Goal: Transaction & Acquisition: Purchase product/service

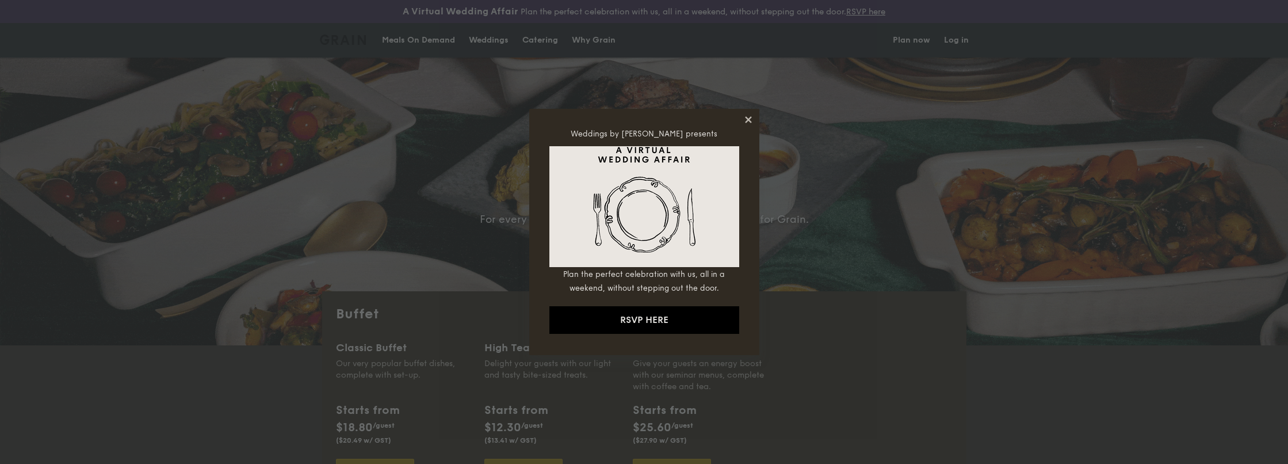
select select
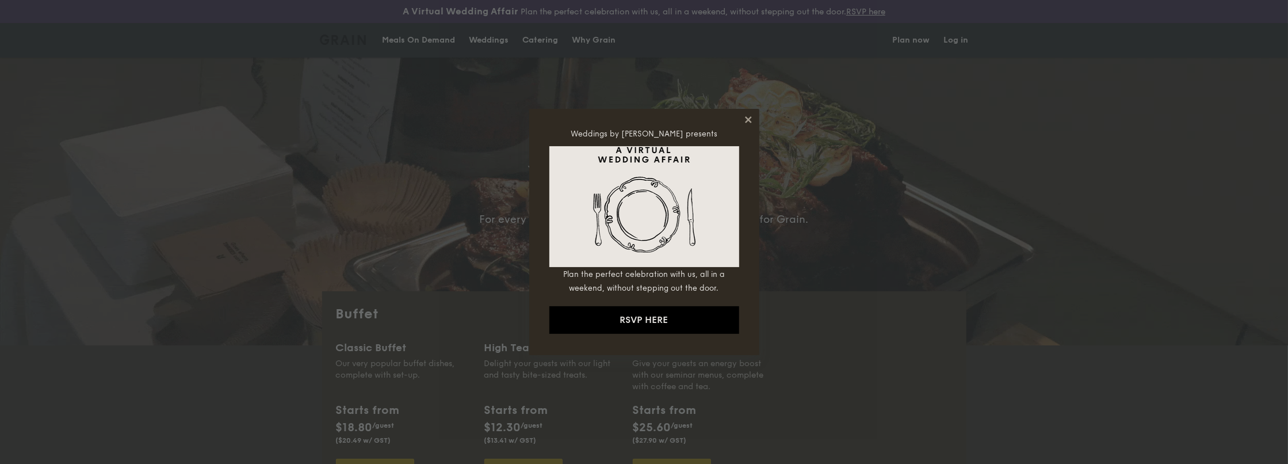
click at [750, 117] on icon at bounding box center [748, 119] width 6 height 6
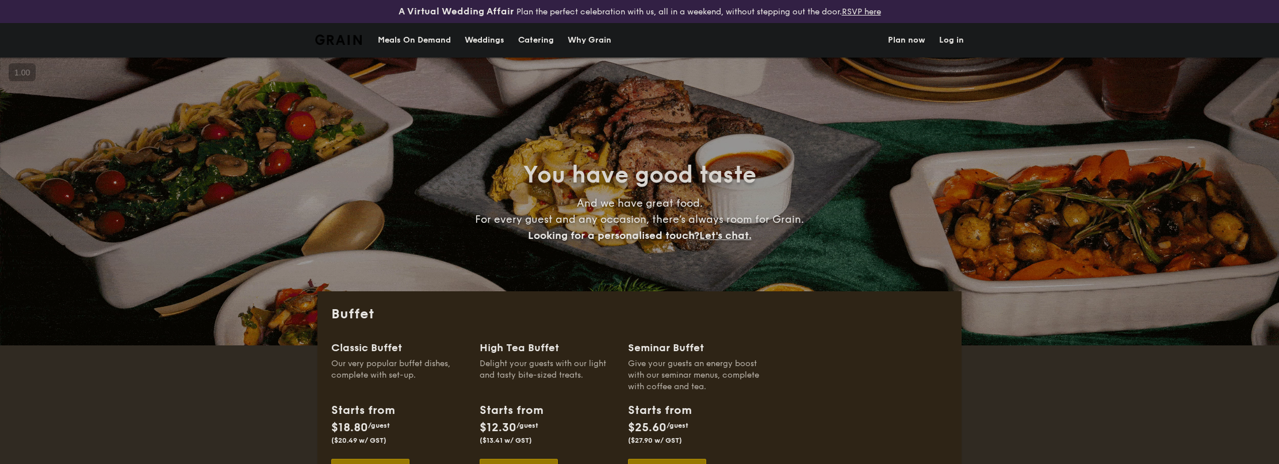
click at [433, 37] on div "Meals On Demand" at bounding box center [414, 40] width 73 height 35
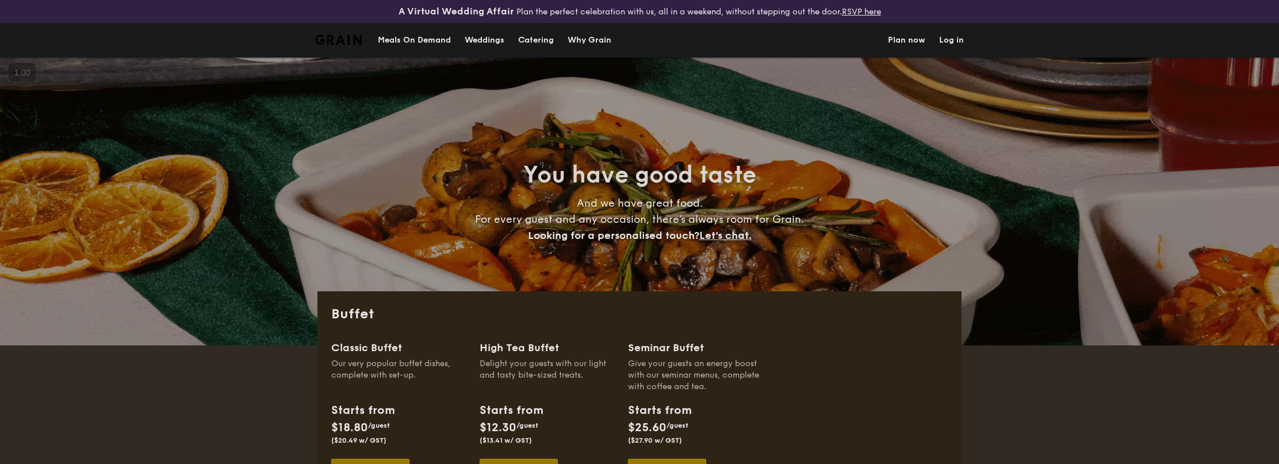
click at [366, 39] on li at bounding box center [343, 40] width 56 height 35
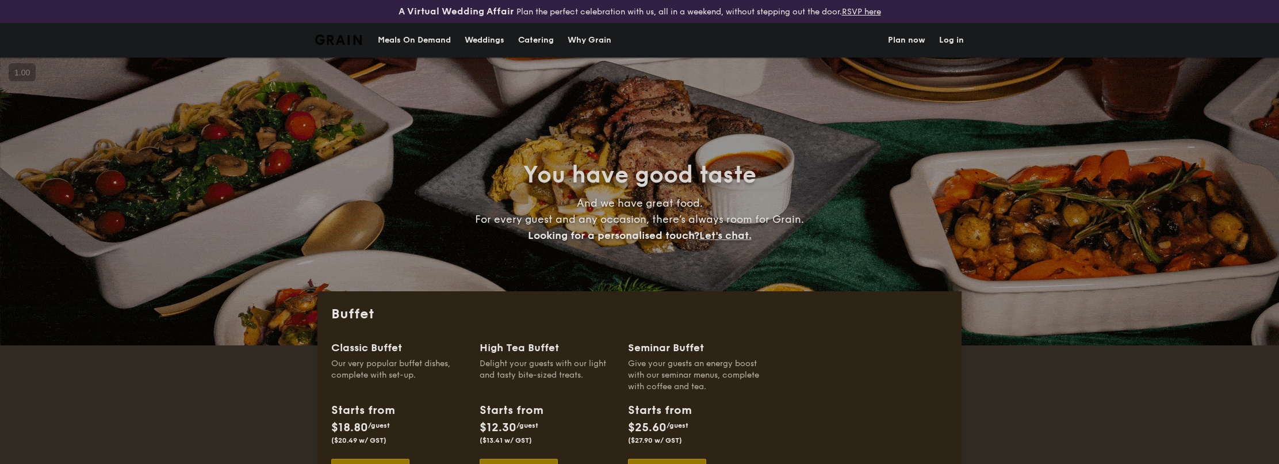
click at [378, 37] on div "Meals On Demand" at bounding box center [414, 40] width 73 height 35
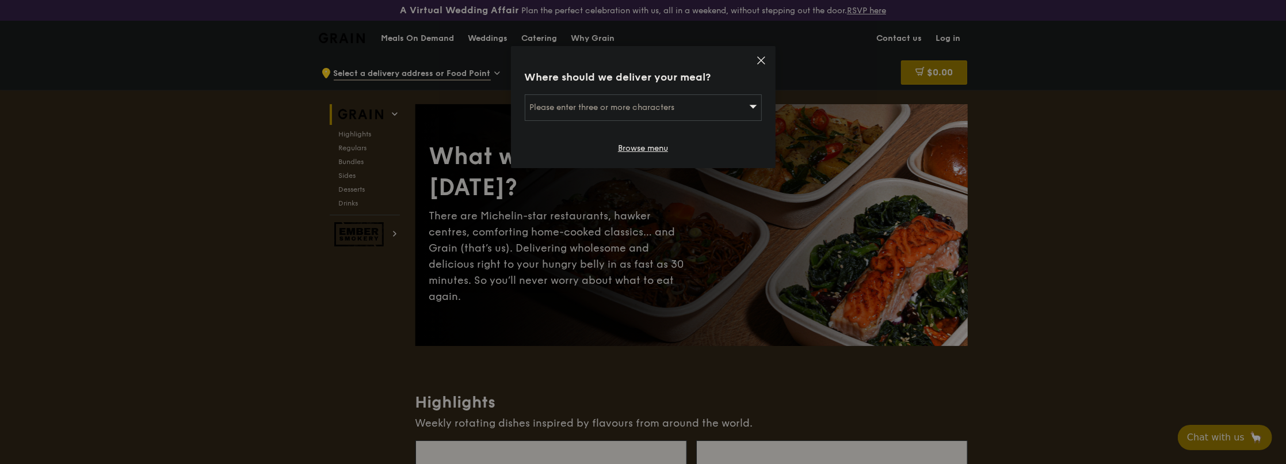
click at [752, 57] on div "Where should we deliver your meal? Please enter three or more characters Browse…" at bounding box center [643, 107] width 265 height 122
click at [760, 56] on icon at bounding box center [761, 60] width 10 height 10
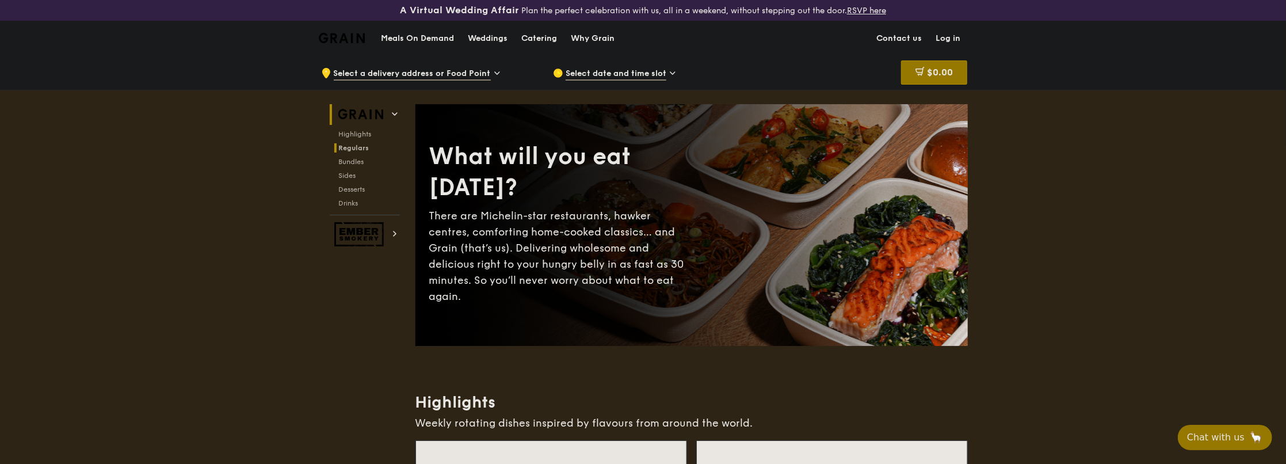
click at [353, 144] on span "Regulars" at bounding box center [354, 148] width 30 height 8
click at [601, 64] on div "Select date and time slot" at bounding box center [659, 73] width 213 height 35
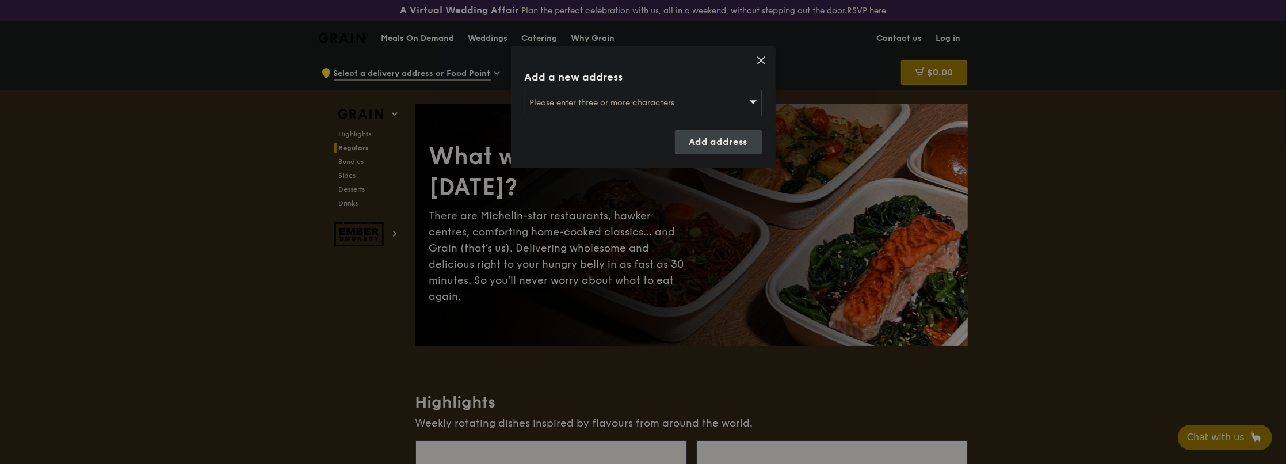
click at [654, 93] on div "Please enter three or more characters" at bounding box center [643, 103] width 237 height 26
paste input "https://www.google.com/maps/@1.2996259,103.7879249,20.58z?entry=ttu&g_ep=EgoyMD…"
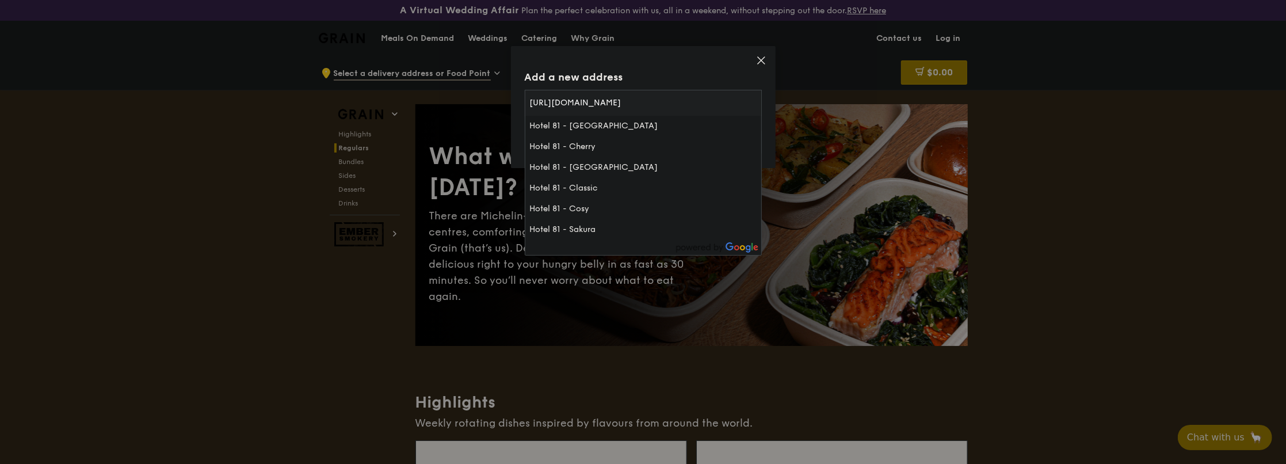
click at [633, 104] on input "https://www.google.com/maps/@1.2996259,103.7879249,20.58z?entry=ttu&g_ep=EgoyMD…" at bounding box center [643, 102] width 236 height 25
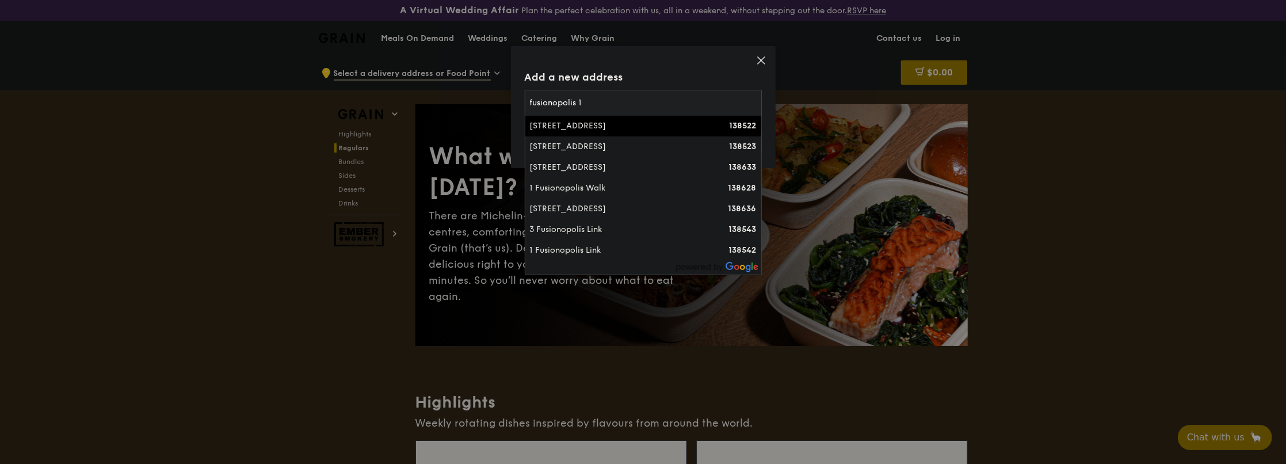
type input "fusionopolis 1"
click at [645, 125] on div "[STREET_ADDRESS]" at bounding box center [615, 126] width 170 height 12
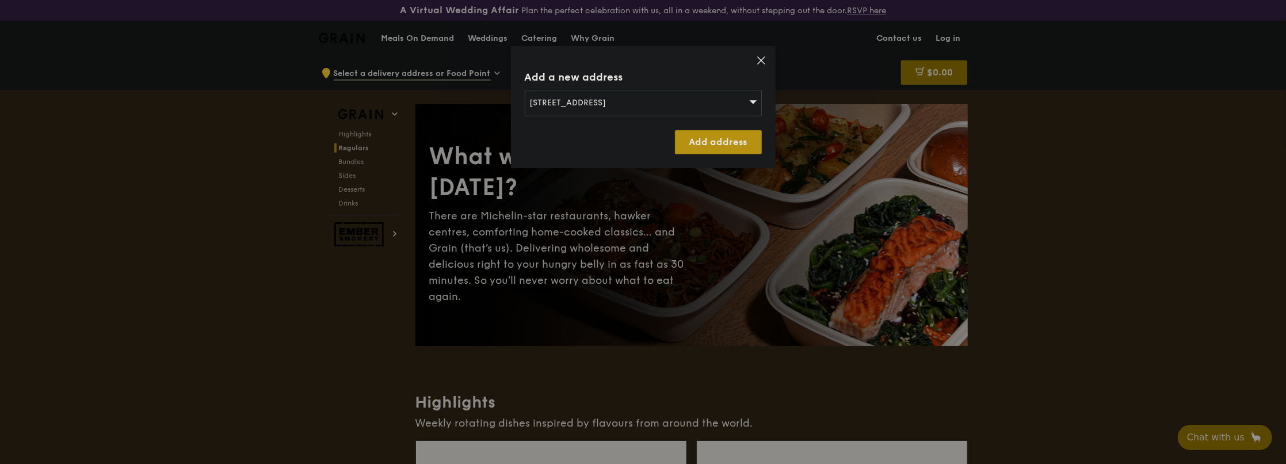
click at [705, 133] on link "Add address" at bounding box center [718, 142] width 87 height 24
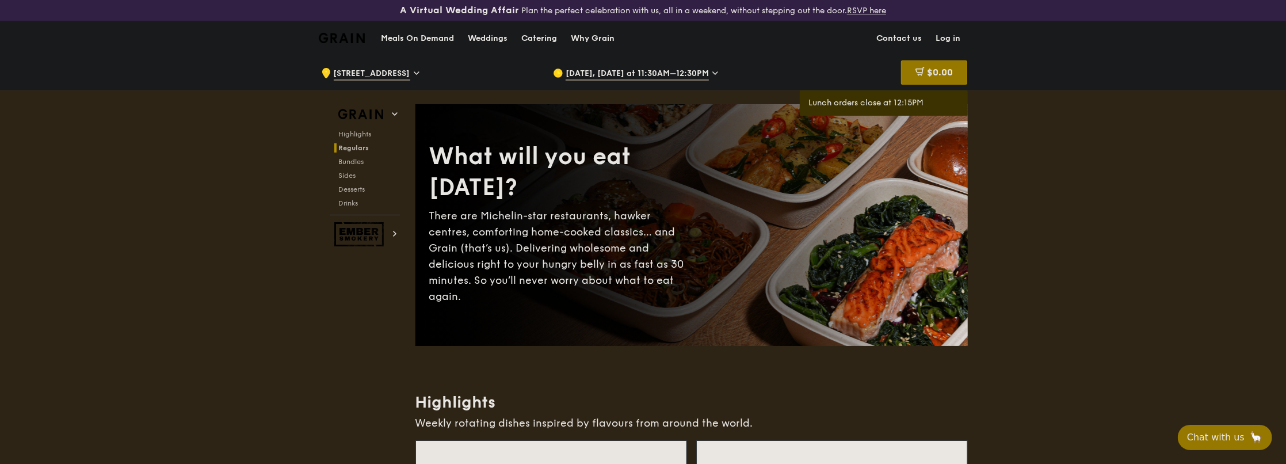
click at [662, 70] on span "Oct 10, Today at 11:30AM–12:30PM" at bounding box center [636, 74] width 143 height 13
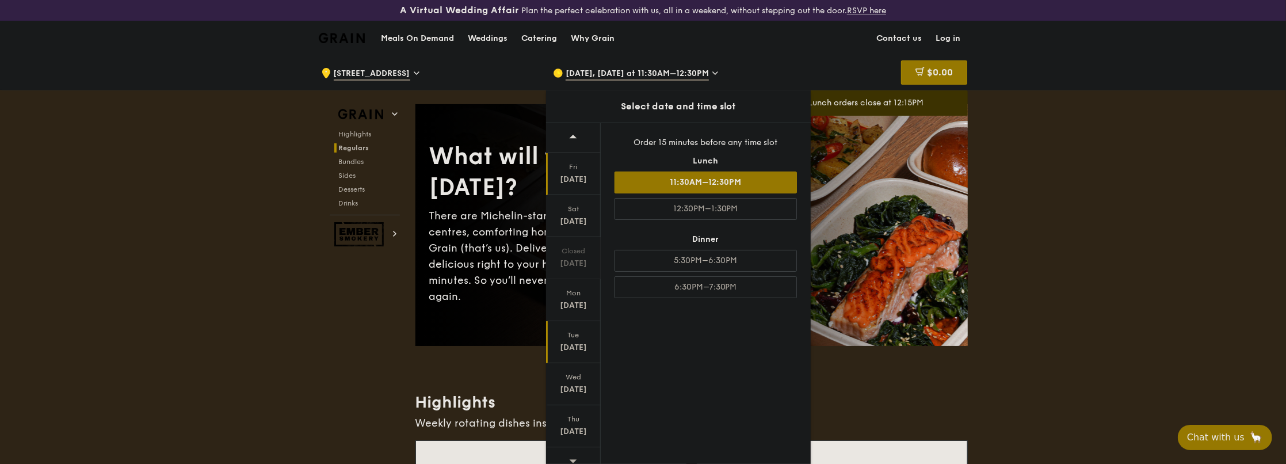
click at [584, 334] on div "Tue" at bounding box center [573, 334] width 51 height 9
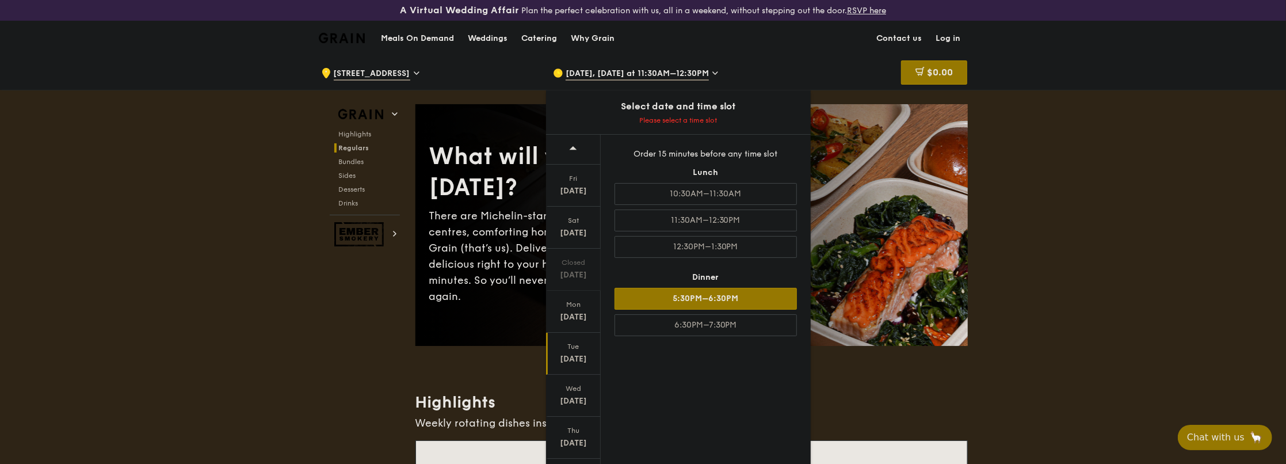
click at [640, 301] on div "5:30PM–6:30PM" at bounding box center [705, 299] width 182 height 22
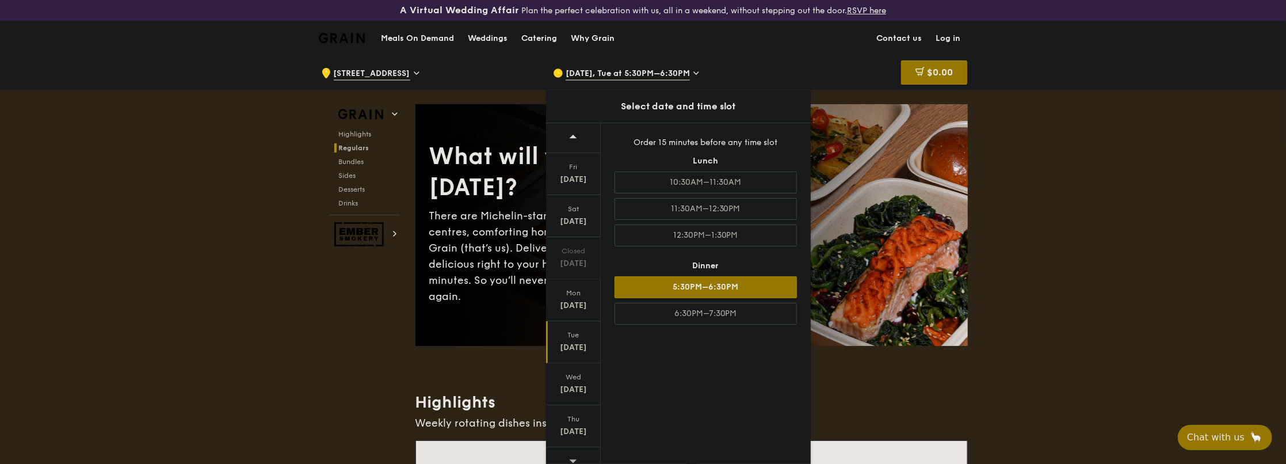
click at [449, 303] on div "What will you eat today? There are Michelin-star restaurants, hawker centres, c…" at bounding box center [691, 225] width 552 height 196
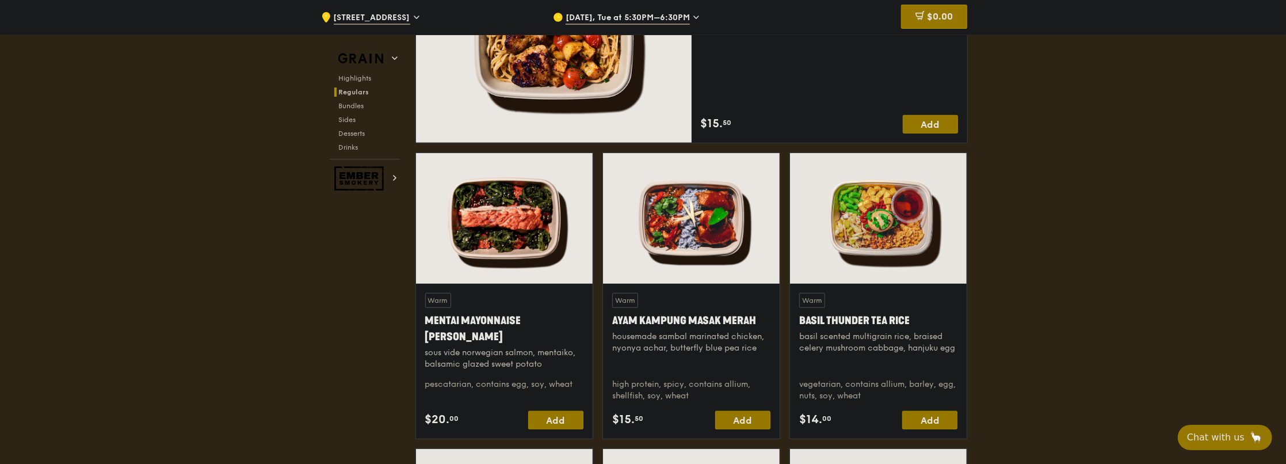
scroll to position [863, 0]
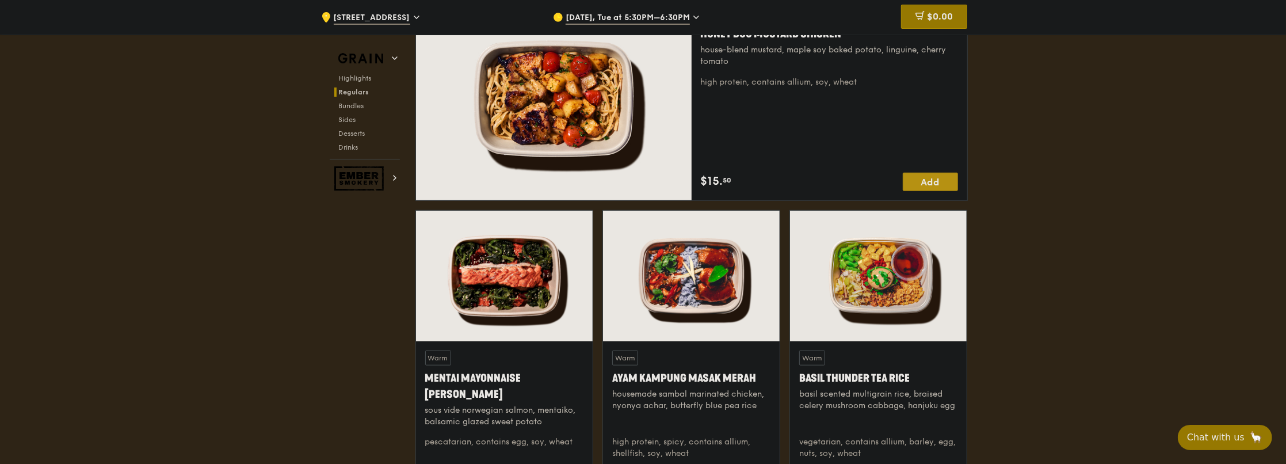
click at [928, 176] on div "Add" at bounding box center [930, 182] width 55 height 18
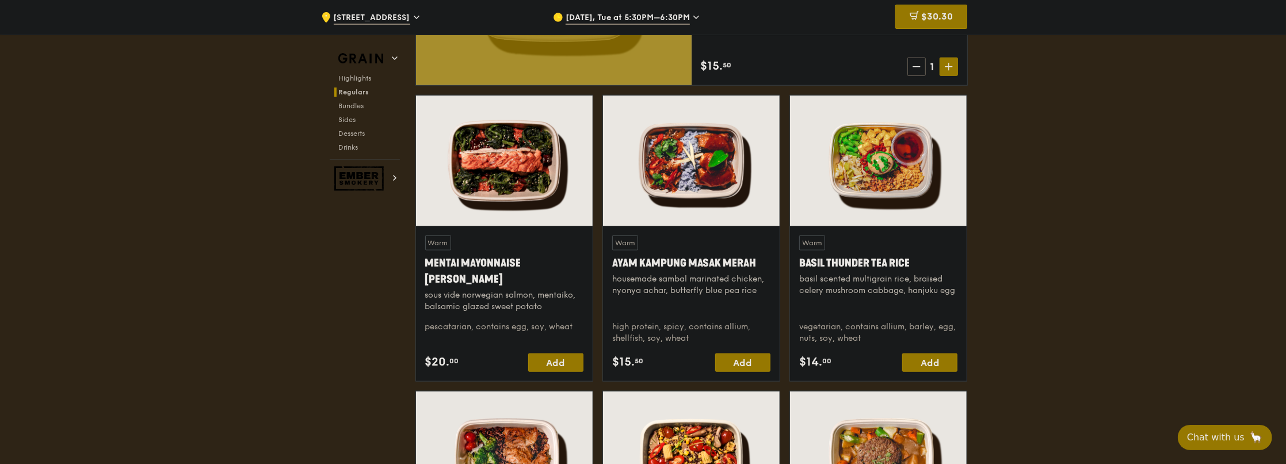
scroll to position [1035, 0]
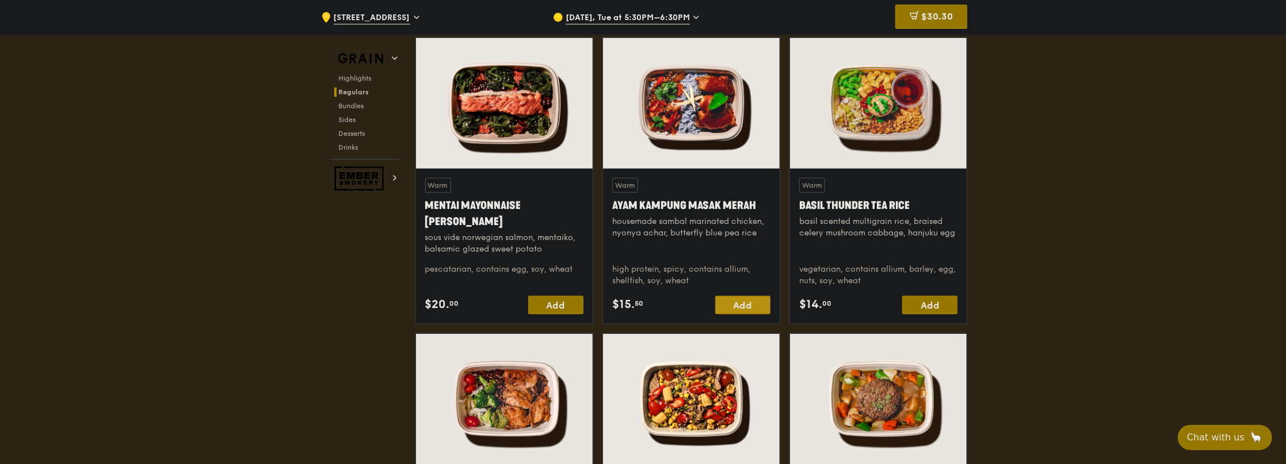
click at [752, 307] on div "Add" at bounding box center [742, 305] width 55 height 18
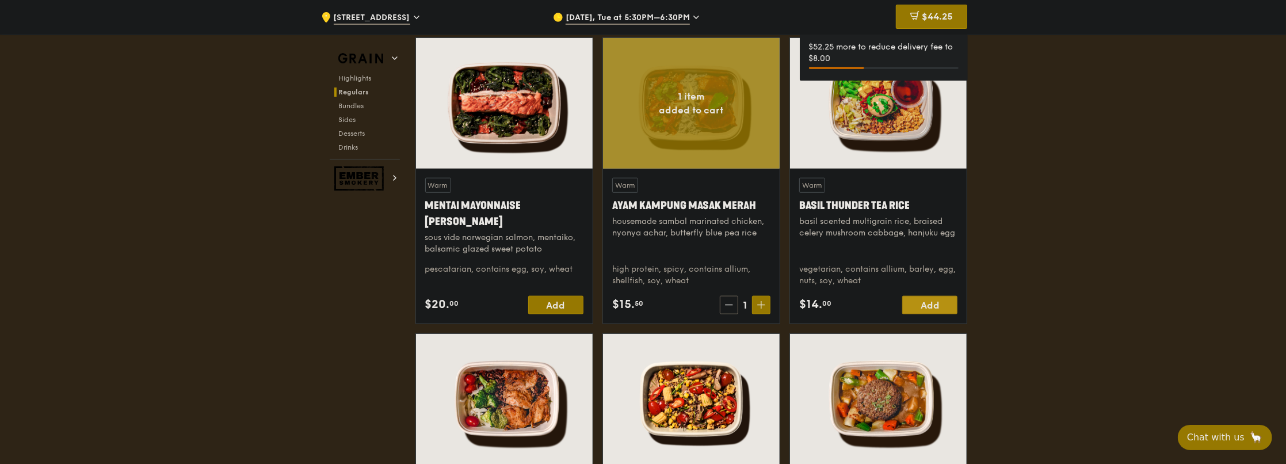
click at [944, 301] on div "Add" at bounding box center [929, 305] width 55 height 18
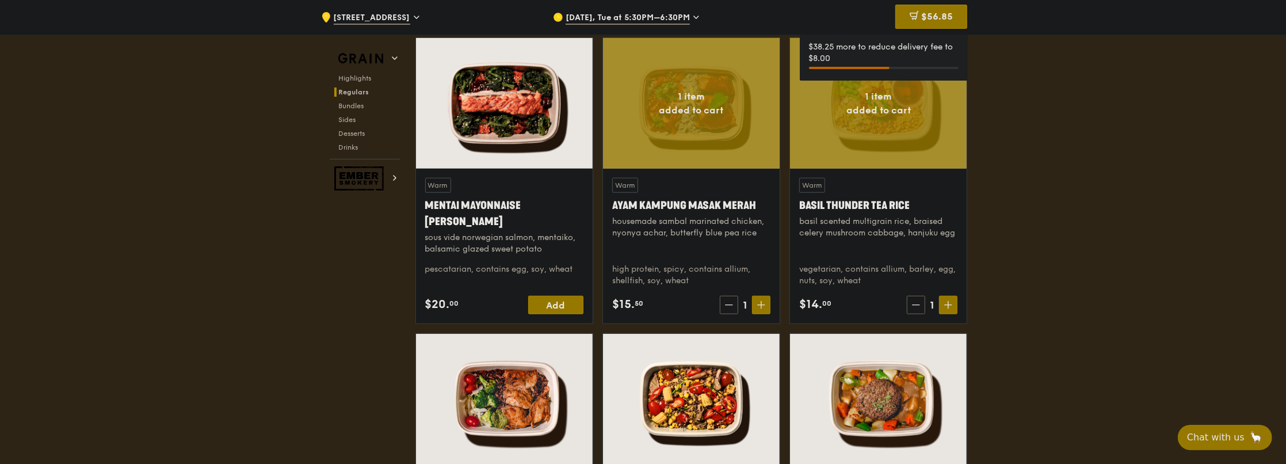
click at [566, 304] on div "Add" at bounding box center [555, 305] width 55 height 18
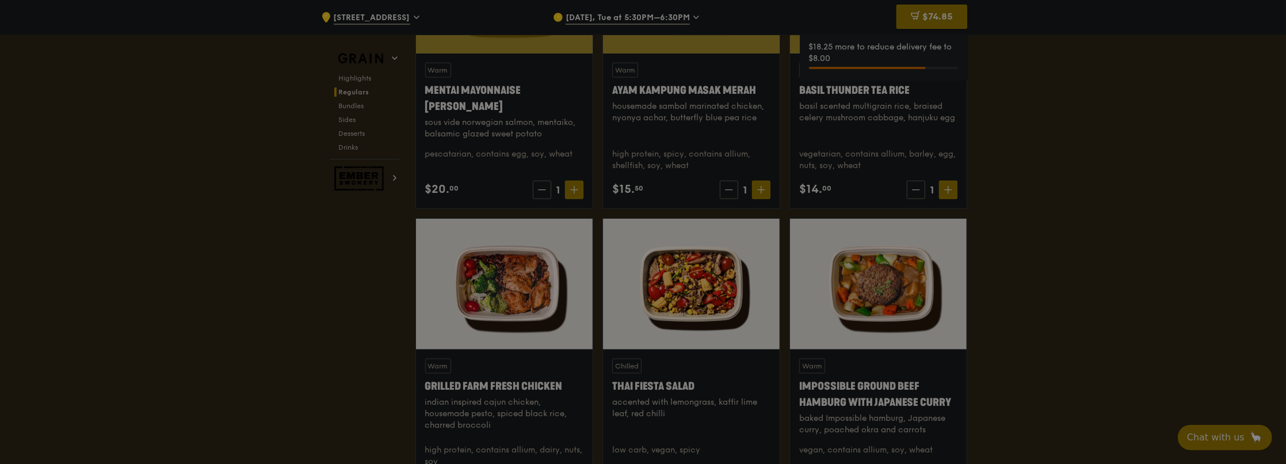
scroll to position [1266, 0]
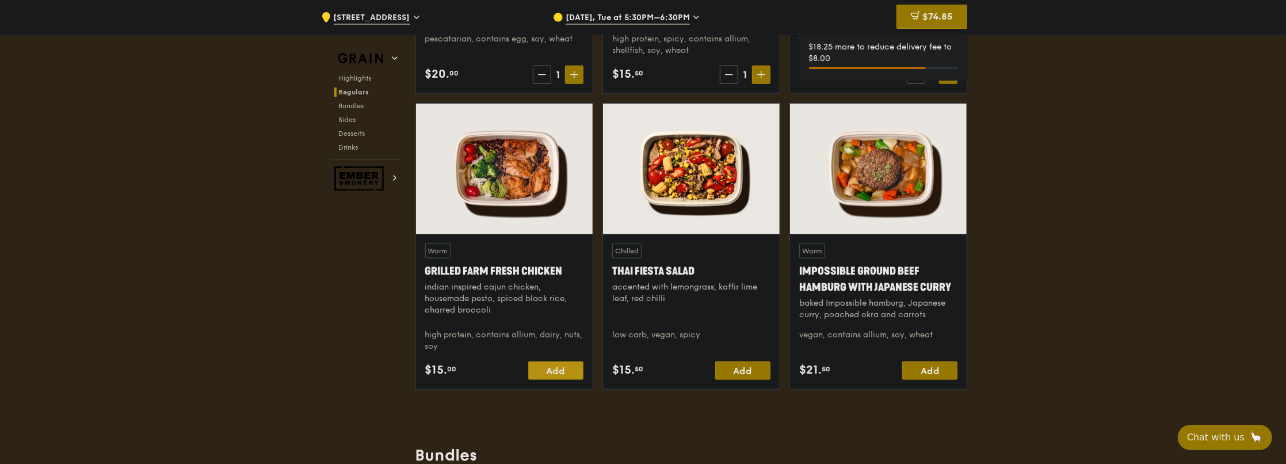
click at [568, 369] on div "Add" at bounding box center [555, 370] width 55 height 18
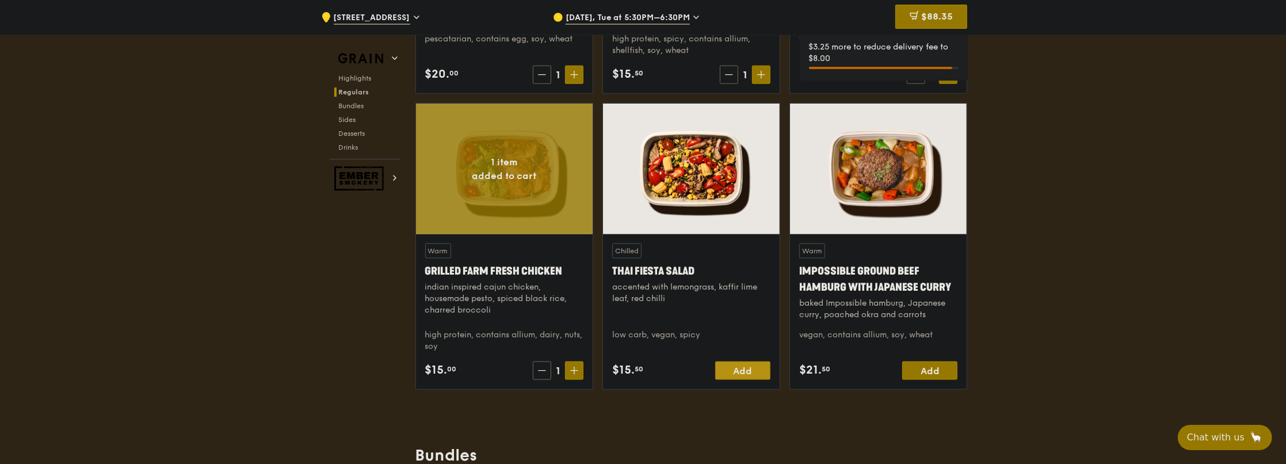
click at [756, 369] on div "Add" at bounding box center [742, 370] width 55 height 18
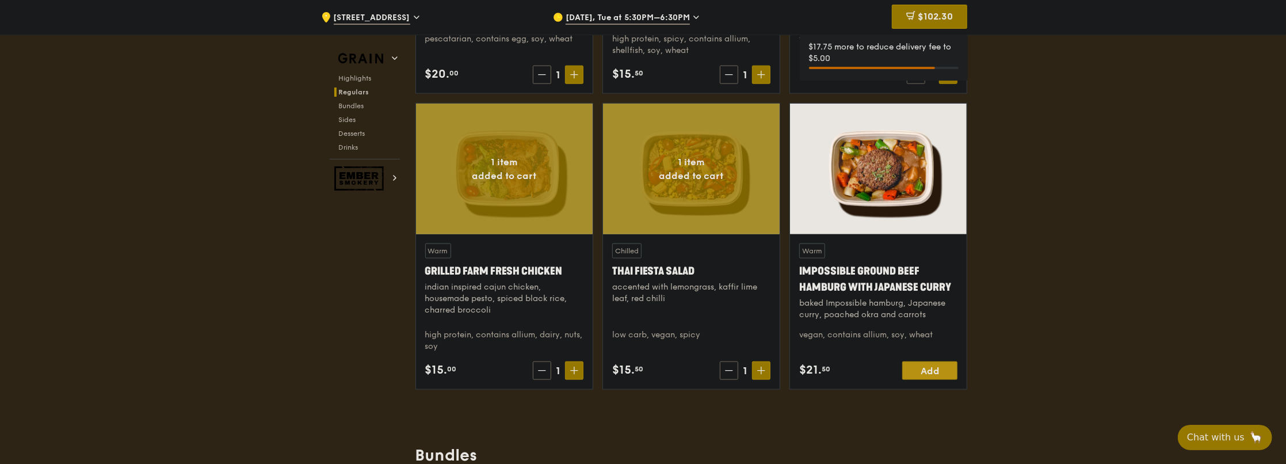
click at [928, 373] on div "Add" at bounding box center [929, 370] width 55 height 18
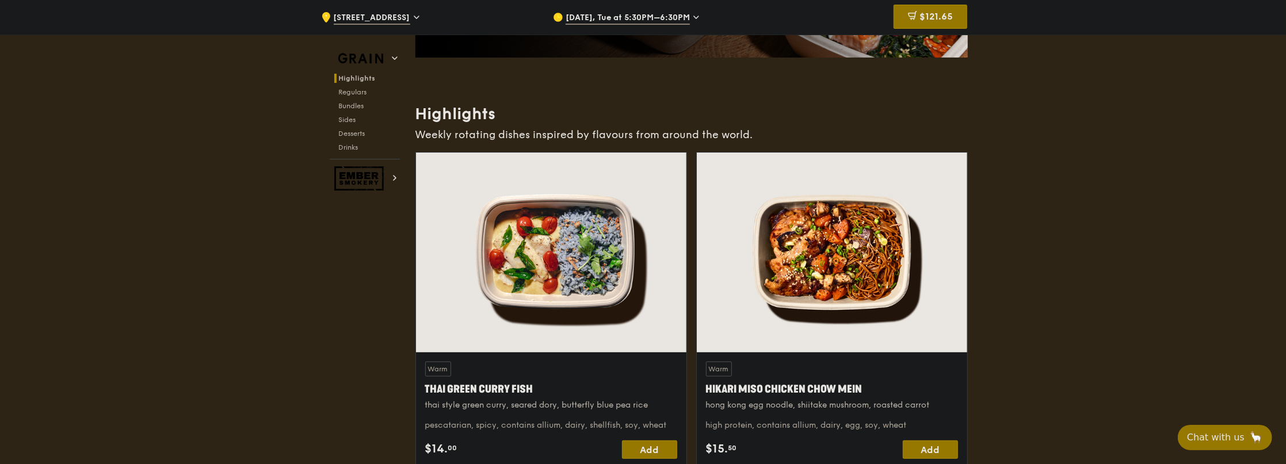
scroll to position [345, 0]
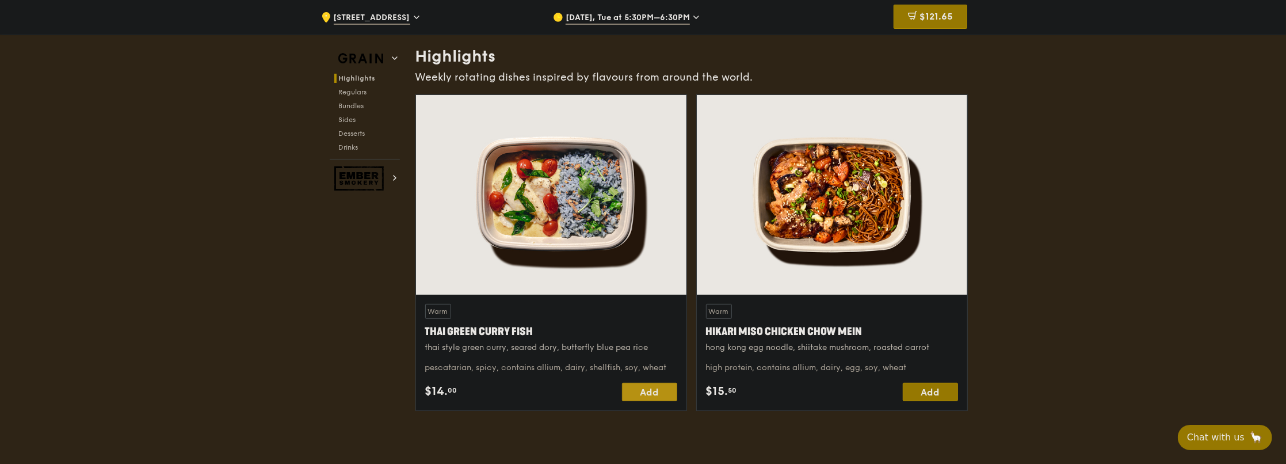
click at [644, 394] on div "Add" at bounding box center [649, 392] width 55 height 18
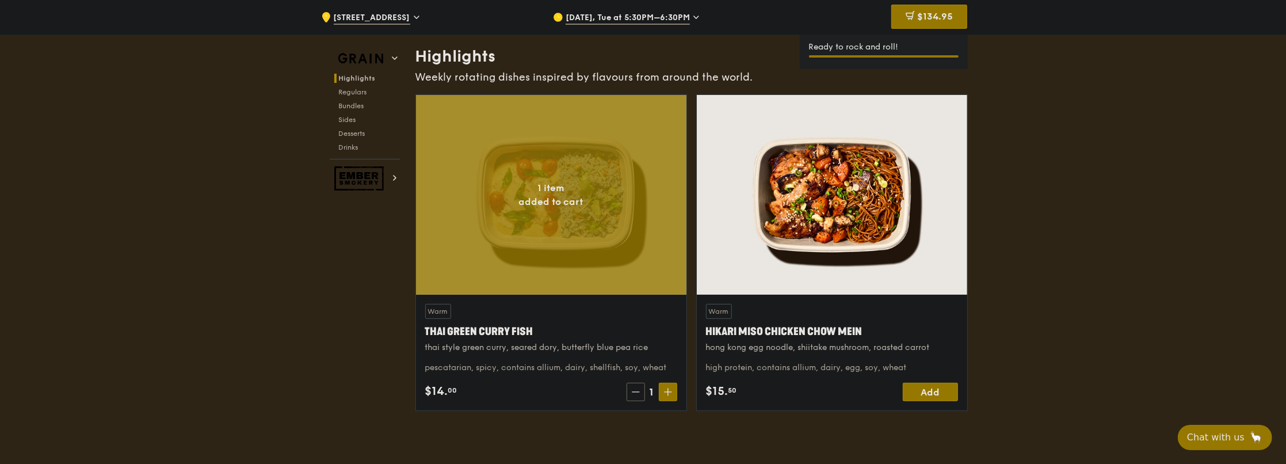
click at [932, 16] on span "$134.95" at bounding box center [935, 16] width 36 height 11
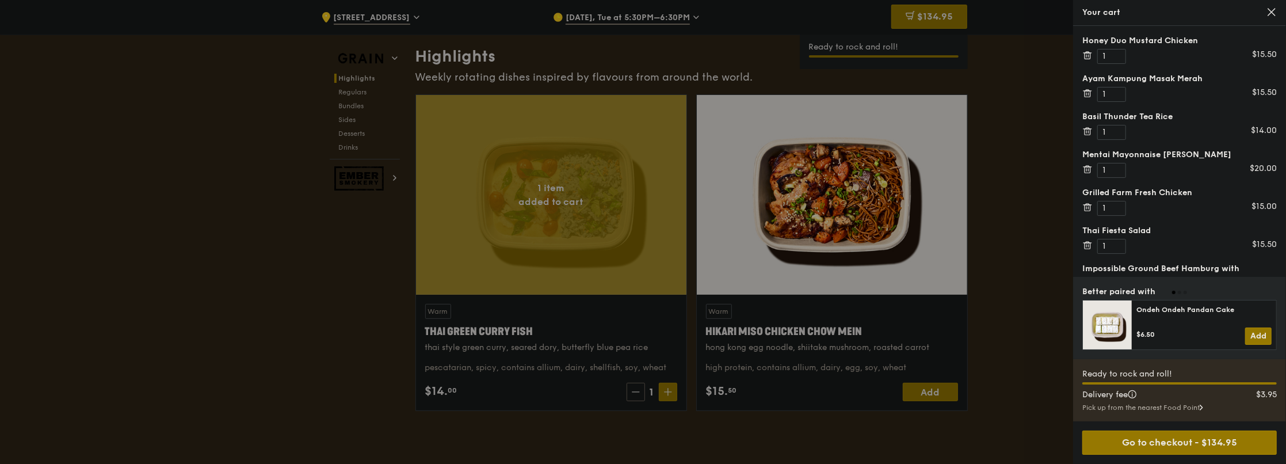
scroll to position [460, 0]
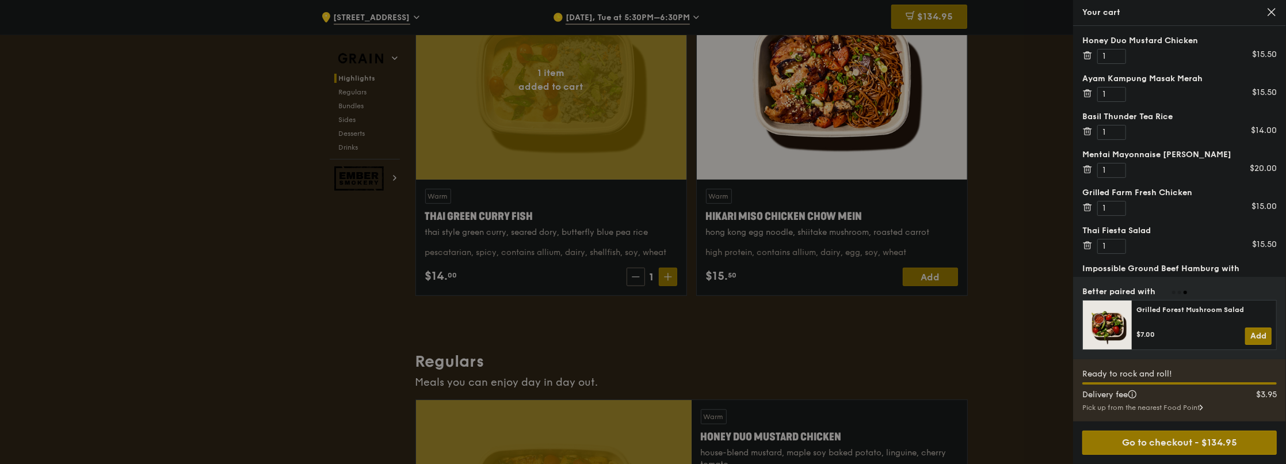
click at [1138, 403] on div "Pick up from the nearest Food Point" at bounding box center [1179, 407] width 194 height 9
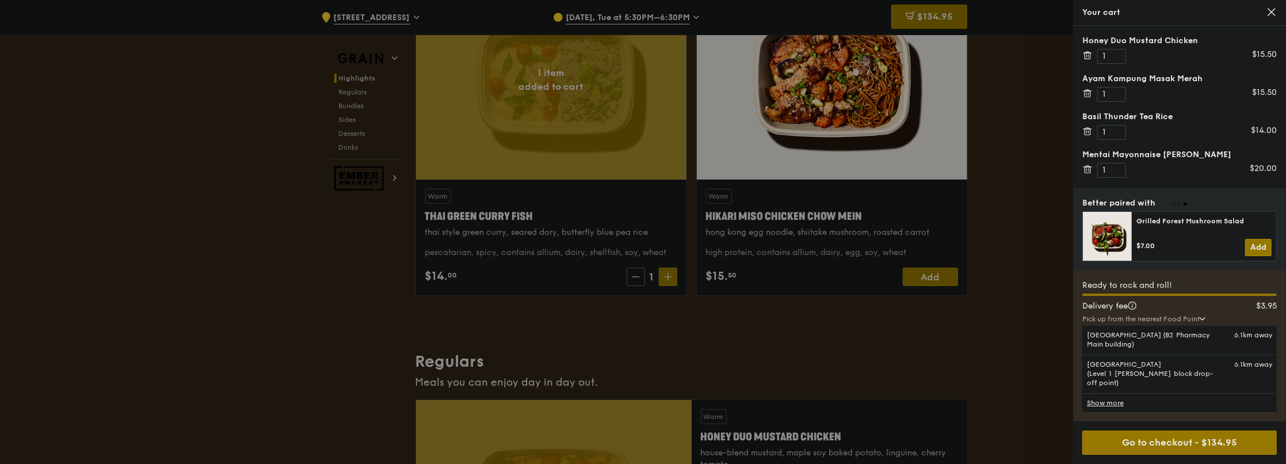
click at [1146, 323] on div "Pick up from the nearest Food Point" at bounding box center [1179, 318] width 194 height 9
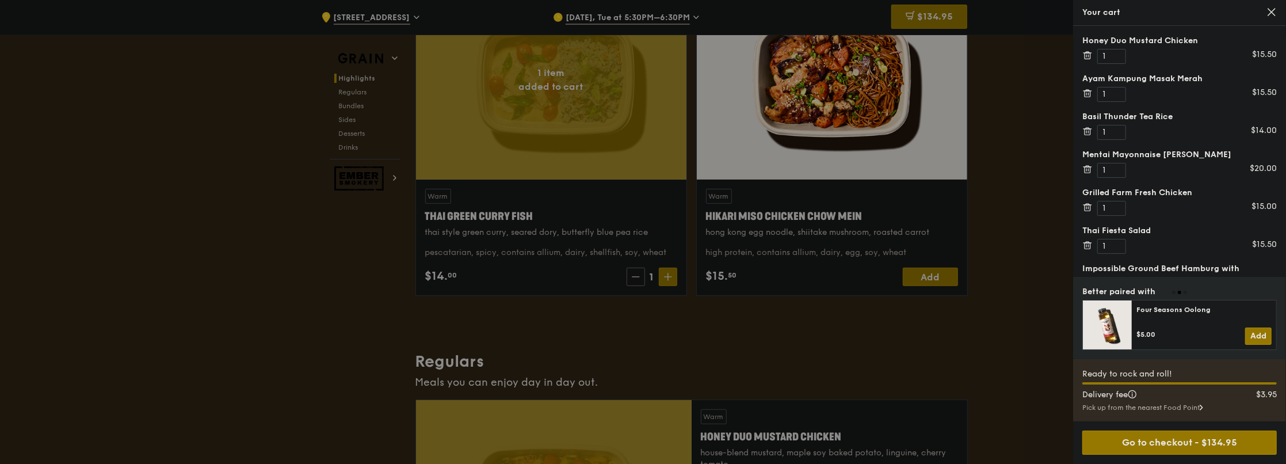
click at [1141, 412] on div "Ready to rock and roll! Delivery fee $3.95 Pick up from the nearest Food Point" at bounding box center [1179, 390] width 213 height 62
click at [1141, 409] on div "Pick up from the nearest Food Point" at bounding box center [1179, 407] width 194 height 9
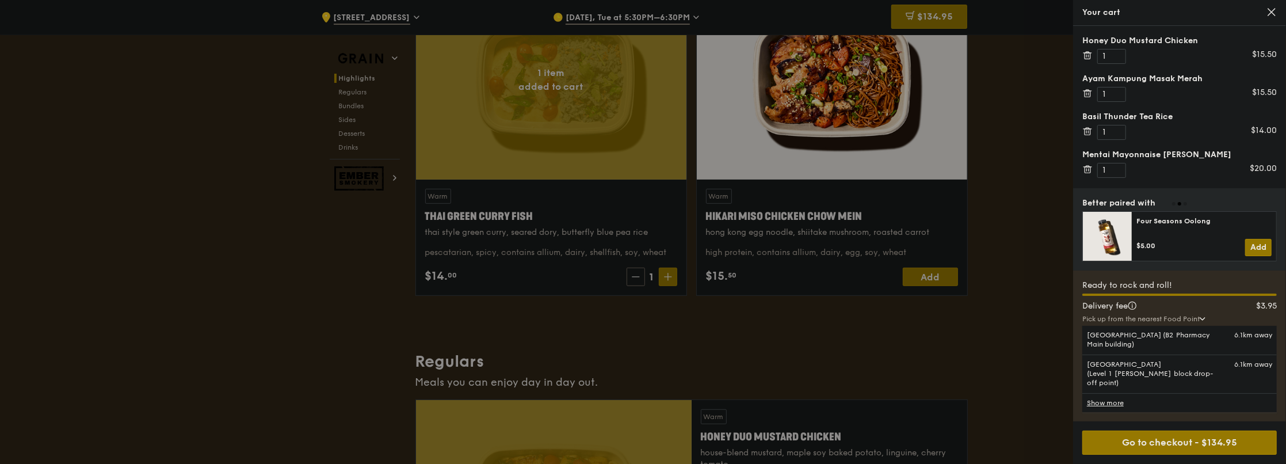
click at [927, 327] on div at bounding box center [643, 232] width 1286 height 464
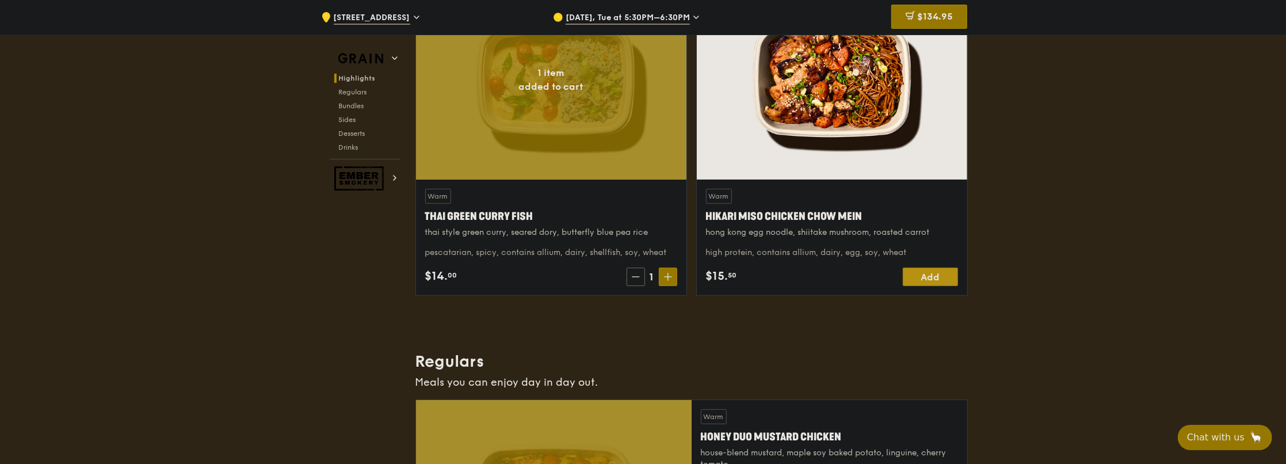
click at [932, 277] on div "Add" at bounding box center [930, 276] width 55 height 18
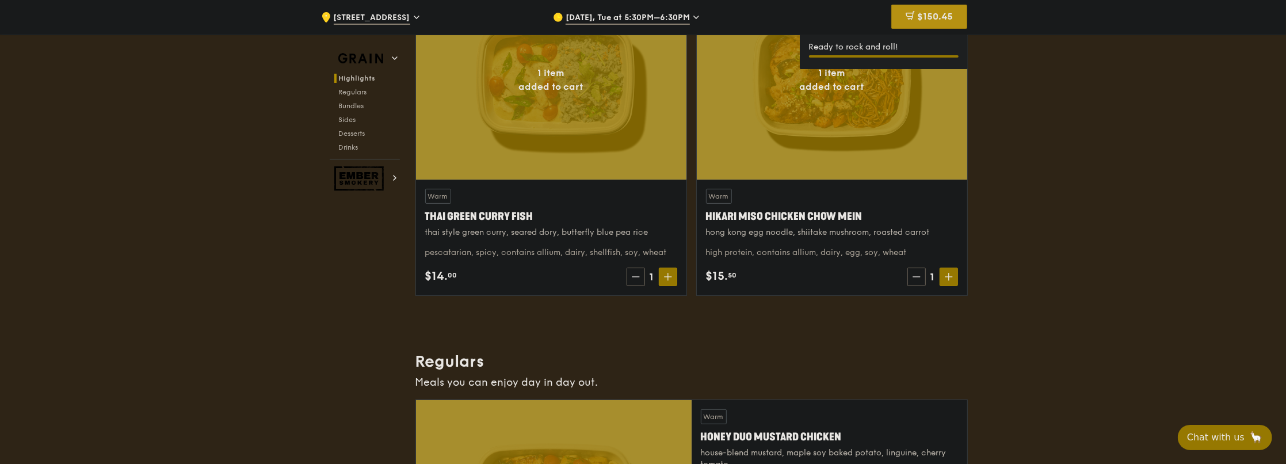
click at [955, 20] on div "$150.45" at bounding box center [929, 17] width 76 height 24
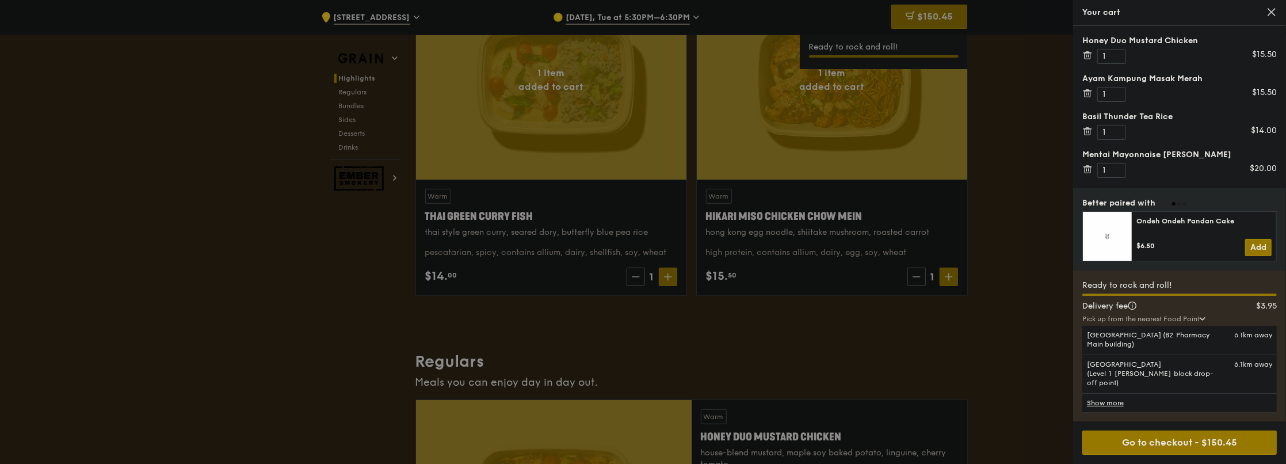
click at [941, 300] on div at bounding box center [643, 232] width 1286 height 464
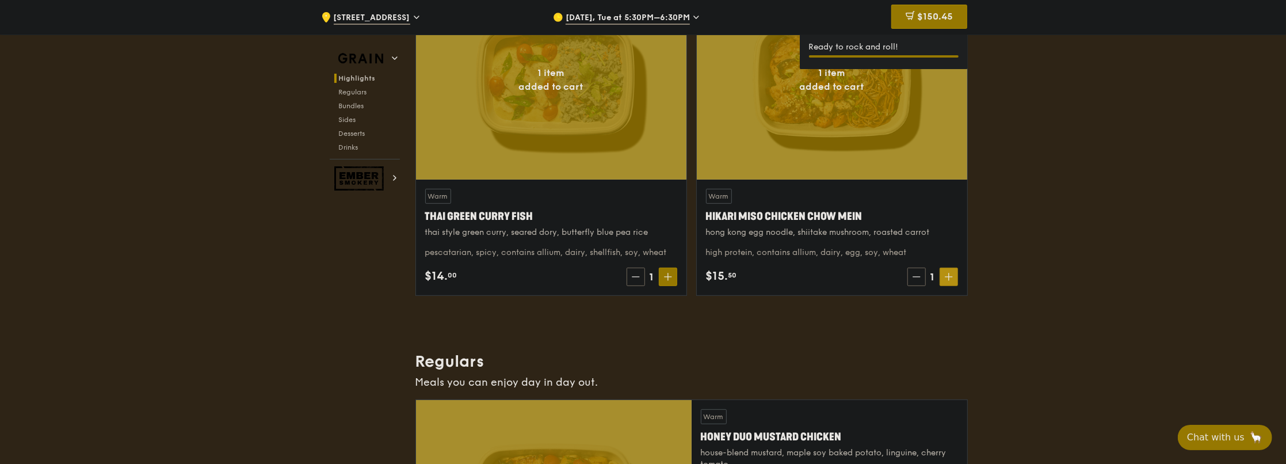
click at [942, 272] on span at bounding box center [948, 276] width 18 height 18
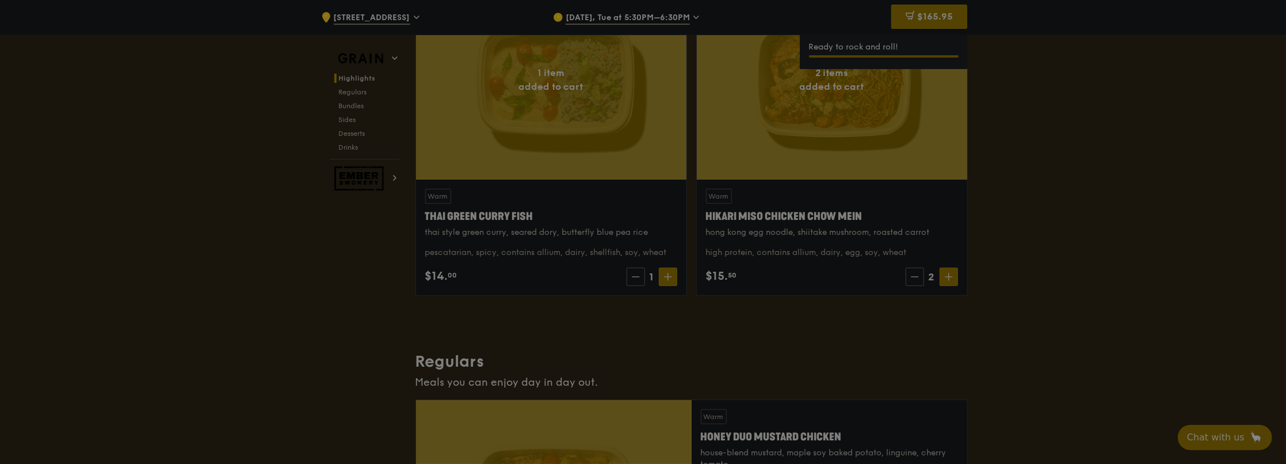
type input "2"
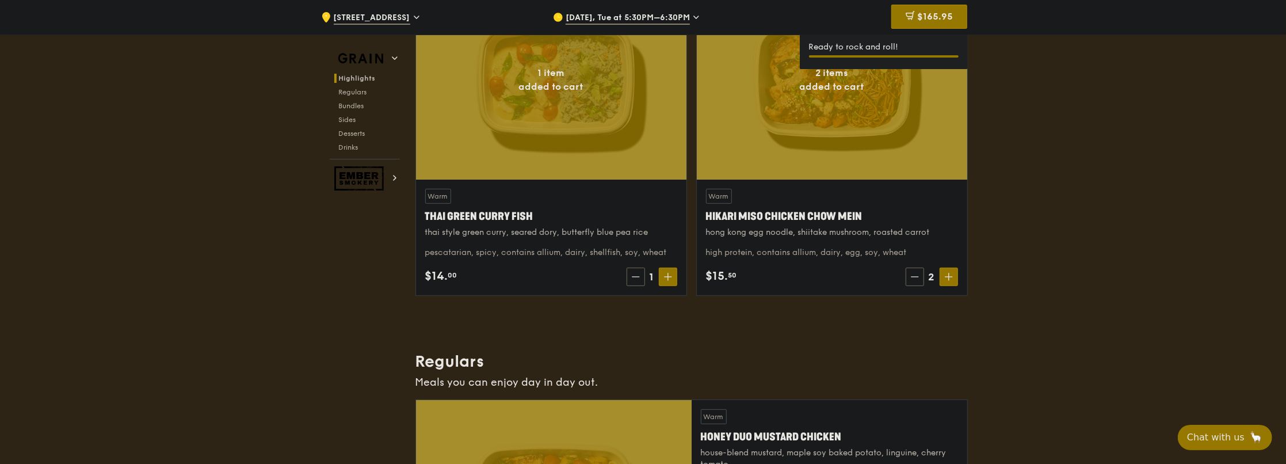
click at [937, 16] on span "$165.95" at bounding box center [935, 16] width 36 height 11
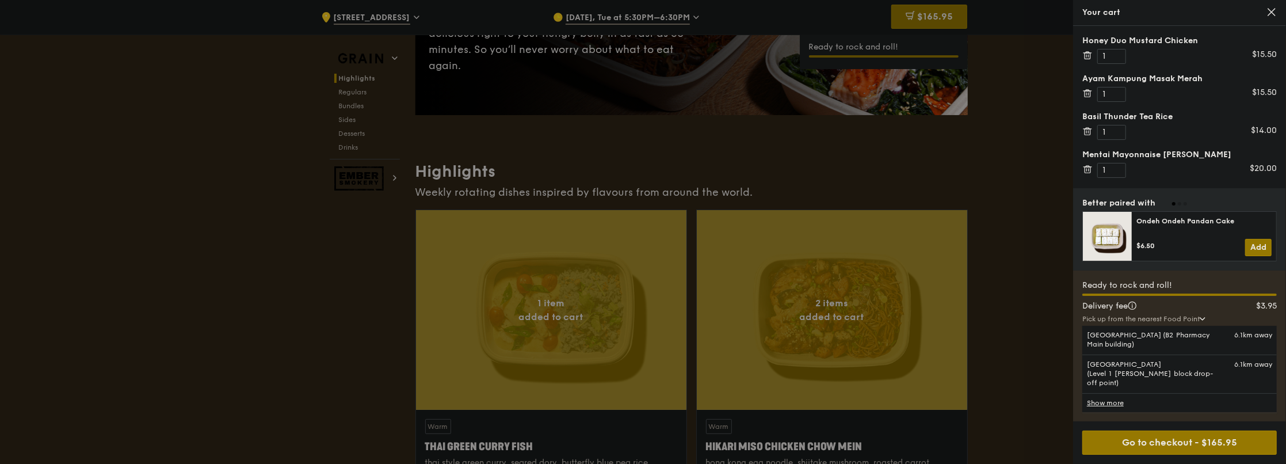
click at [957, 177] on div at bounding box center [643, 232] width 1286 height 464
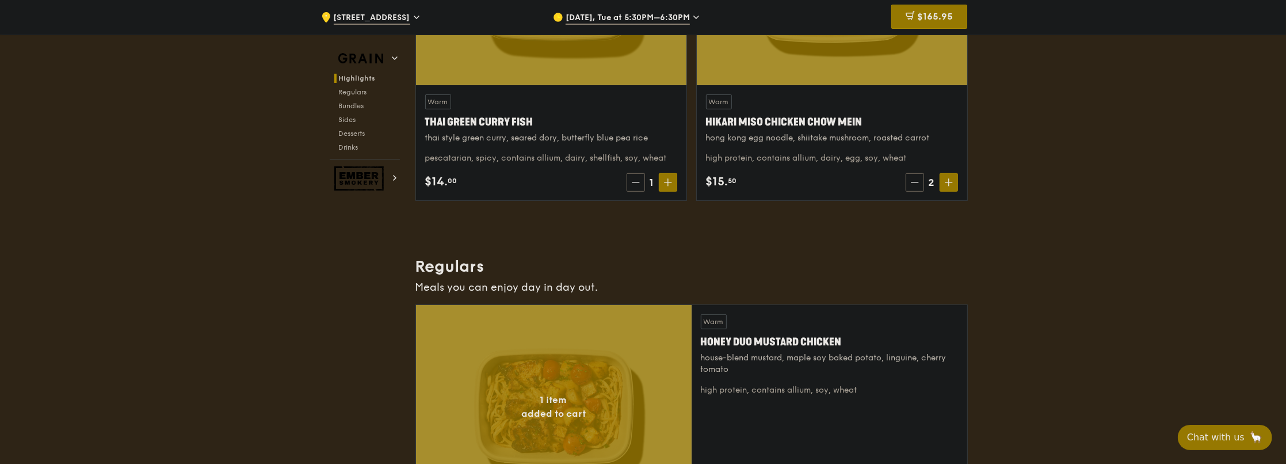
scroll to position [439, 0]
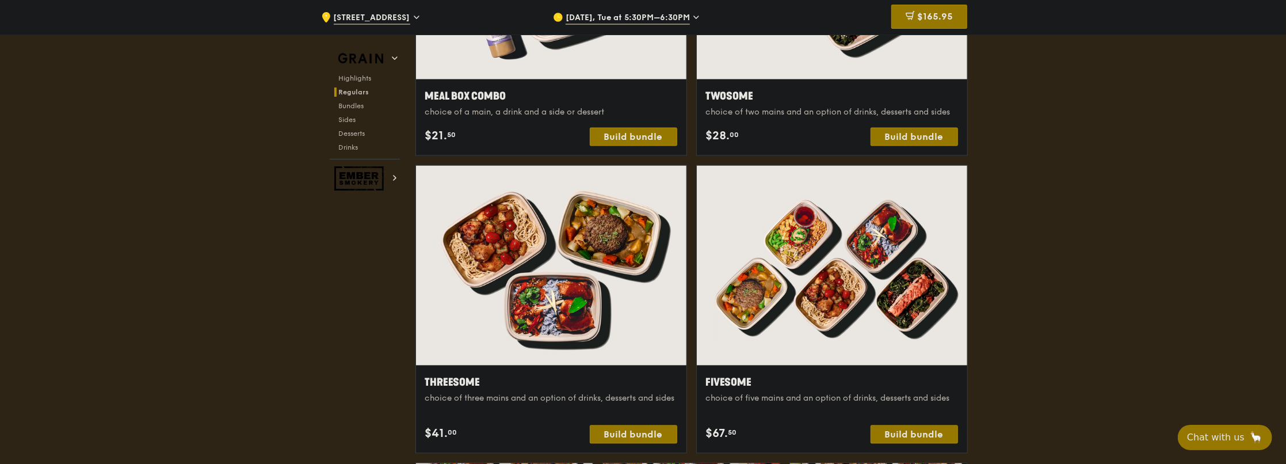
scroll to position [670, 0]
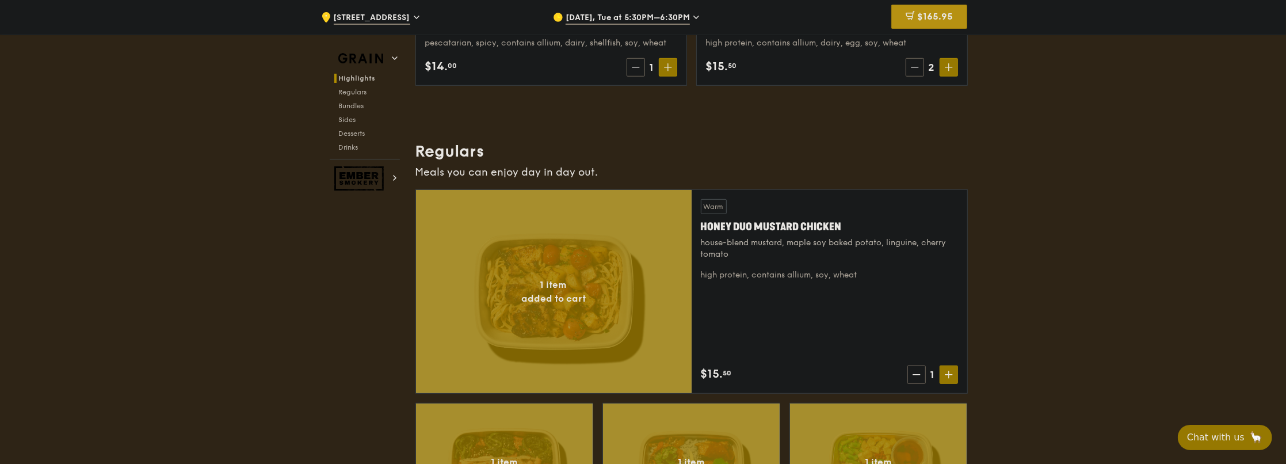
click at [951, 21] on span "$165.95" at bounding box center [935, 16] width 36 height 11
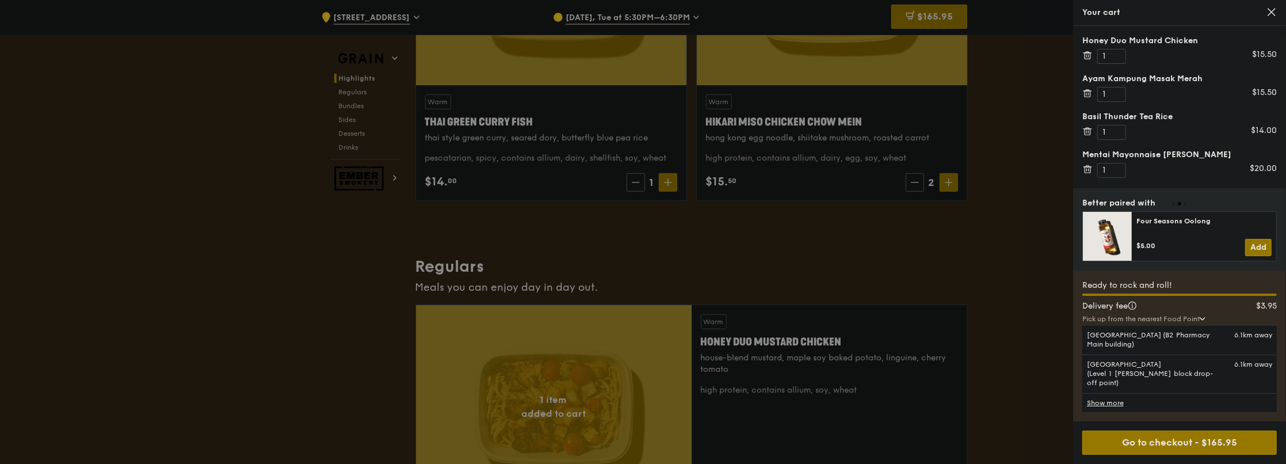
scroll to position [324, 0]
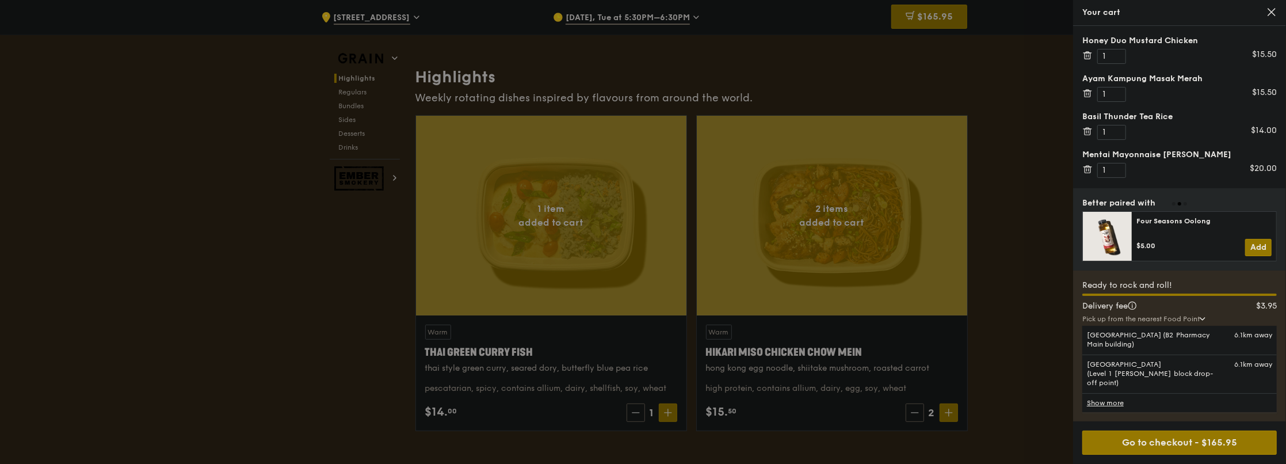
click at [949, 239] on div at bounding box center [643, 232] width 1286 height 464
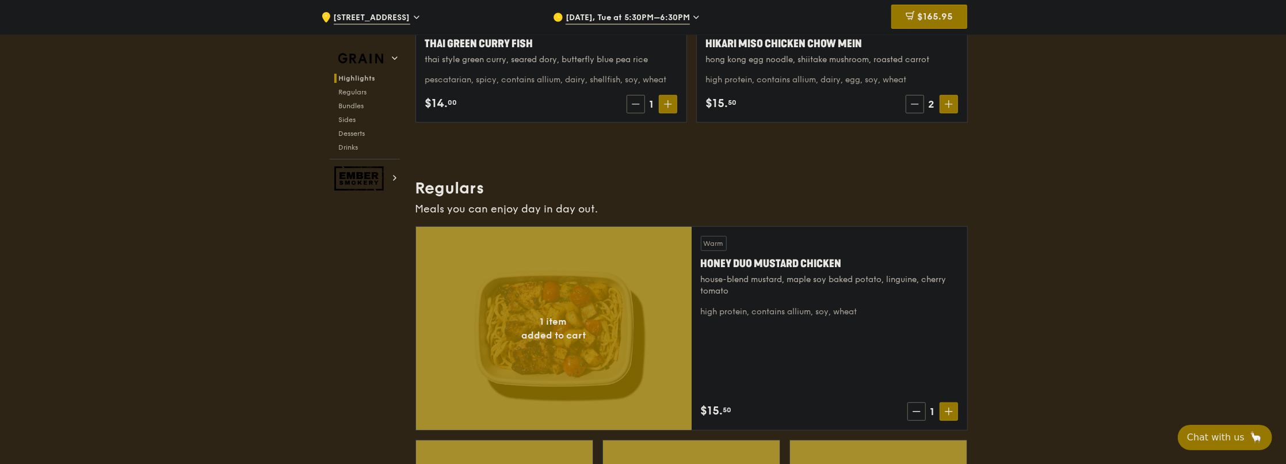
scroll to position [518, 0]
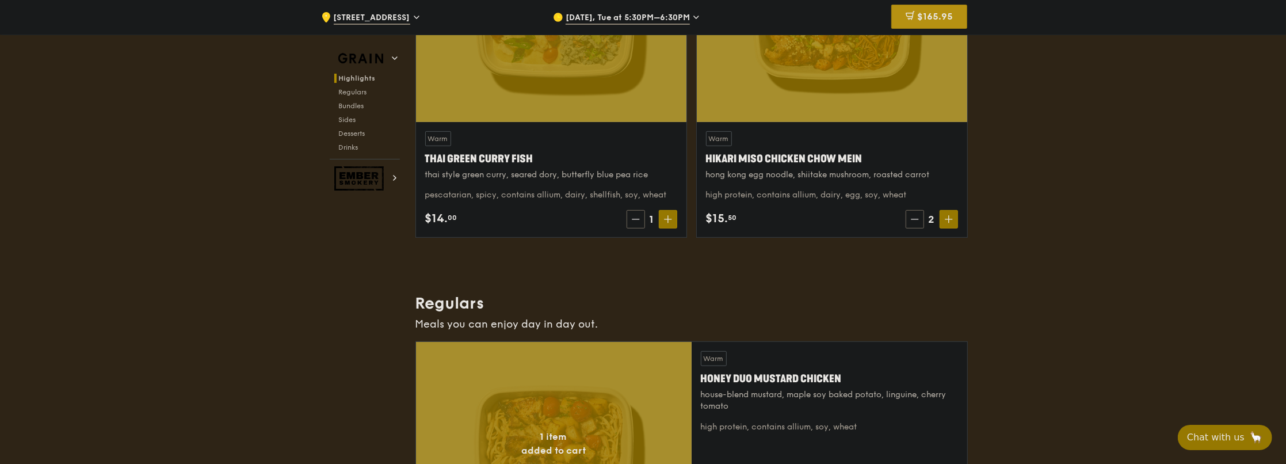
click at [918, 16] on span "$165.95" at bounding box center [935, 16] width 36 height 11
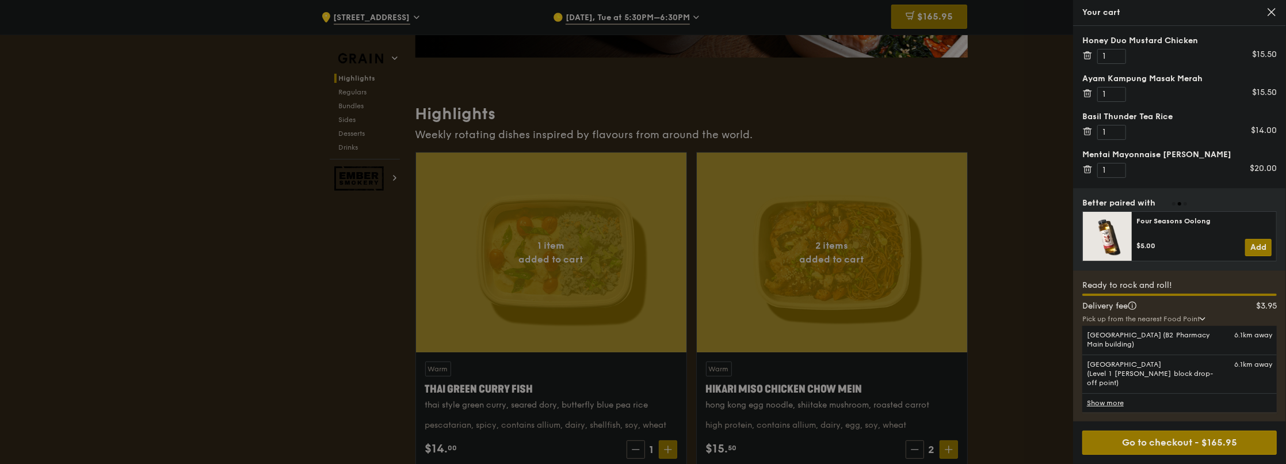
scroll to position [115, 0]
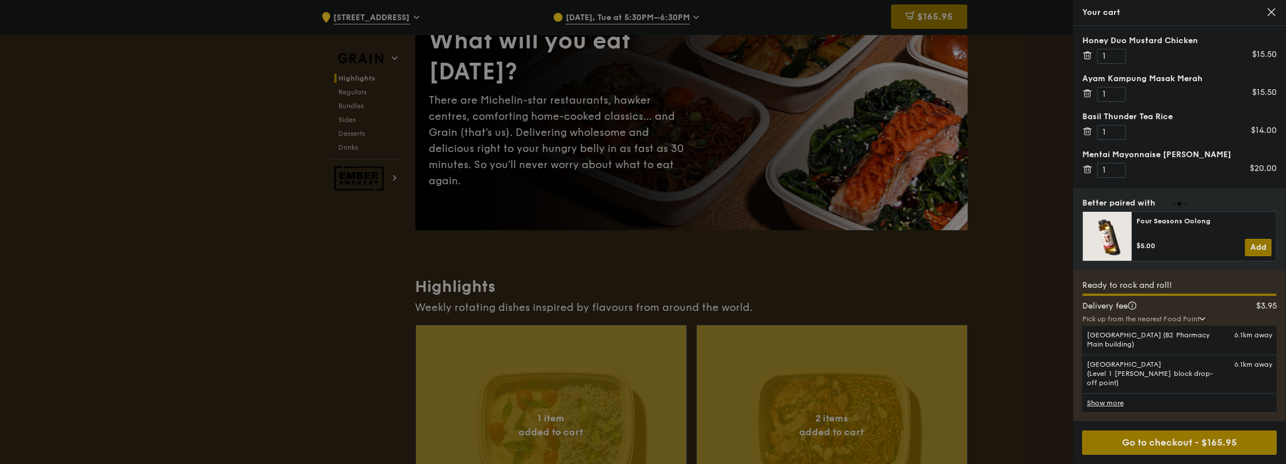
click at [1104, 54] on input "1" at bounding box center [1111, 56] width 29 height 15
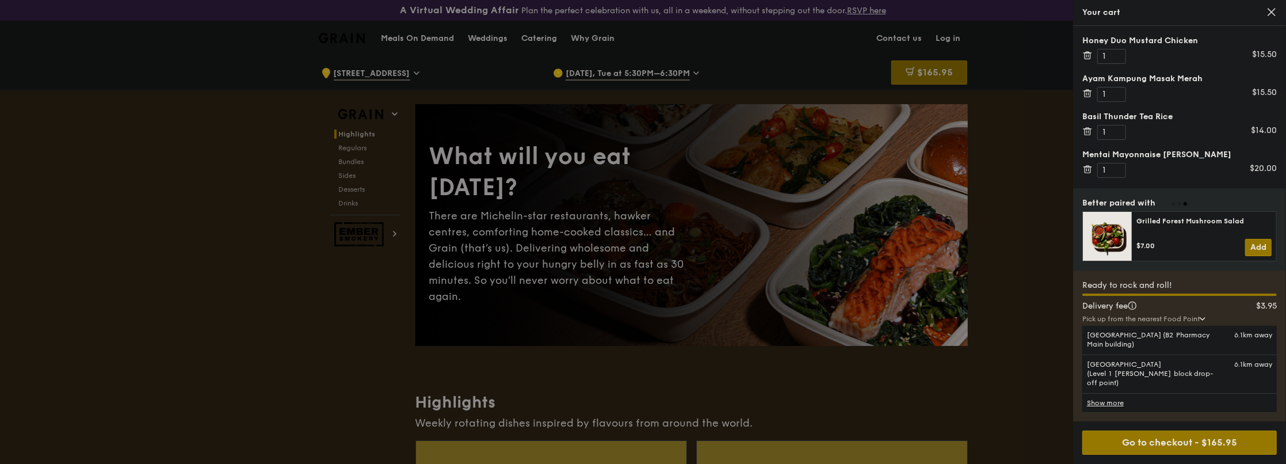
click at [1006, 195] on div at bounding box center [643, 232] width 1286 height 464
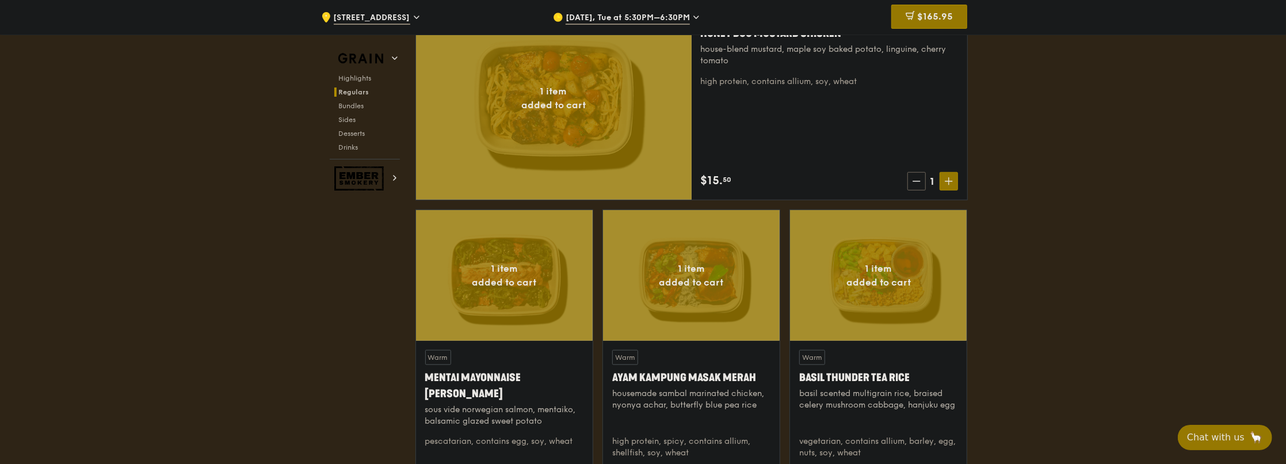
scroll to position [1035, 0]
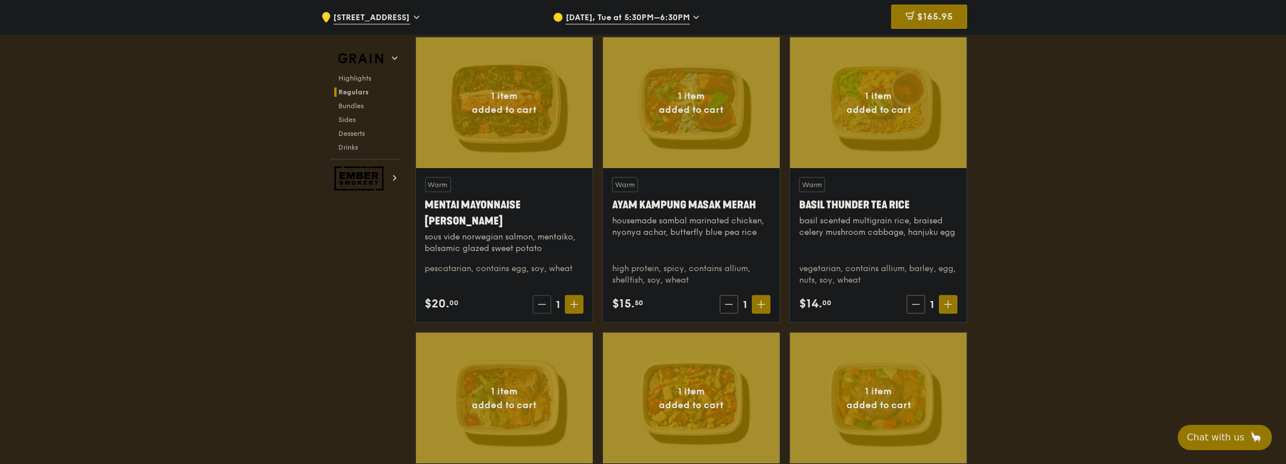
click at [539, 303] on icon at bounding box center [542, 304] width 8 height 8
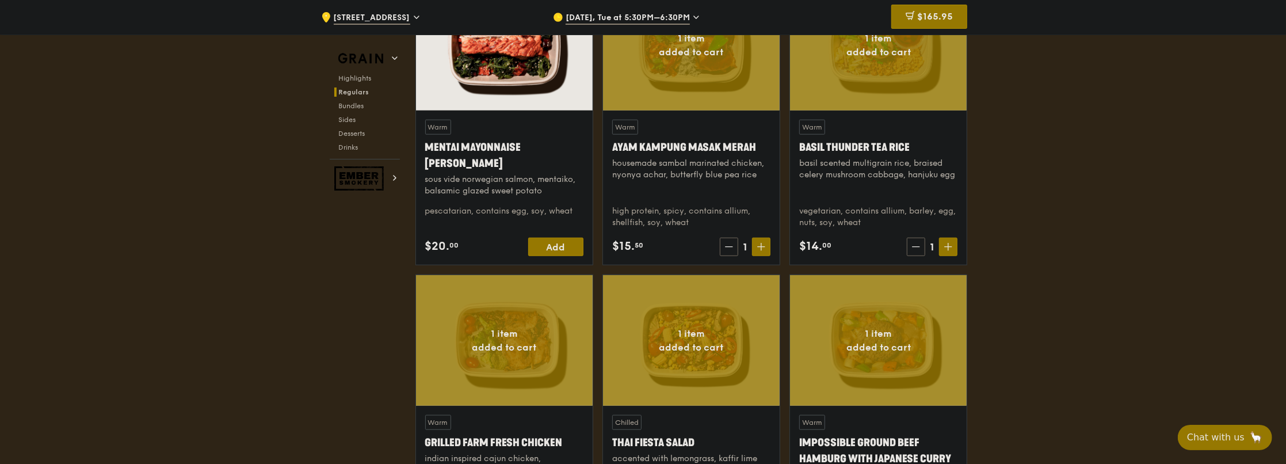
scroll to position [1208, 0]
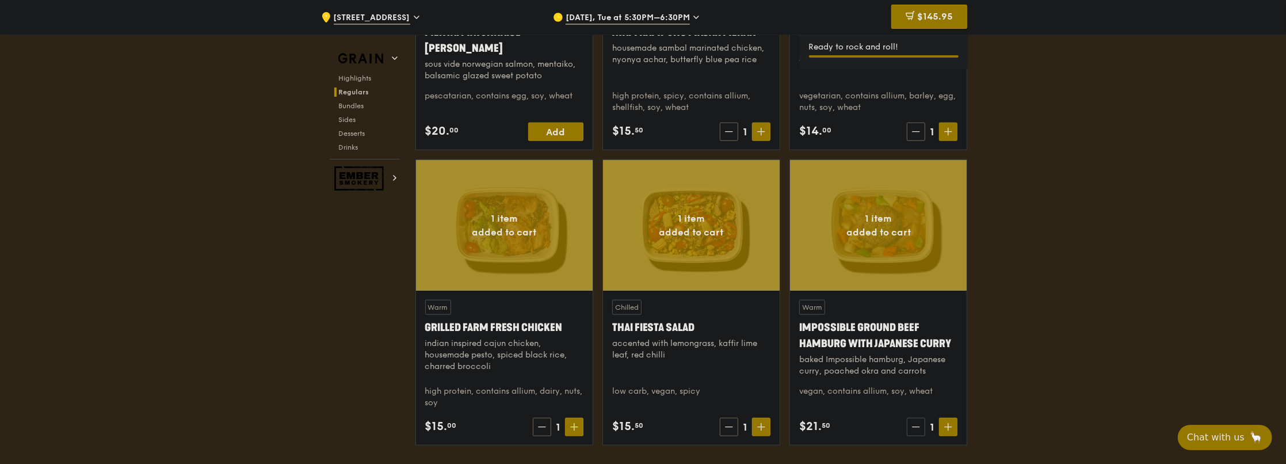
click at [924, 429] on span at bounding box center [916, 427] width 18 height 18
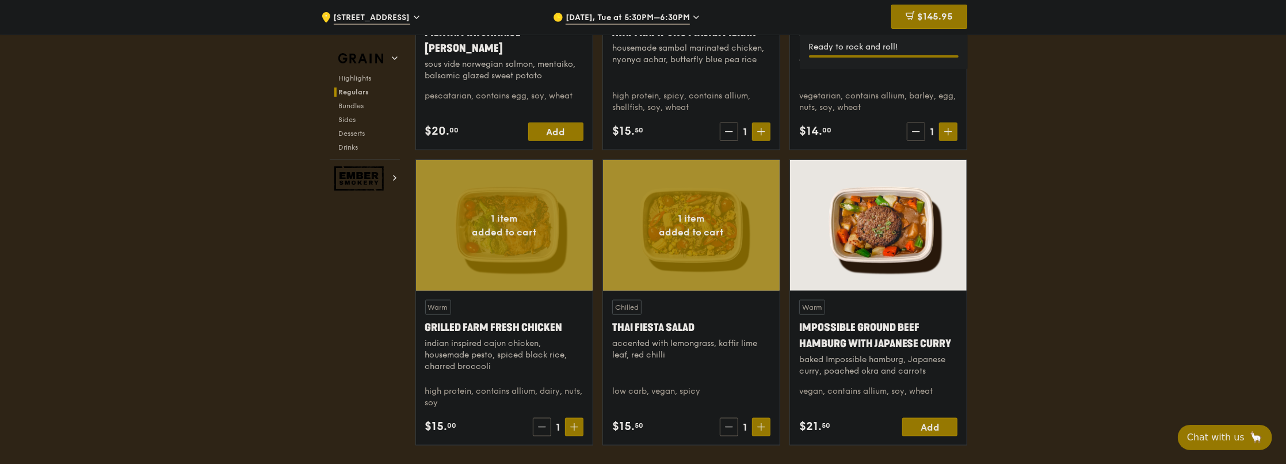
scroll to position [1381, 0]
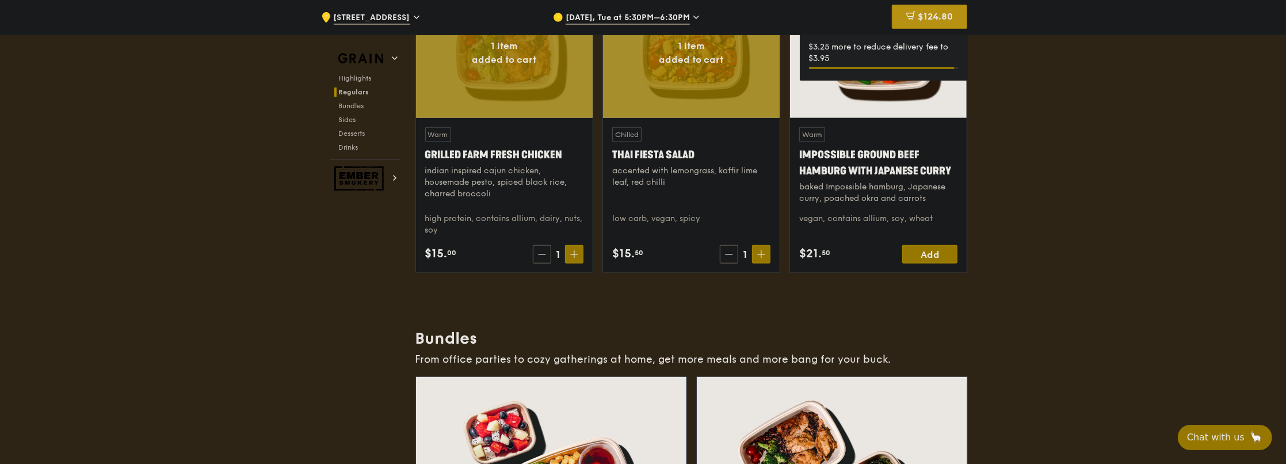
click at [956, 17] on div "$124.80" at bounding box center [929, 17] width 75 height 24
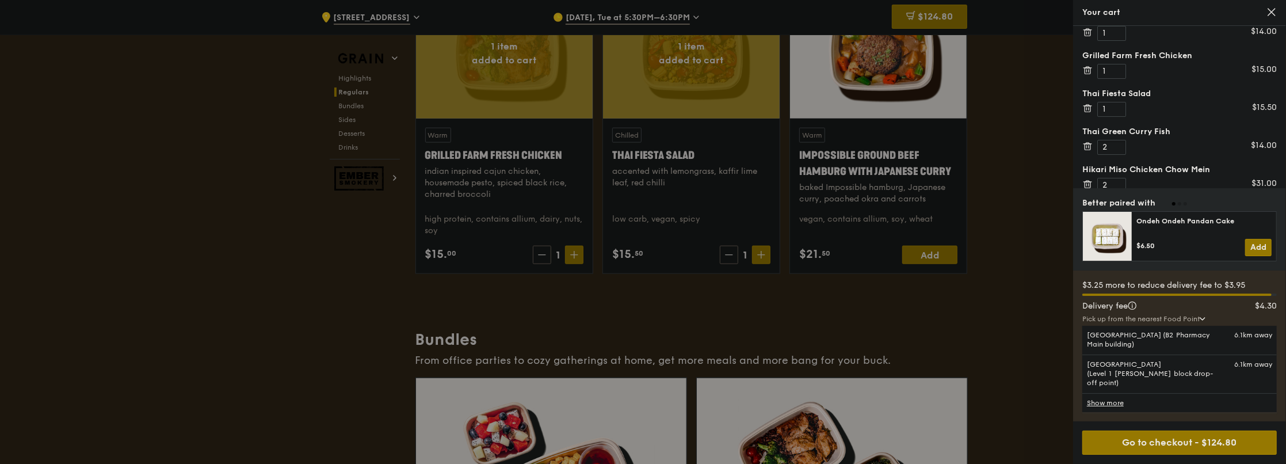
click at [1118, 143] on input "2" at bounding box center [1111, 147] width 29 height 15
click at [1118, 143] on input "3" at bounding box center [1111, 147] width 29 height 15
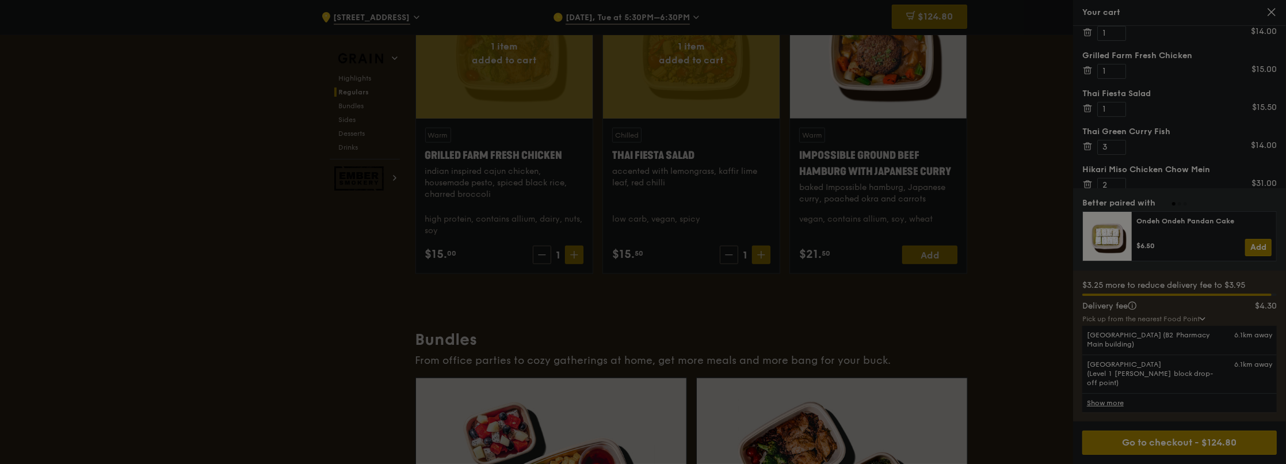
click at [1114, 148] on div at bounding box center [643, 232] width 1286 height 464
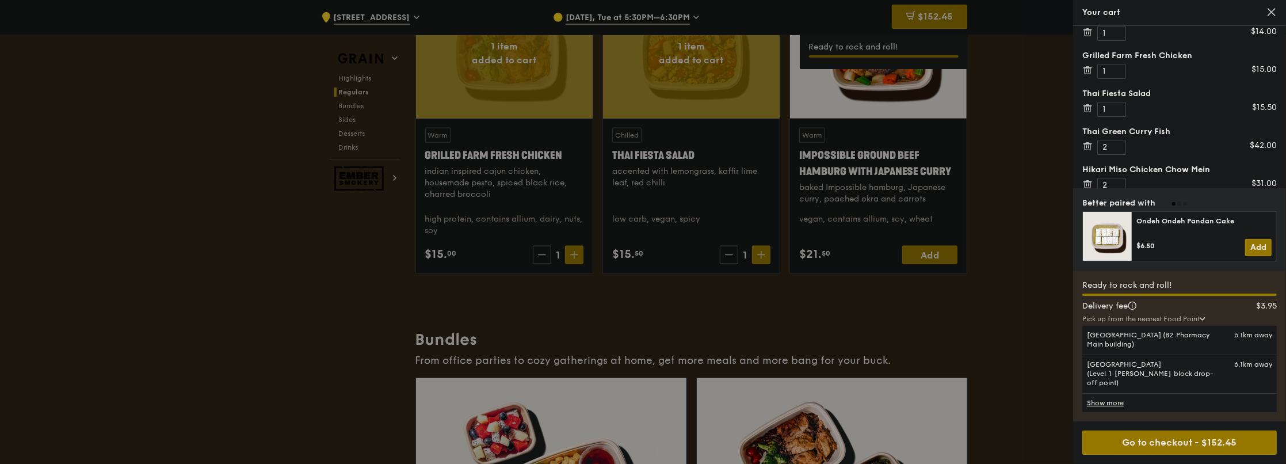
type input "2"
click at [1114, 148] on input "2" at bounding box center [1111, 147] width 29 height 15
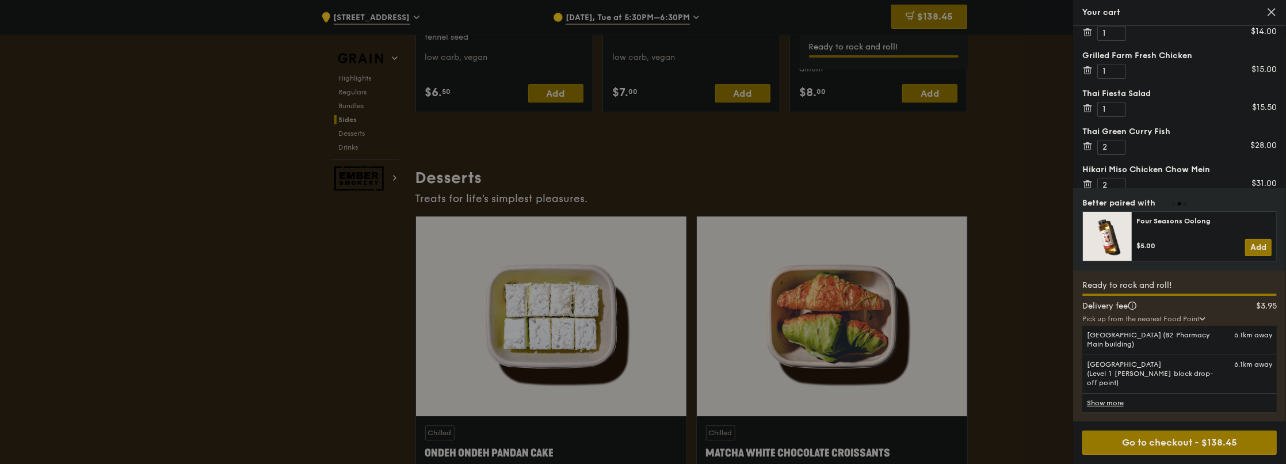
click at [1014, 205] on div at bounding box center [643, 232] width 1286 height 464
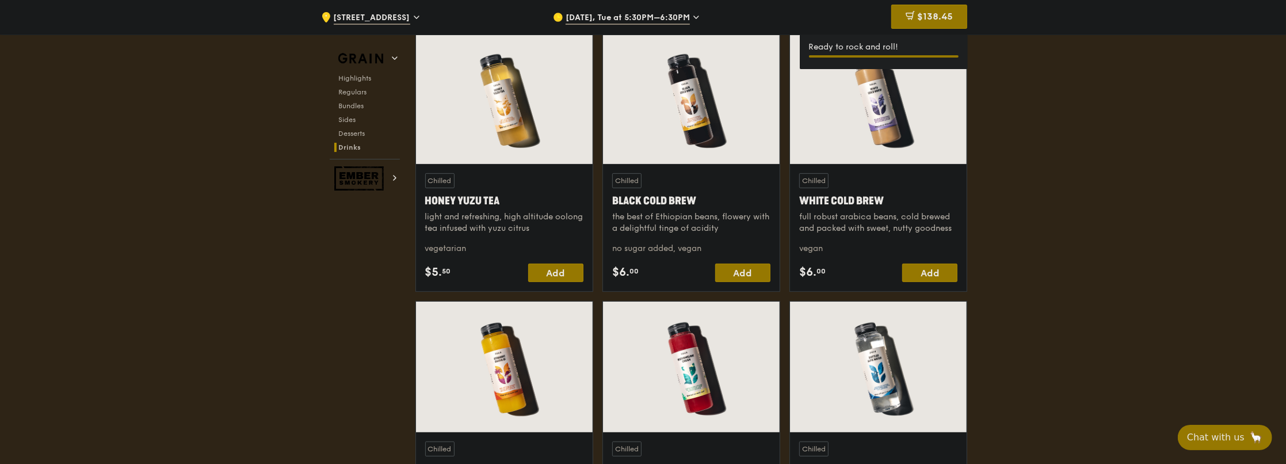
scroll to position [4813, 0]
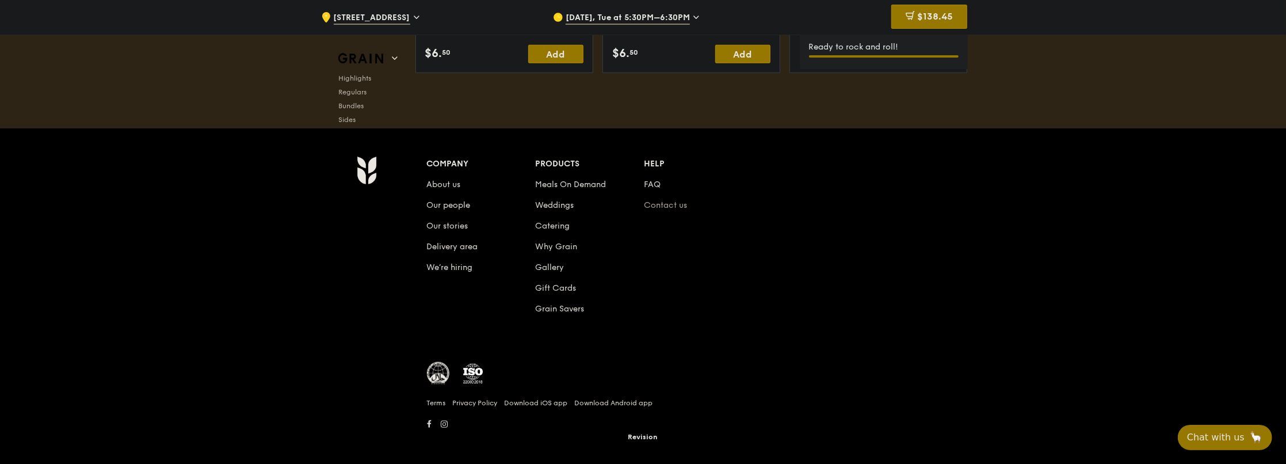
click at [666, 201] on link "Contact us" at bounding box center [665, 205] width 43 height 10
click at [655, 179] on link "FAQ" at bounding box center [652, 184] width 17 height 10
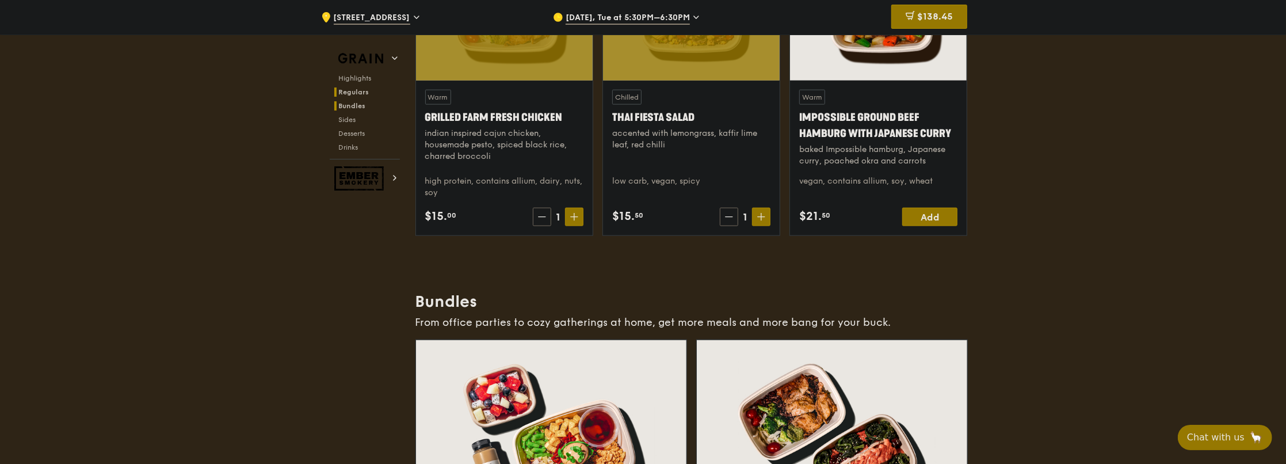
scroll to position [1304, 0]
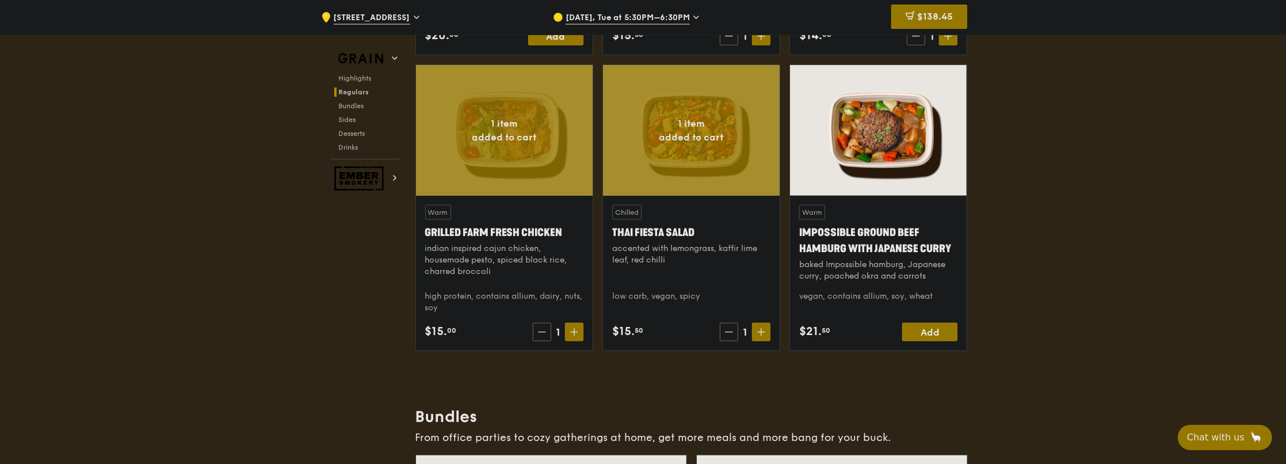
click at [339, 160] on div "Grain Highlights Regulars Bundles Sides Desserts Drinks Ember Smokery" at bounding box center [365, 119] width 70 height 142
click at [721, 331] on span at bounding box center [729, 332] width 18 height 18
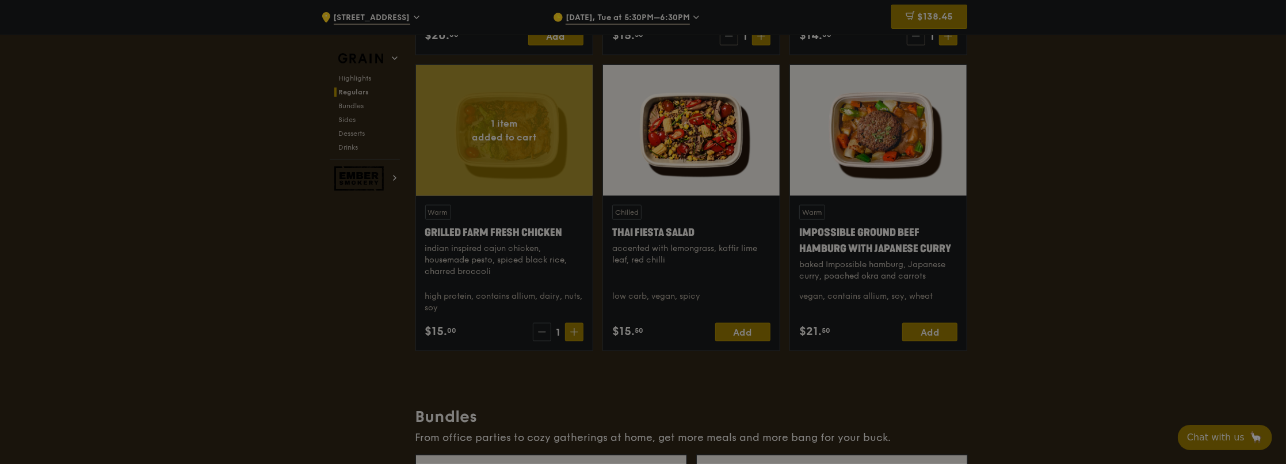
click at [541, 328] on div at bounding box center [643, 232] width 1286 height 464
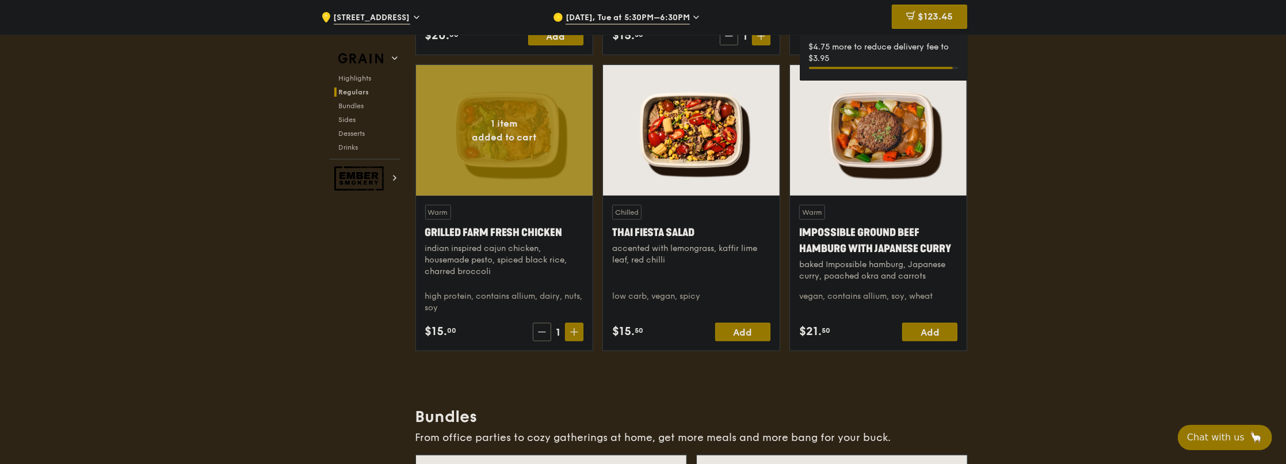
click at [540, 332] on icon at bounding box center [541, 332] width 7 height 0
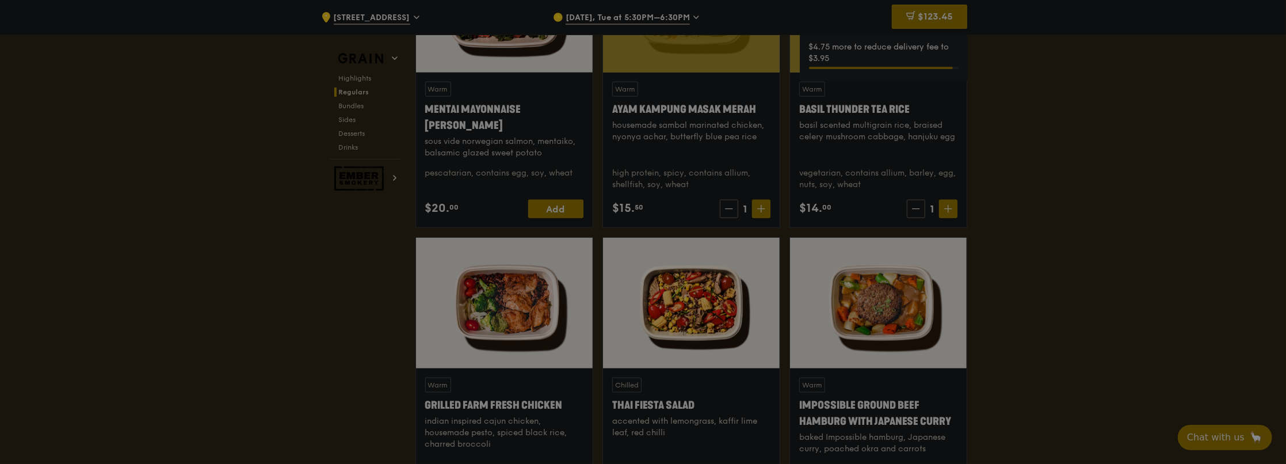
scroll to position [958, 0]
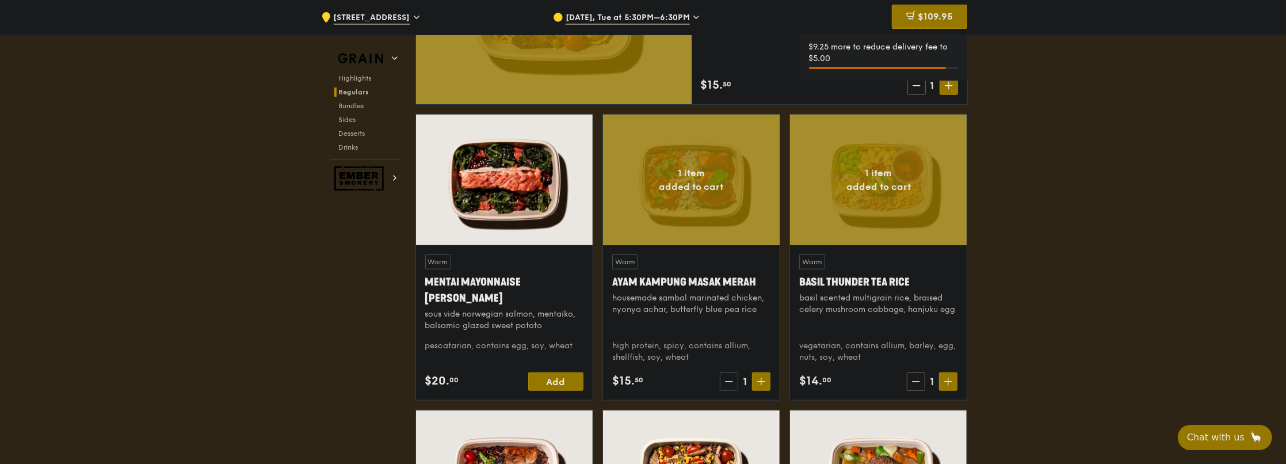
click at [732, 376] on span at bounding box center [729, 381] width 18 height 18
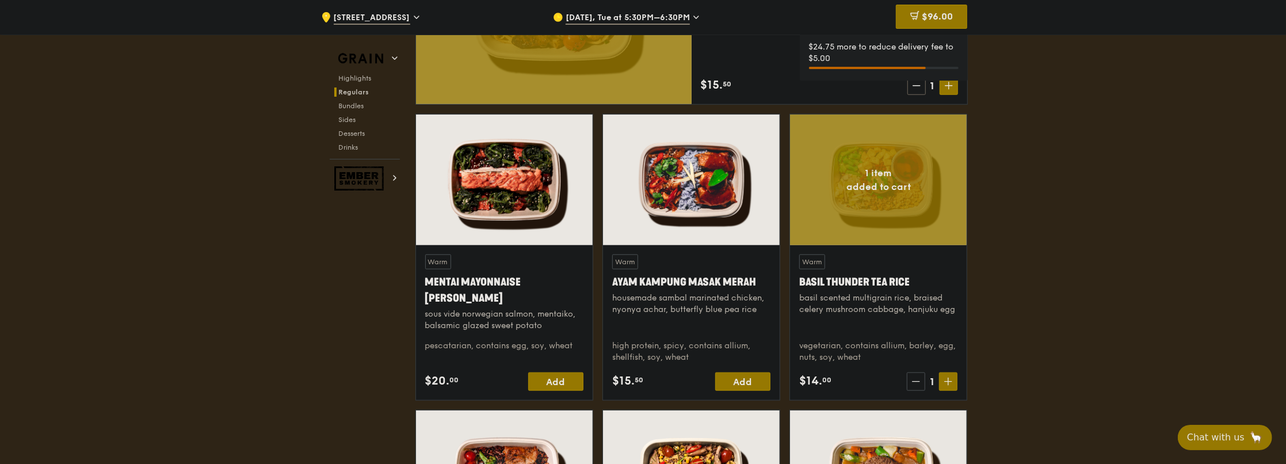
click at [909, 381] on span at bounding box center [916, 381] width 18 height 18
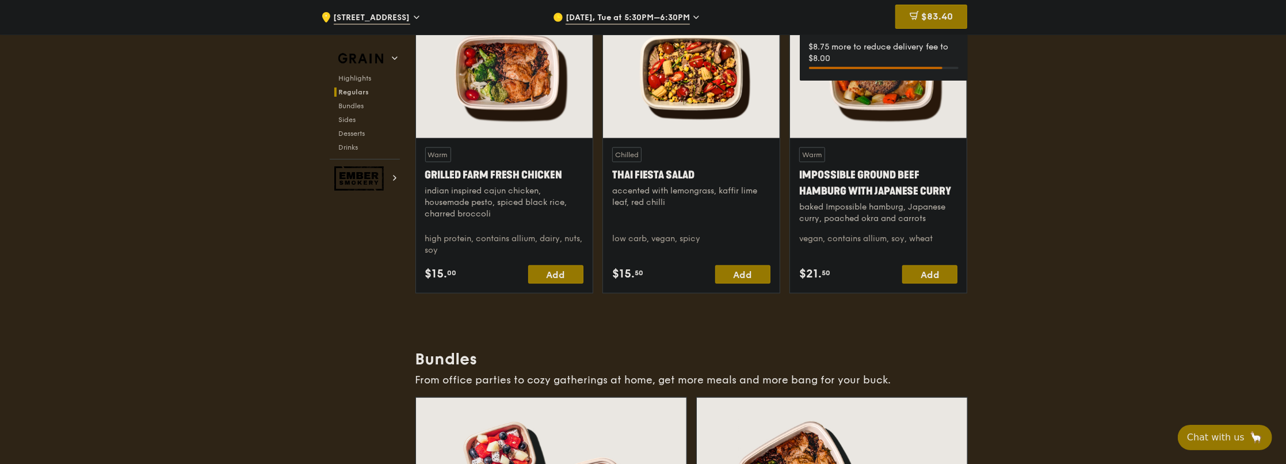
scroll to position [1304, 0]
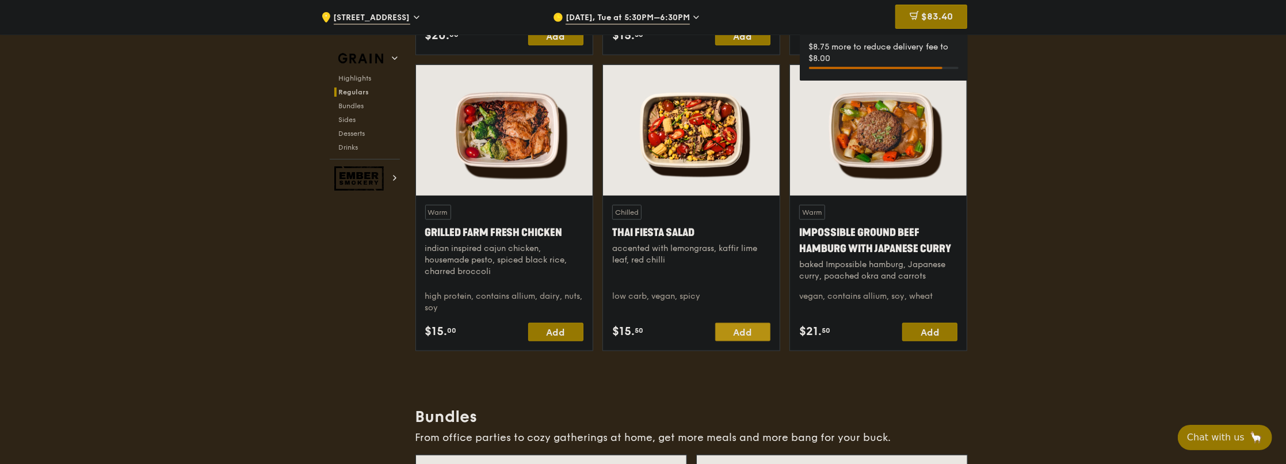
click at [751, 330] on div "Add" at bounding box center [742, 332] width 55 height 18
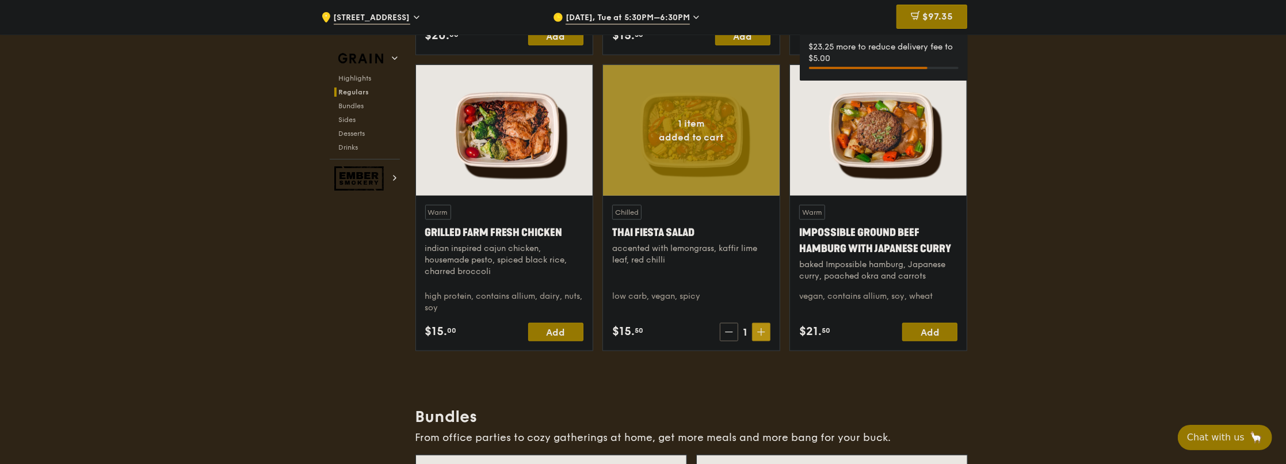
click at [752, 328] on span at bounding box center [761, 332] width 18 height 18
click at [927, 17] on span "$111.30" at bounding box center [936, 16] width 32 height 11
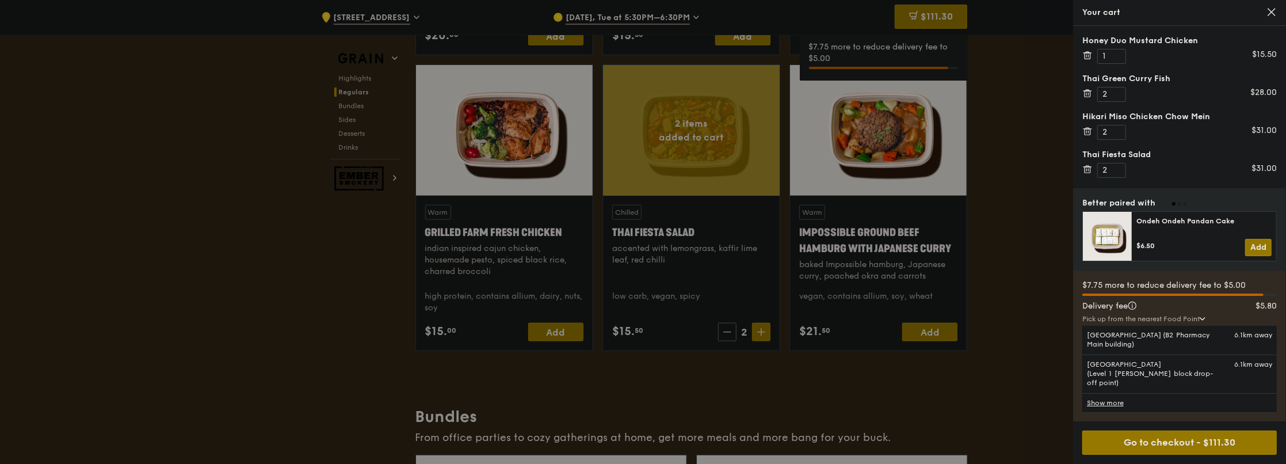
click at [601, 348] on div at bounding box center [643, 232] width 1286 height 464
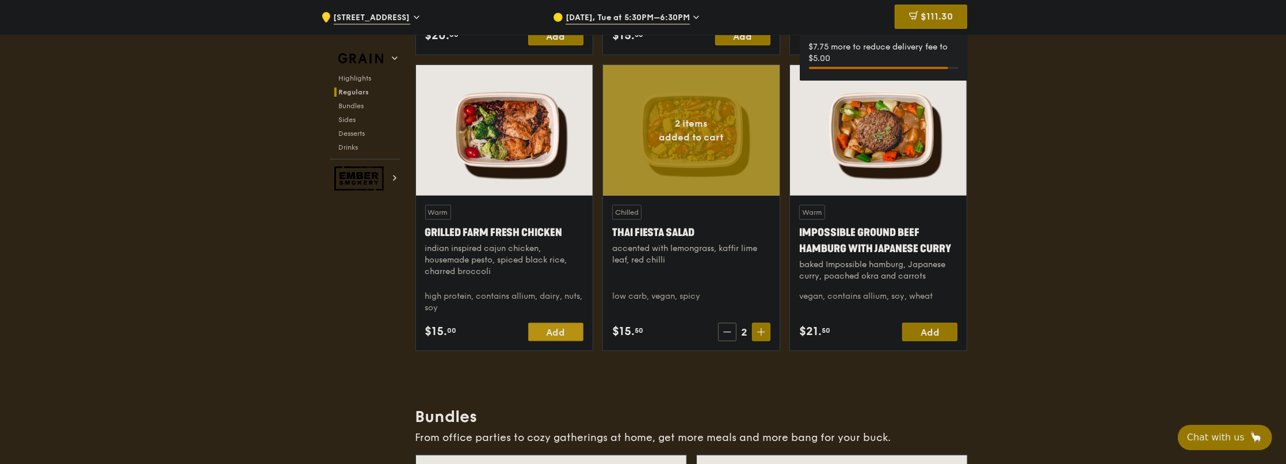
click at [562, 330] on div "Add" at bounding box center [555, 332] width 55 height 18
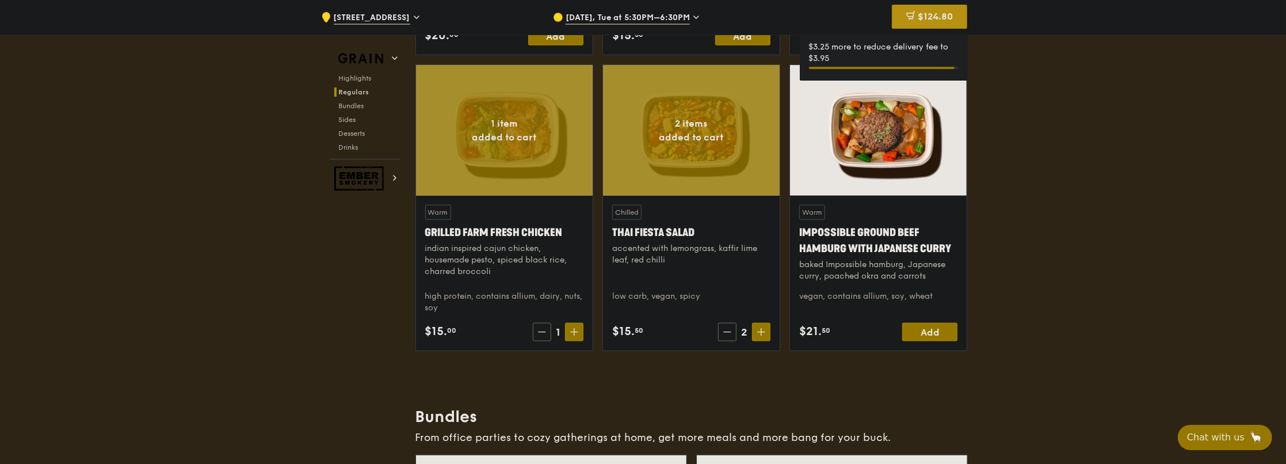
click at [950, 20] on span "$124.80" at bounding box center [935, 16] width 35 height 11
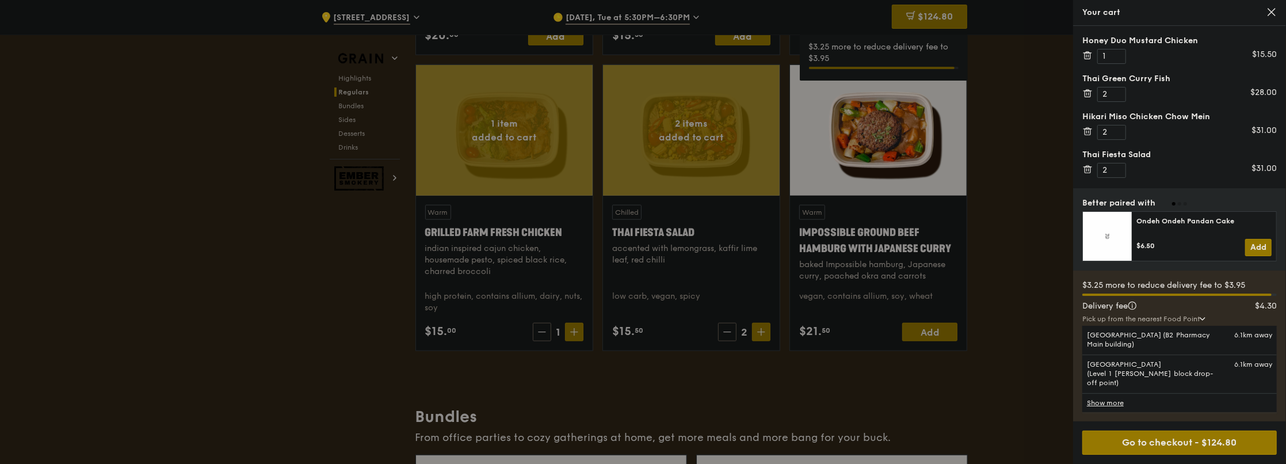
click at [823, 144] on div at bounding box center [643, 232] width 1286 height 464
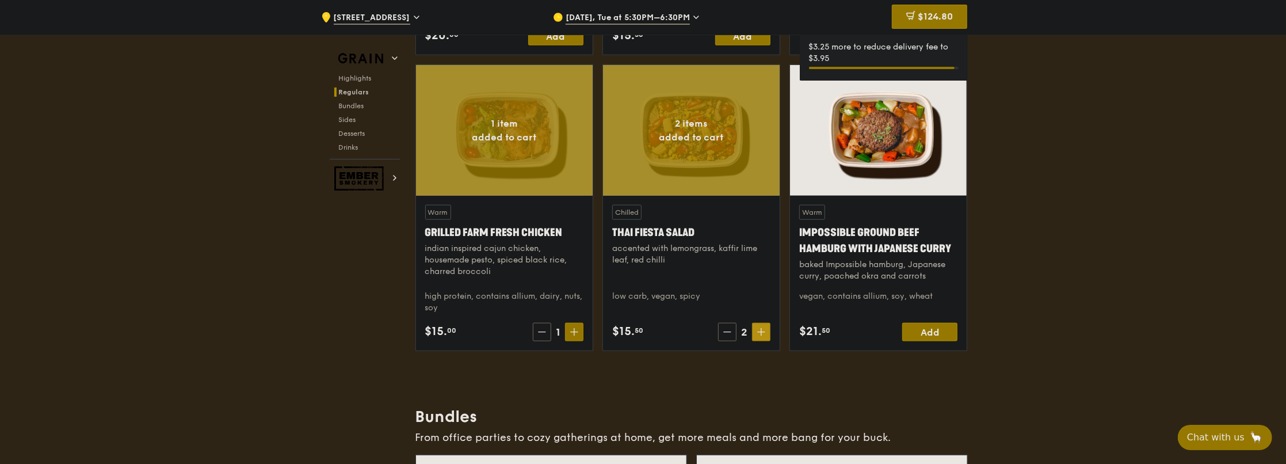
click at [760, 341] on div "Chilled Thai Fiesta Salad accented with lemongrass, kaffir lime leaf, red chill…" at bounding box center [691, 273] width 177 height 155
click at [759, 334] on span at bounding box center [761, 332] width 18 height 18
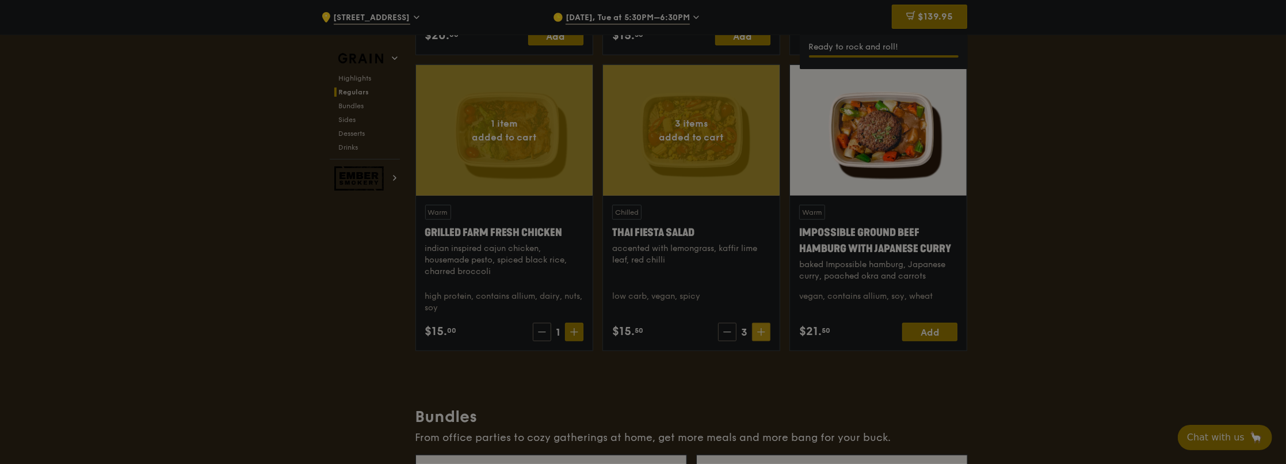
type input "3"
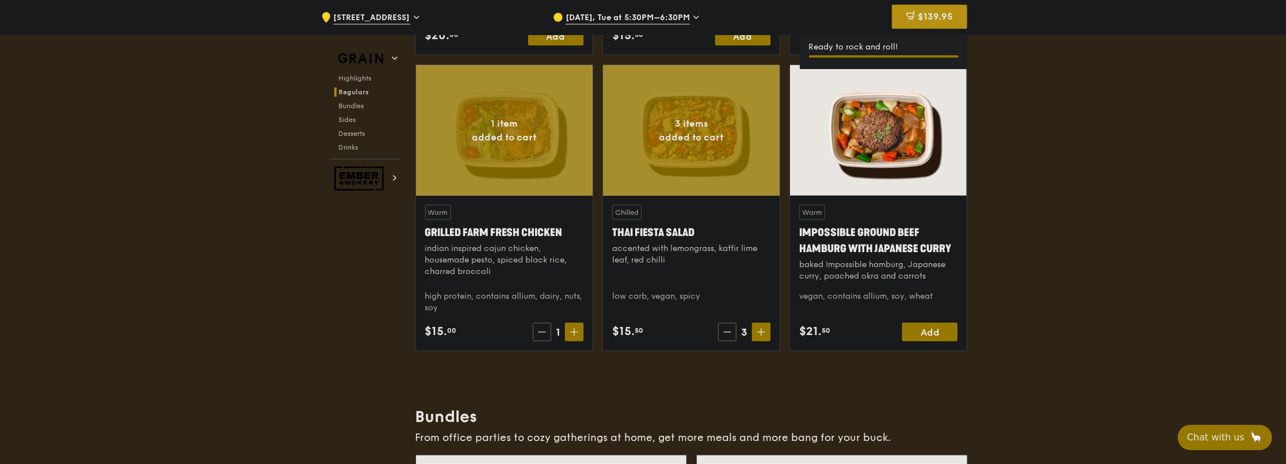
click at [941, 9] on div "$139.95" at bounding box center [929, 17] width 75 height 24
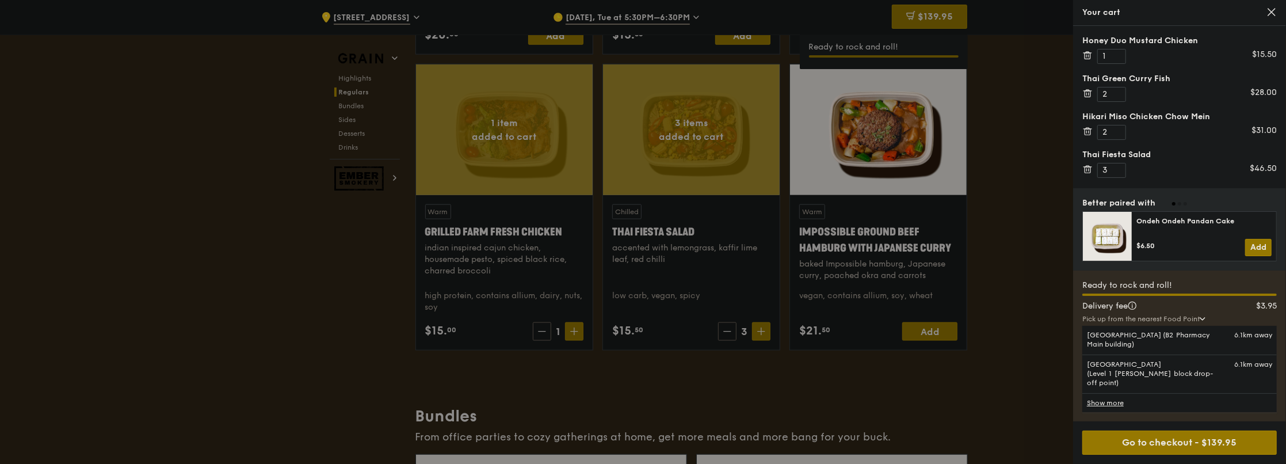
scroll to position [1189, 0]
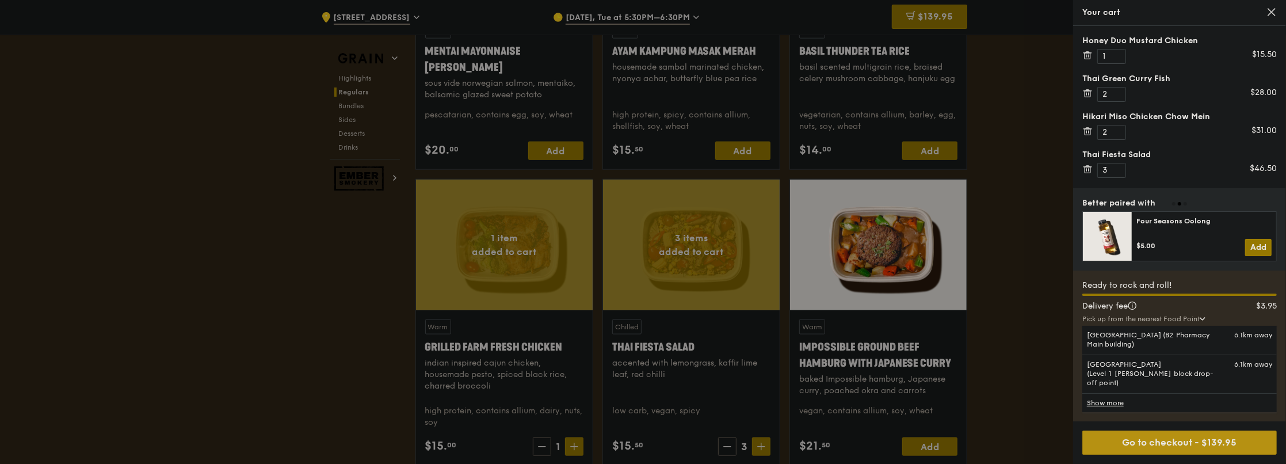
click at [1137, 431] on div "Go to checkout - $139.95" at bounding box center [1179, 442] width 194 height 24
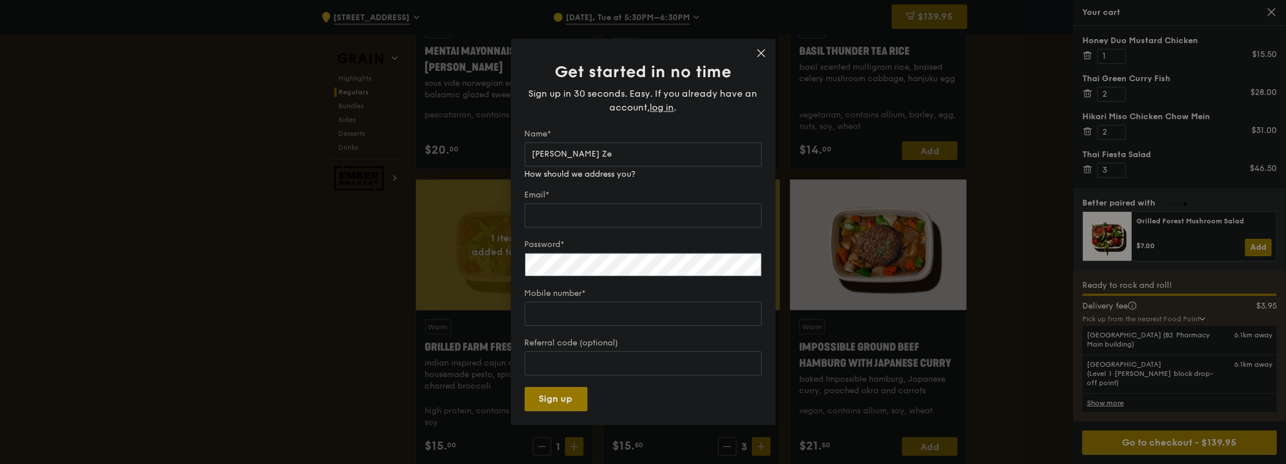
type input "[PERSON_NAME] Ze"
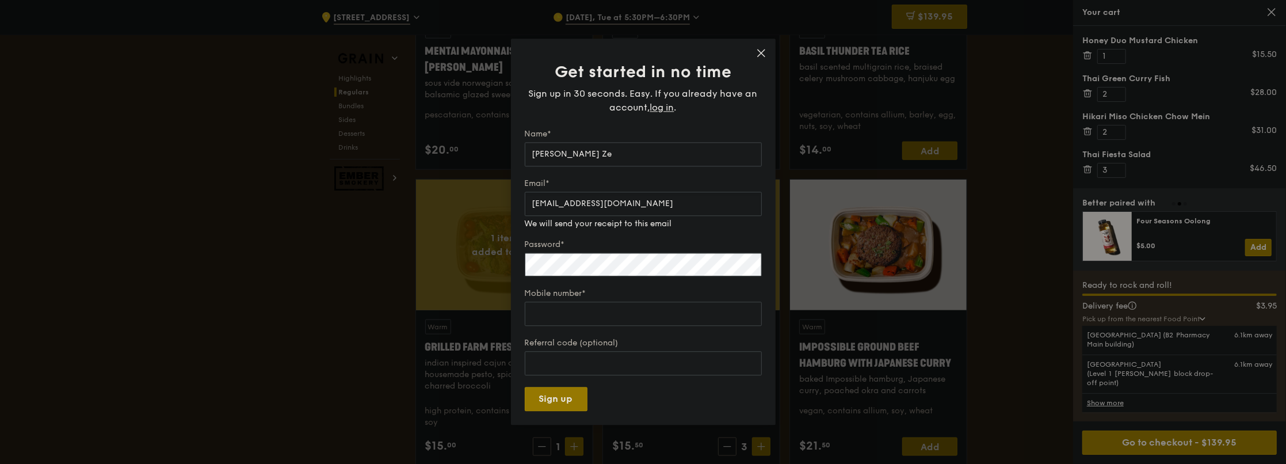
type input "[EMAIL_ADDRESS][DOMAIN_NAME]"
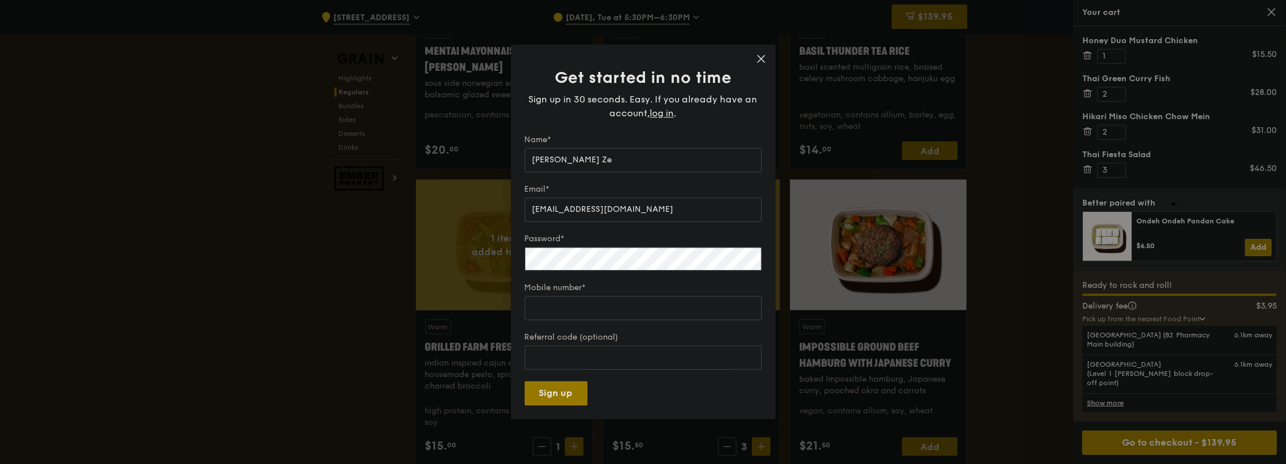
click at [636, 240] on div "Password*" at bounding box center [643, 253] width 237 height 40
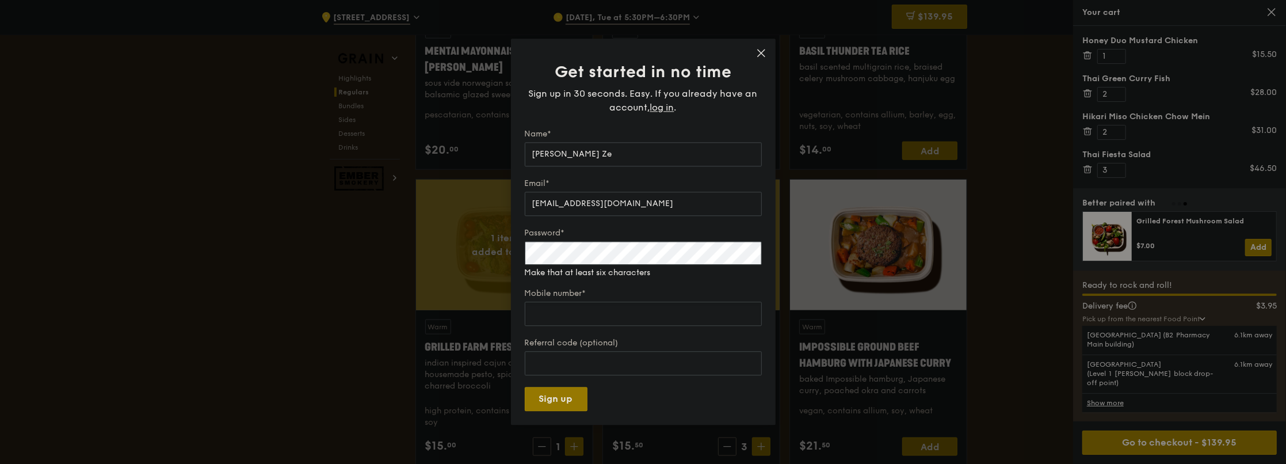
click at [594, 303] on input "Mobile number*" at bounding box center [643, 314] width 237 height 24
type input "8"
type input "0"
type input "97552309"
click at [525, 387] on button "Sign up" at bounding box center [556, 399] width 63 height 24
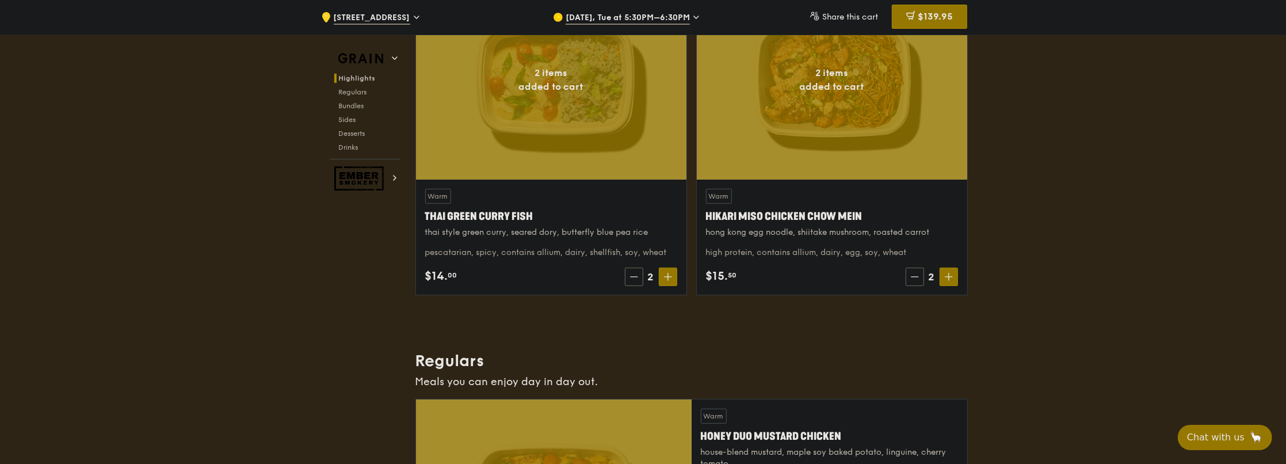
scroll to position [230, 0]
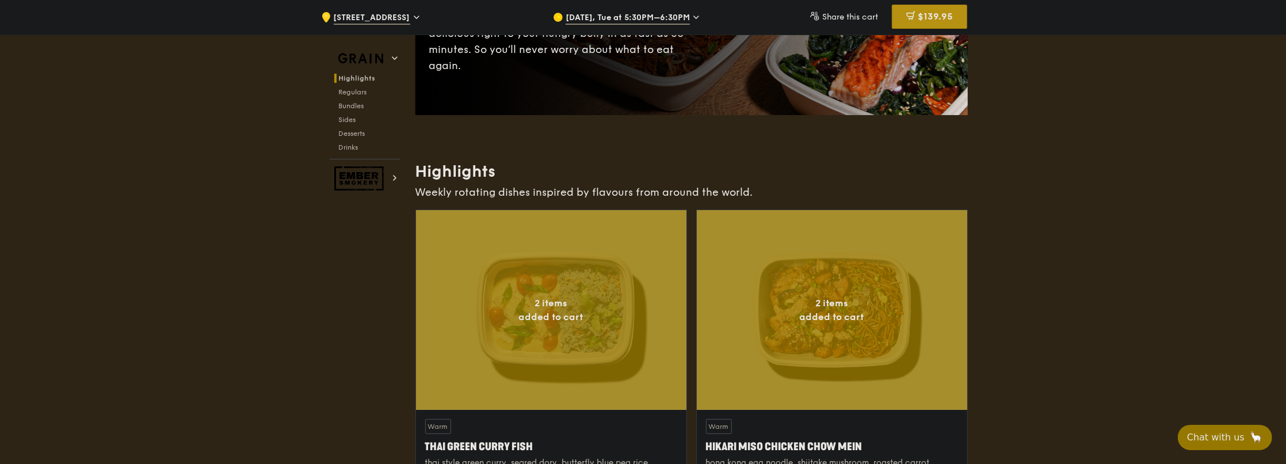
click at [943, 9] on div "$139.95" at bounding box center [929, 17] width 75 height 24
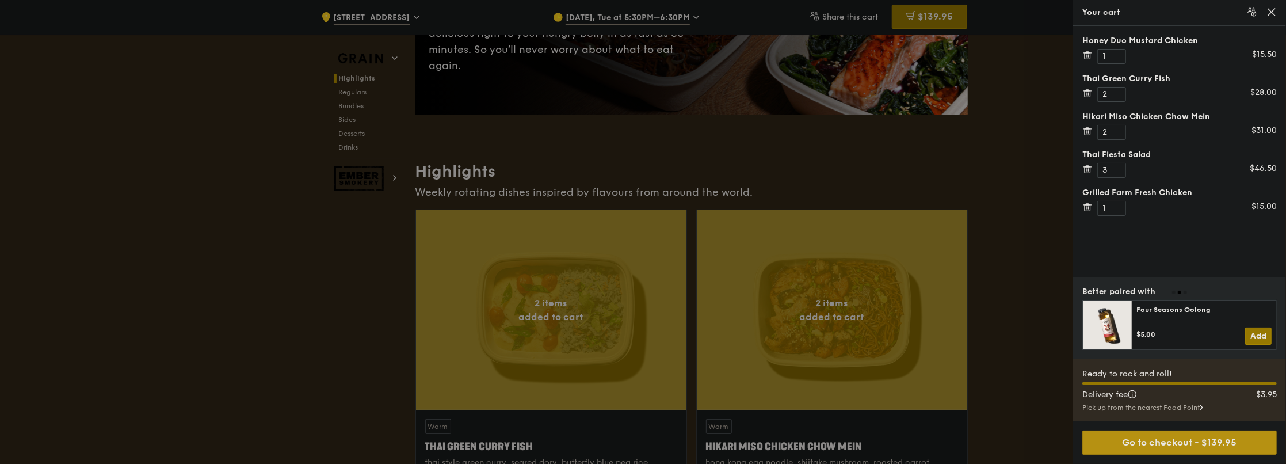
click at [1232, 441] on div "Go to checkout - $139.95" at bounding box center [1179, 442] width 194 height 24
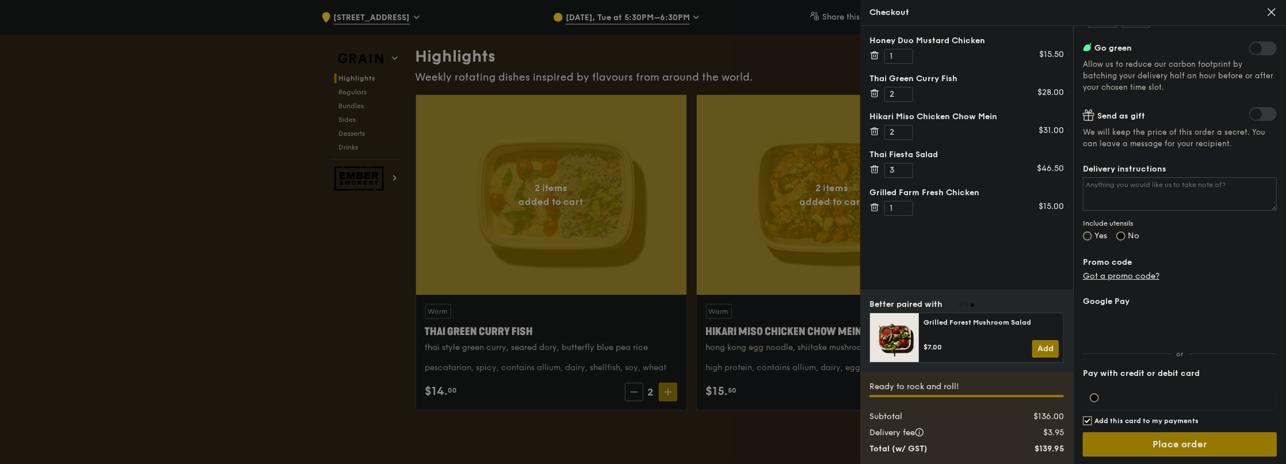
scroll to position [460, 0]
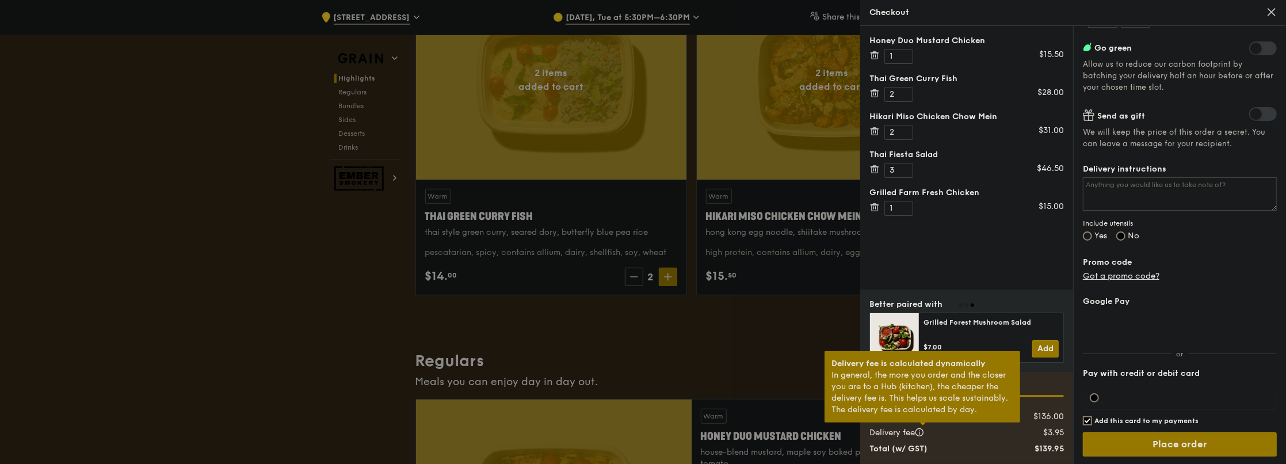
click at [923, 425] on div at bounding box center [923, 423] width 6 height 3
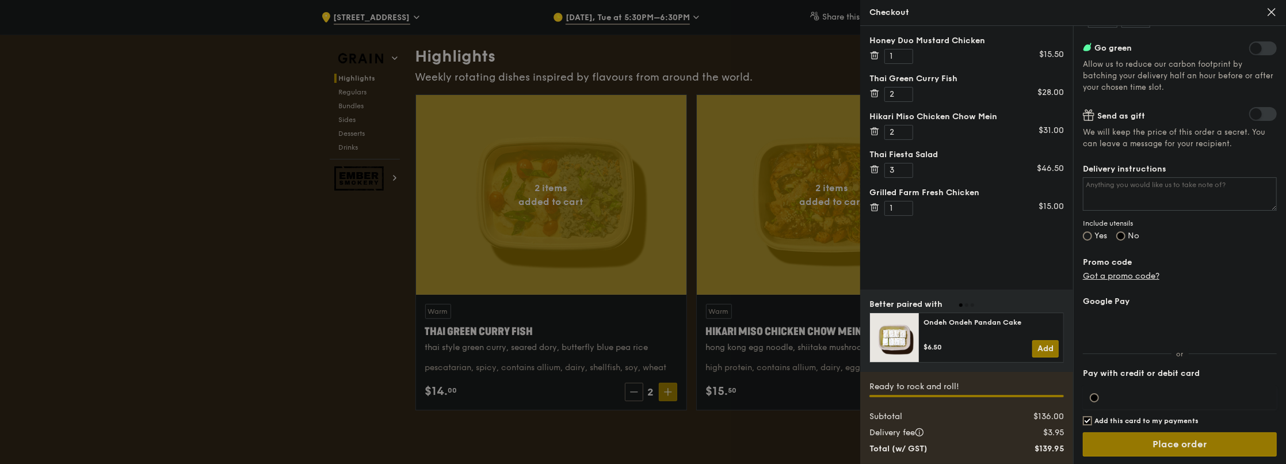
scroll to position [173, 0]
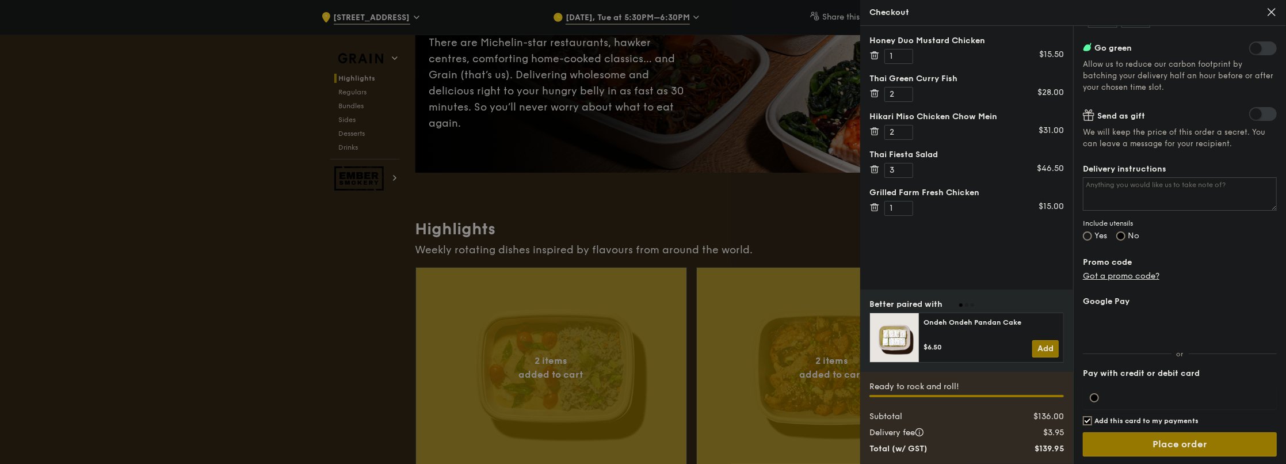
click at [643, 114] on div at bounding box center [643, 232] width 1286 height 464
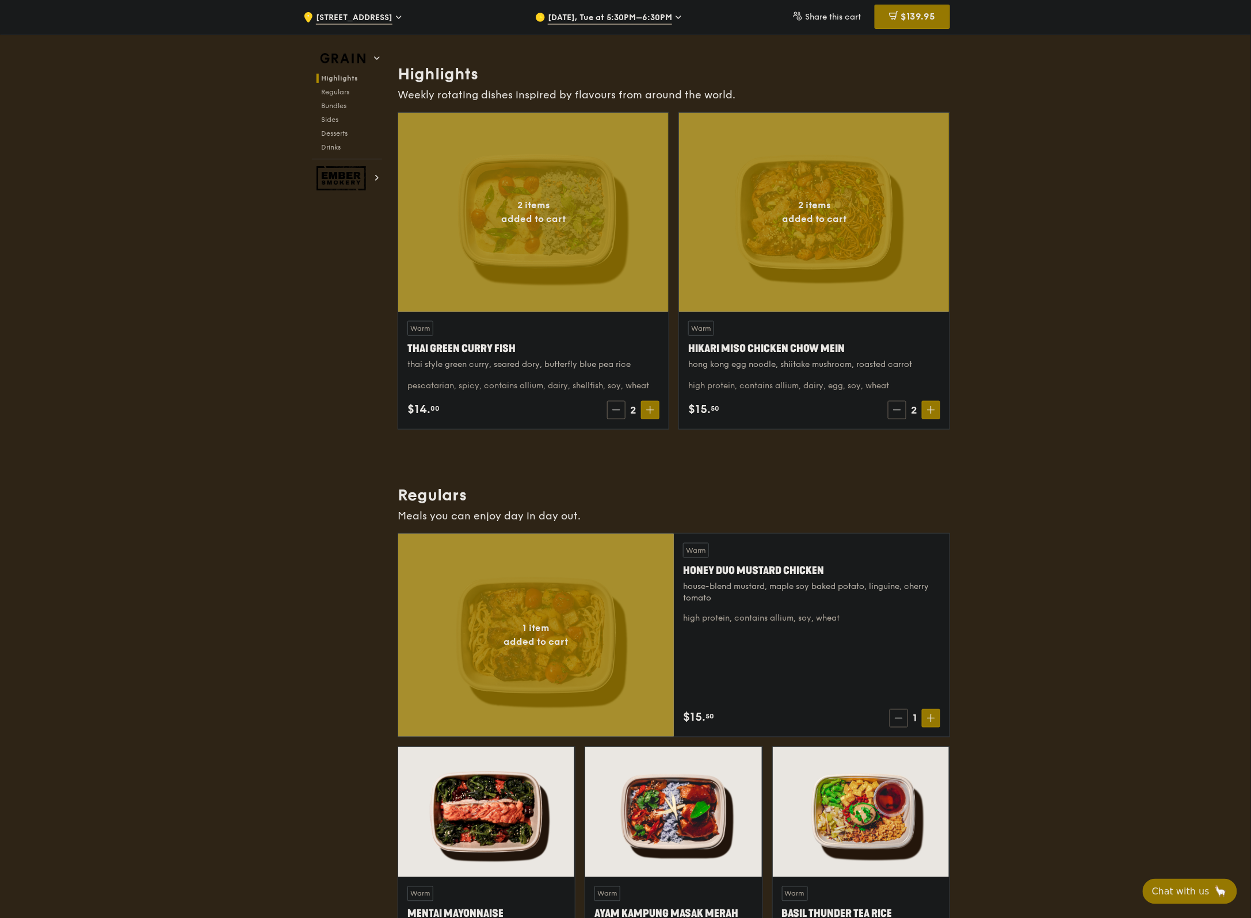
scroll to position [212, 0]
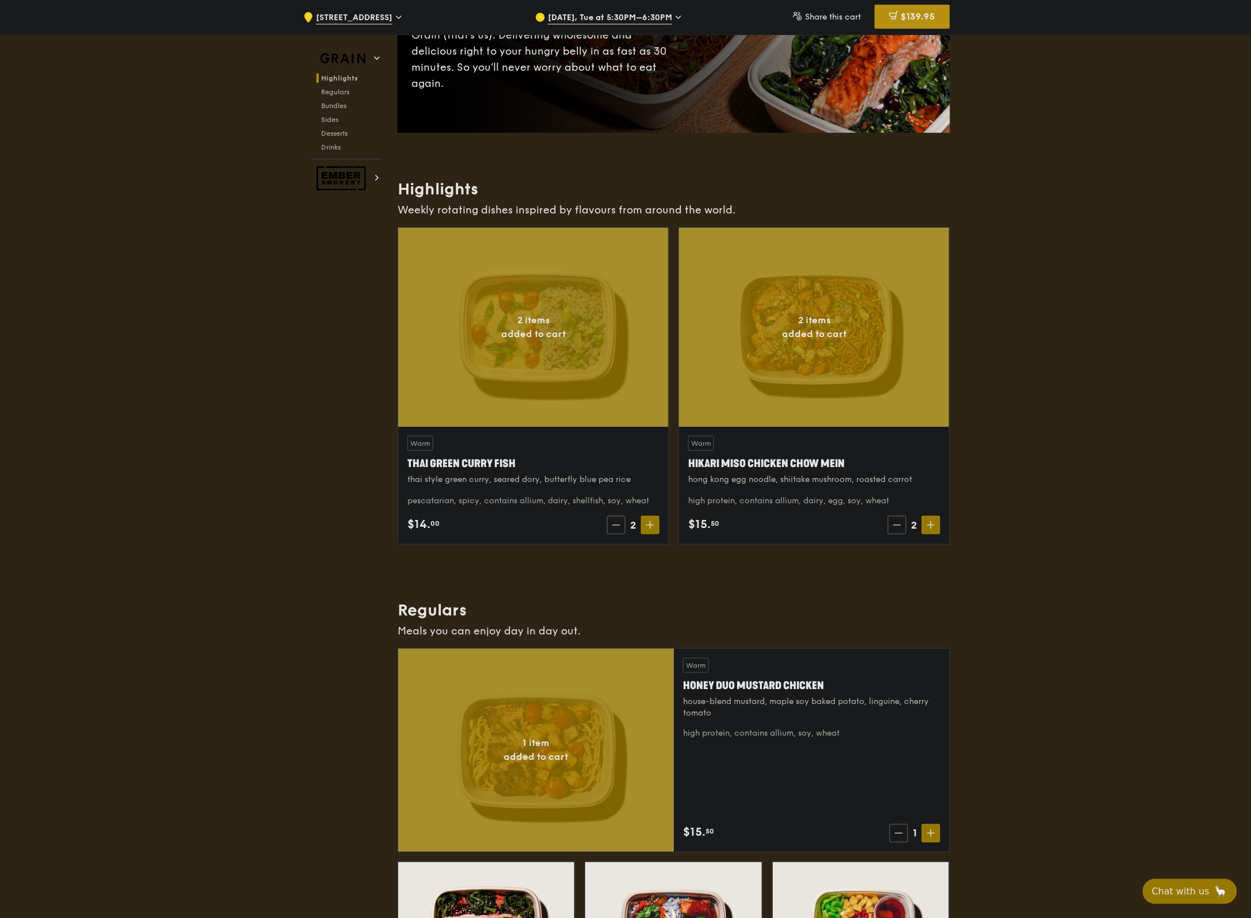
click at [924, 16] on span "$139.95" at bounding box center [917, 16] width 35 height 11
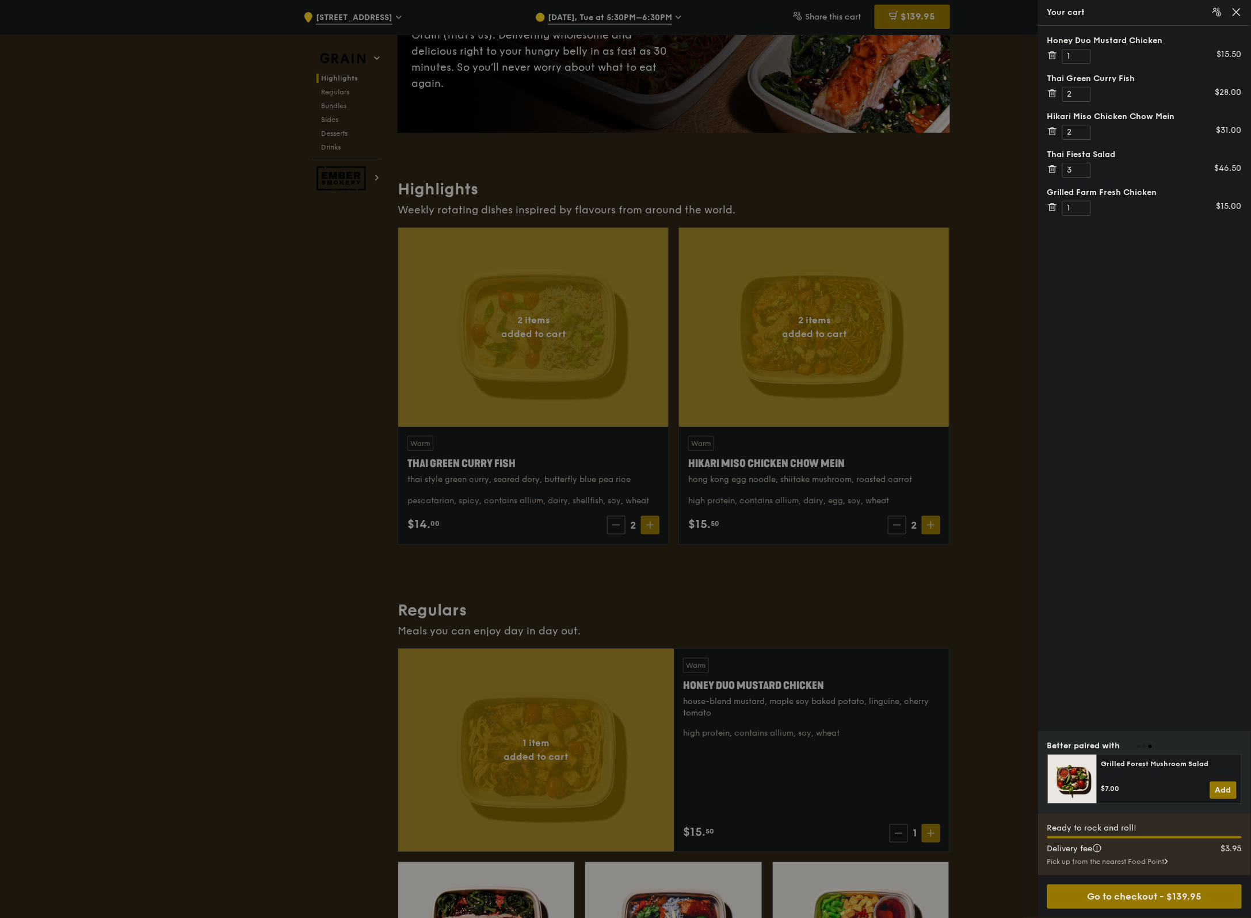
click at [1230, 10] on div "Your cart" at bounding box center [1144, 13] width 194 height 12
click at [1233, 10] on icon at bounding box center [1236, 12] width 10 height 10
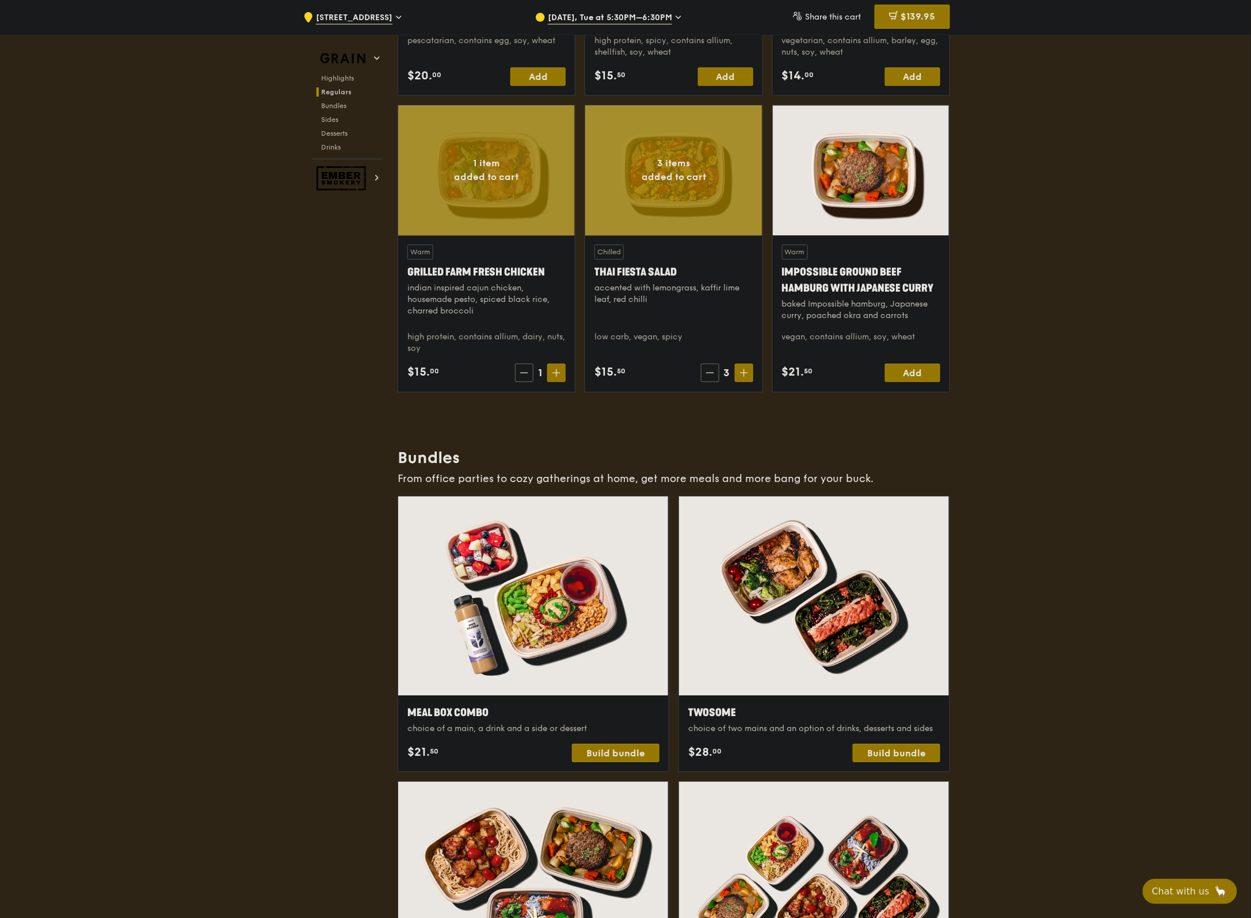
scroll to position [1035, 0]
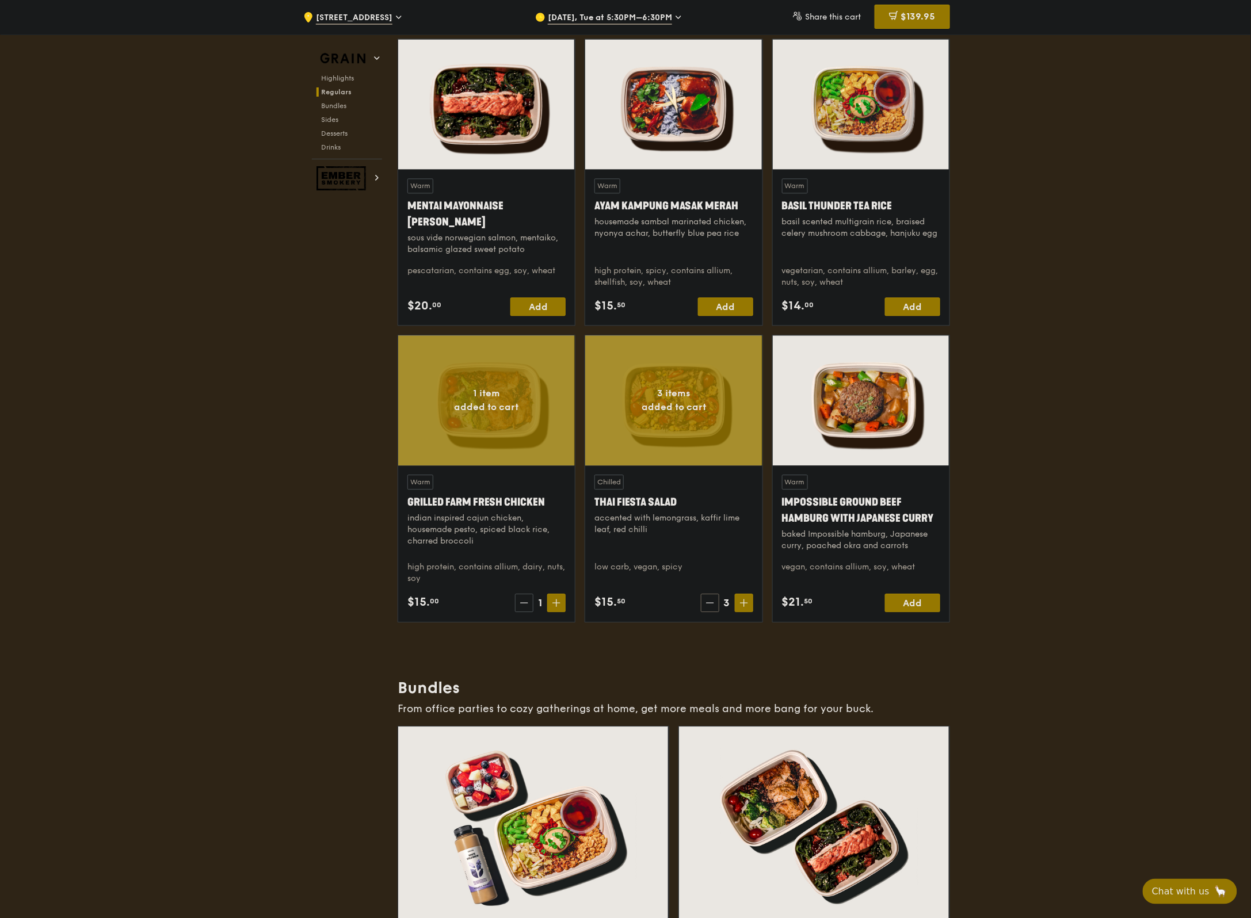
click at [518, 463] on span at bounding box center [524, 603] width 18 height 18
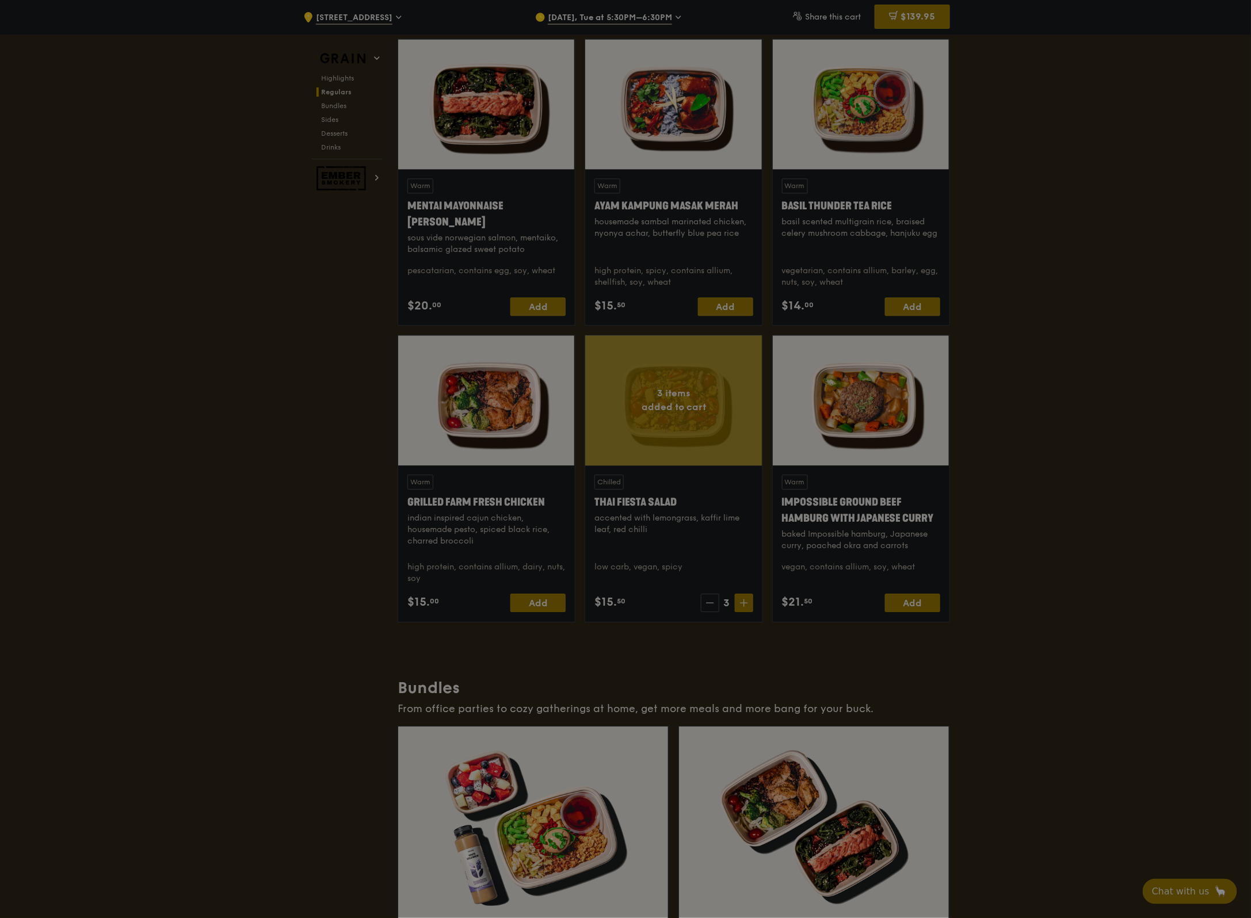
click at [708, 463] on div at bounding box center [625, 459] width 1251 height 918
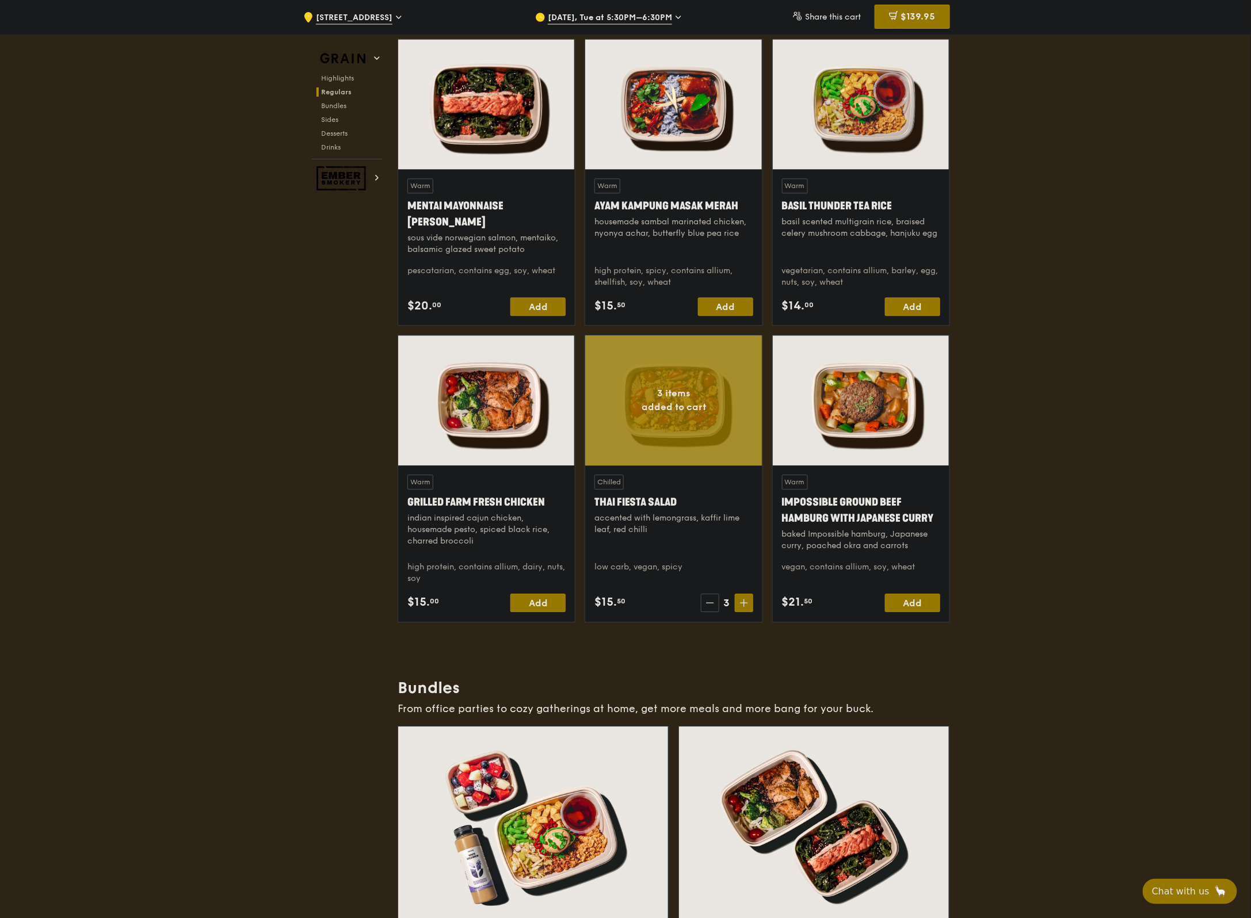
click at [708, 463] on icon at bounding box center [710, 603] width 8 height 8
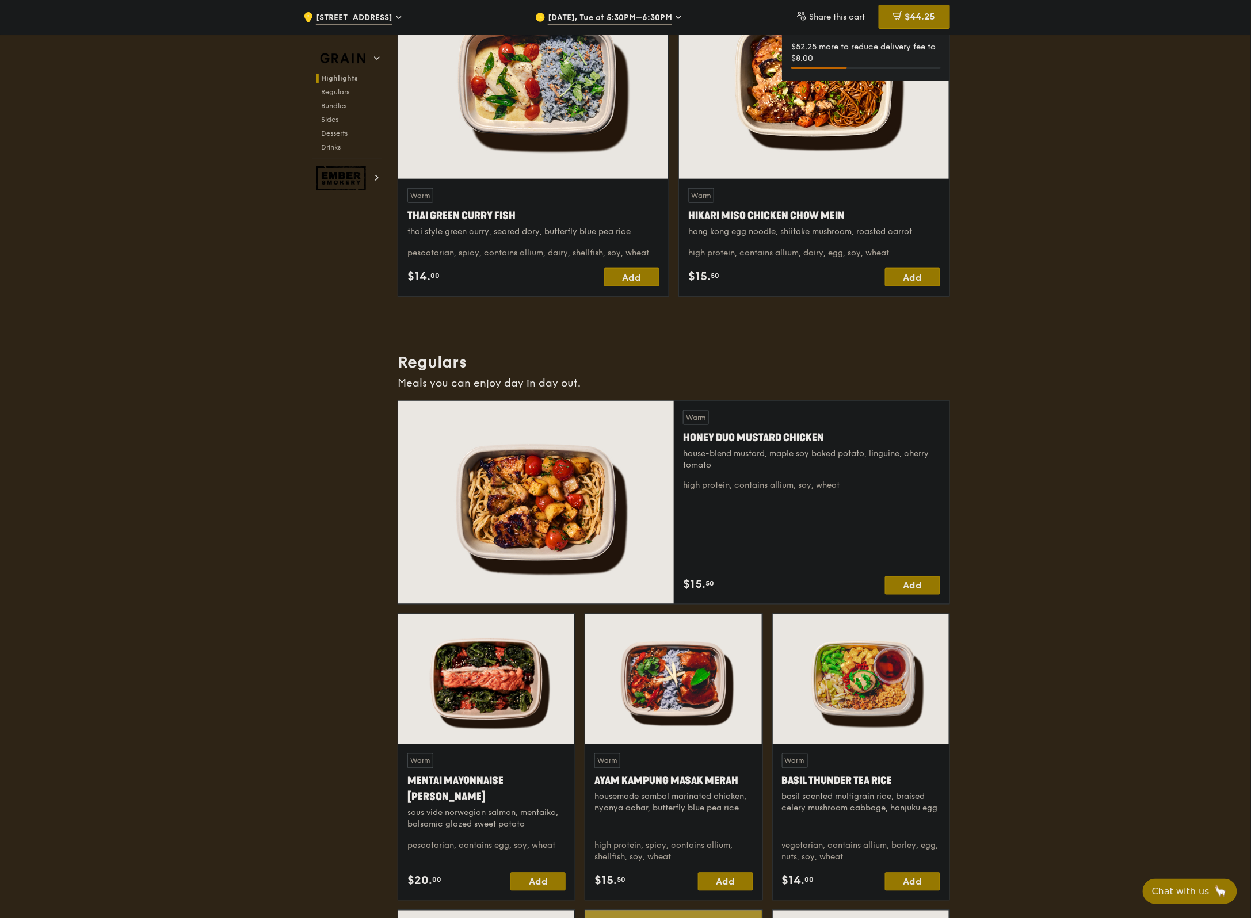
scroll to position [230, 0]
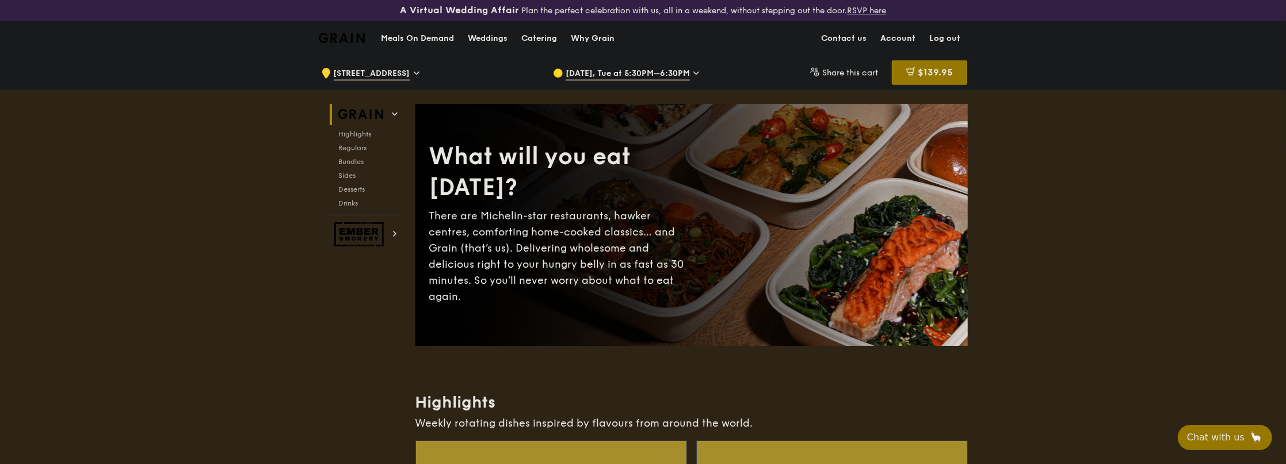
click at [444, 38] on h1 "Meals On Demand" at bounding box center [417, 39] width 73 height 12
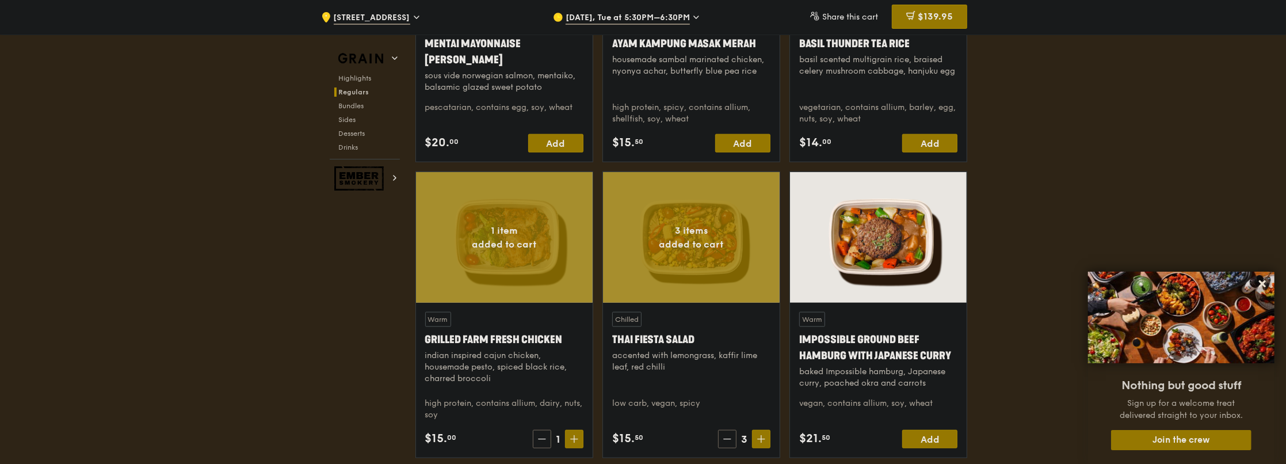
scroll to position [1024, 0]
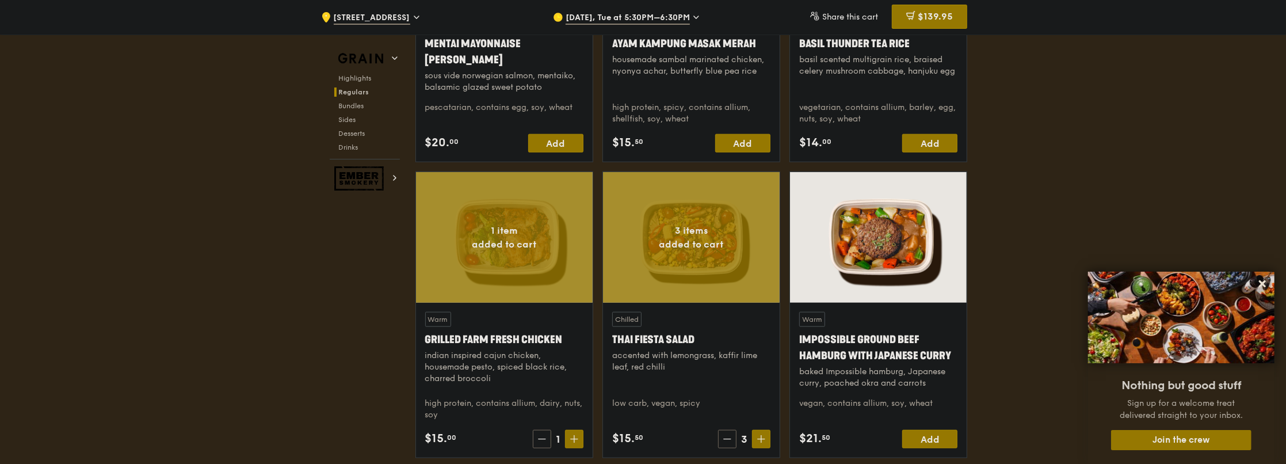
scroll to position [1369, 0]
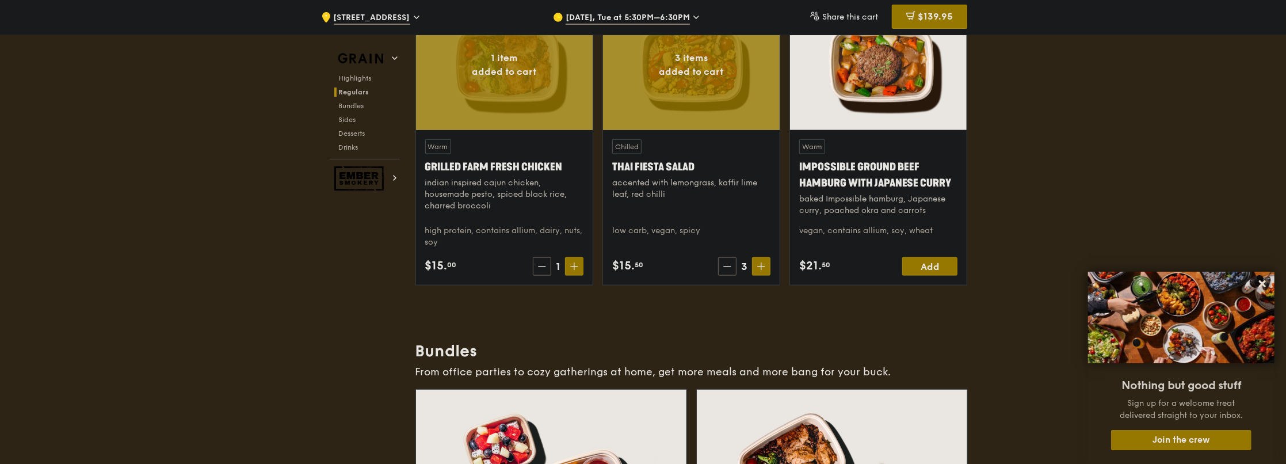
click at [717, 262] on div "$15. 50 3" at bounding box center [691, 266] width 158 height 18
click at [721, 262] on span at bounding box center [727, 266] width 18 height 18
click at [721, 262] on span at bounding box center [729, 266] width 18 height 18
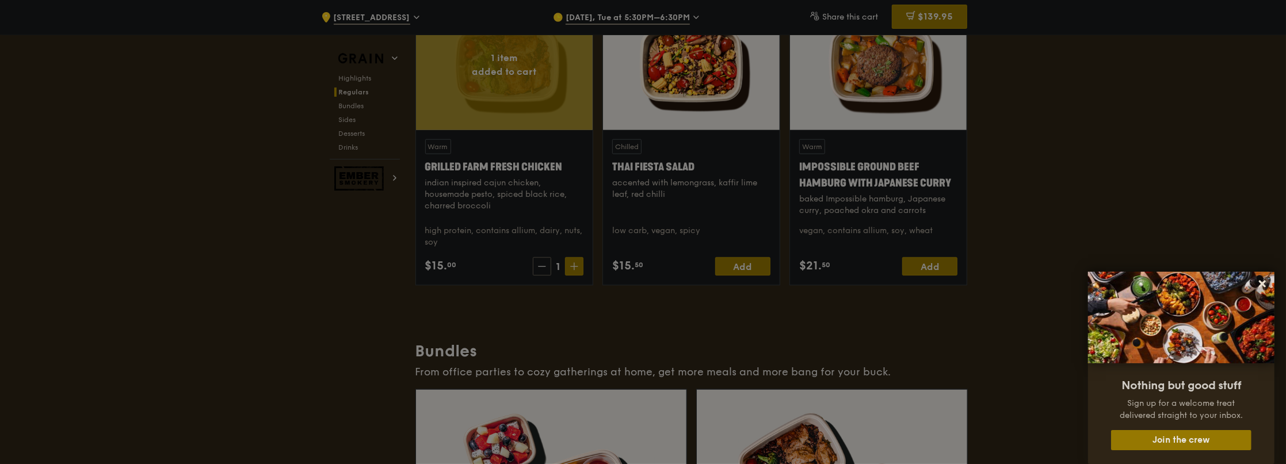
click at [533, 267] on div at bounding box center [643, 232] width 1286 height 464
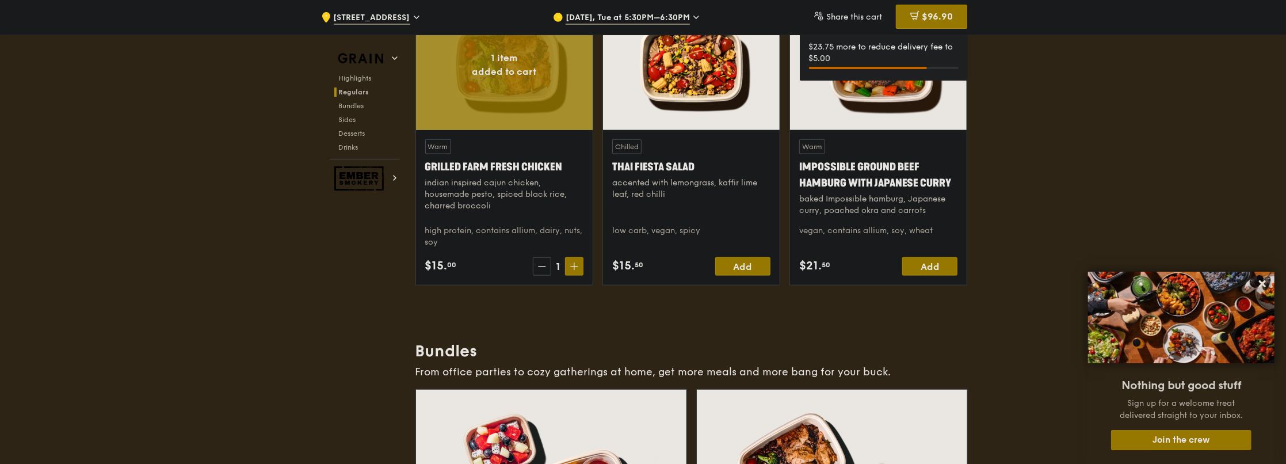
click at [535, 263] on span at bounding box center [542, 266] width 18 height 18
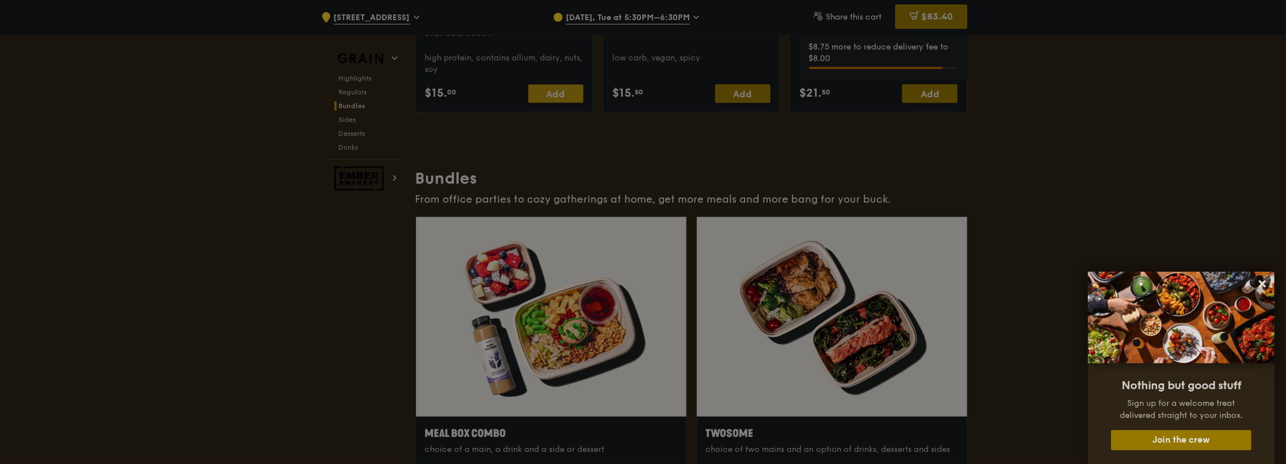
scroll to position [1714, 0]
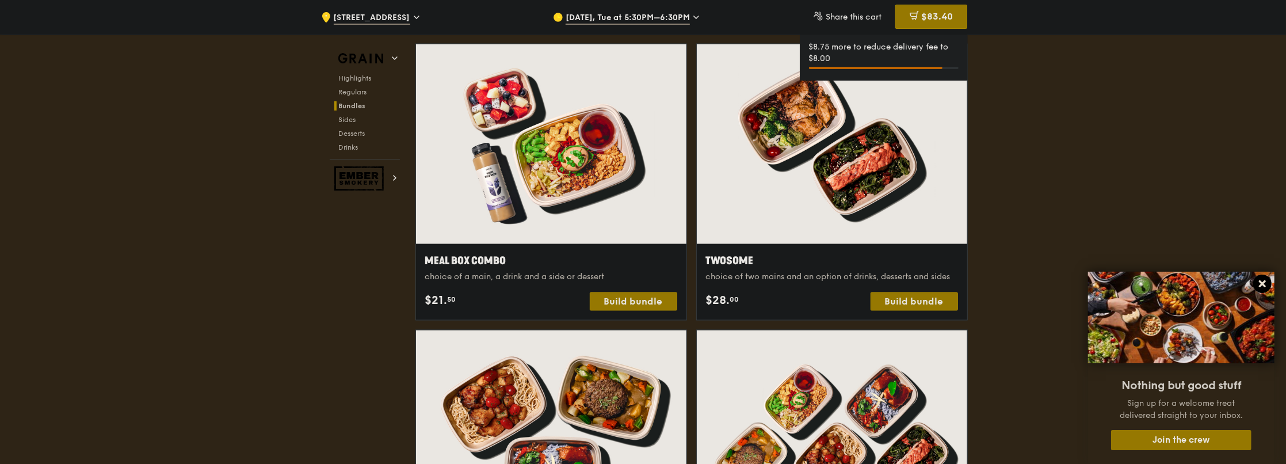
click at [1267, 283] on icon at bounding box center [1262, 283] width 10 height 10
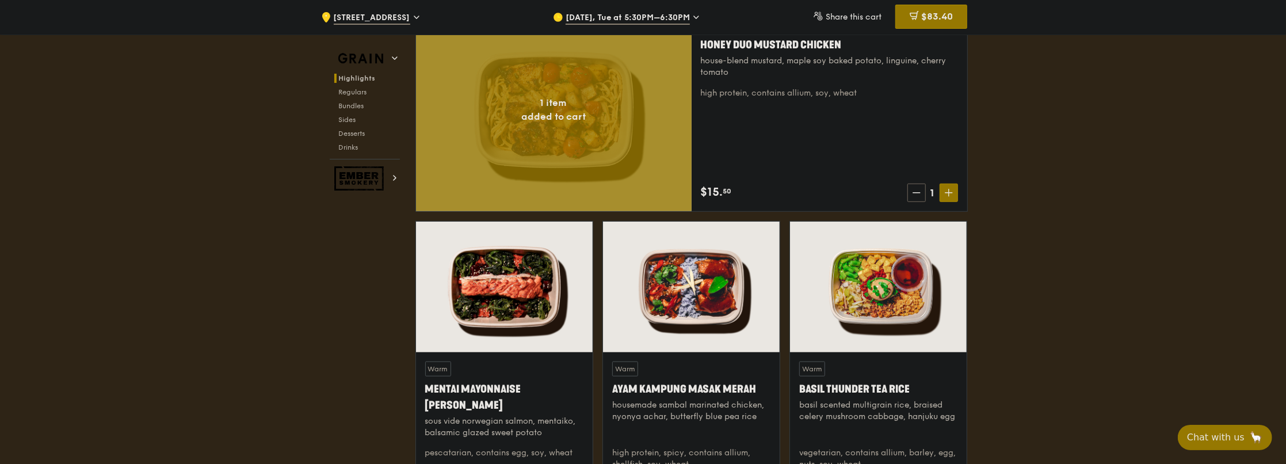
scroll to position [736, 0]
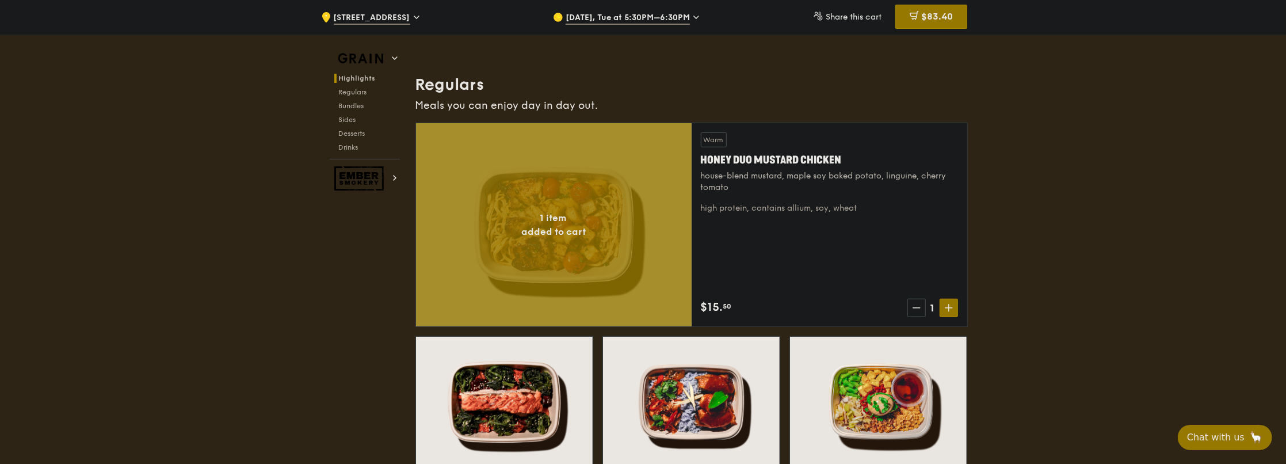
click at [919, 312] on span at bounding box center [916, 308] width 18 height 18
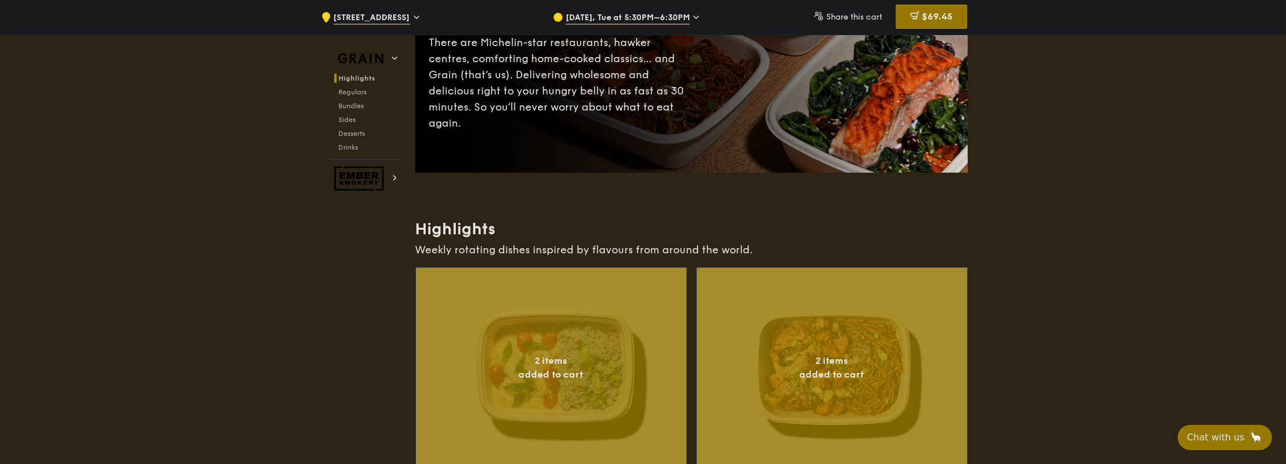
scroll to position [345, 0]
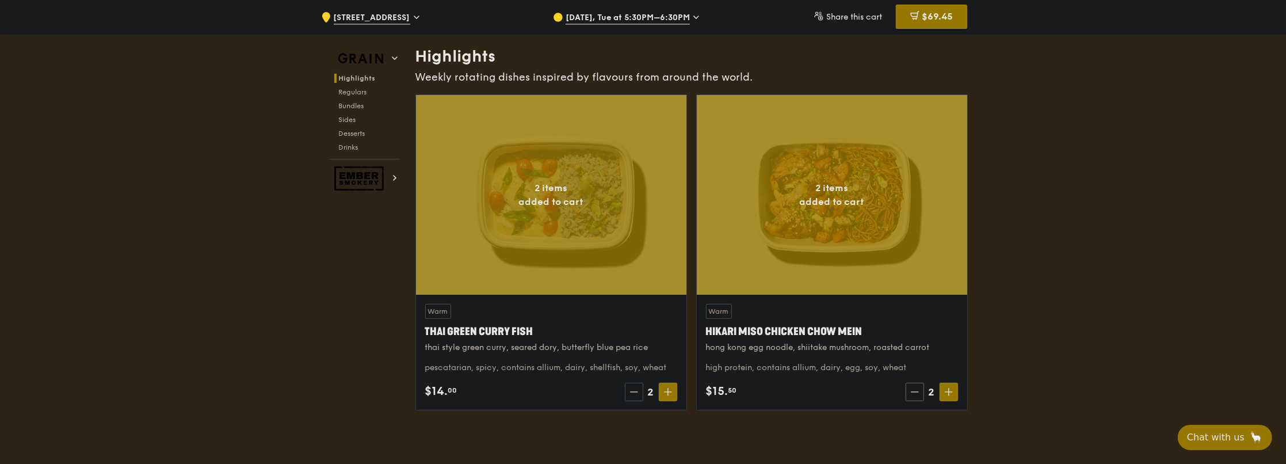
click at [630, 389] on span at bounding box center [634, 392] width 18 height 18
click at [630, 389] on span at bounding box center [635, 392] width 18 height 18
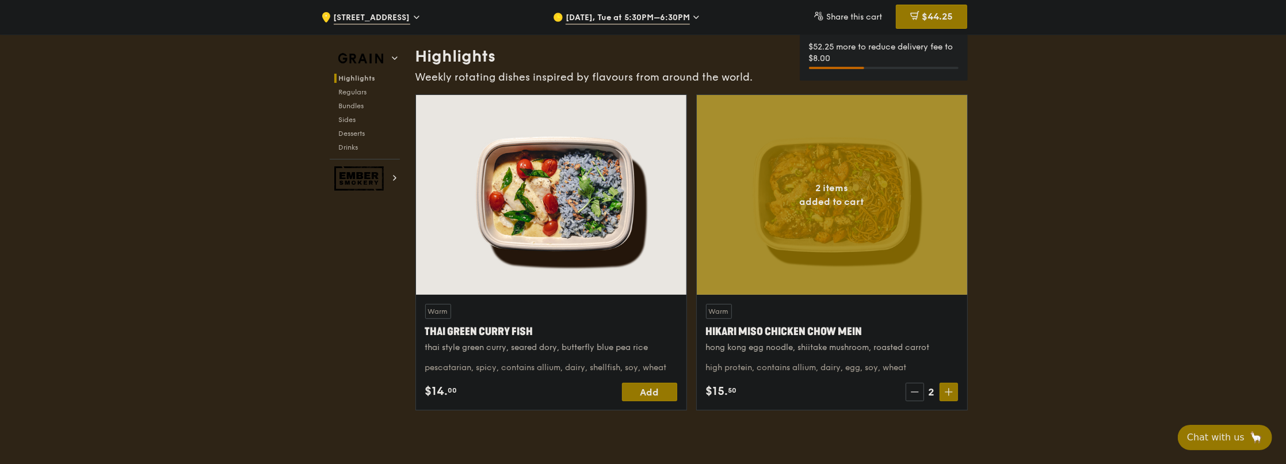
click at [908, 388] on span at bounding box center [914, 392] width 18 height 18
click at [908, 388] on span at bounding box center [916, 392] width 18 height 18
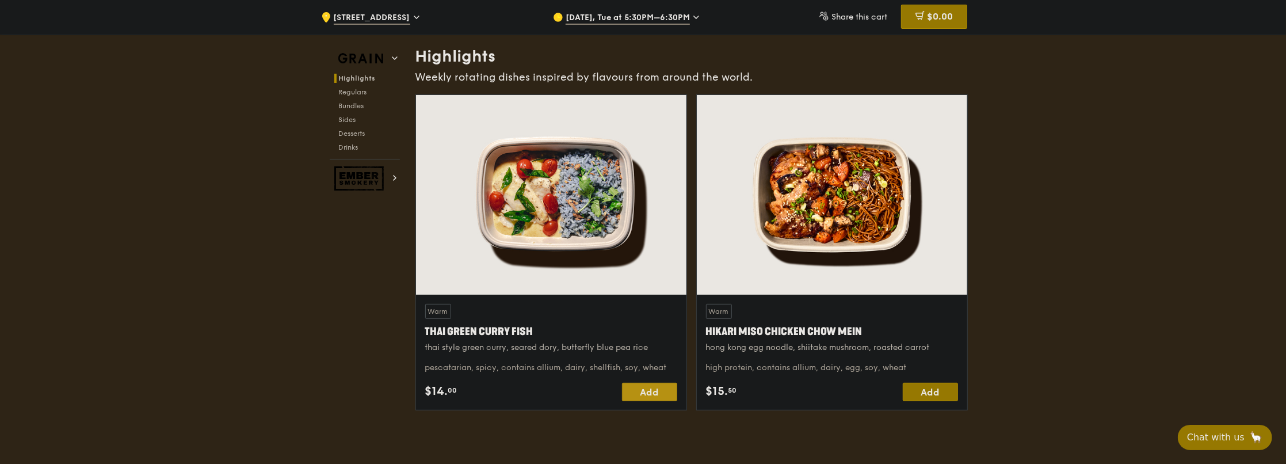
click at [658, 391] on div "Add" at bounding box center [649, 392] width 55 height 18
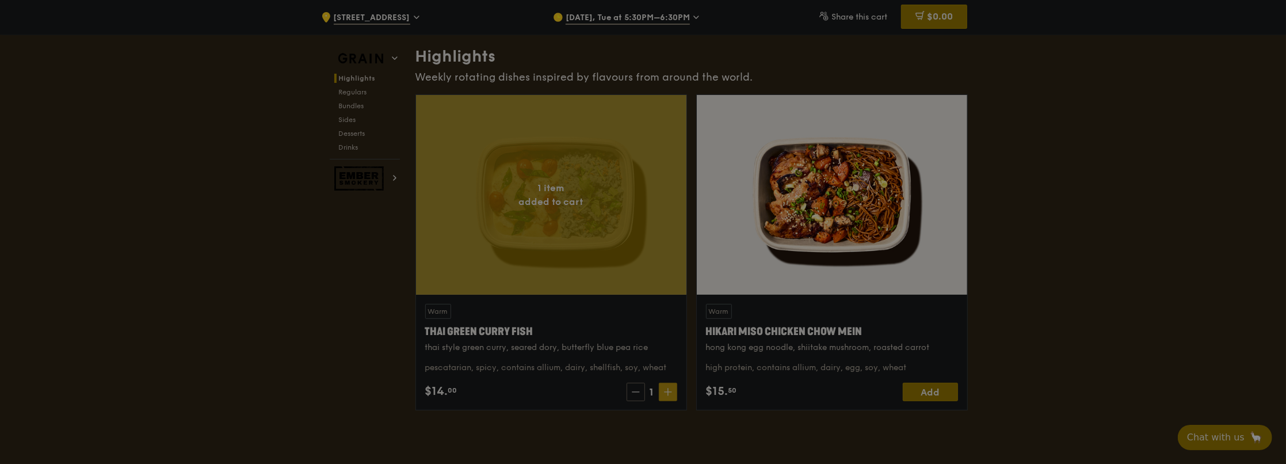
click at [666, 391] on div at bounding box center [643, 232] width 1286 height 464
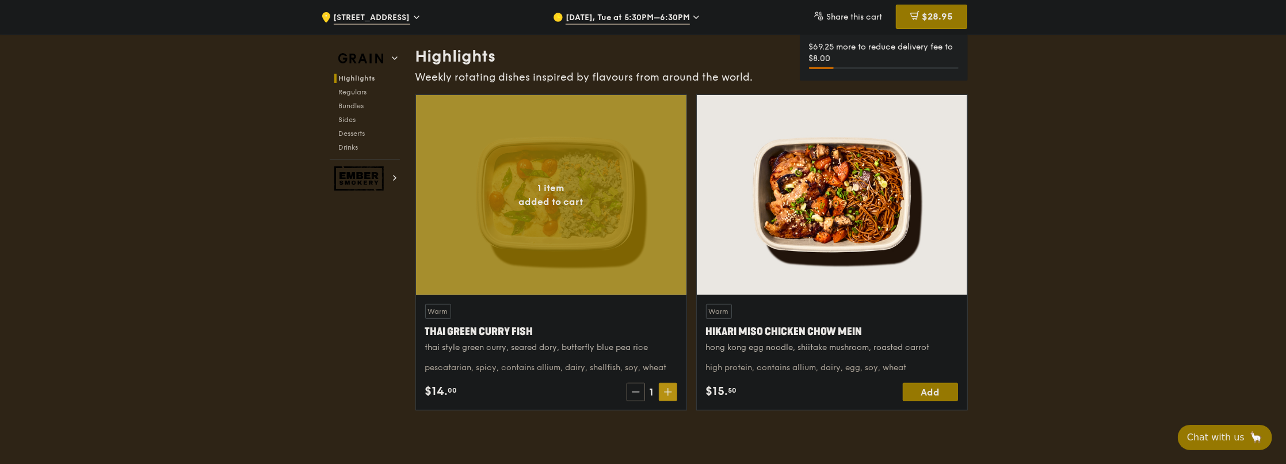
click at [667, 392] on icon at bounding box center [667, 392] width 7 height 0
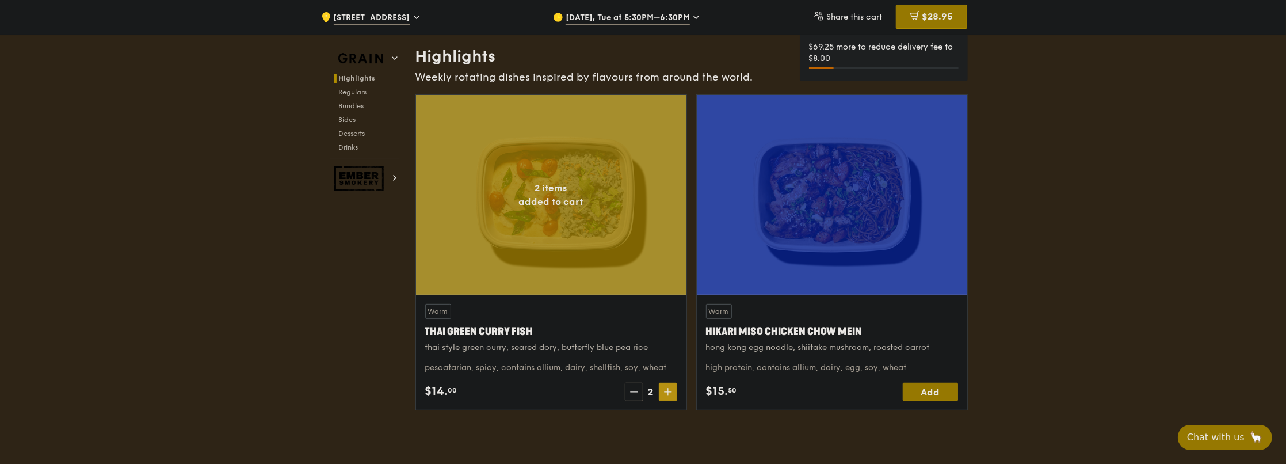
click at [667, 392] on icon at bounding box center [667, 392] width 7 height 0
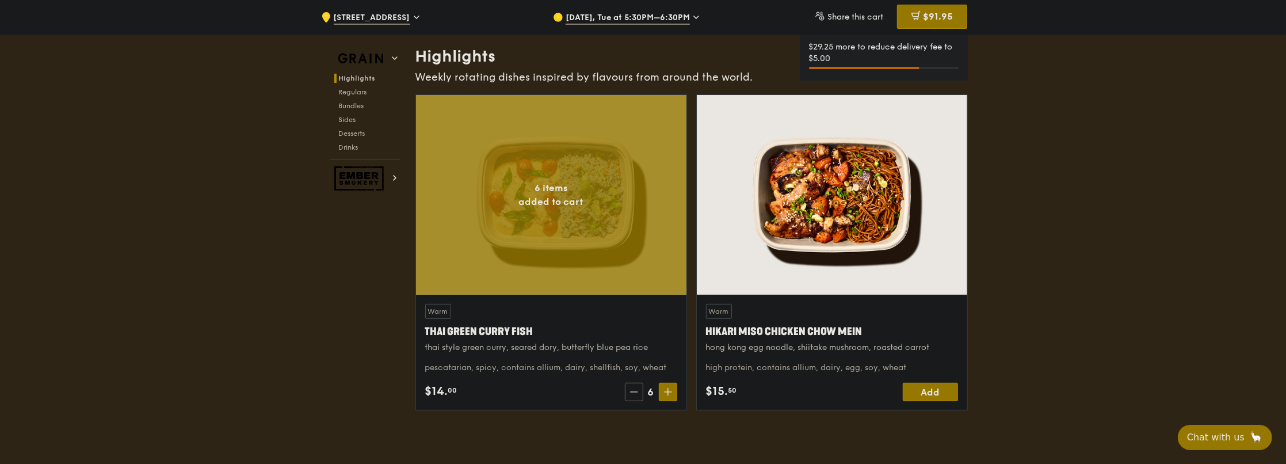
click at [910, 386] on div "Add" at bounding box center [930, 392] width 55 height 18
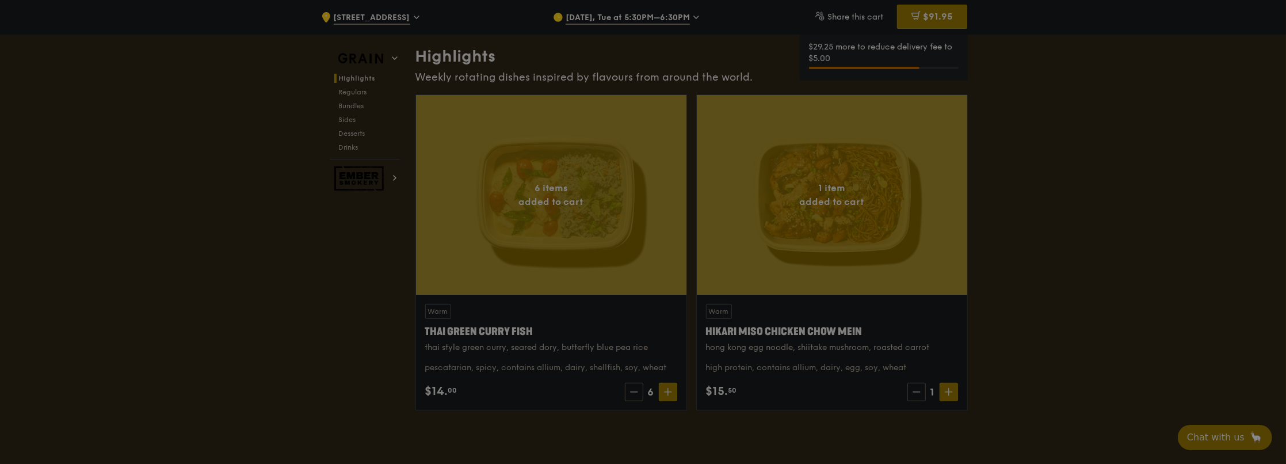
click at [947, 390] on div at bounding box center [643, 232] width 1286 height 464
click at [947, 390] on icon at bounding box center [949, 392] width 8 height 8
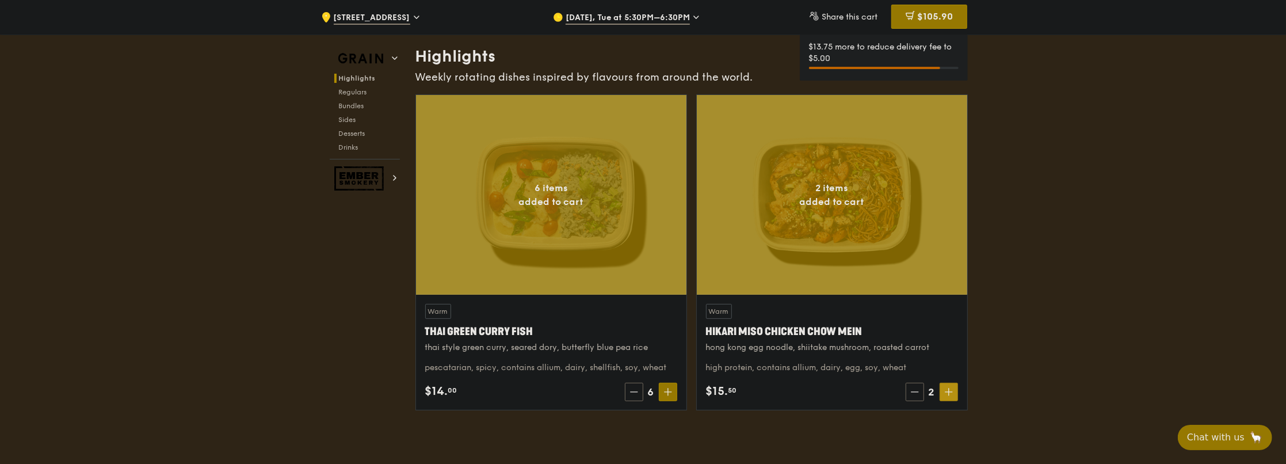
click at [947, 390] on icon at bounding box center [949, 392] width 8 height 8
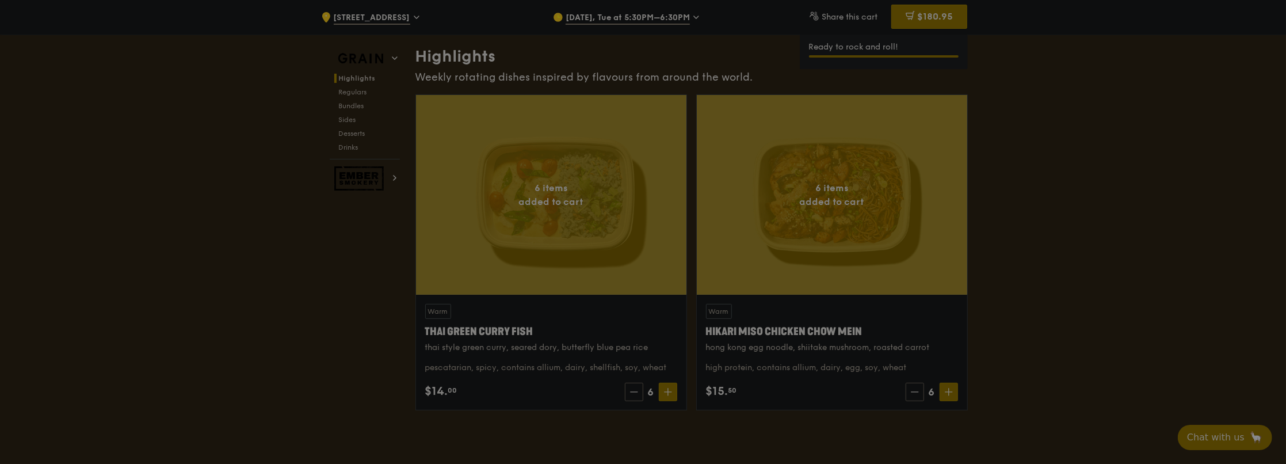
type input "6"
drag, startPoint x: 1038, startPoint y: 350, endPoint x: 989, endPoint y: 269, distance: 94.5
click at [989, 269] on div at bounding box center [643, 232] width 1286 height 464
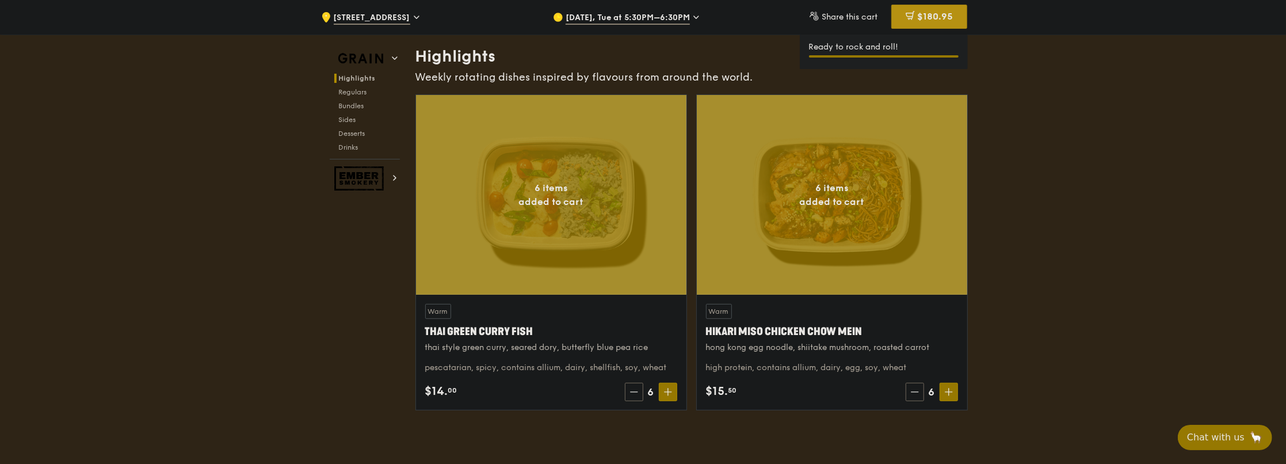
click at [920, 16] on span "$180.95" at bounding box center [935, 16] width 36 height 11
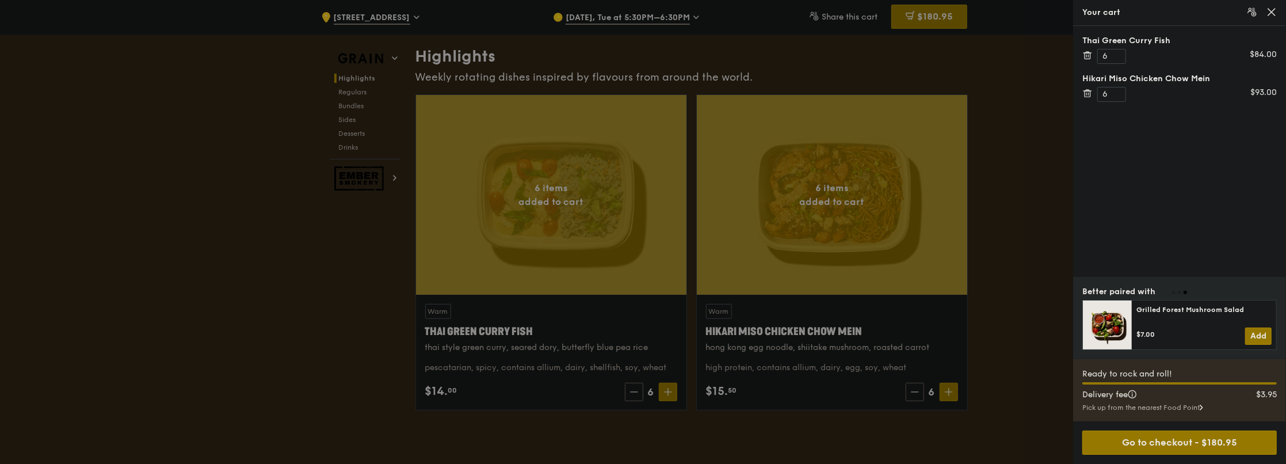
click at [842, 237] on div at bounding box center [643, 232] width 1286 height 464
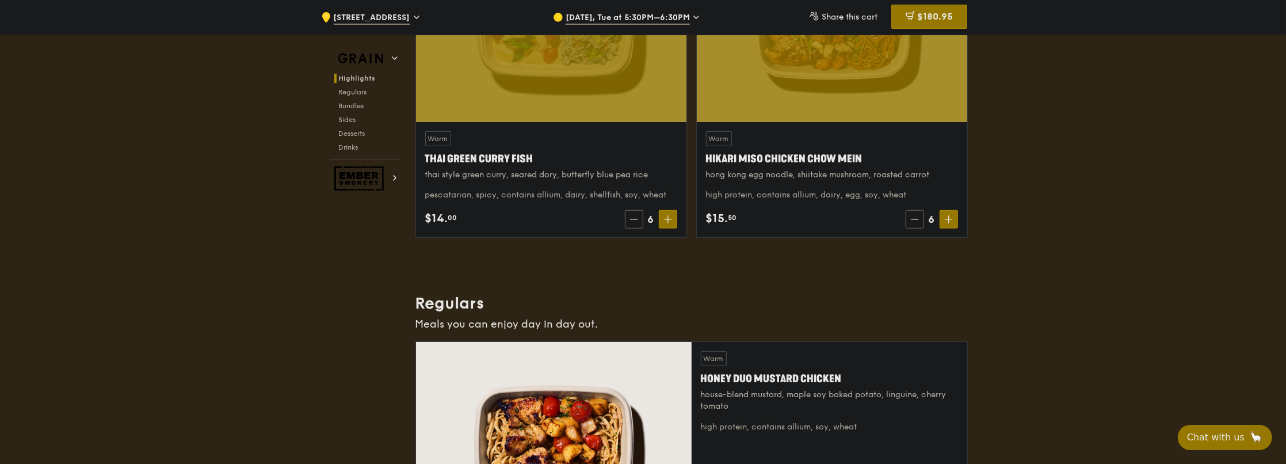
scroll to position [748, 0]
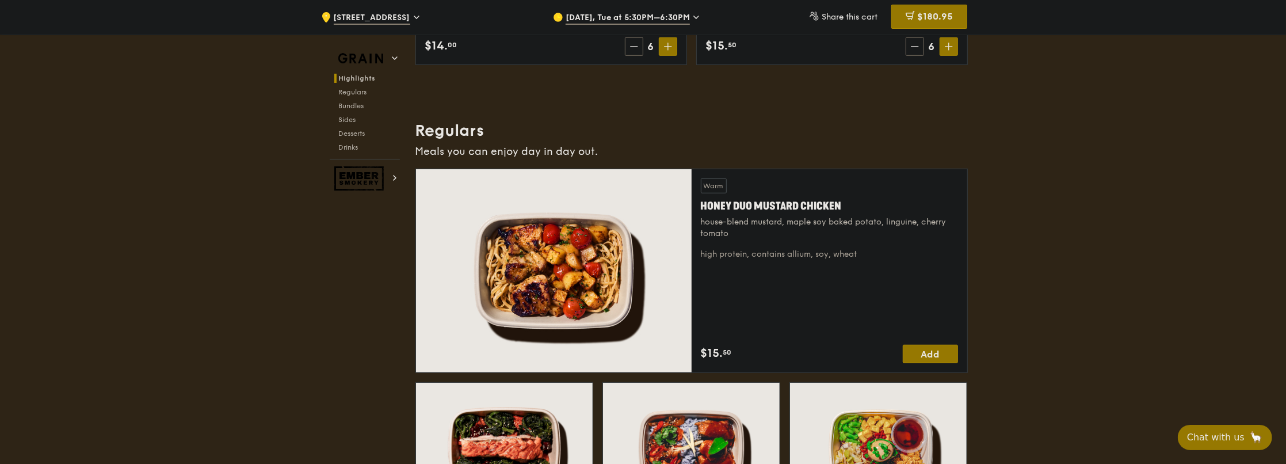
scroll to position [518, 0]
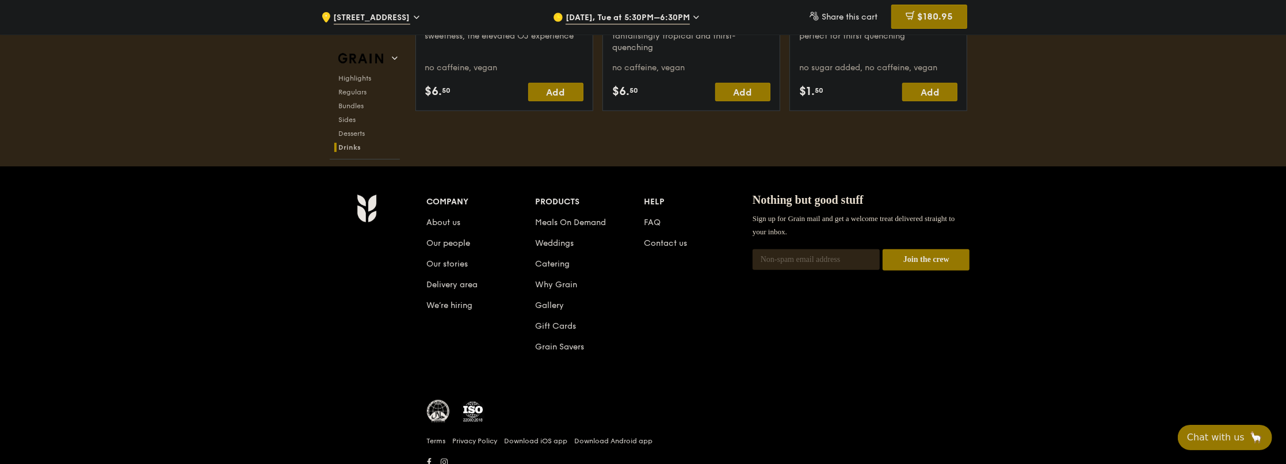
scroll to position [4813, 0]
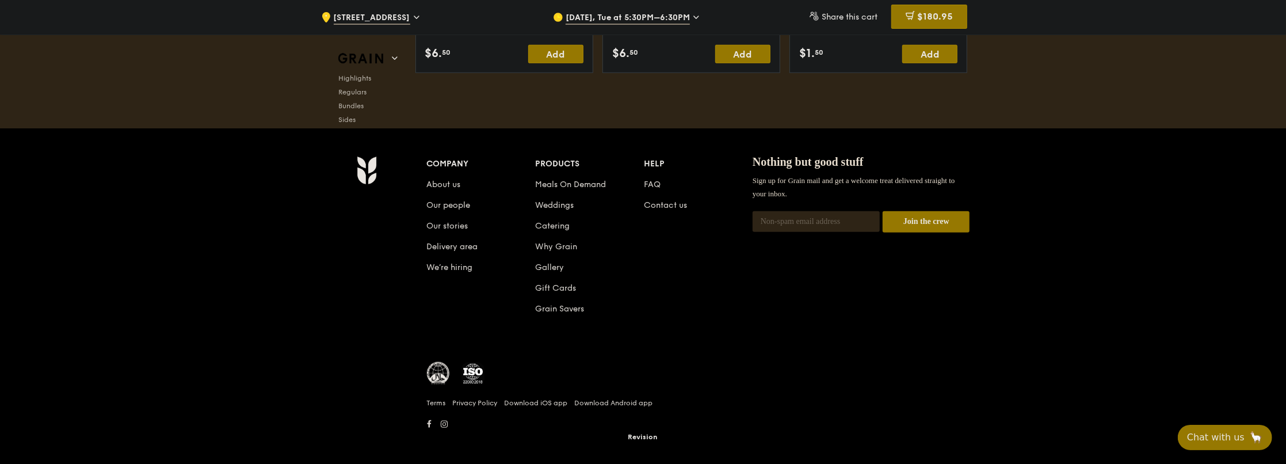
click at [662, 177] on li "FAQ" at bounding box center [698, 182] width 109 height 21
click at [654, 179] on link "FAQ" at bounding box center [652, 184] width 17 height 10
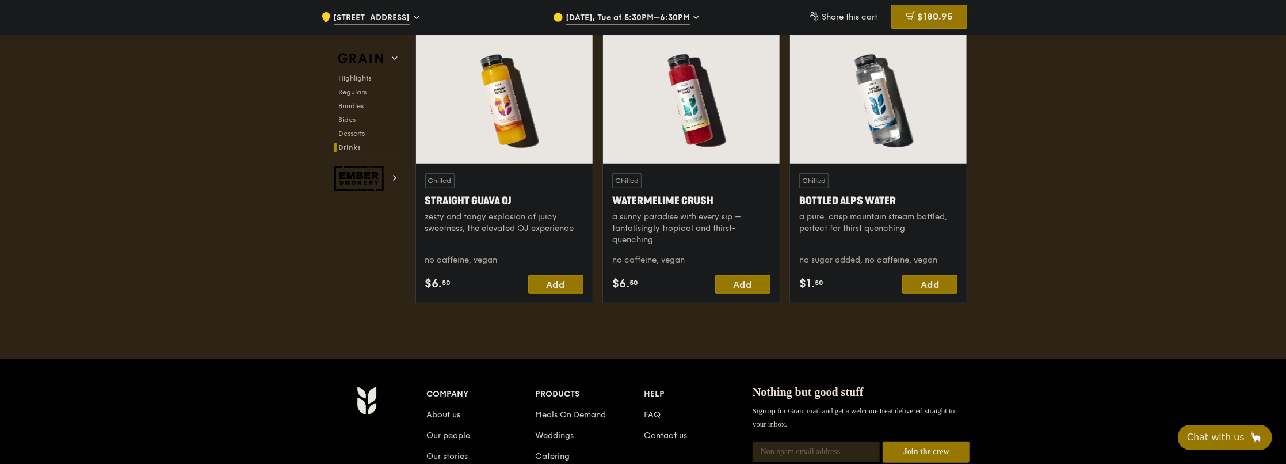
scroll to position [2028, 0]
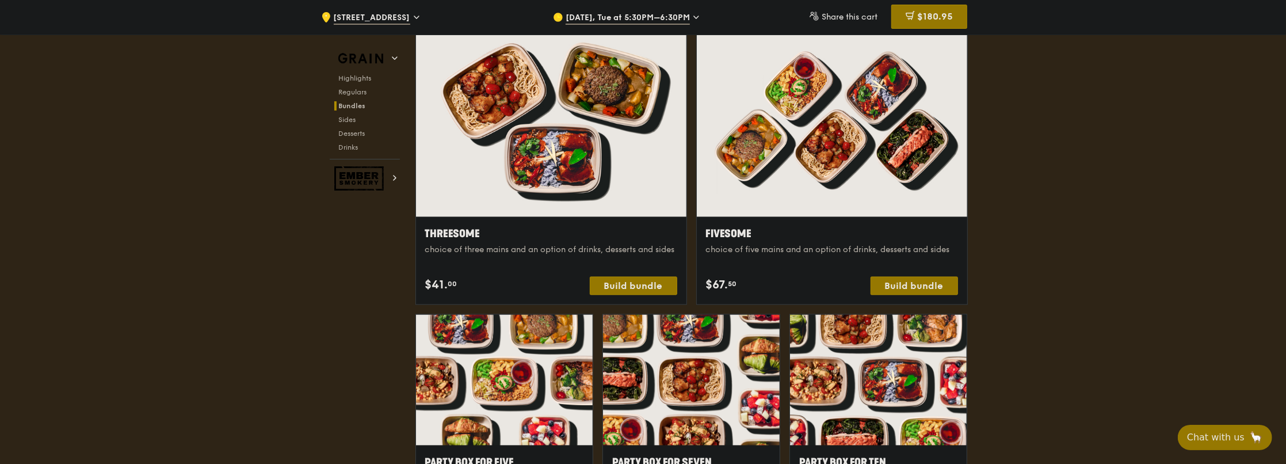
click at [334, 226] on div "Grain Highlights Regulars Bundles Sides Desserts Drinks Ember Smokery What will…" at bounding box center [643, 464] width 649 height 4805
click at [937, 283] on div "Build bundle" at bounding box center [913, 285] width 87 height 18
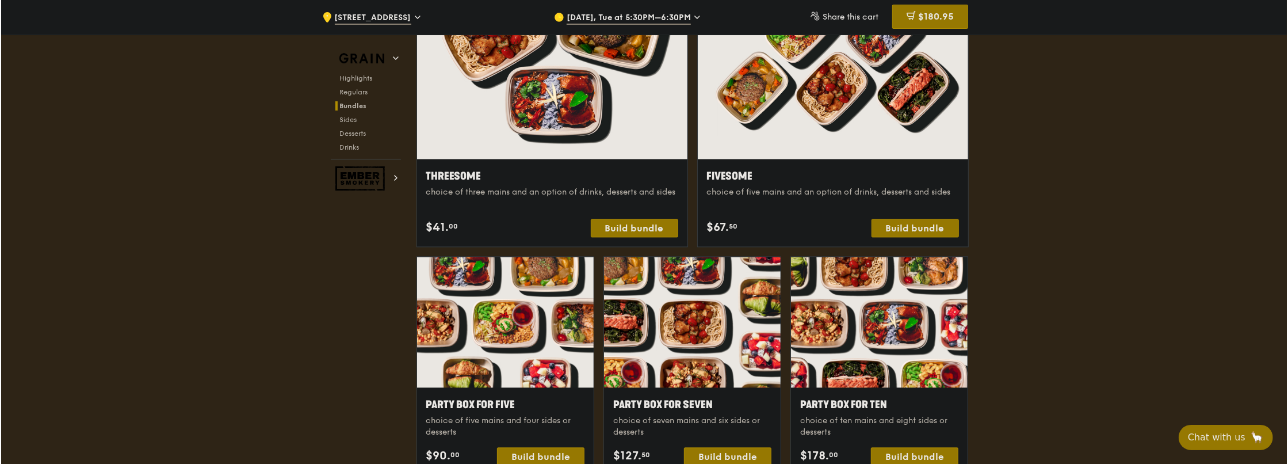
scroll to position [2143, 0]
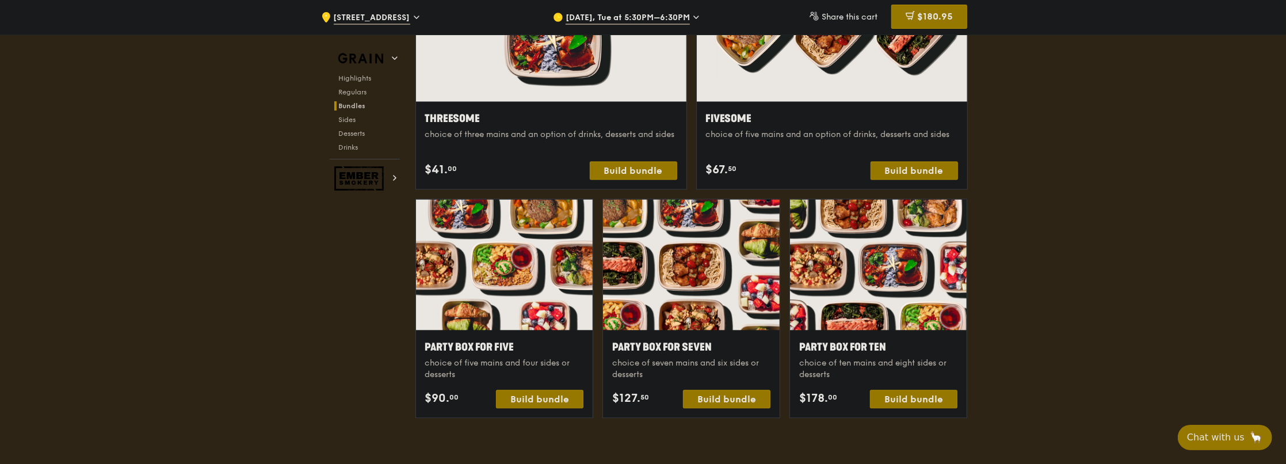
click at [922, 156] on div "Fivesome choice of five mains and an option of drinks, desserts and sides $67. …" at bounding box center [832, 144] width 252 height 69
click at [922, 162] on div "Build bundle" at bounding box center [913, 170] width 87 height 18
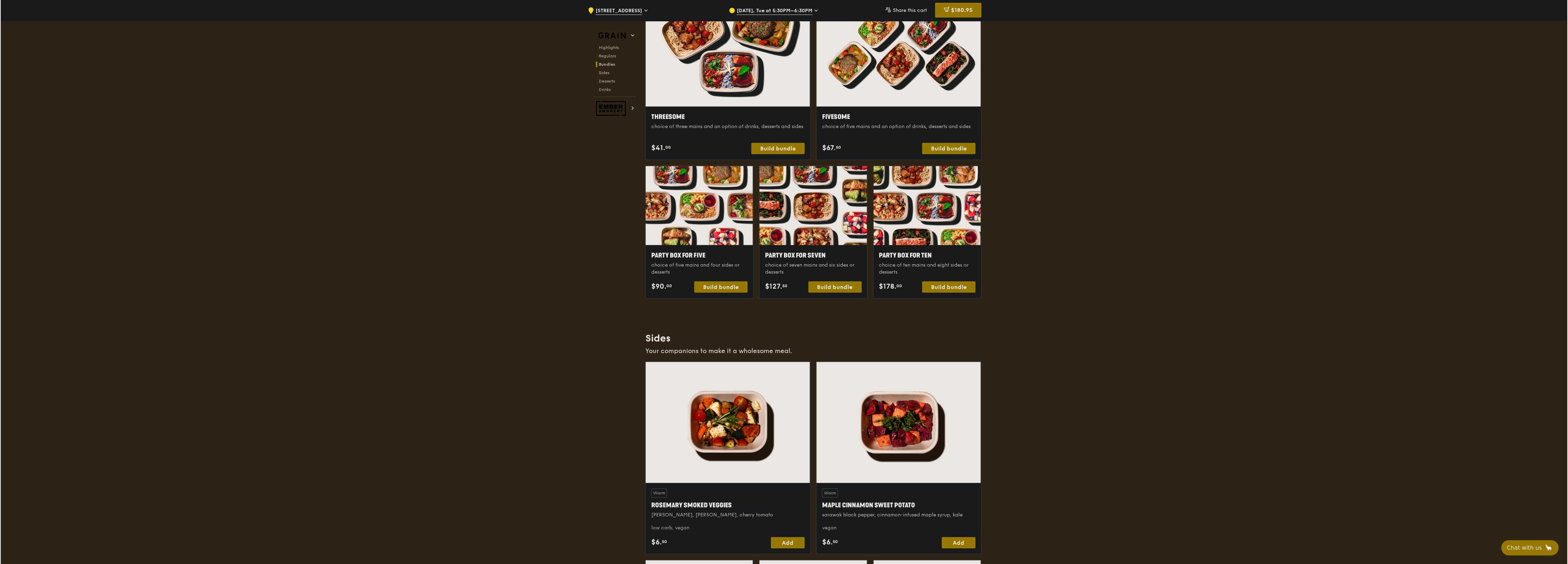
scroll to position [1120, 0]
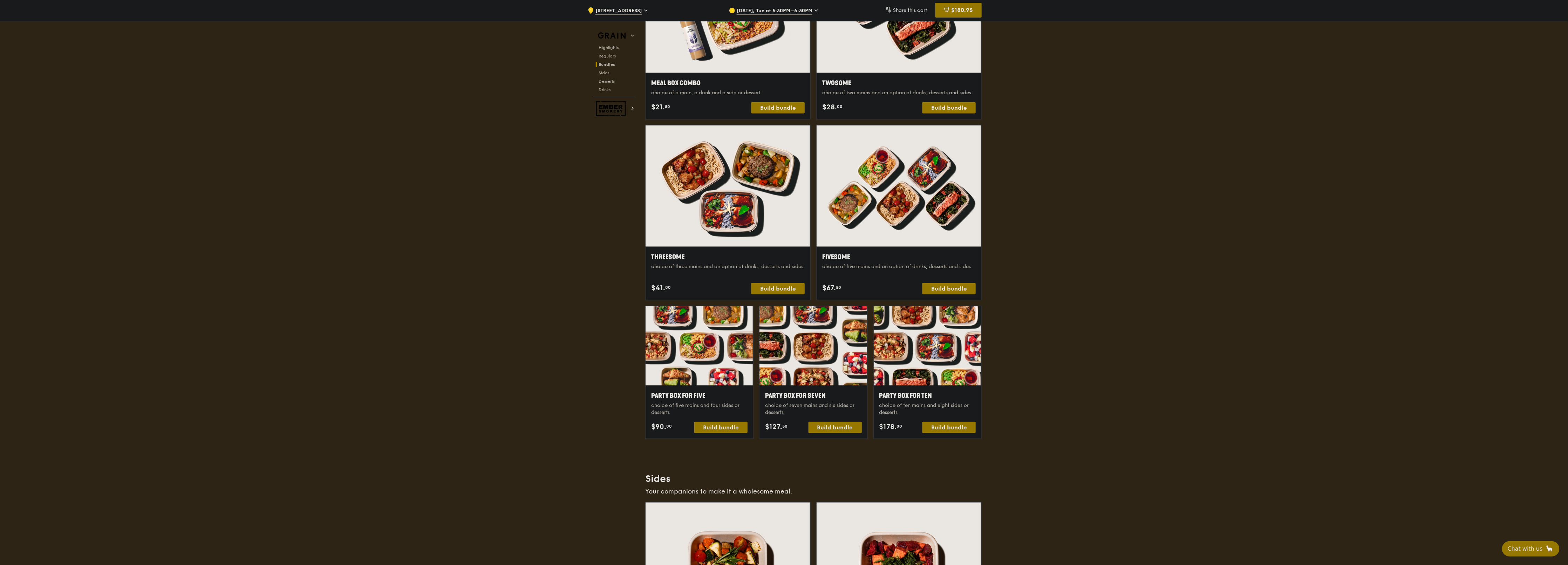
click at [706, 282] on div "Party Box for Five" at bounding box center [699, 396] width 96 height 10
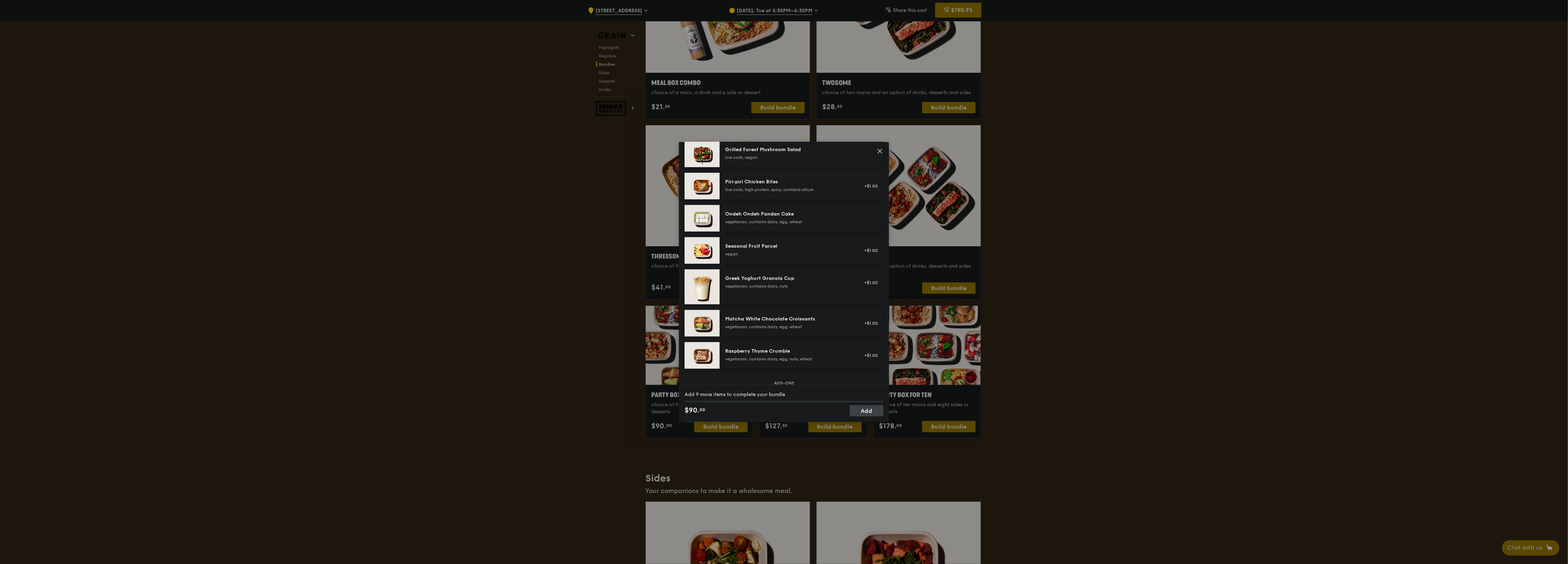
scroll to position [630, 0]
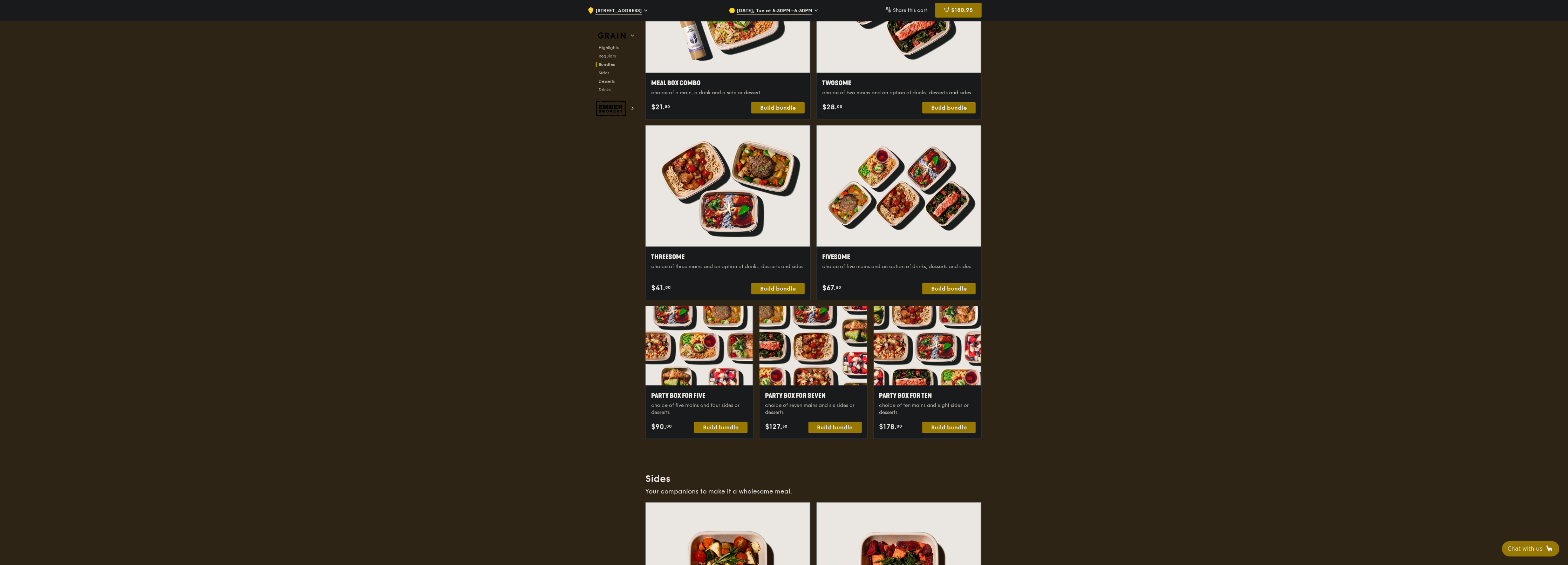
click at [783, 225] on div at bounding box center [899, 186] width 164 height 121
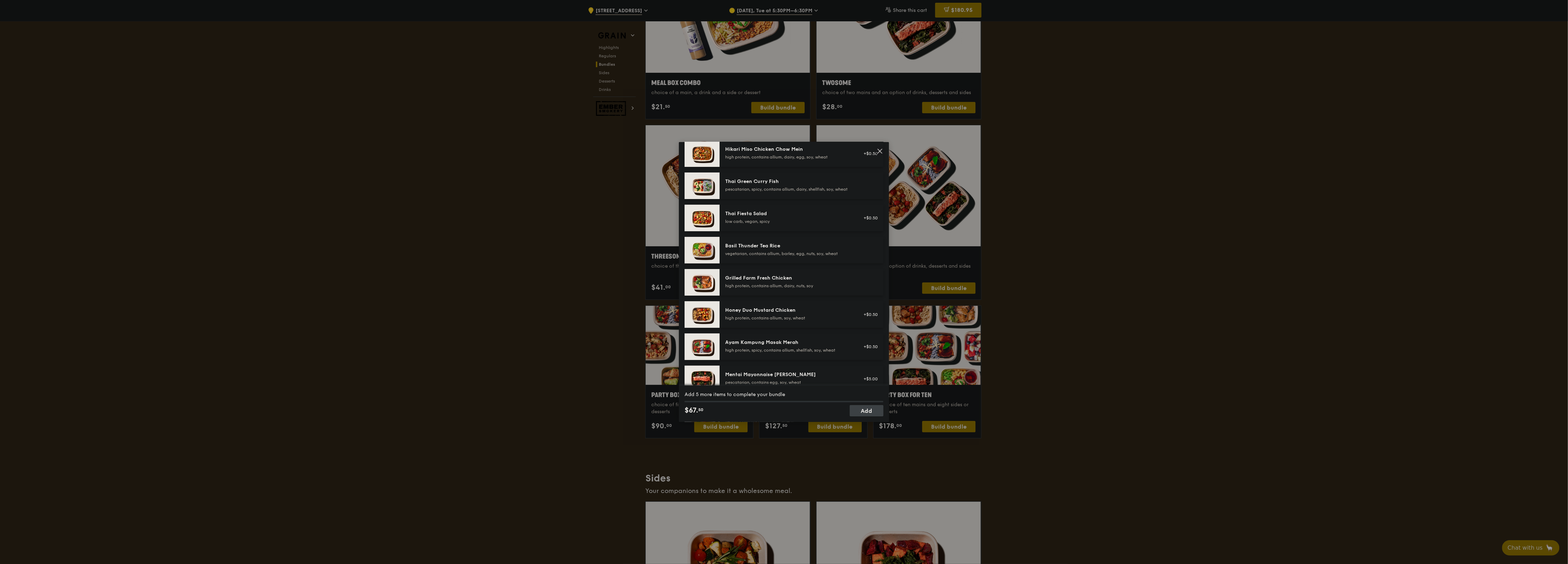
scroll to position [0, 0]
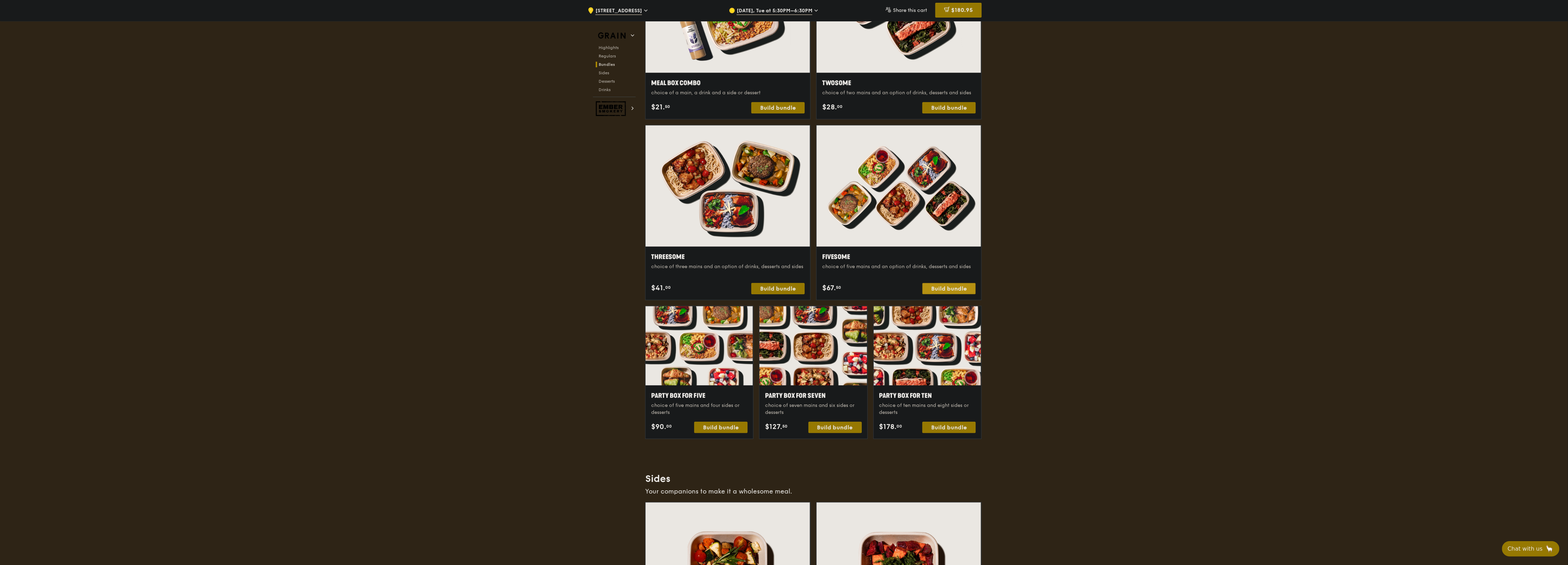
click at [783, 282] on div "Build bundle" at bounding box center [948, 289] width 53 height 11
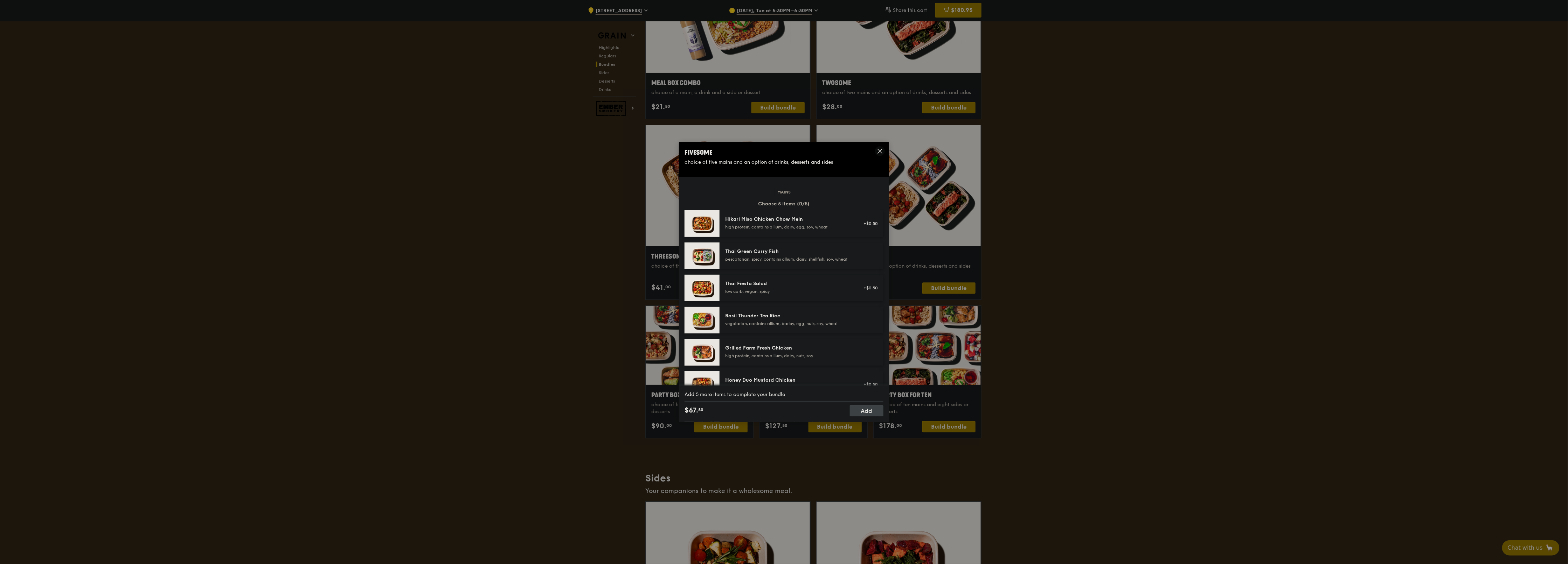
drag, startPoint x: 1004, startPoint y: 209, endPoint x: 1034, endPoint y: 214, distance: 30.4
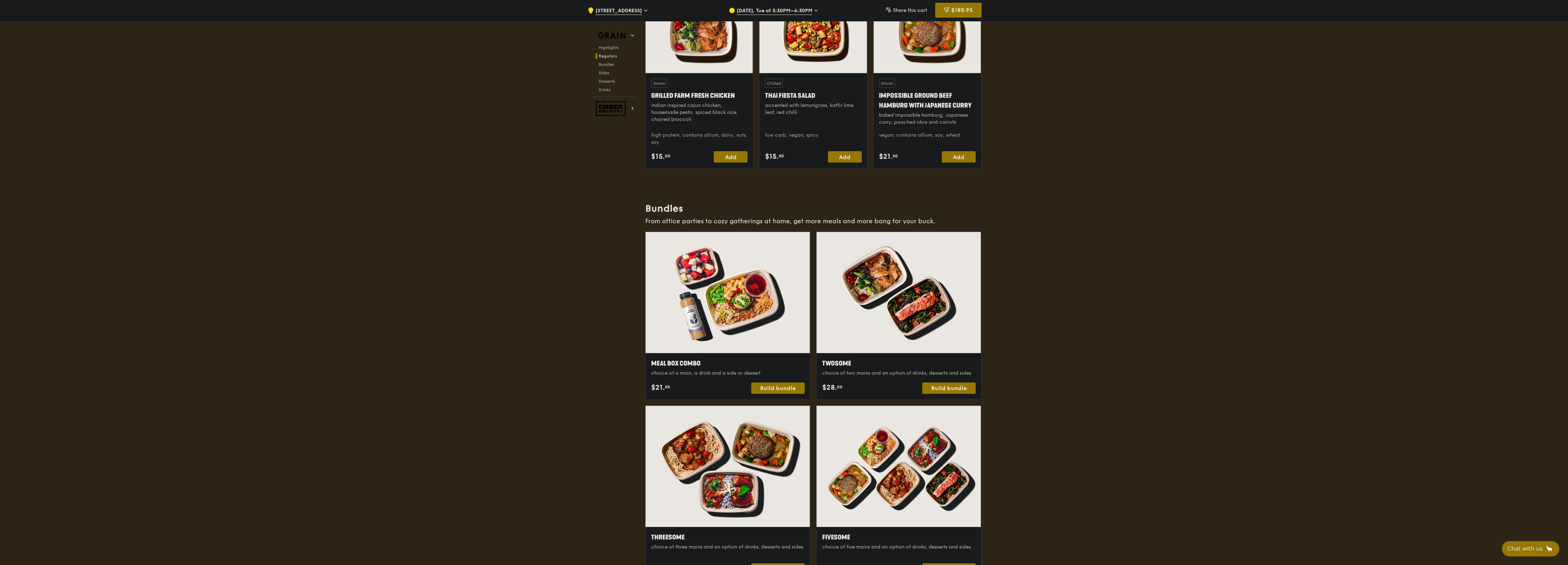
scroll to position [982, 0]
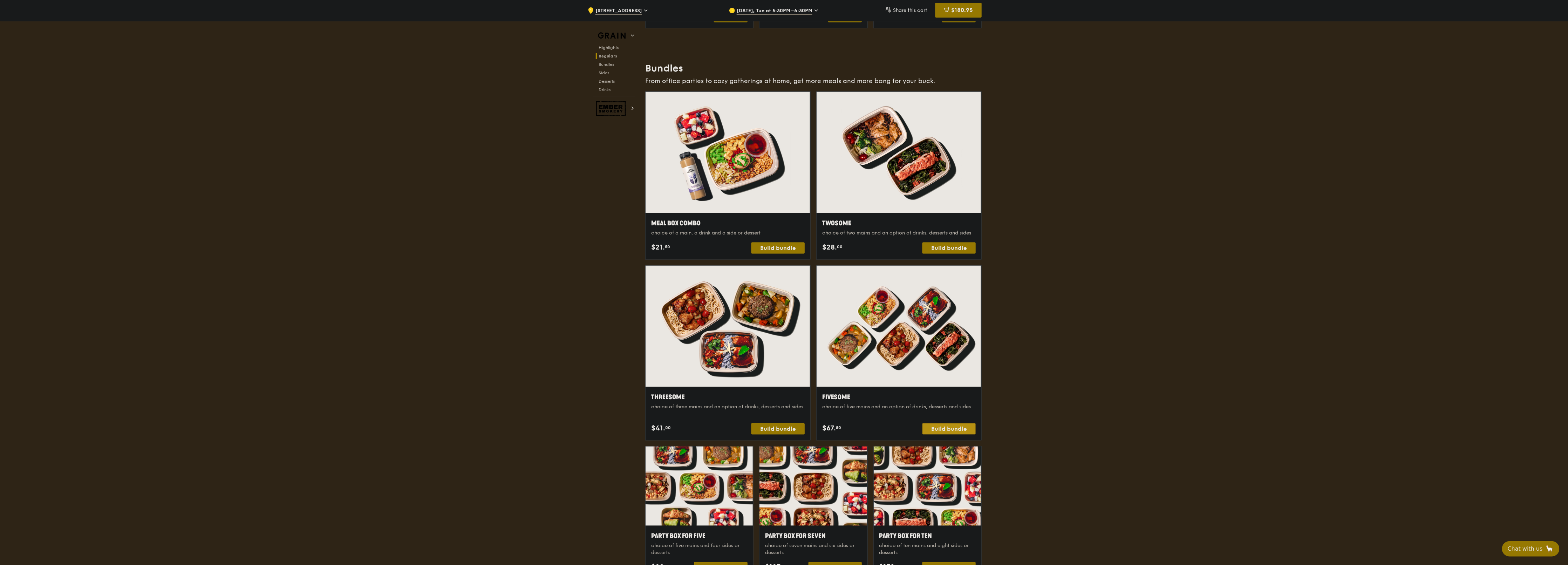
click at [783, 282] on div "Build bundle" at bounding box center [948, 429] width 53 height 11
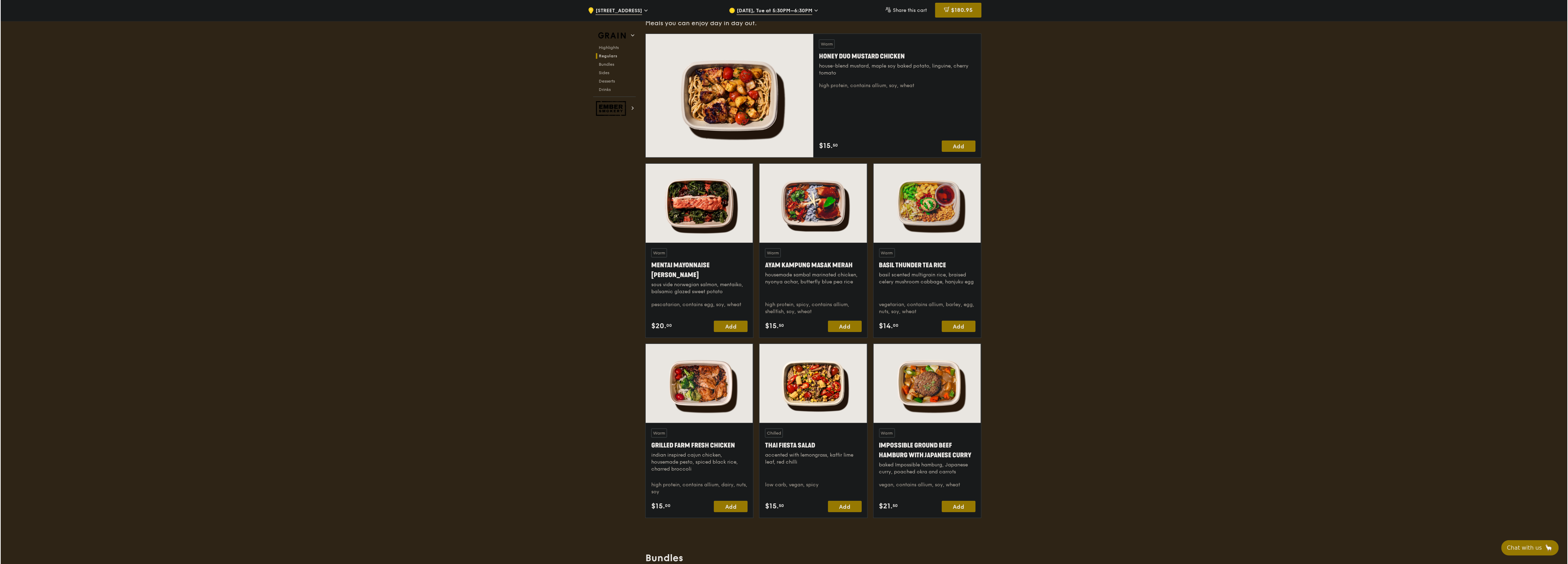
scroll to position [770, 0]
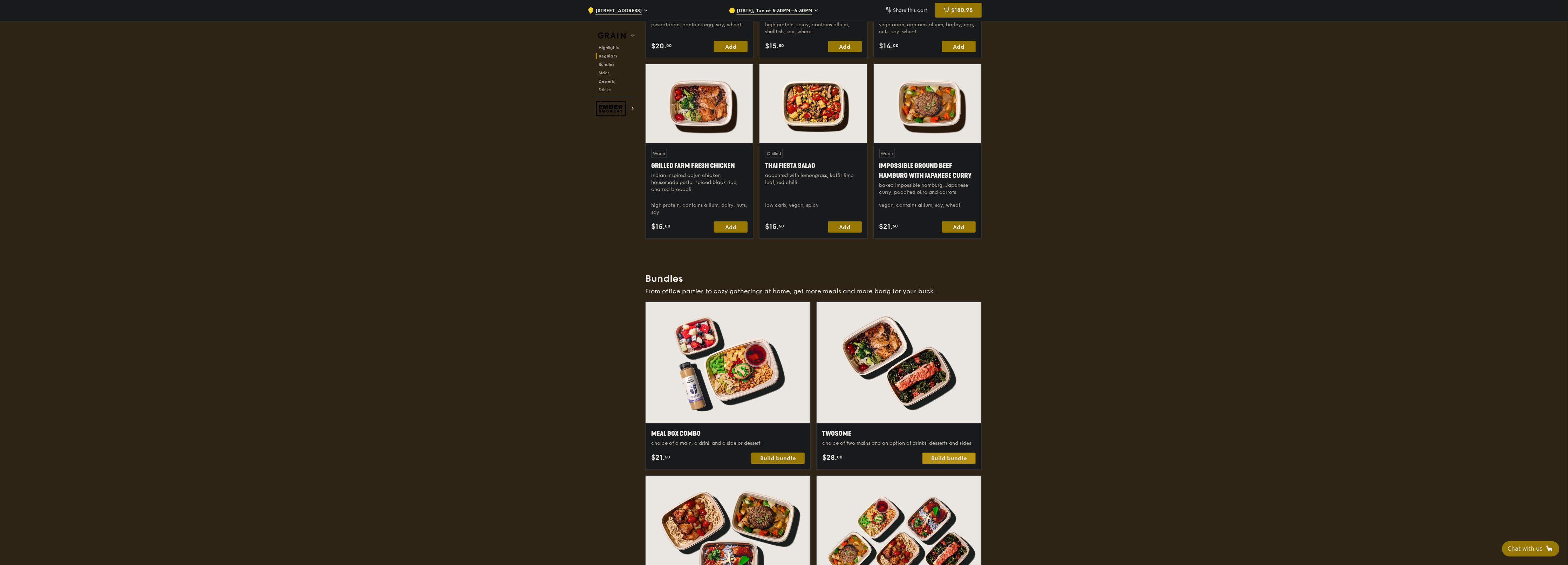
click at [783, 282] on div "Build bundle" at bounding box center [948, 458] width 53 height 11
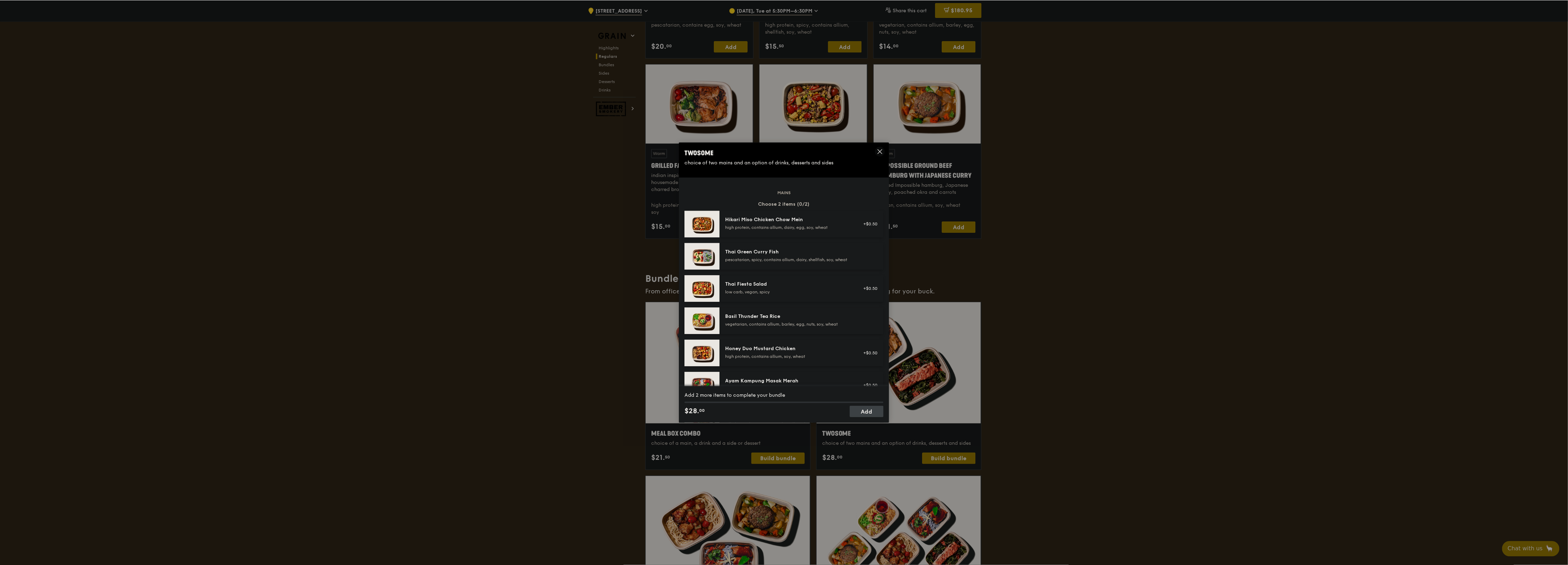
scroll to position [70, 0]
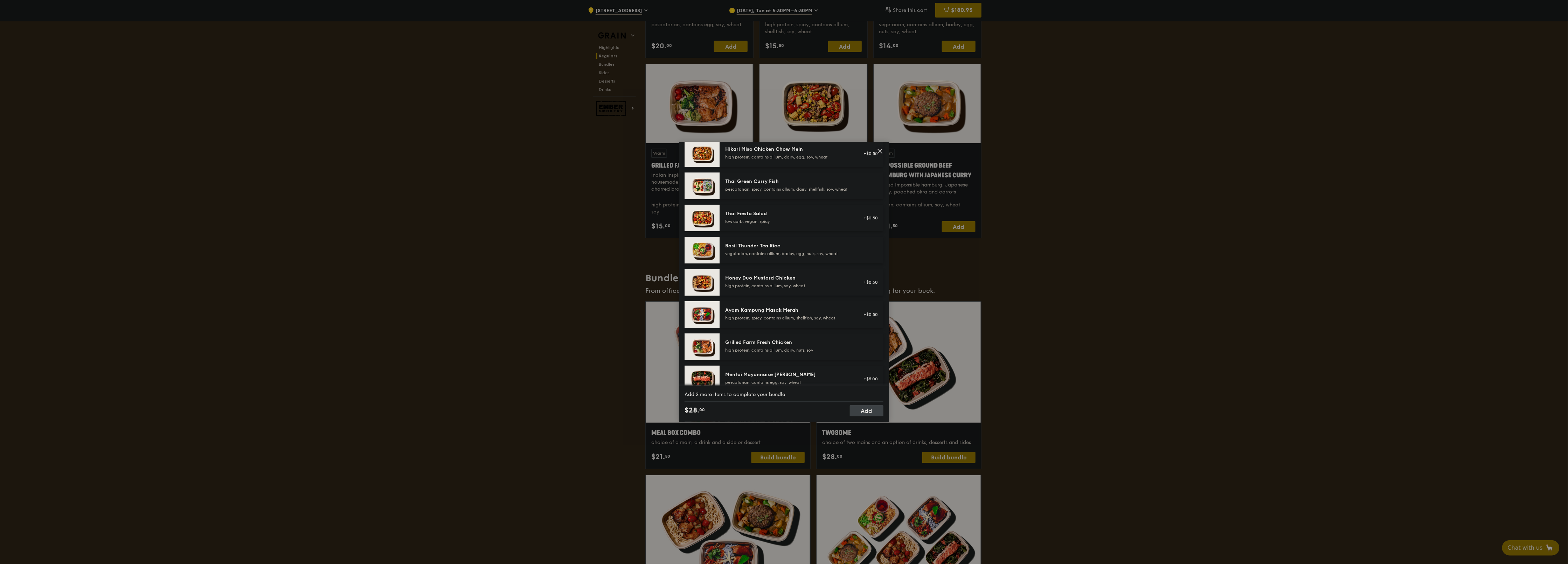
click at [782, 282] on div "Twosome choice of two mains and an option of drinks, desserts and sides Mains C…" at bounding box center [784, 282] width 1568 height 564
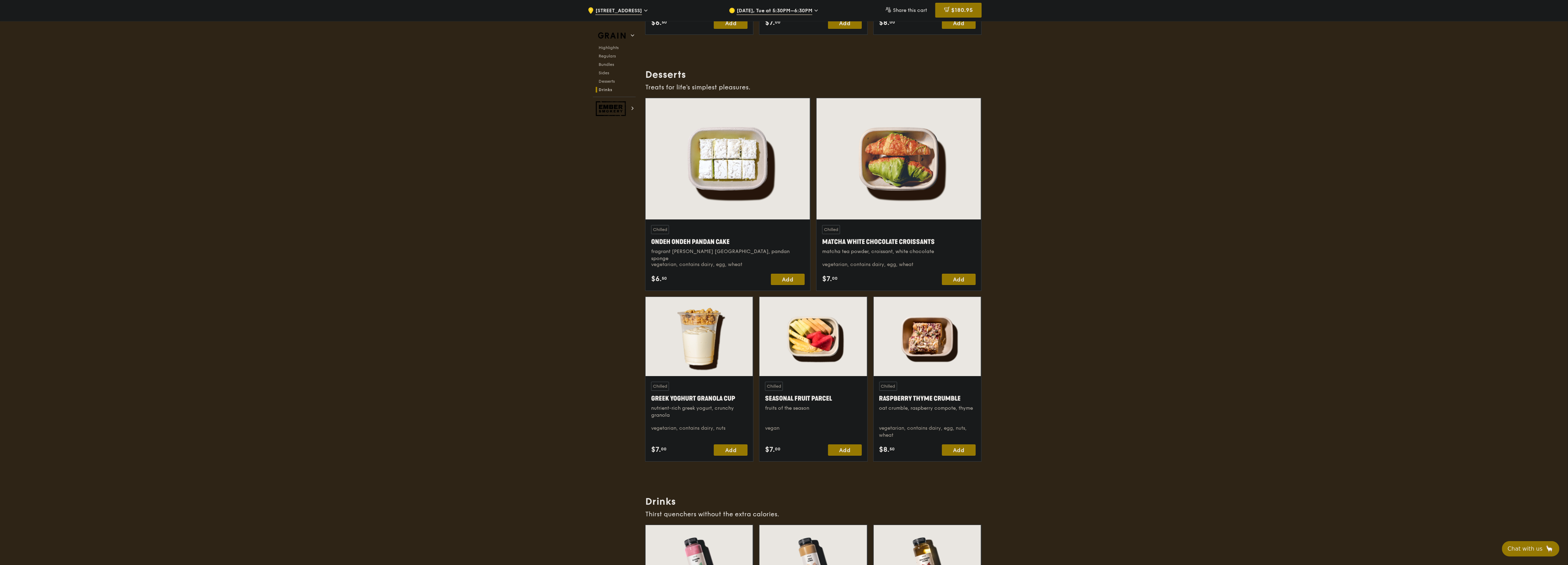
scroll to position [2659, 0]
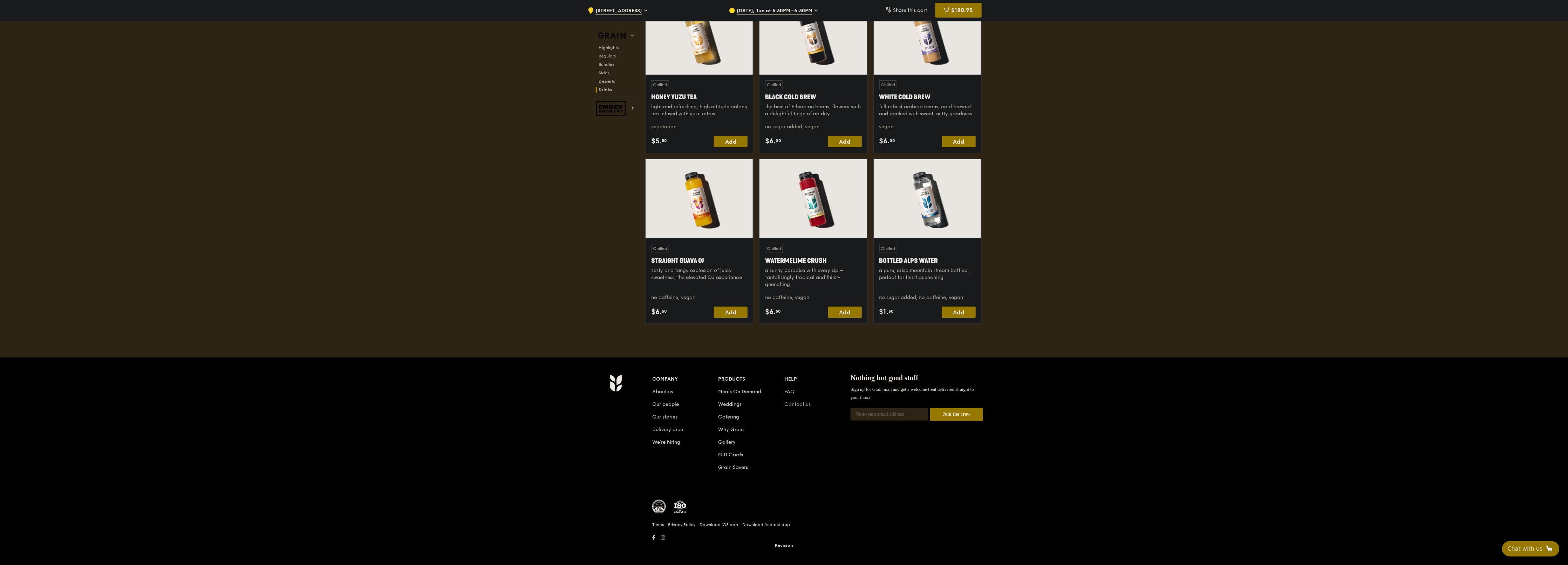
click at [783, 282] on link "Contact us" at bounding box center [797, 405] width 26 height 6
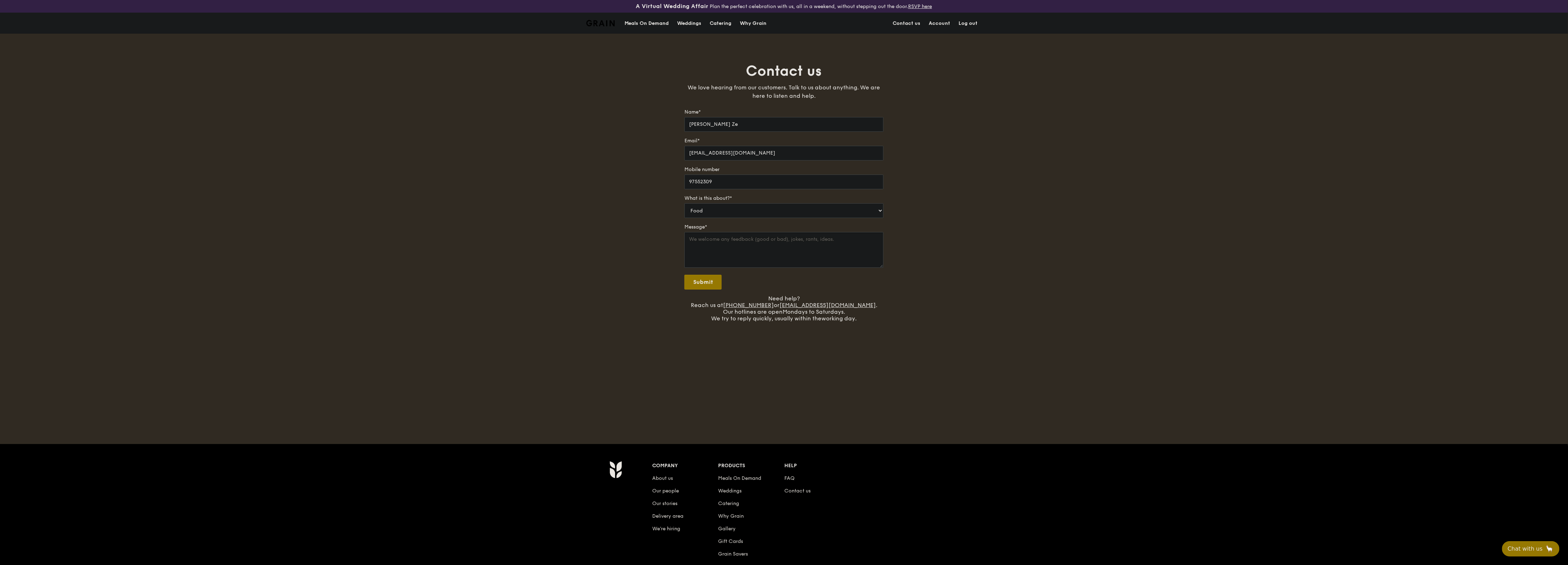
click at [758, 247] on textarea "Message*" at bounding box center [783, 250] width 199 height 36
click at [755, 211] on select "Food Service Billing/Payment Catering Others" at bounding box center [783, 211] width 199 height 15
click at [755, 211] on select "Food Service Billing/Payment Catering Others" at bounding box center [783, 211] width 199 height 15
click at [760, 254] on textarea "Do" at bounding box center [783, 250] width 199 height 36
type textarea "D"
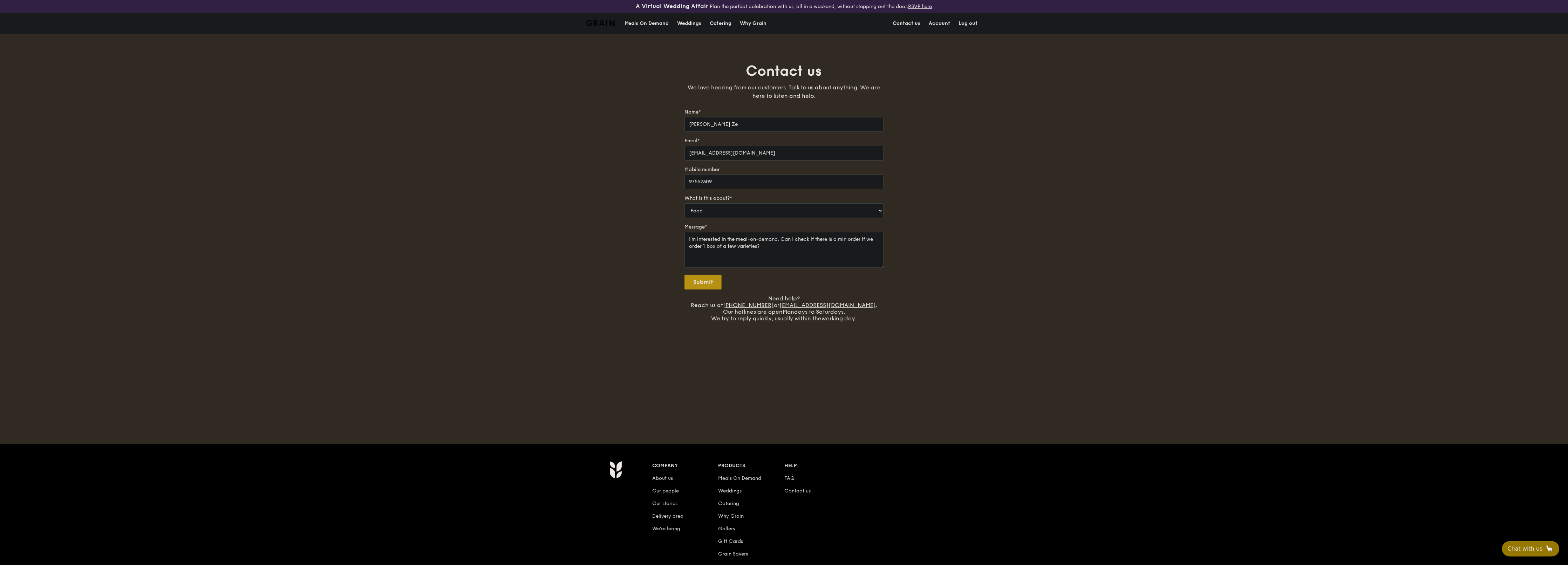
type textarea "I'm interested in the meal-on-demand. Can I check if there is a min order if we…"
click at [709, 279] on input "Submit" at bounding box center [702, 282] width 37 height 15
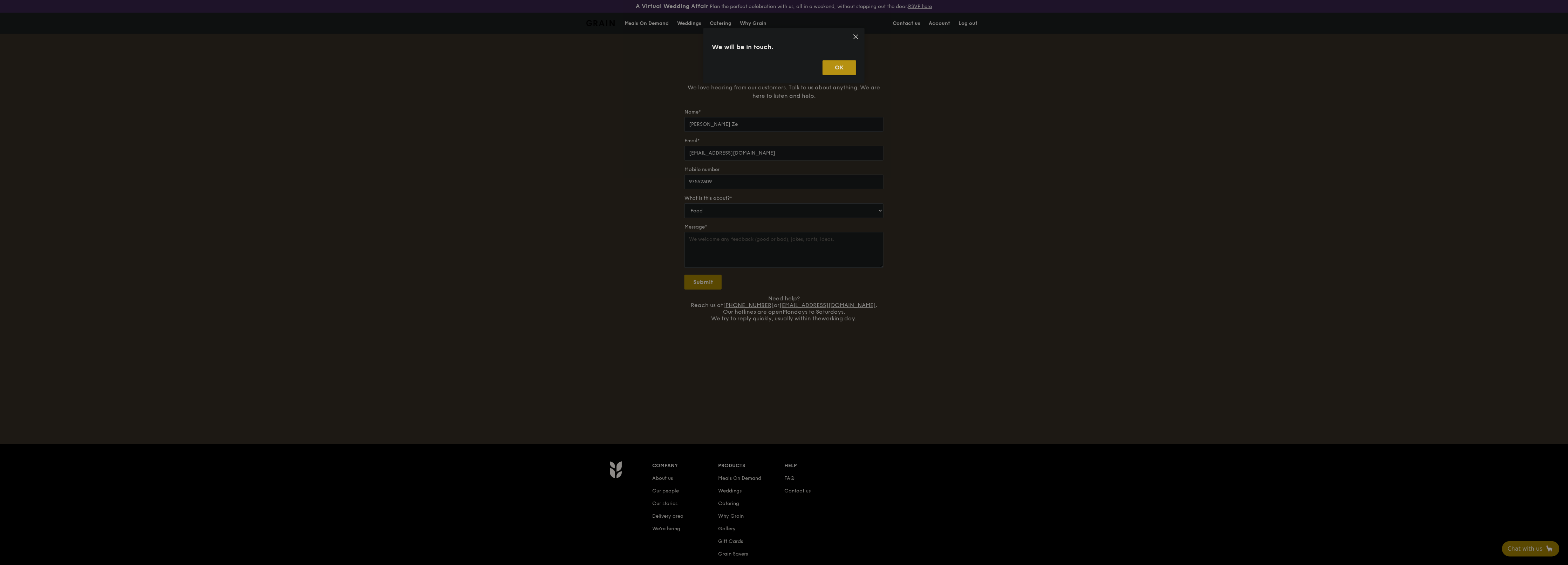
click at [783, 63] on button "OK" at bounding box center [839, 68] width 34 height 15
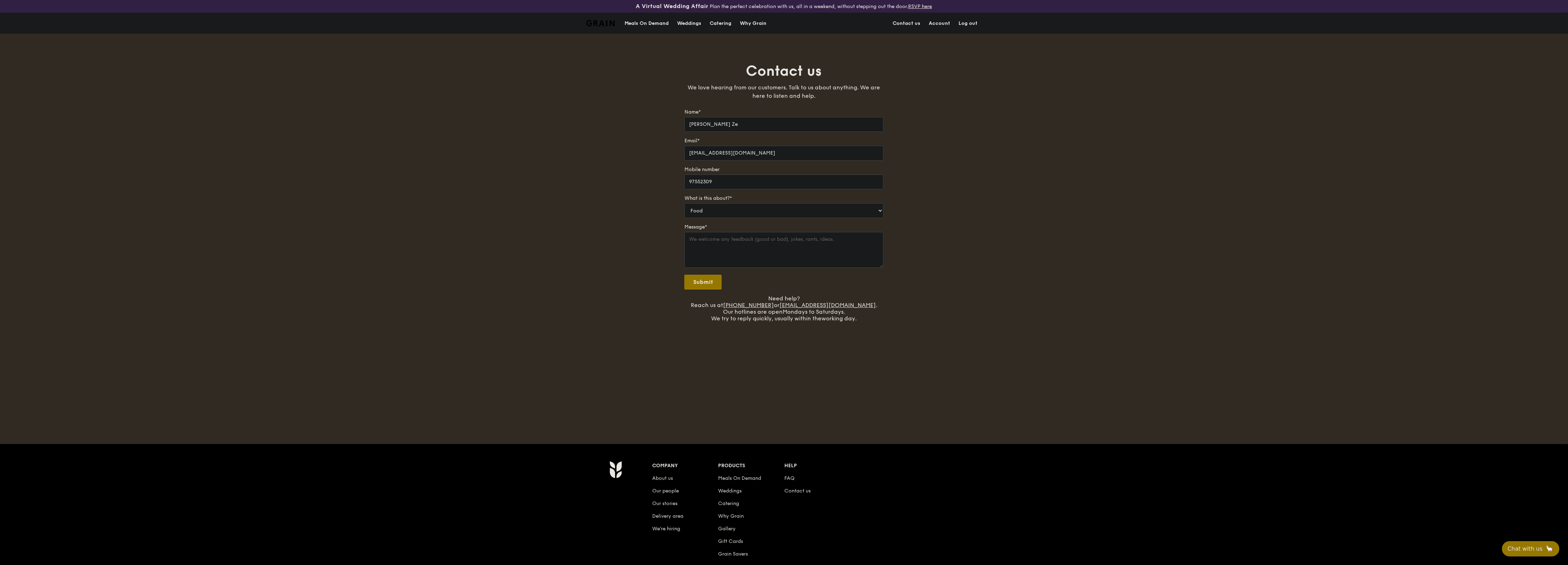
click at [633, 20] on div "Meals On Demand" at bounding box center [646, 23] width 44 height 21
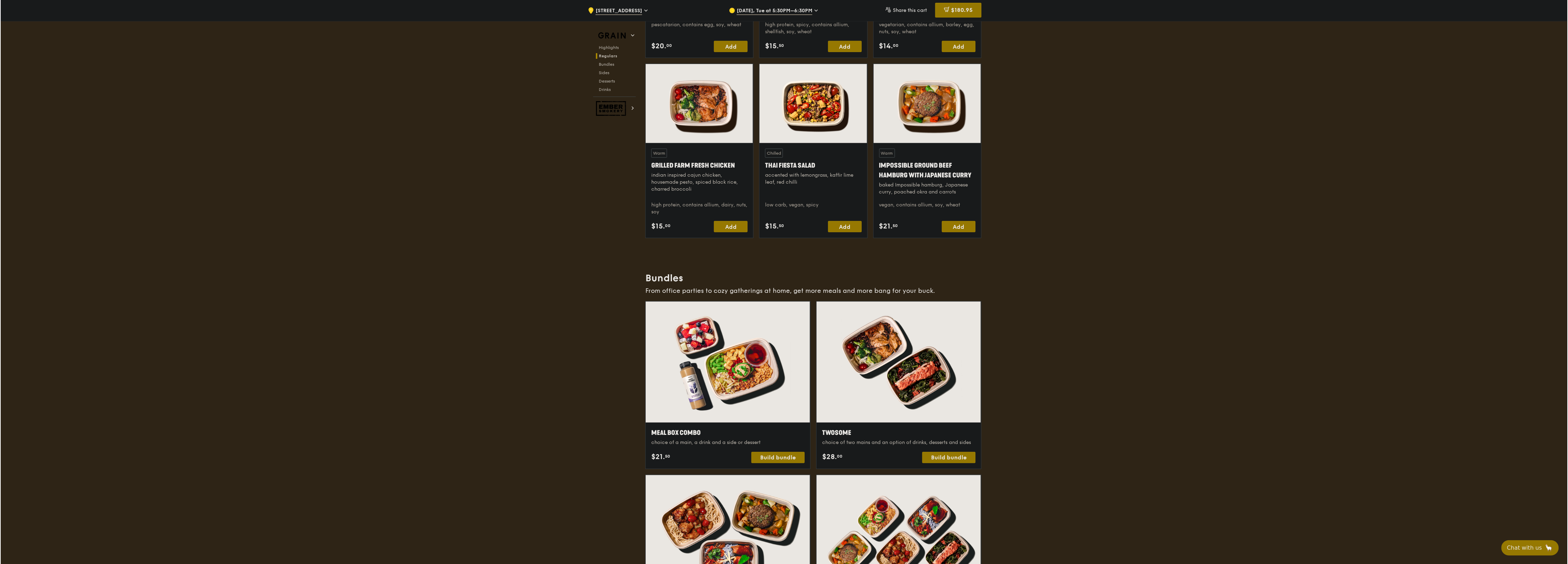
scroll to position [980, 0]
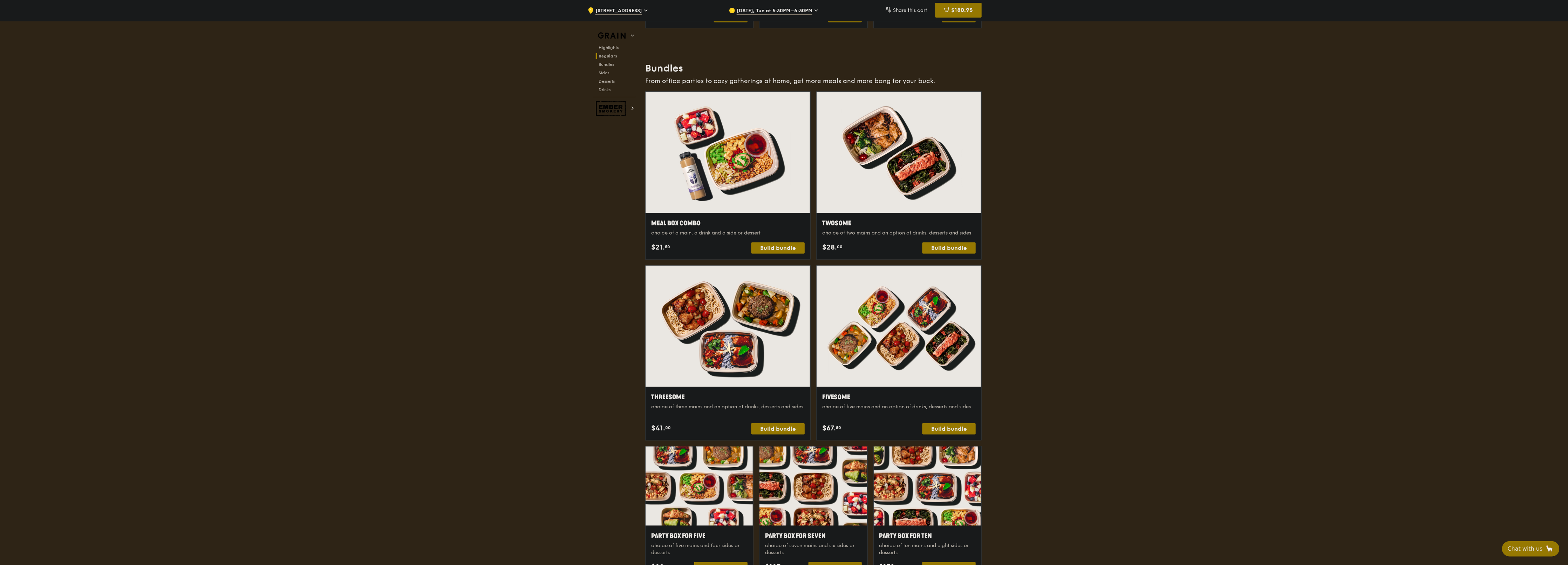
click at [783, 282] on div "Fivesome choice of five mains and an option of drinks, desserts and sides $67. …" at bounding box center [899, 413] width 154 height 42
click at [783, 282] on div "Fivesome choice of five mains and an option of drinks, desserts and sides" at bounding box center [899, 405] width 154 height 25
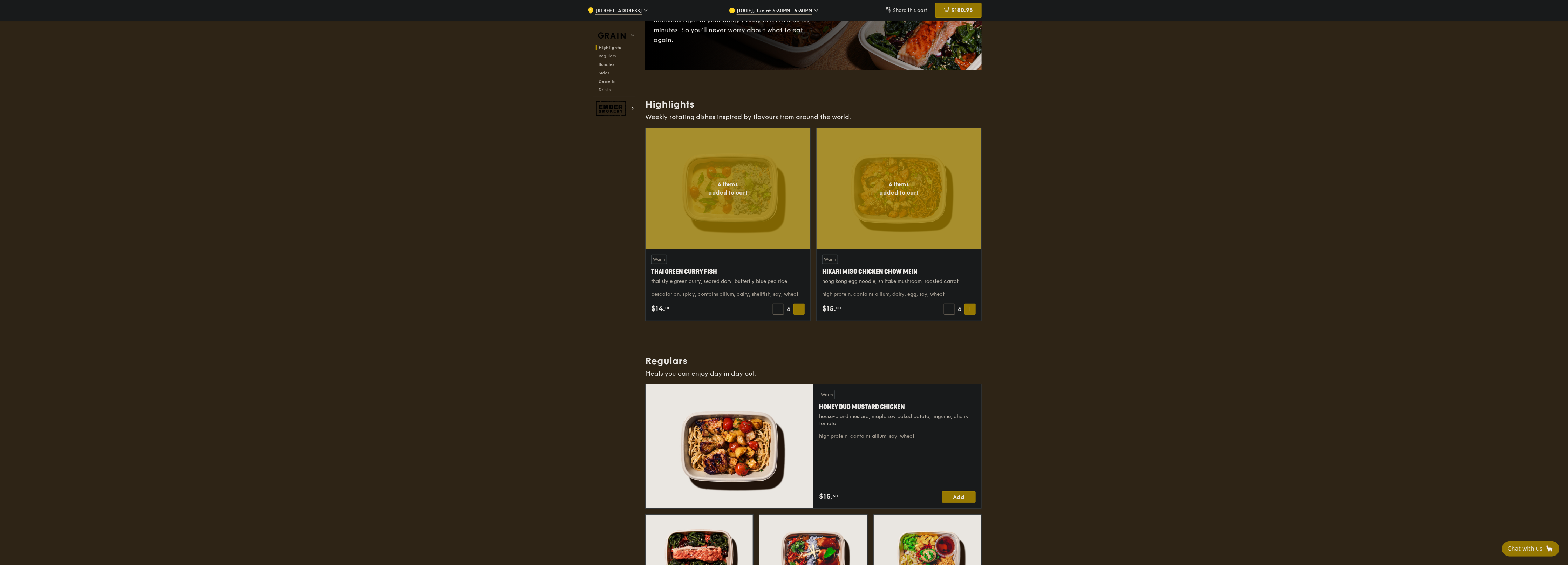
scroll to position [0, 0]
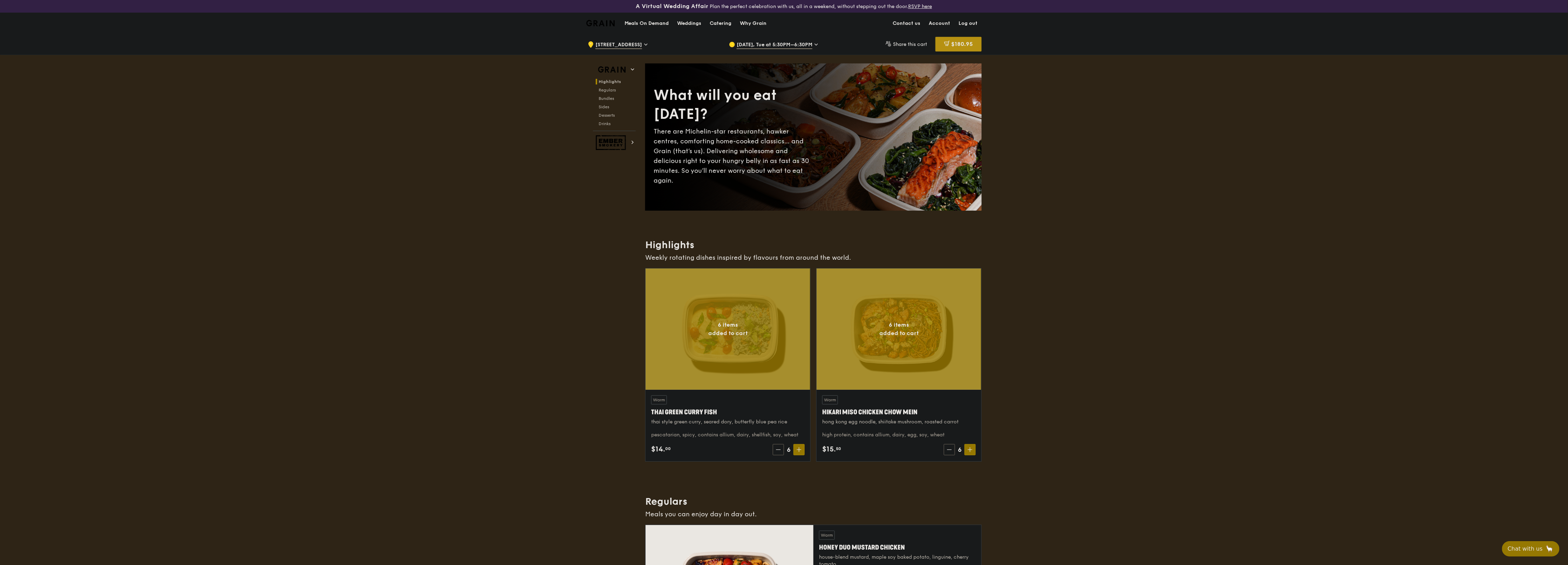
click at [783, 41] on span "$180.95" at bounding box center [962, 44] width 22 height 7
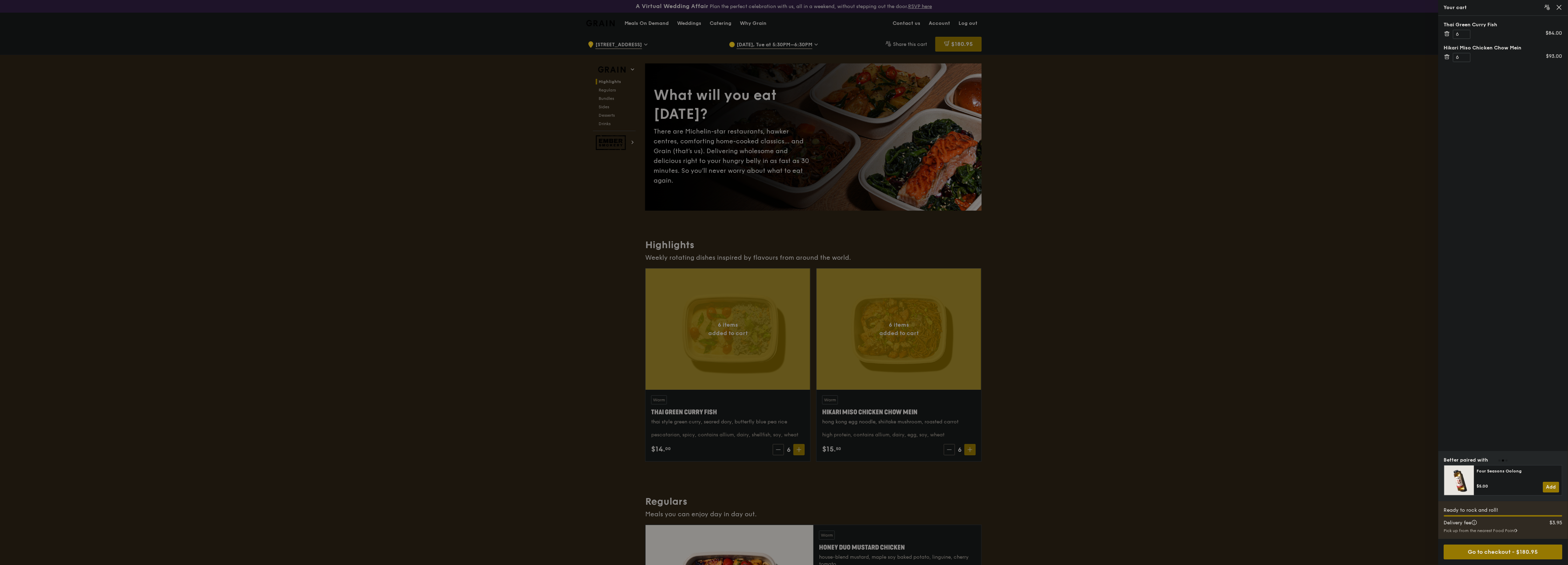
click at [783, 146] on div at bounding box center [784, 282] width 1568 height 565
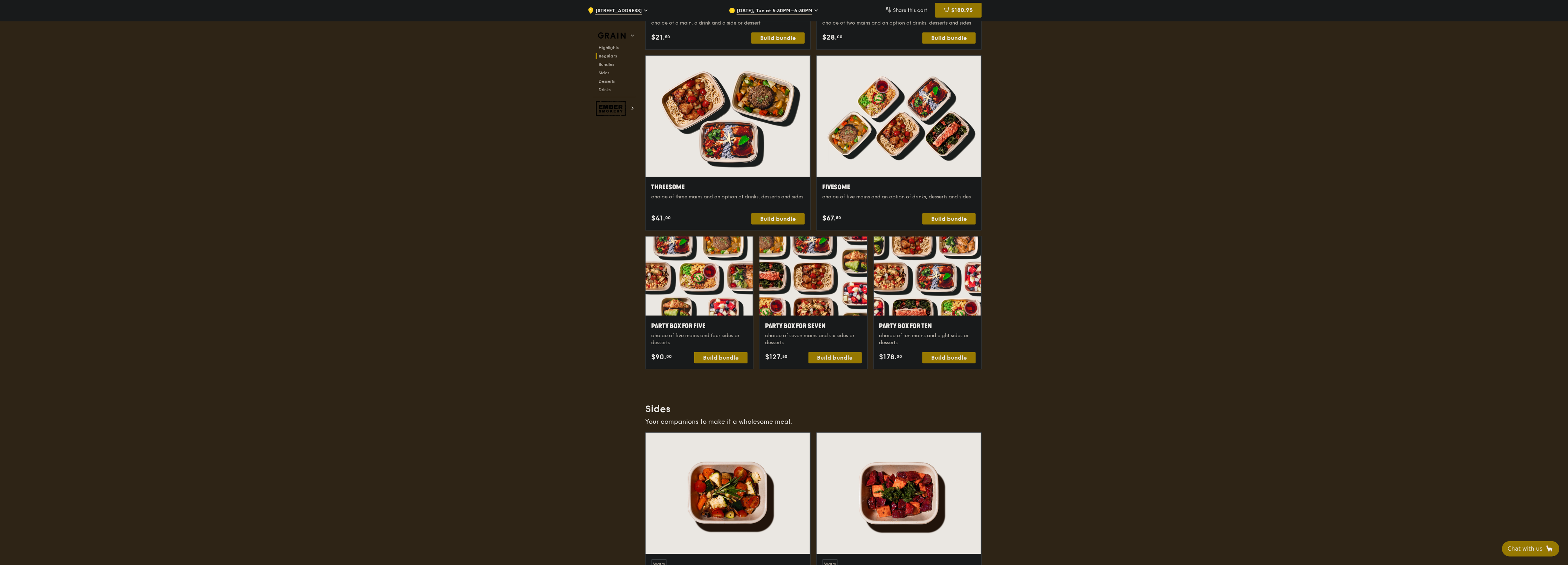
scroll to position [2659, 0]
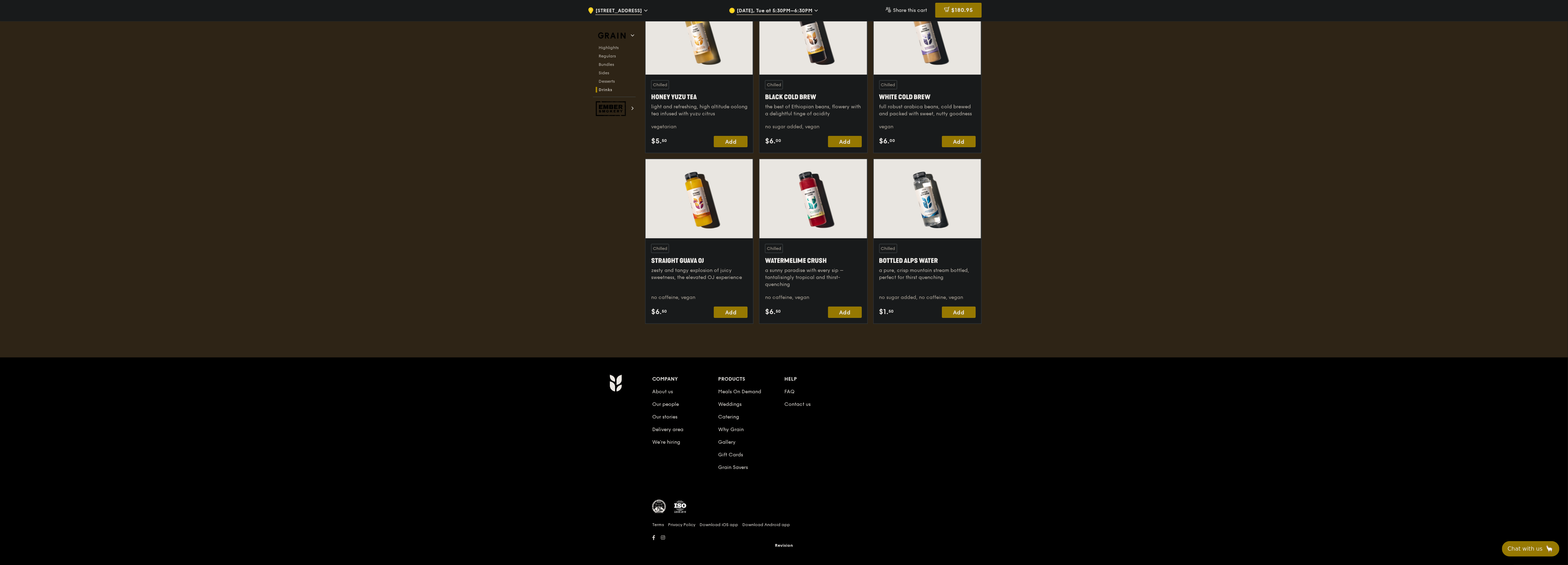
click at [783, 282] on li "FAQ" at bounding box center [818, 390] width 66 height 13
click at [783, 282] on link "FAQ" at bounding box center [789, 392] width 10 height 6
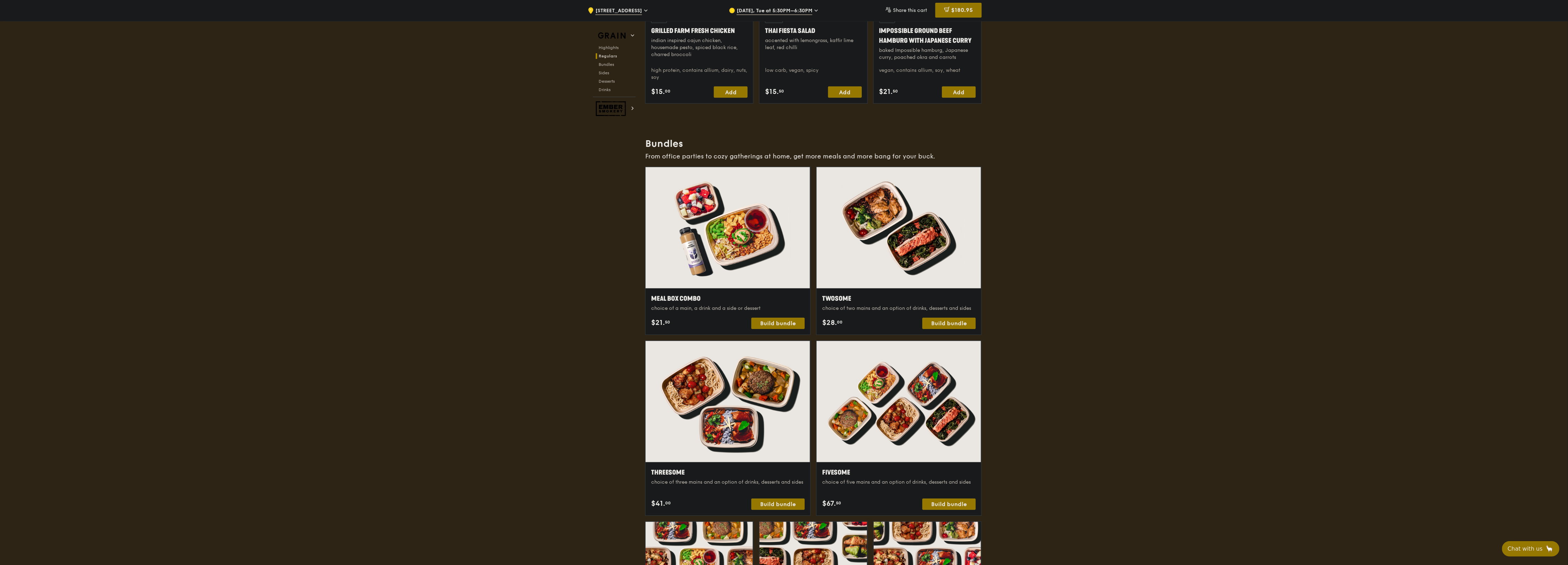
scroll to position [836, 0]
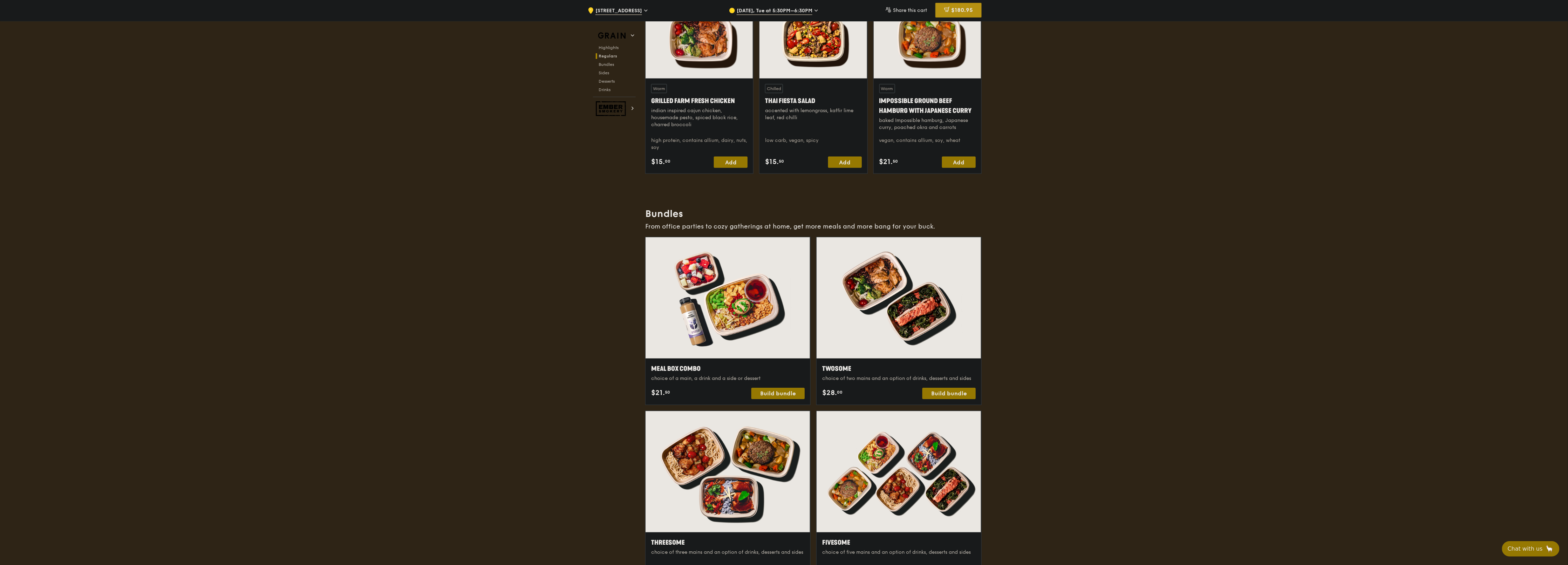
click at [783, 8] on span "$180.95" at bounding box center [962, 10] width 22 height 7
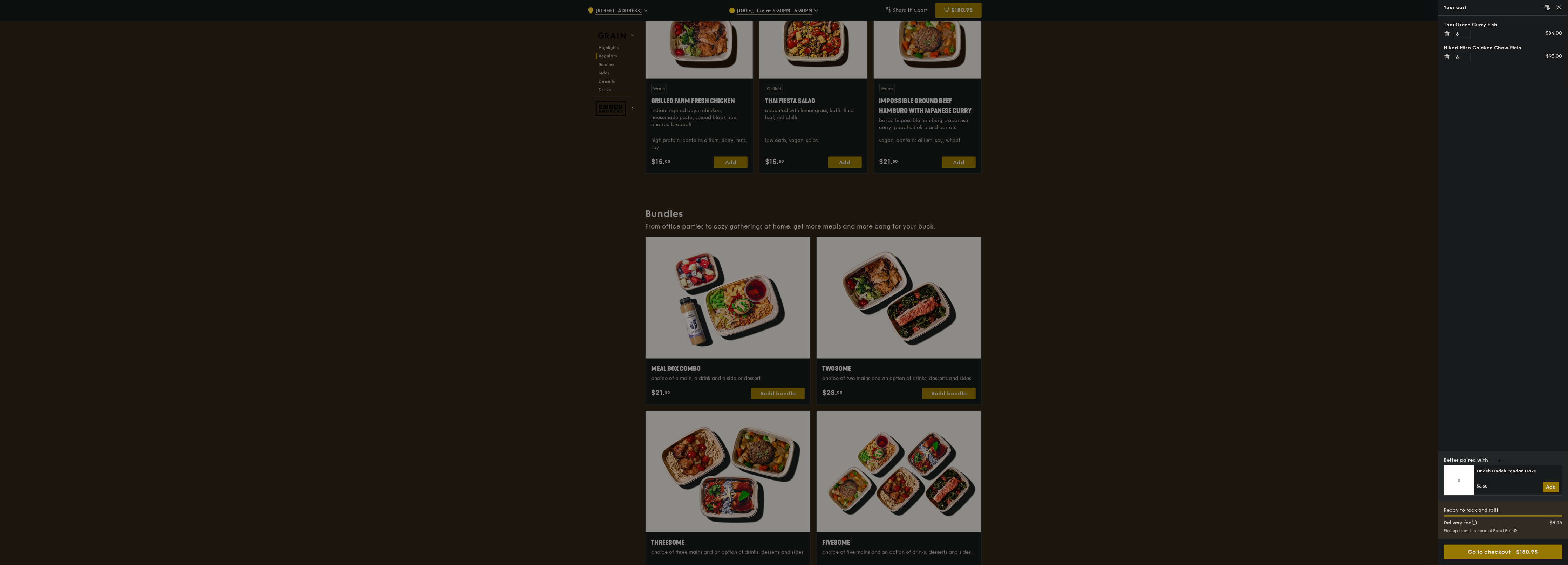
click at [783, 29] on div "Thai Green Curry Fish 6 $84.00" at bounding box center [1503, 30] width 118 height 18
click at [783, 34] on icon at bounding box center [1447, 34] width 6 height 6
click at [783, 36] on icon at bounding box center [1447, 34] width 6 height 6
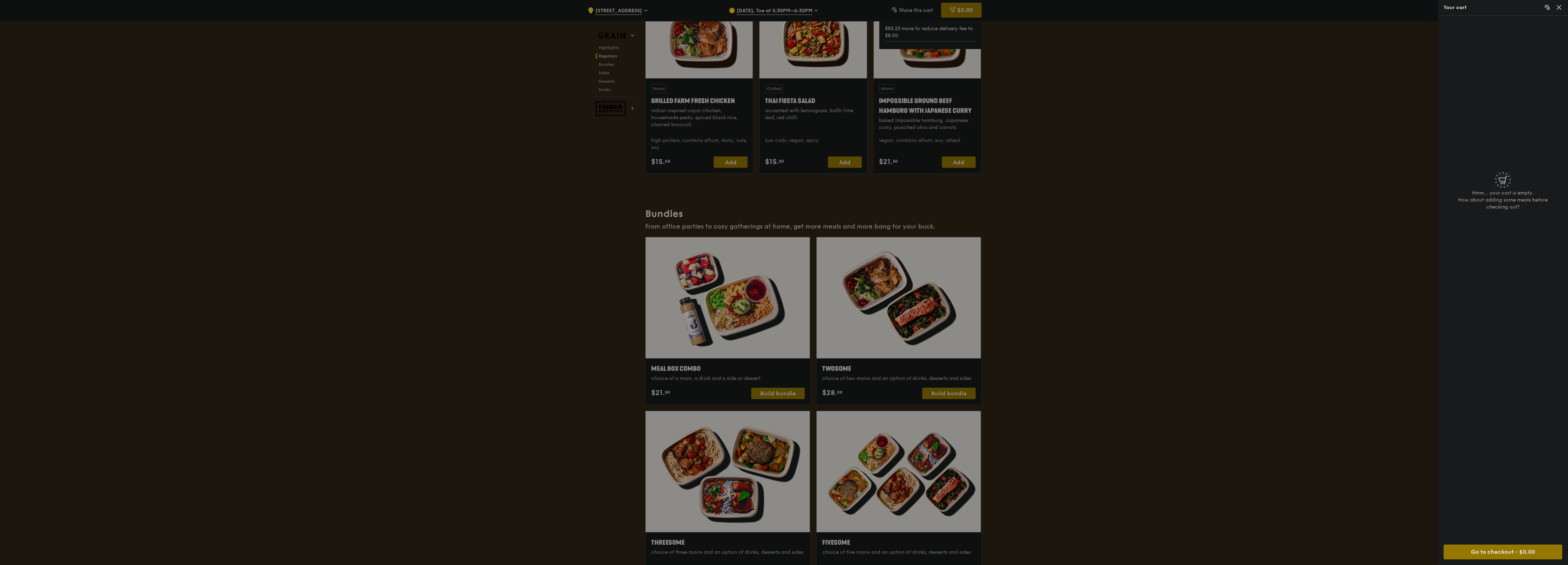
click at [783, 185] on div at bounding box center [784, 282] width 1568 height 565
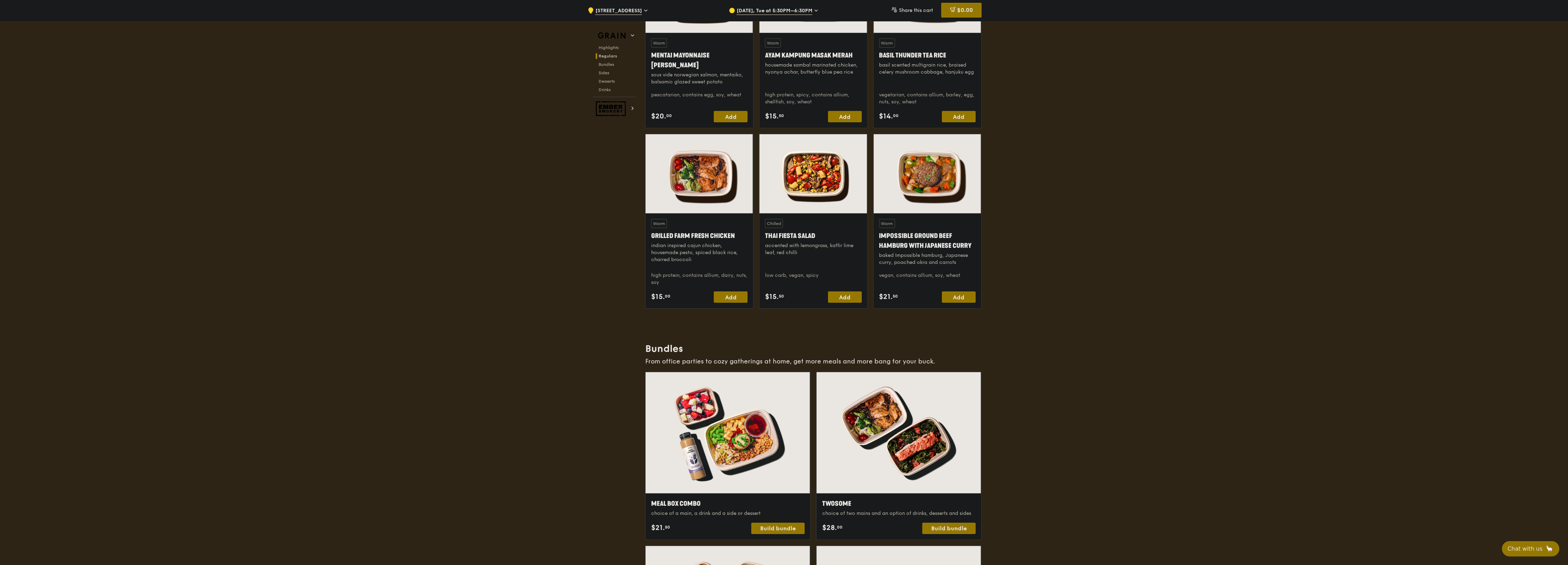
scroll to position [772, 0]
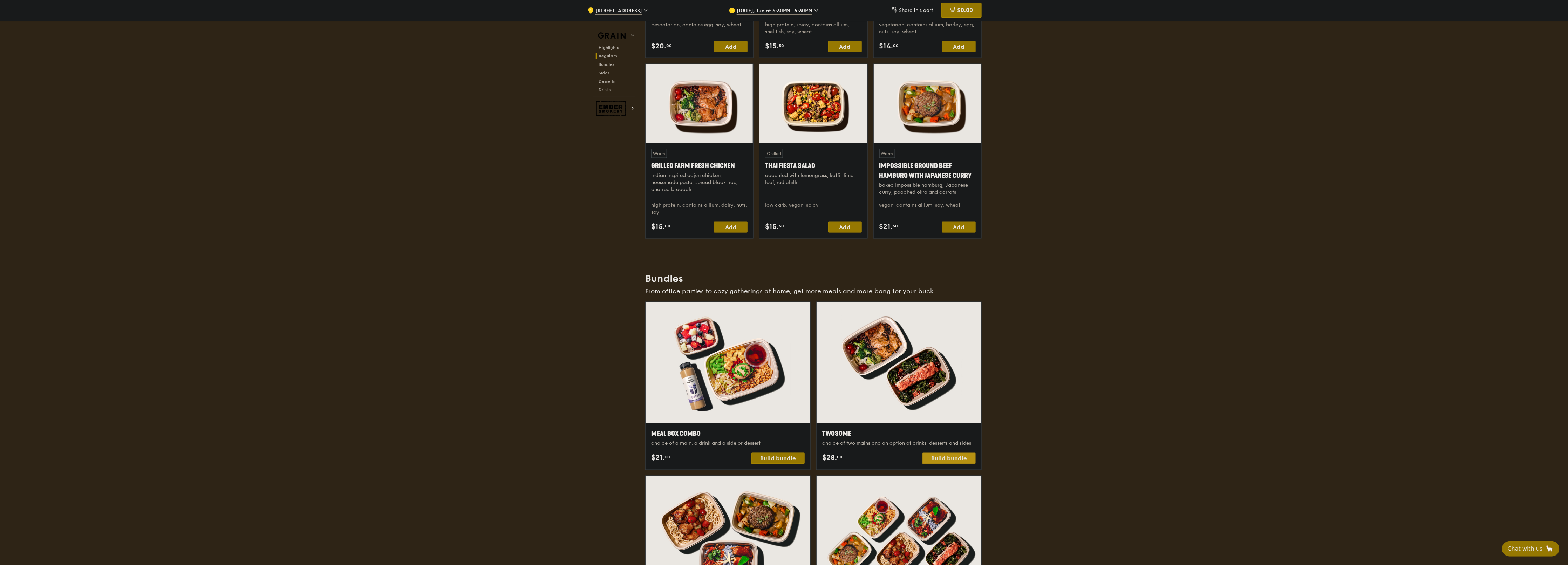
click at [783, 282] on div "Build bundle" at bounding box center [948, 458] width 53 height 11
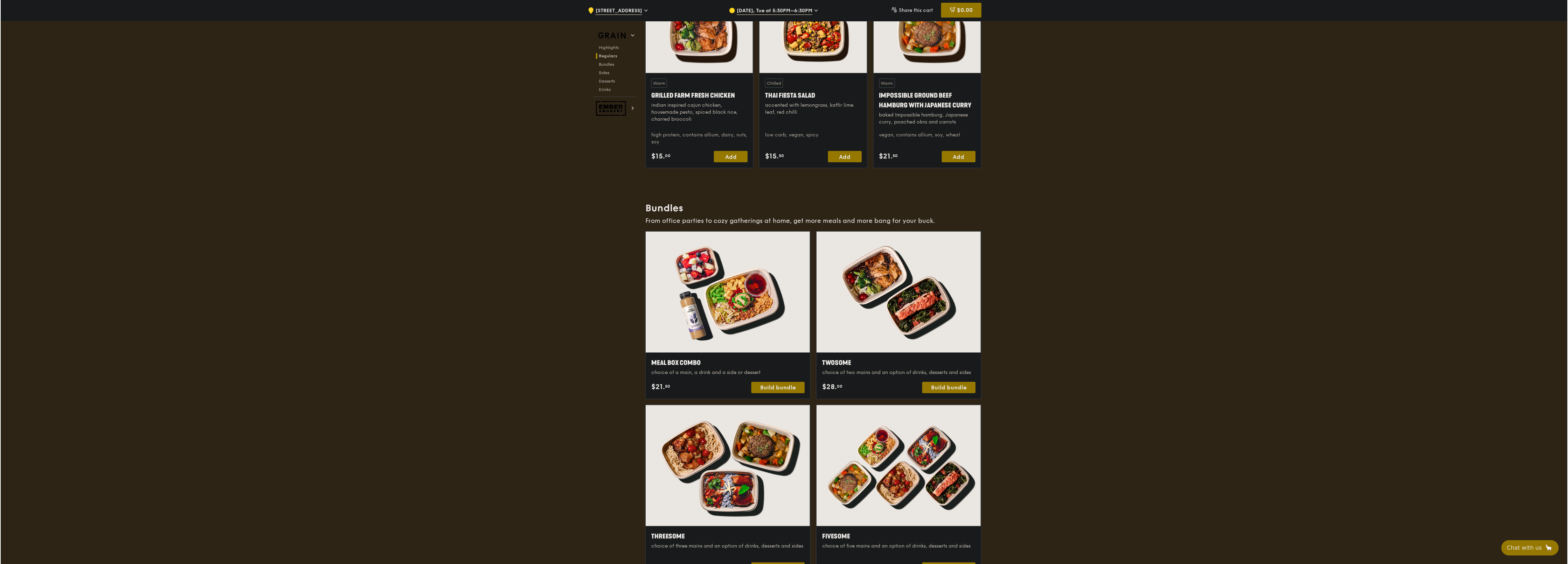
scroll to position [910, 0]
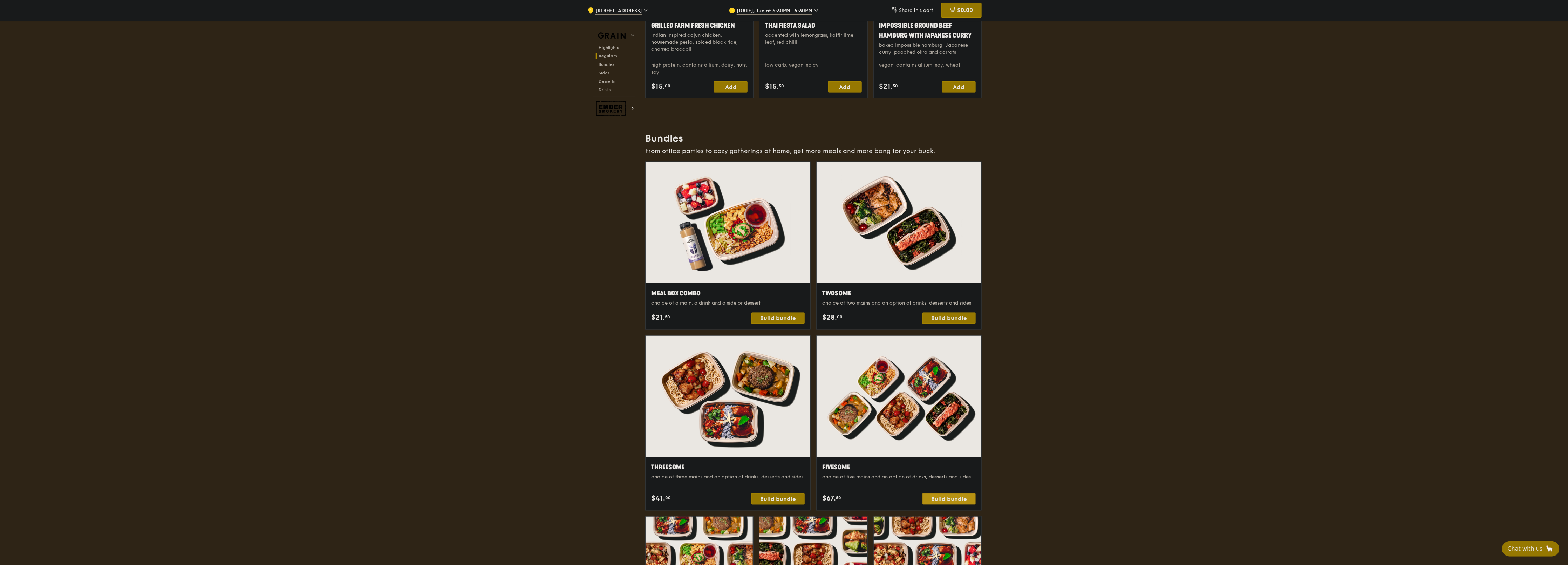
click at [783, 282] on div "Build bundle" at bounding box center [948, 499] width 53 height 11
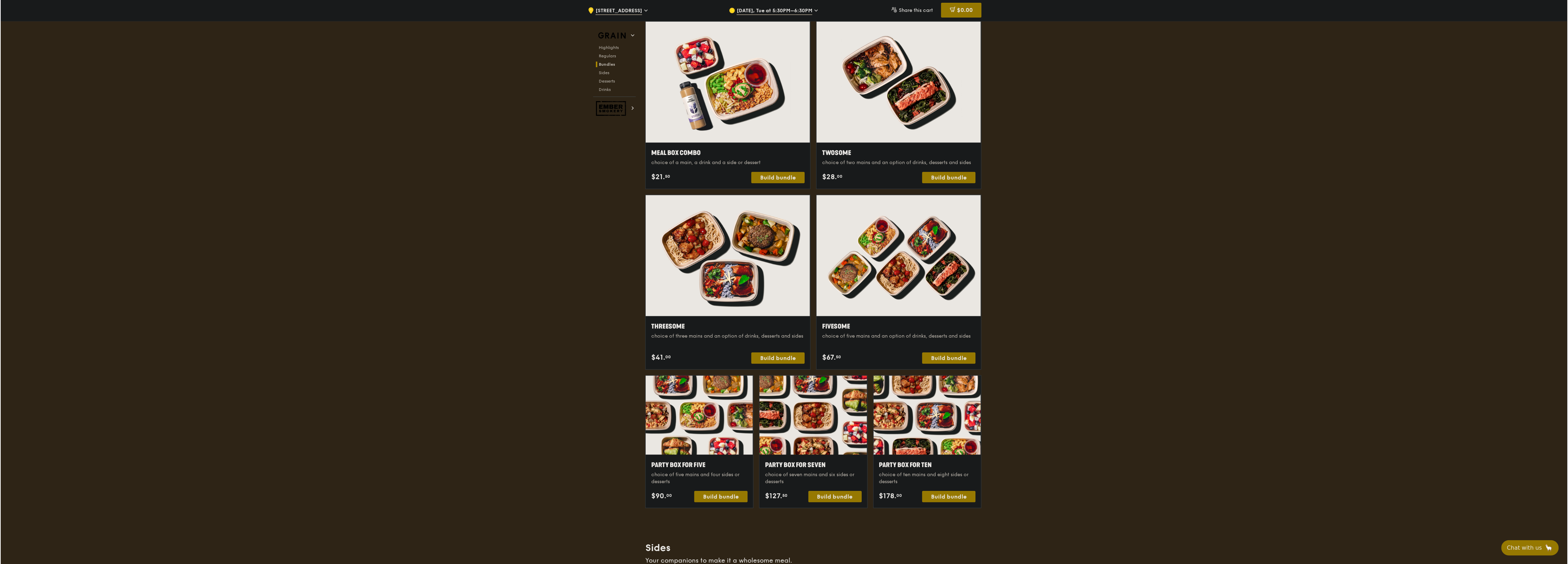
scroll to position [980, 0]
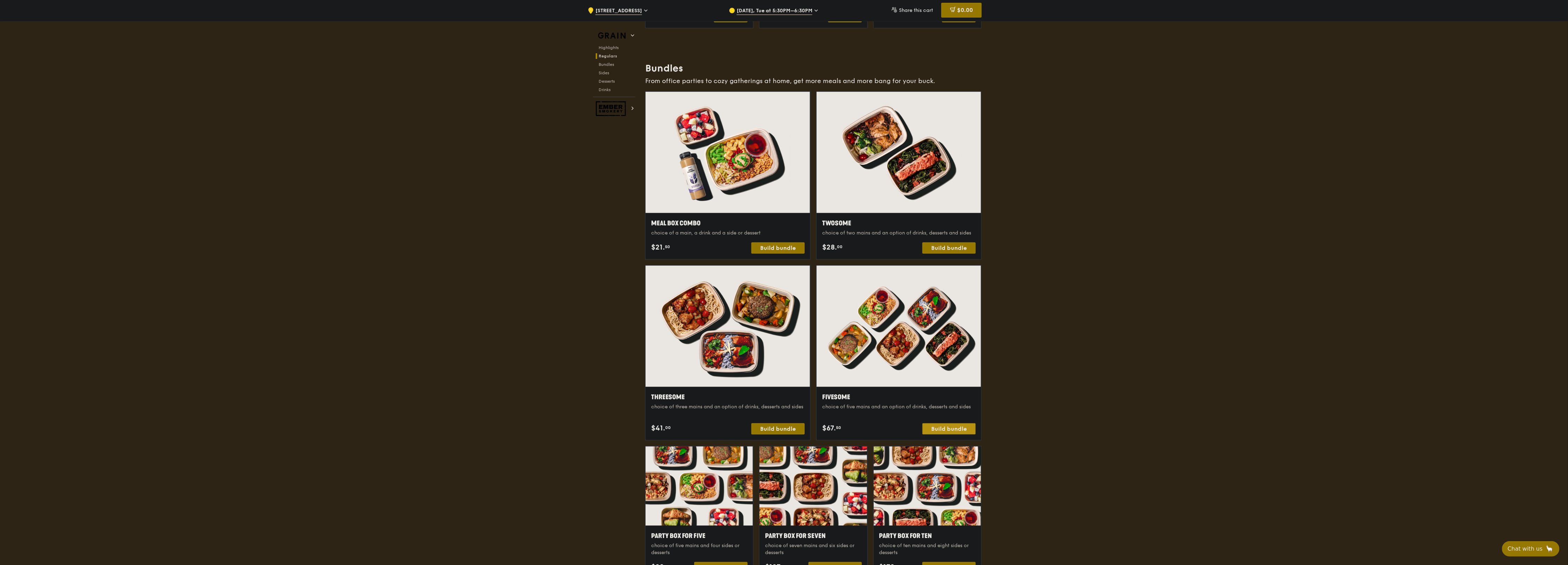
click at [783, 282] on div "Build bundle" at bounding box center [948, 429] width 53 height 11
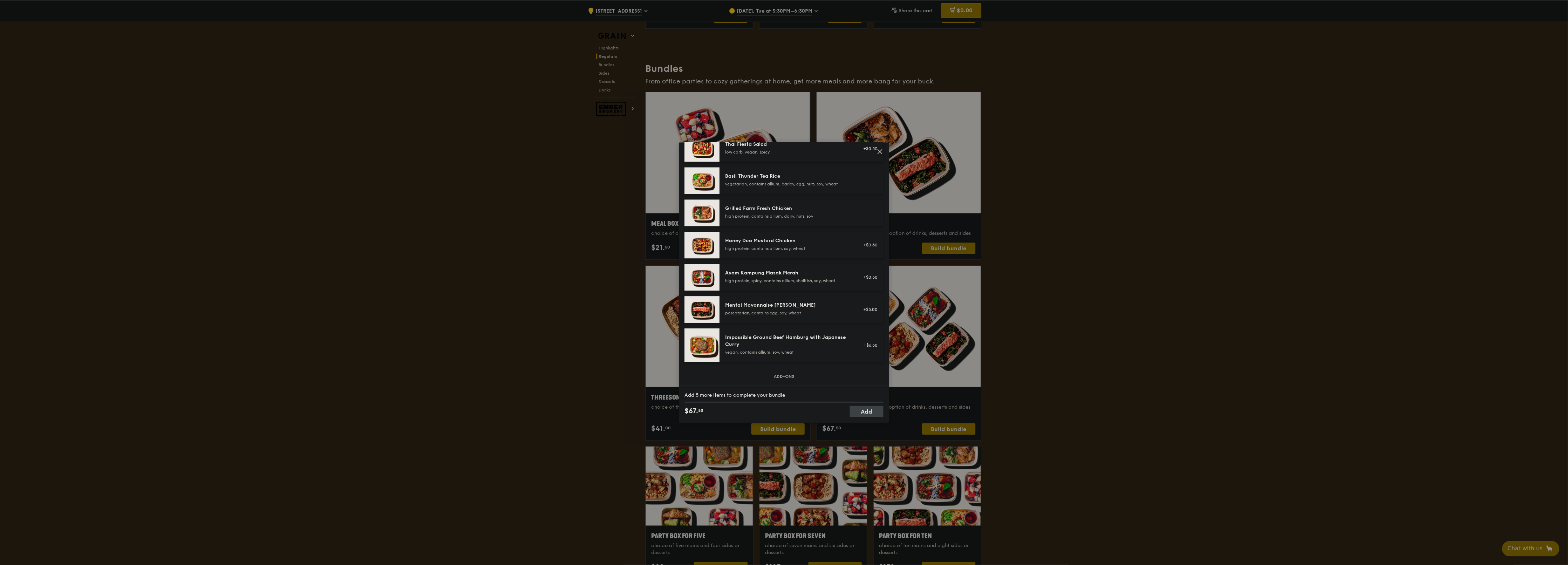
scroll to position [210, 0]
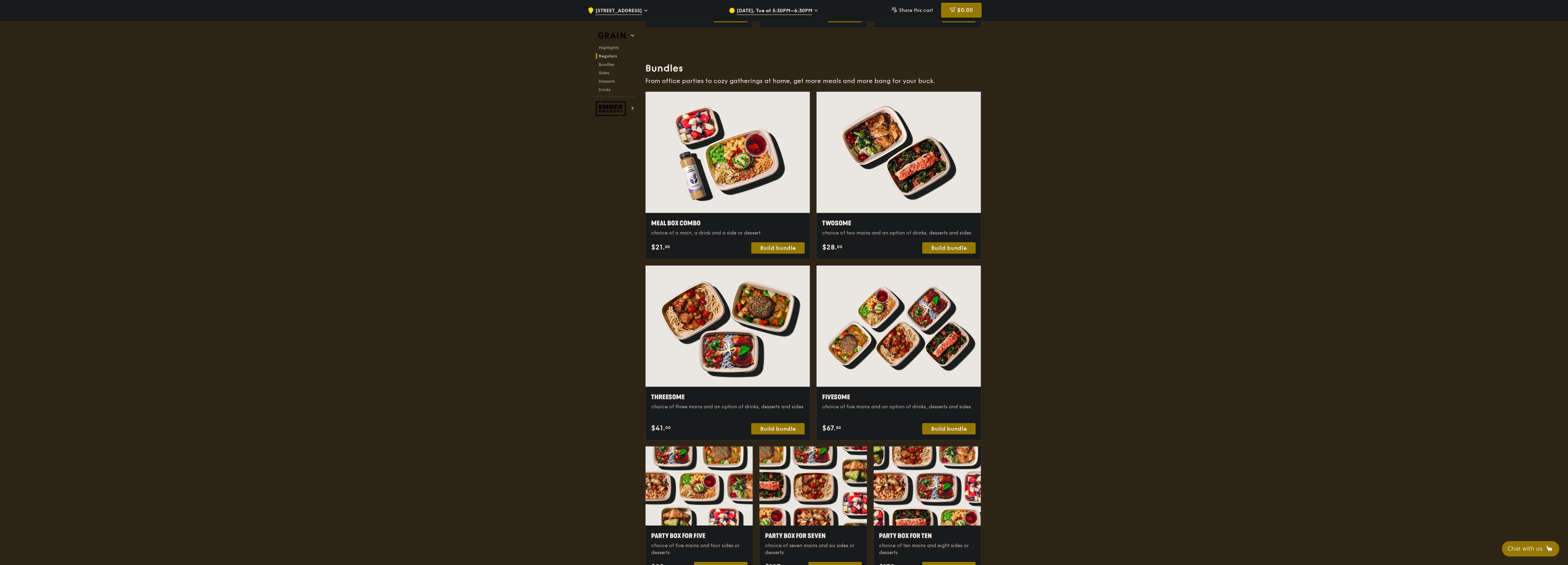
click at [783, 14] on span "Oct 14, Tue at 5:30PM–6:30PM" at bounding box center [774, 11] width 76 height 8
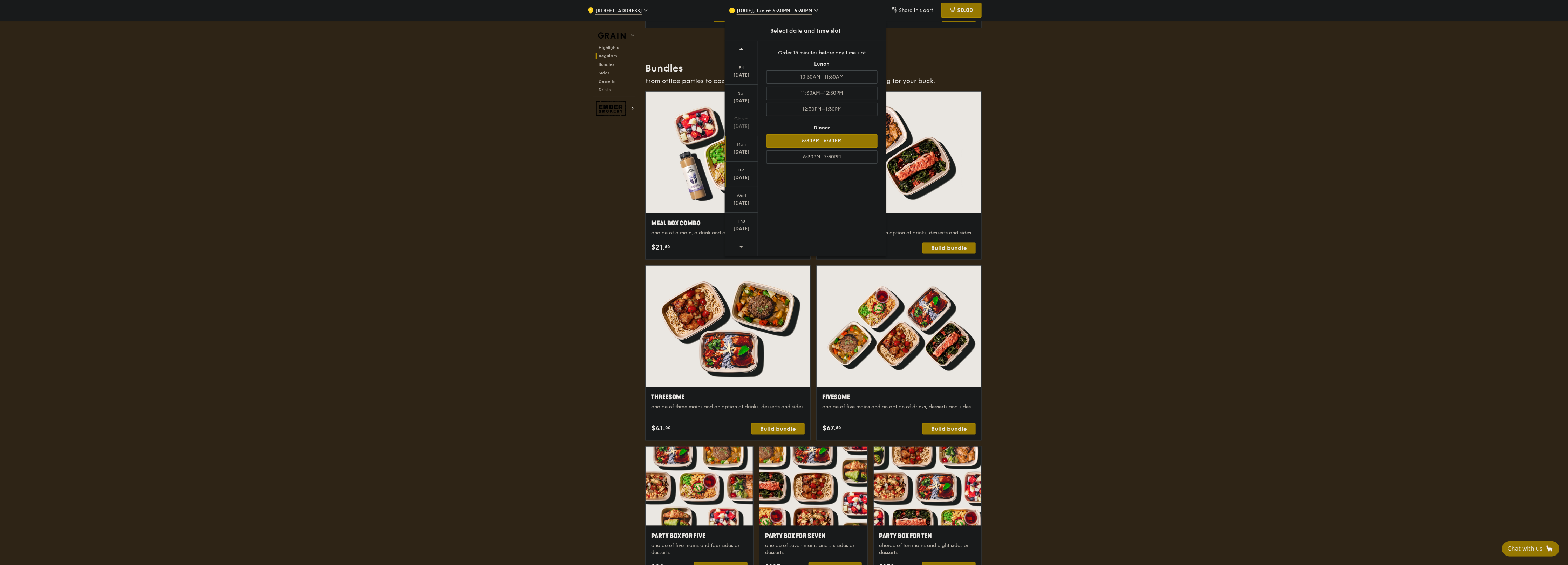
click at [749, 141] on div "Mon Oct 13" at bounding box center [741, 149] width 34 height 26
click at [743, 97] on div "Sat Oct 11" at bounding box center [741, 105] width 34 height 26
click at [751, 77] on div "Fri" at bounding box center [741, 74] width 31 height 5
click at [746, 132] on div "Oct 12" at bounding box center [741, 133] width 31 height 7
click at [744, 155] on div "Oct 13" at bounding box center [741, 152] width 31 height 7
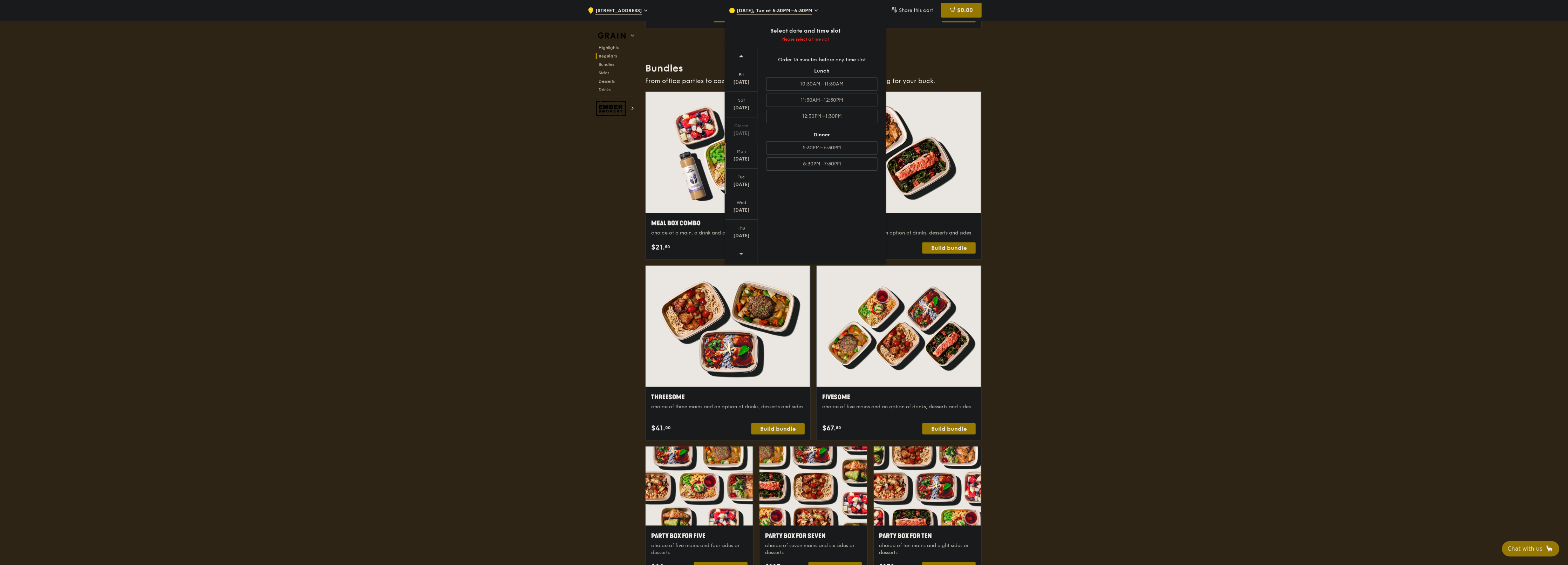
click at [747, 183] on div "Oct 14" at bounding box center [741, 185] width 31 height 7
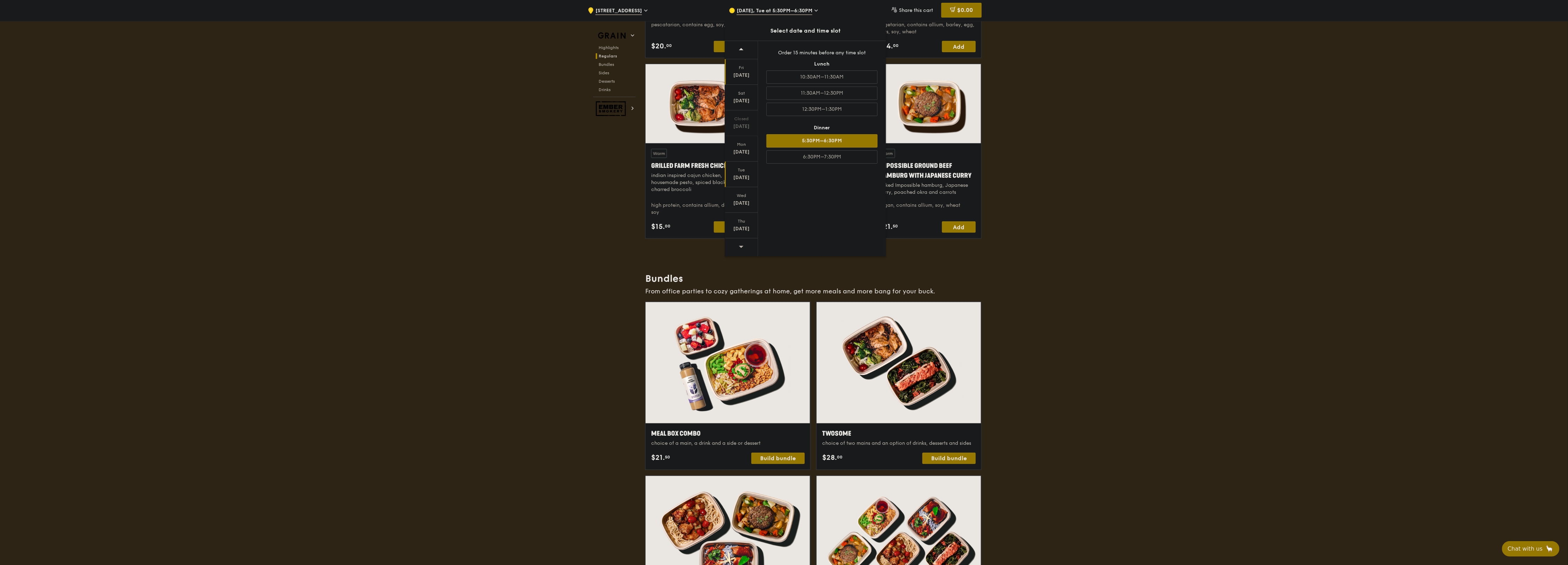
click at [748, 66] on div "Fri" at bounding box center [741, 67] width 31 height 5
click at [748, 51] on div at bounding box center [741, 57] width 34 height 18
click at [741, 58] on icon at bounding box center [741, 56] width 5 height 5
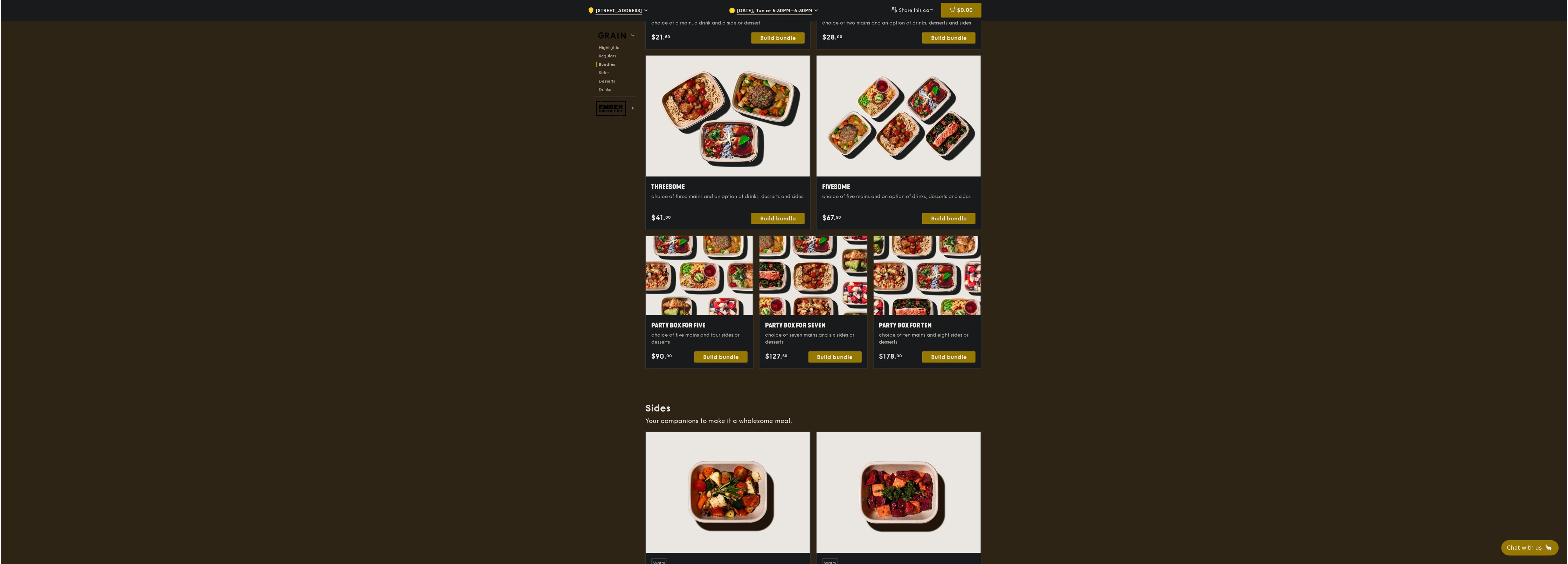
scroll to position [1120, 0]
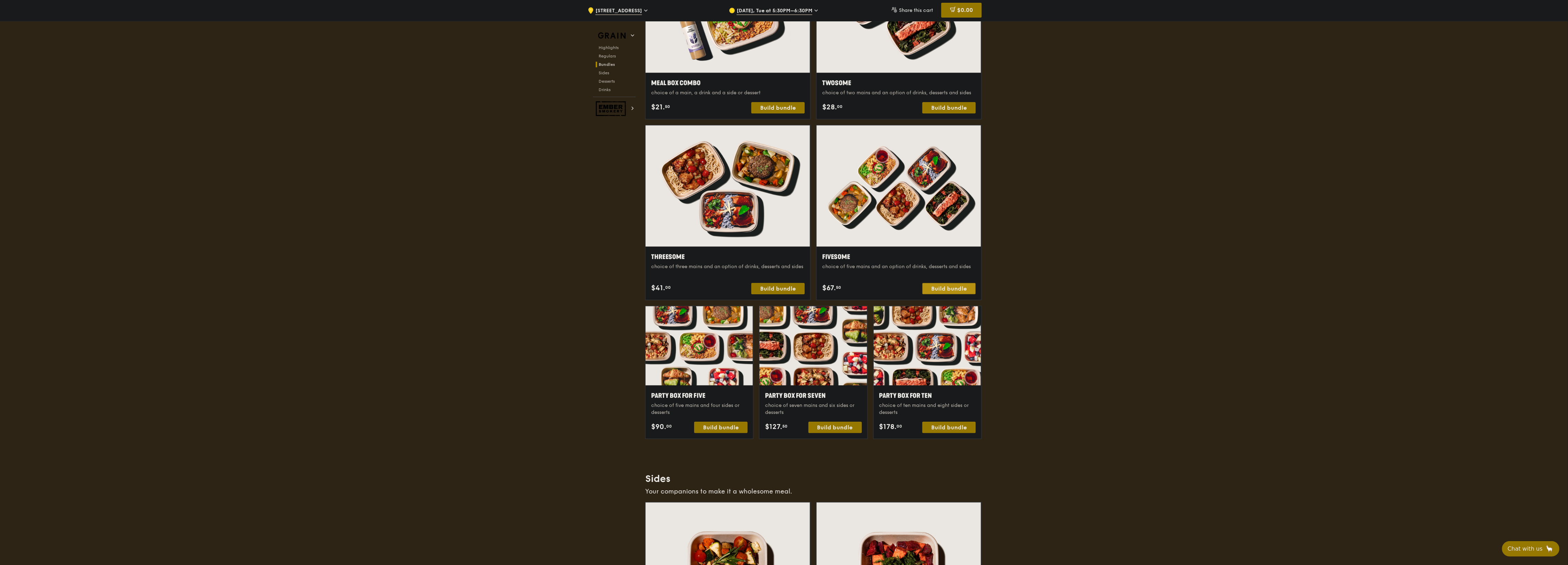
click at [783, 282] on div "Build bundle" at bounding box center [948, 289] width 53 height 11
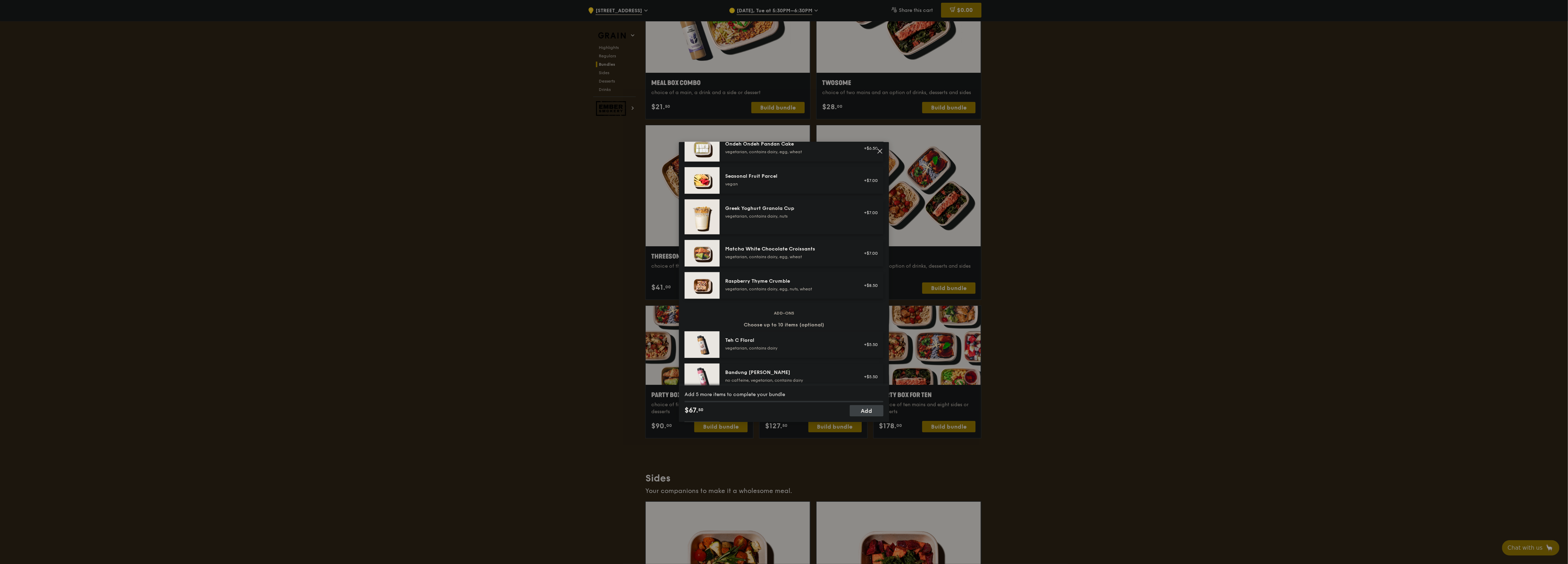
scroll to position [490, 0]
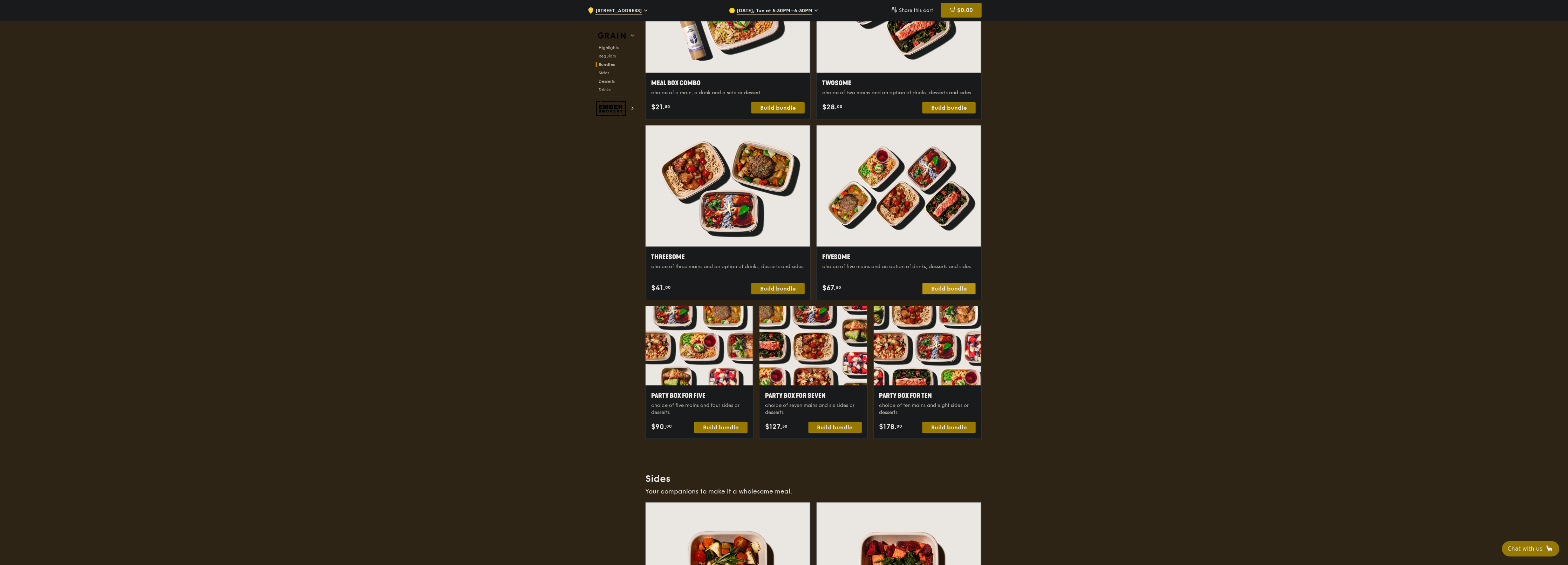
click at [783, 282] on div "Build bundle" at bounding box center [948, 289] width 53 height 11
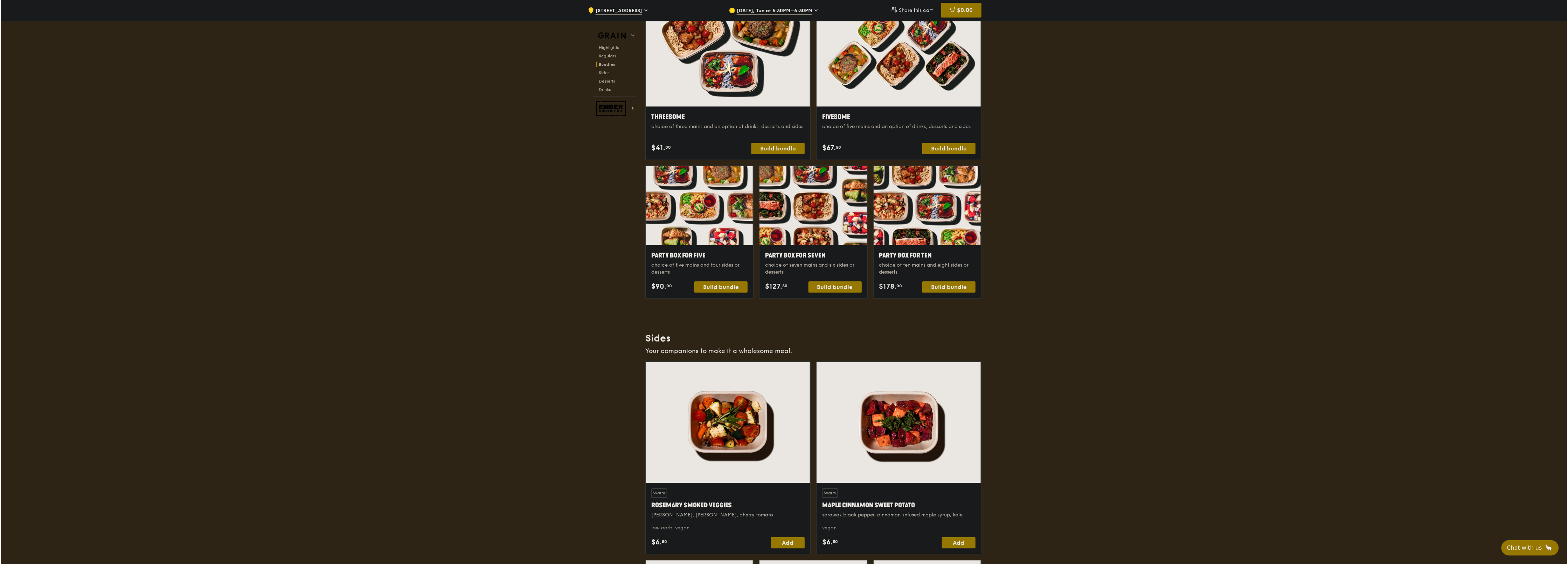
scroll to position [1050, 0]
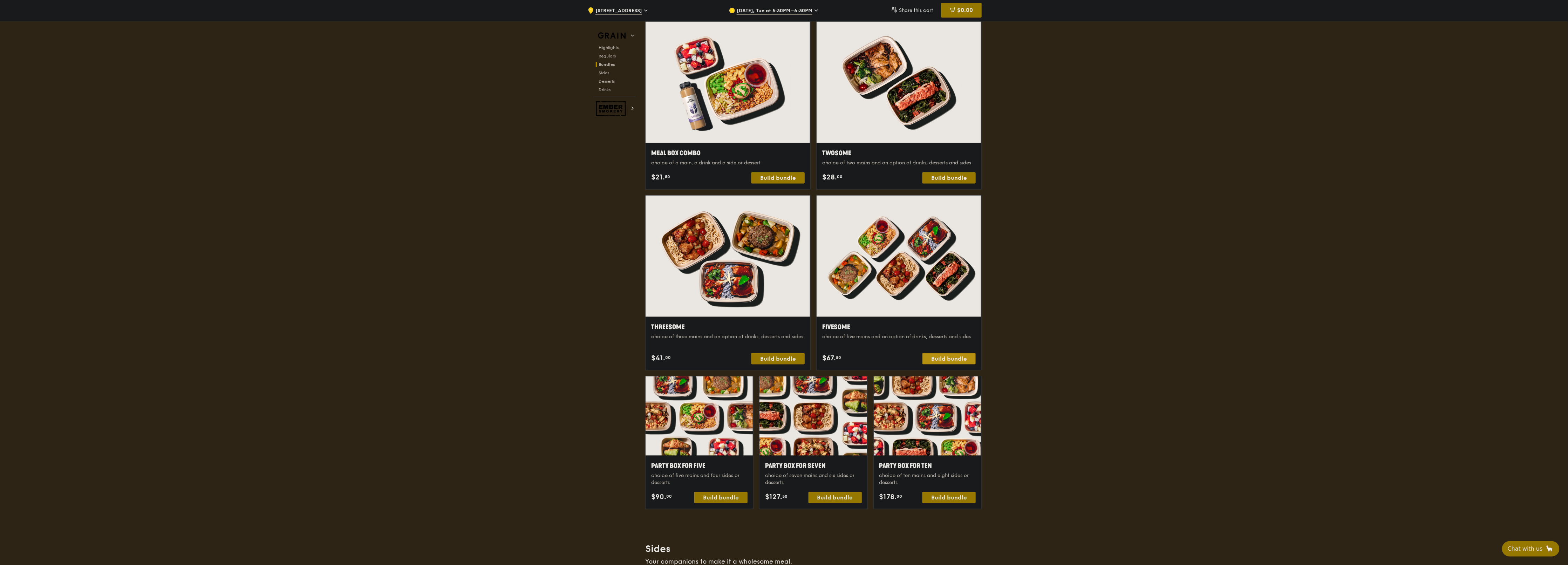
click at [783, 282] on div "Build bundle" at bounding box center [948, 359] width 53 height 11
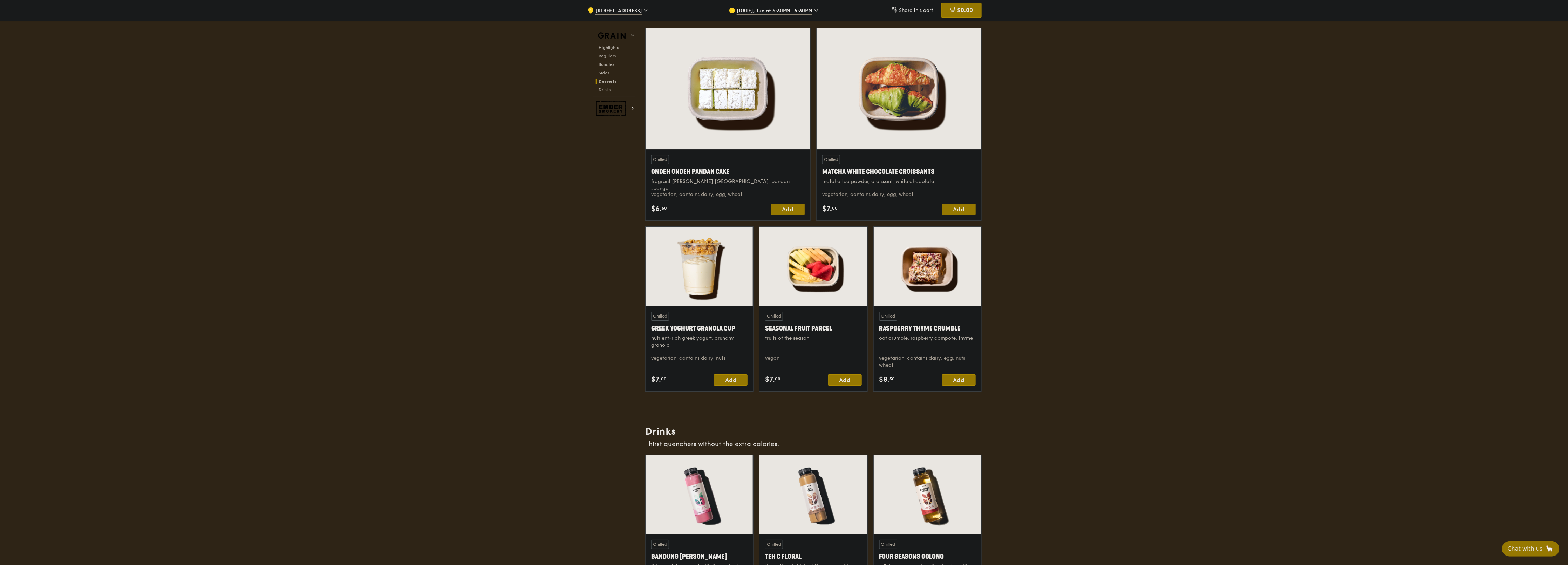
scroll to position [2659, 0]
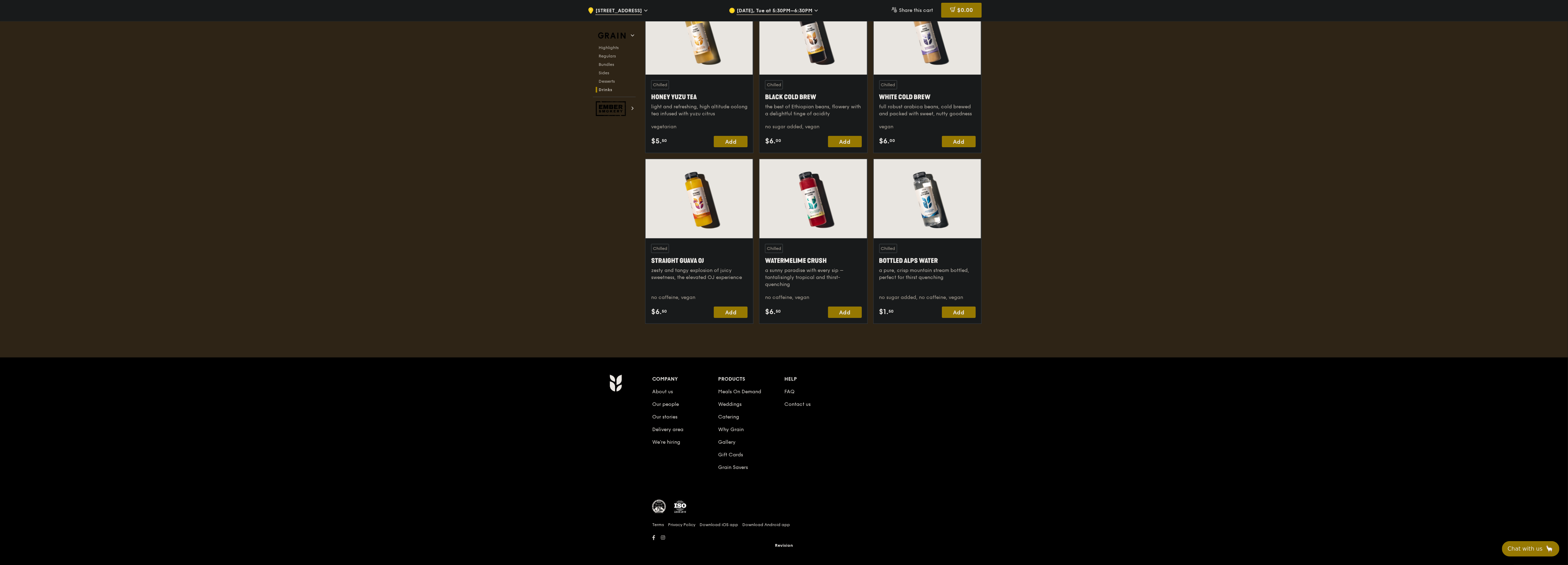
click at [777, 282] on li "Weddings" at bounding box center [751, 403] width 66 height 13
click at [783, 282] on link "Contact us" at bounding box center [797, 405] width 26 height 6
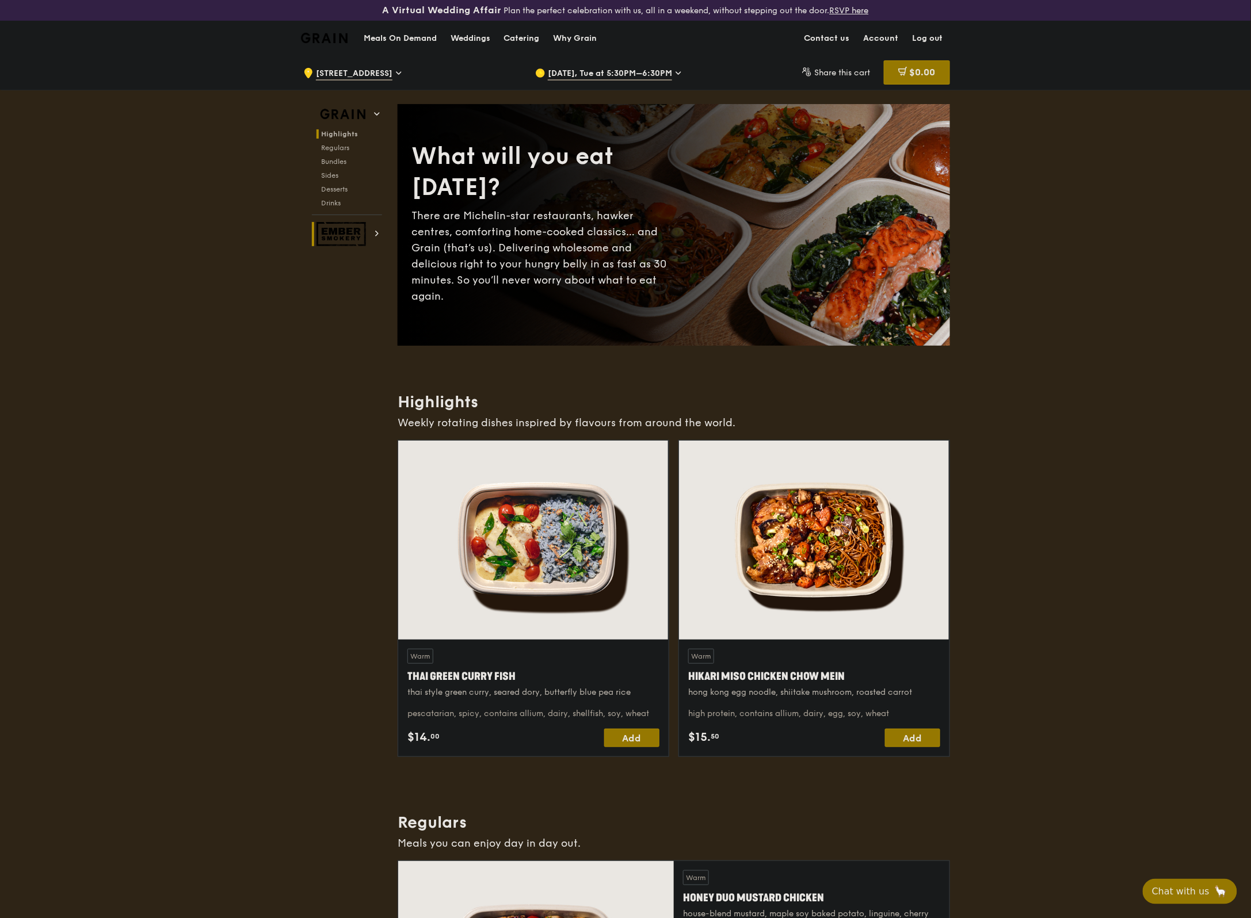
click at [374, 239] on h2 "Ember Smokery" at bounding box center [347, 234] width 70 height 24
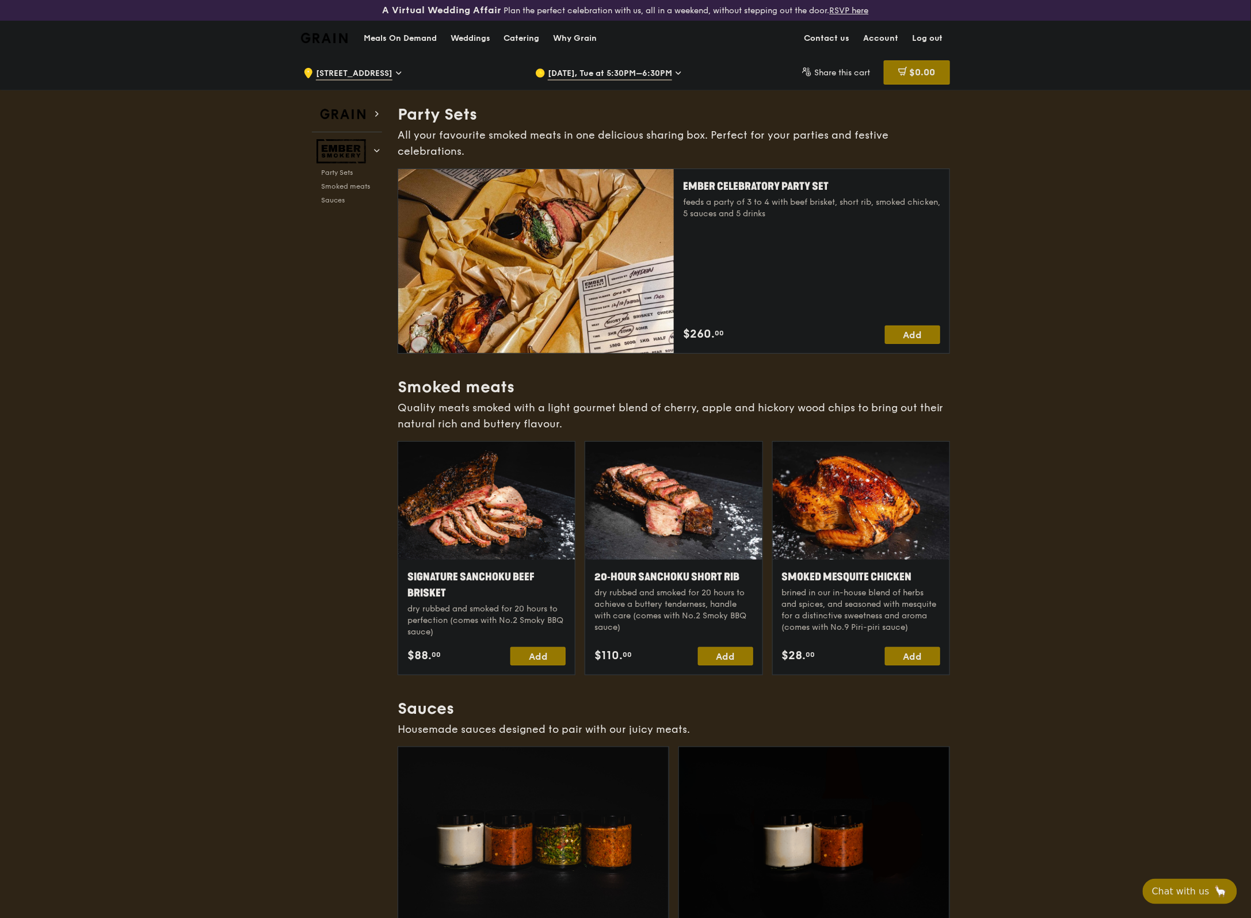
click at [419, 33] on h1 "Meals On Demand" at bounding box center [400, 39] width 73 height 12
click at [530, 30] on div "Catering" at bounding box center [522, 38] width 36 height 35
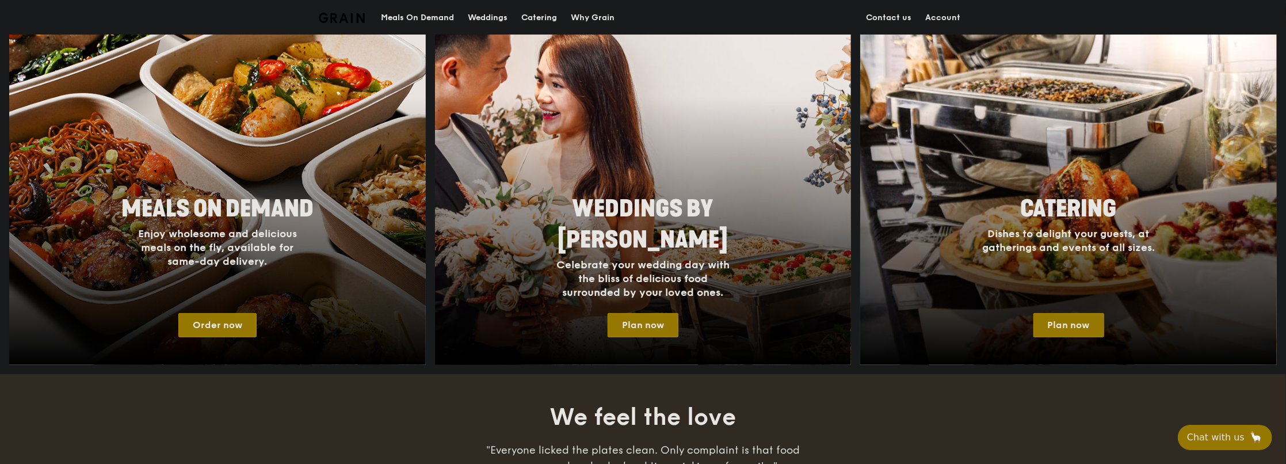
scroll to position [633, 0]
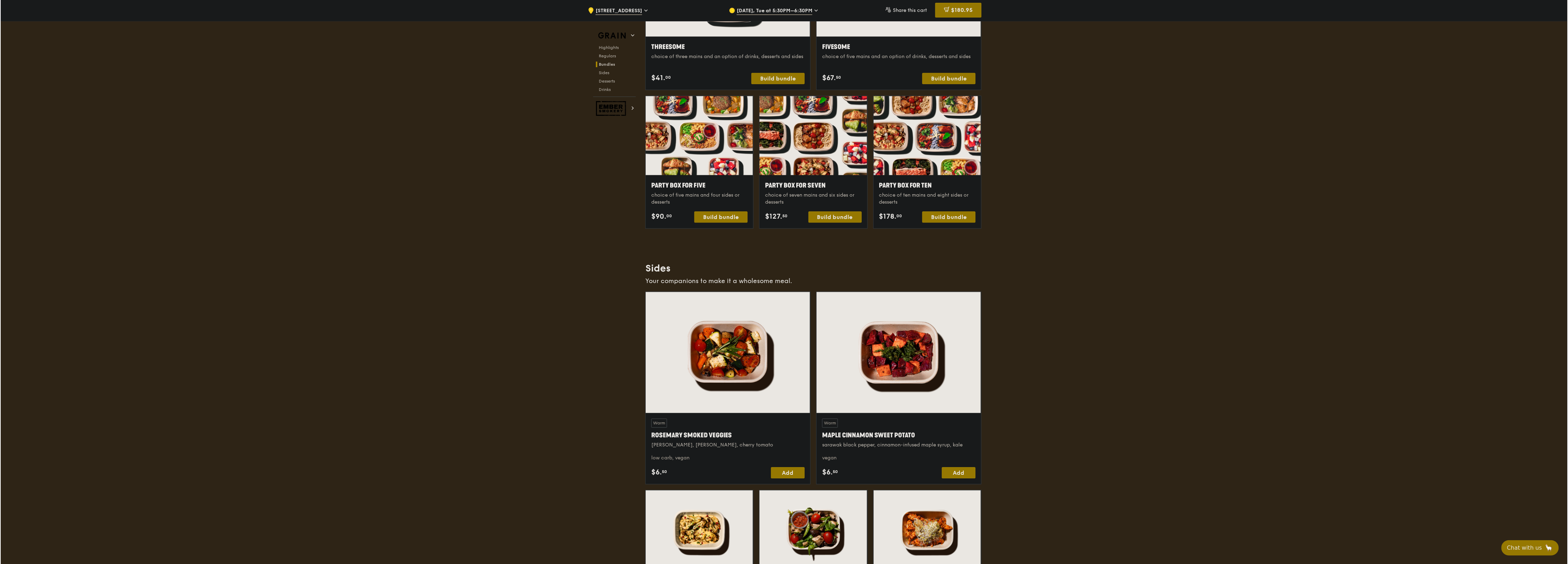
scroll to position [1050, 0]
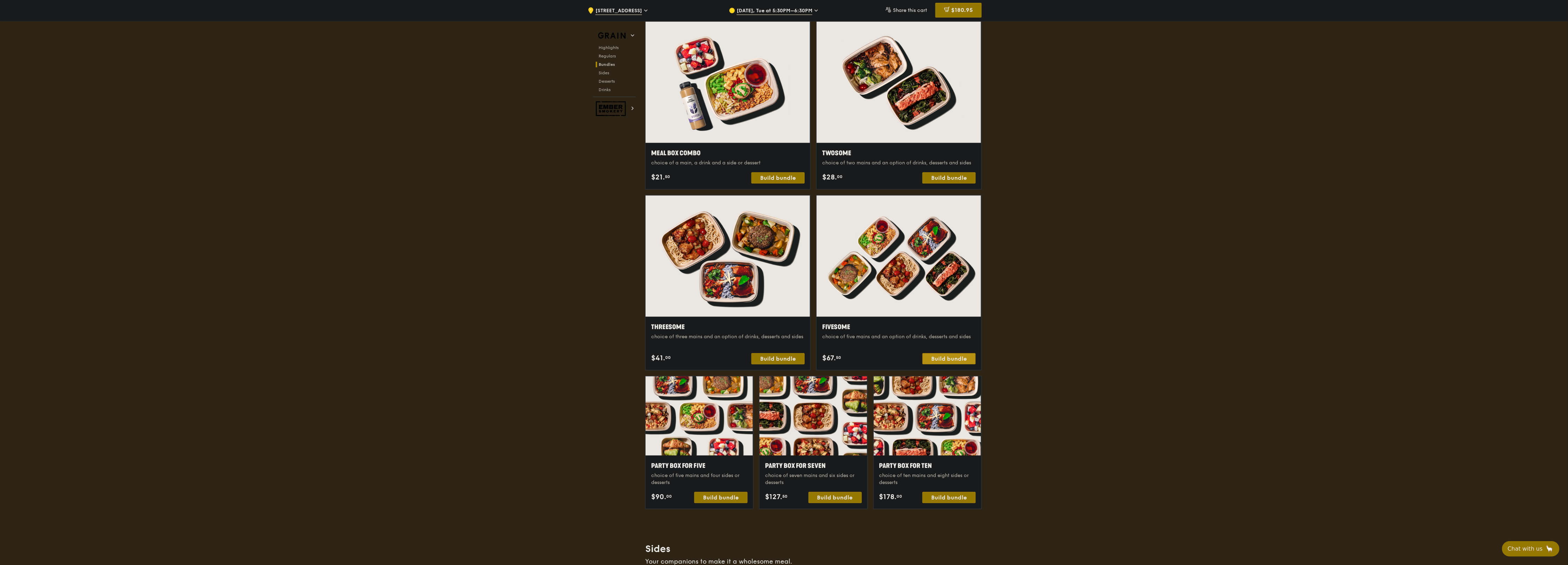
click at [936, 357] on div "Build bundle" at bounding box center [948, 359] width 53 height 11
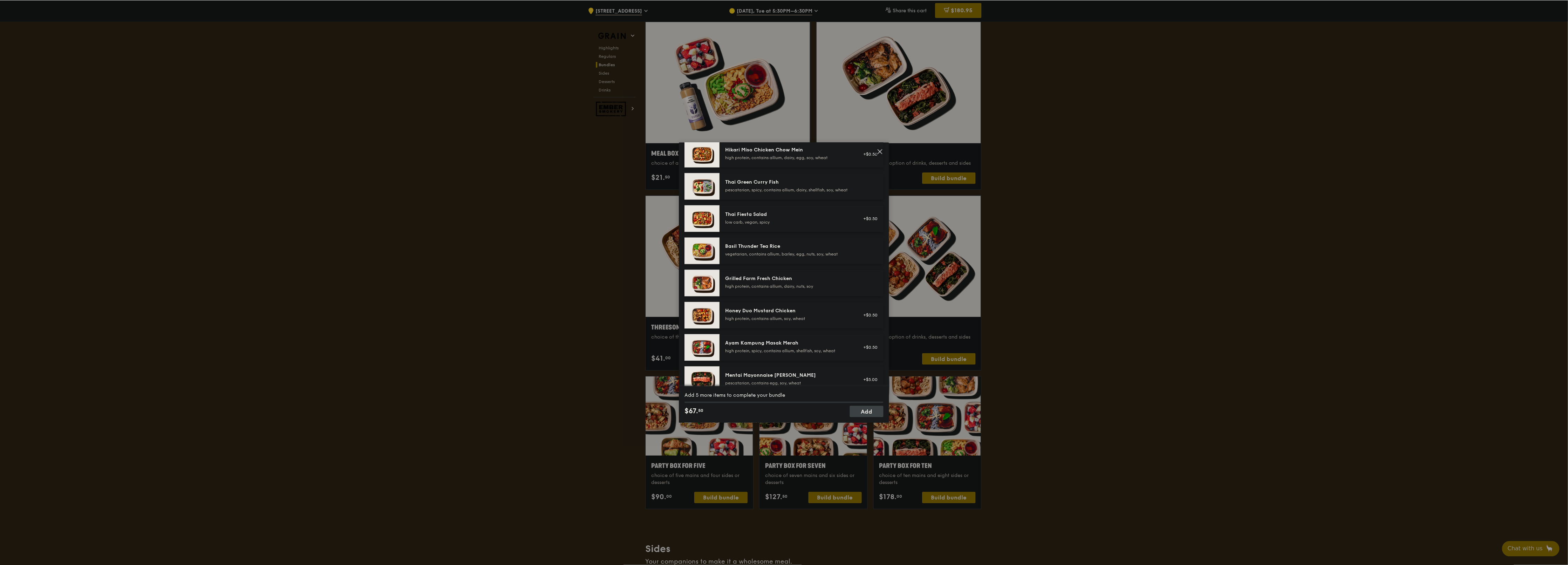
scroll to position [140, 0]
click at [992, 230] on div "Fivesome choice of five mains and an option of drinks, desserts and sides Mains…" at bounding box center [785, 282] width 1569 height 565
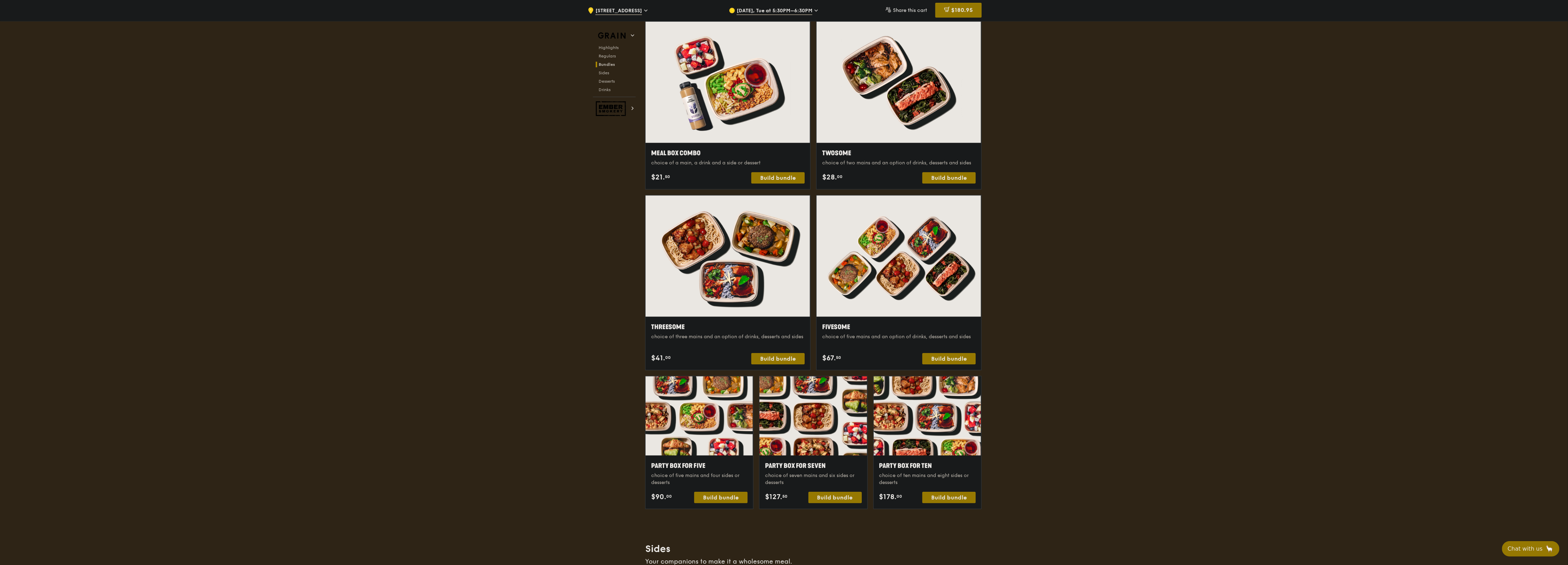
click at [417, 185] on div ".cls-1 { fill: none; stroke: #fff; stroke-linecap: round; stroke-linejoin: roun…" at bounding box center [784, 458] width 1568 height 2953
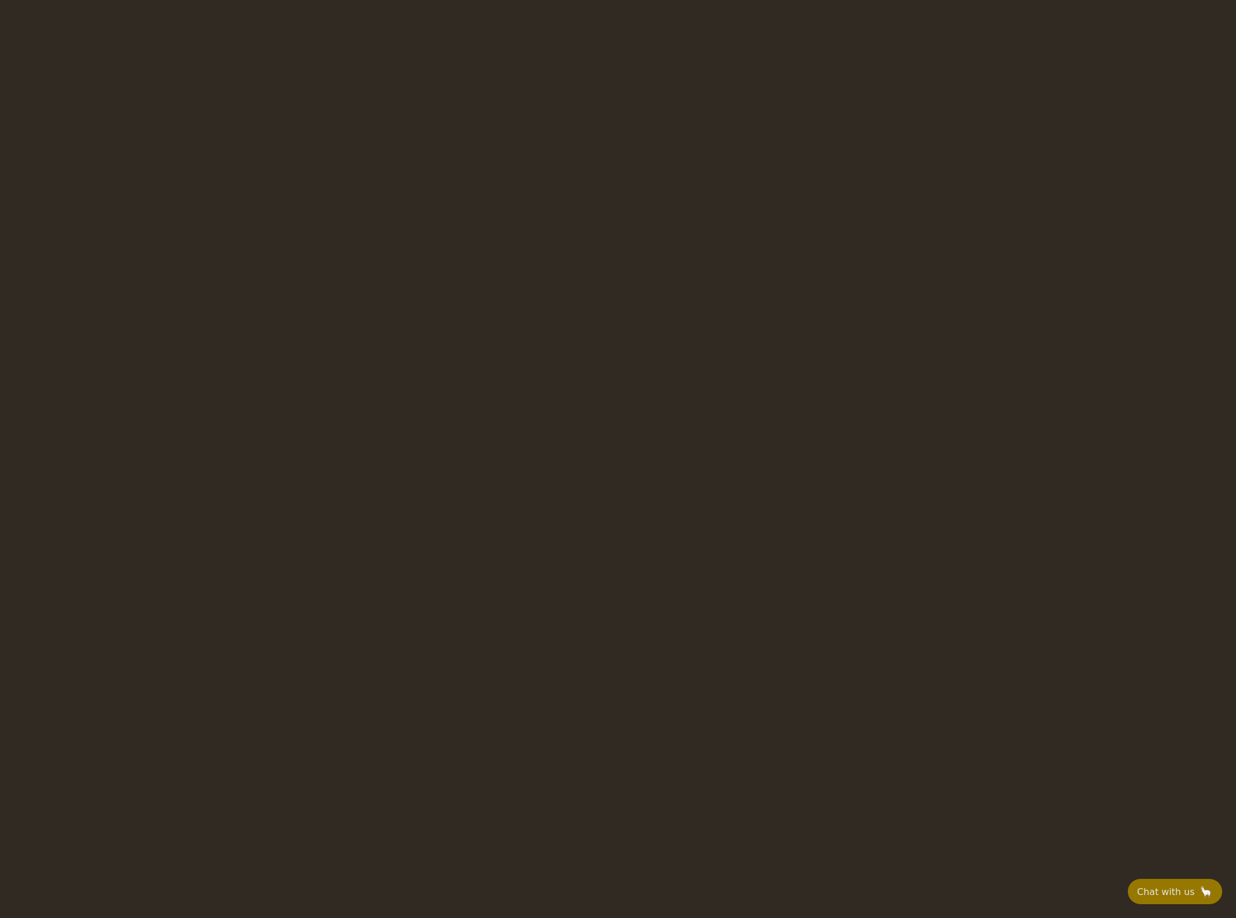
select select
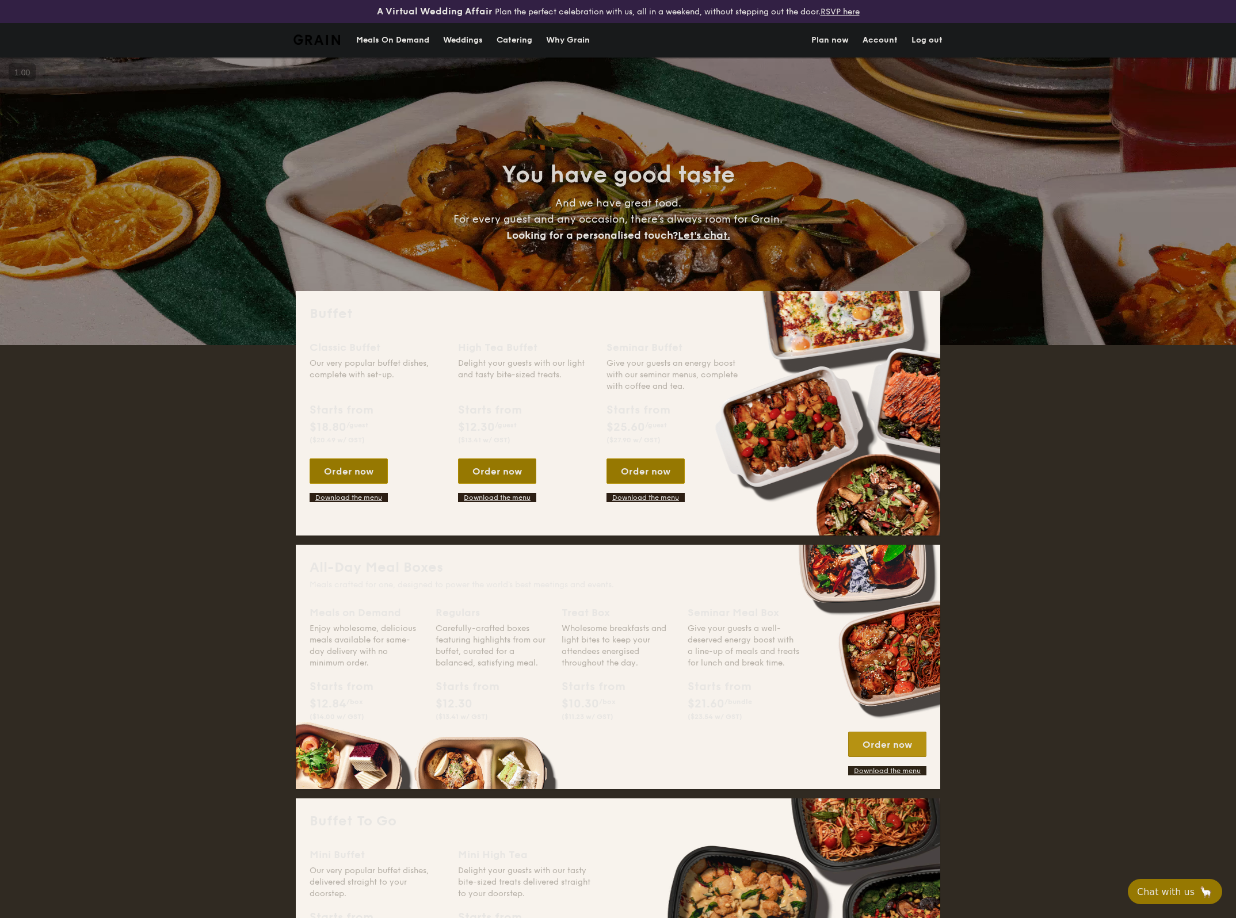
click at [915, 750] on div "Order now" at bounding box center [887, 744] width 78 height 25
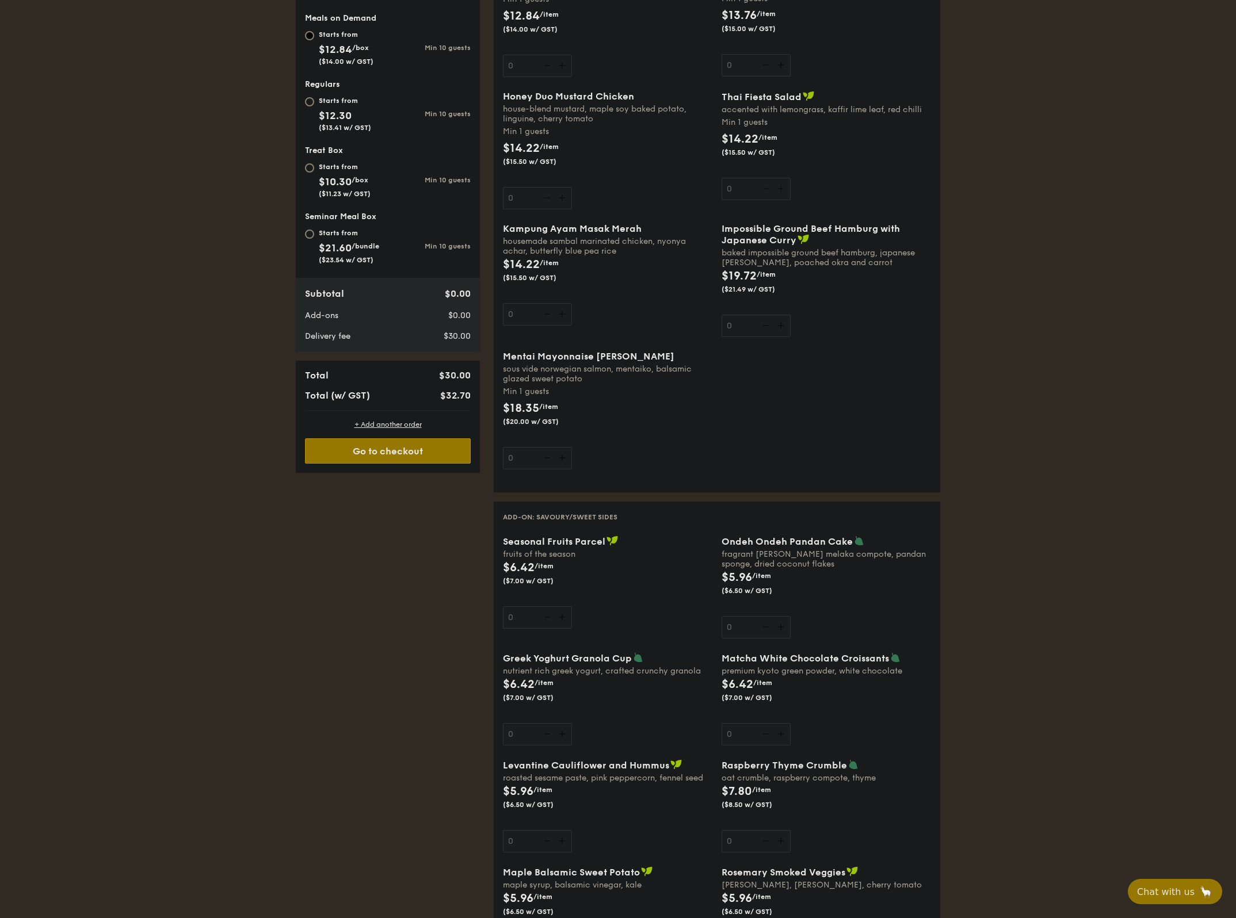
scroll to position [115, 0]
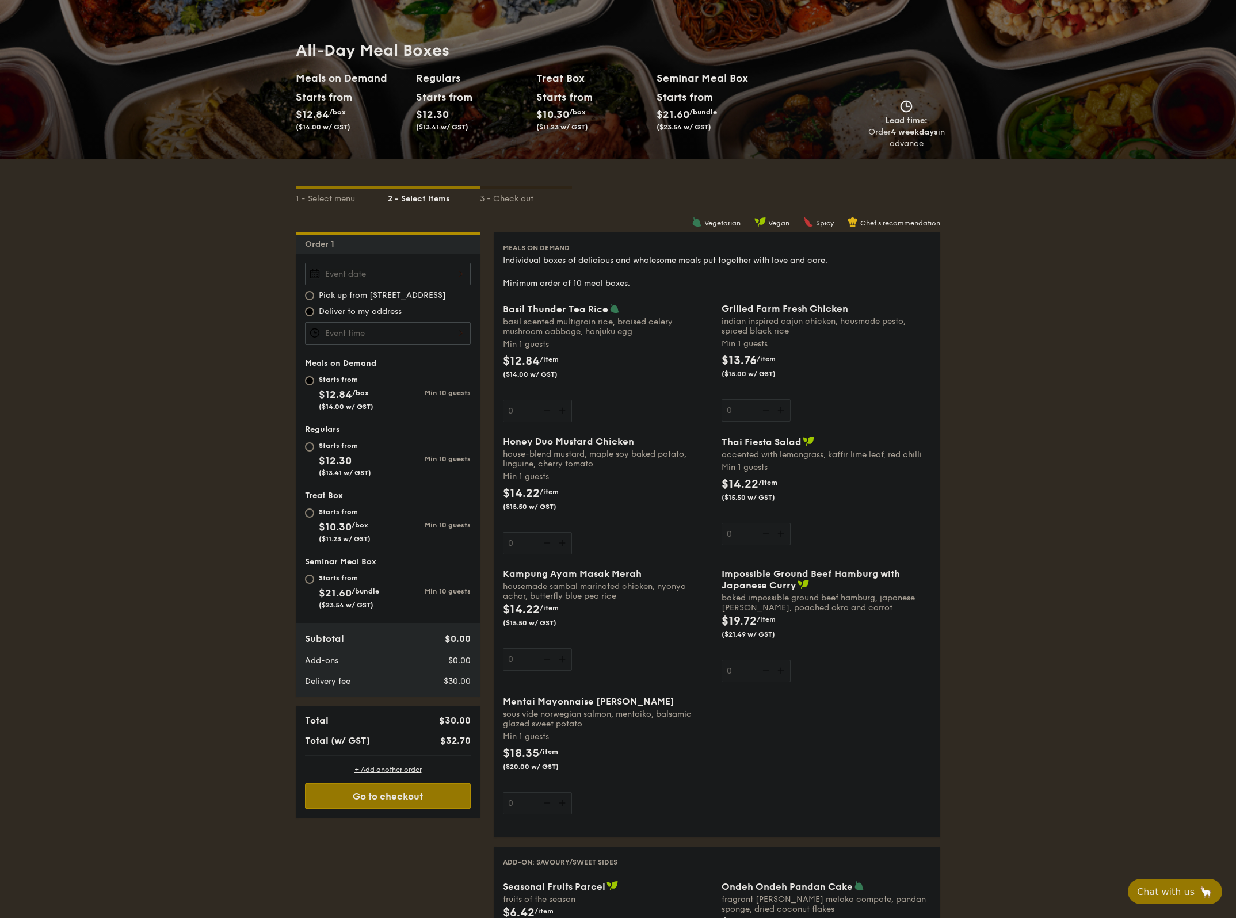
select select
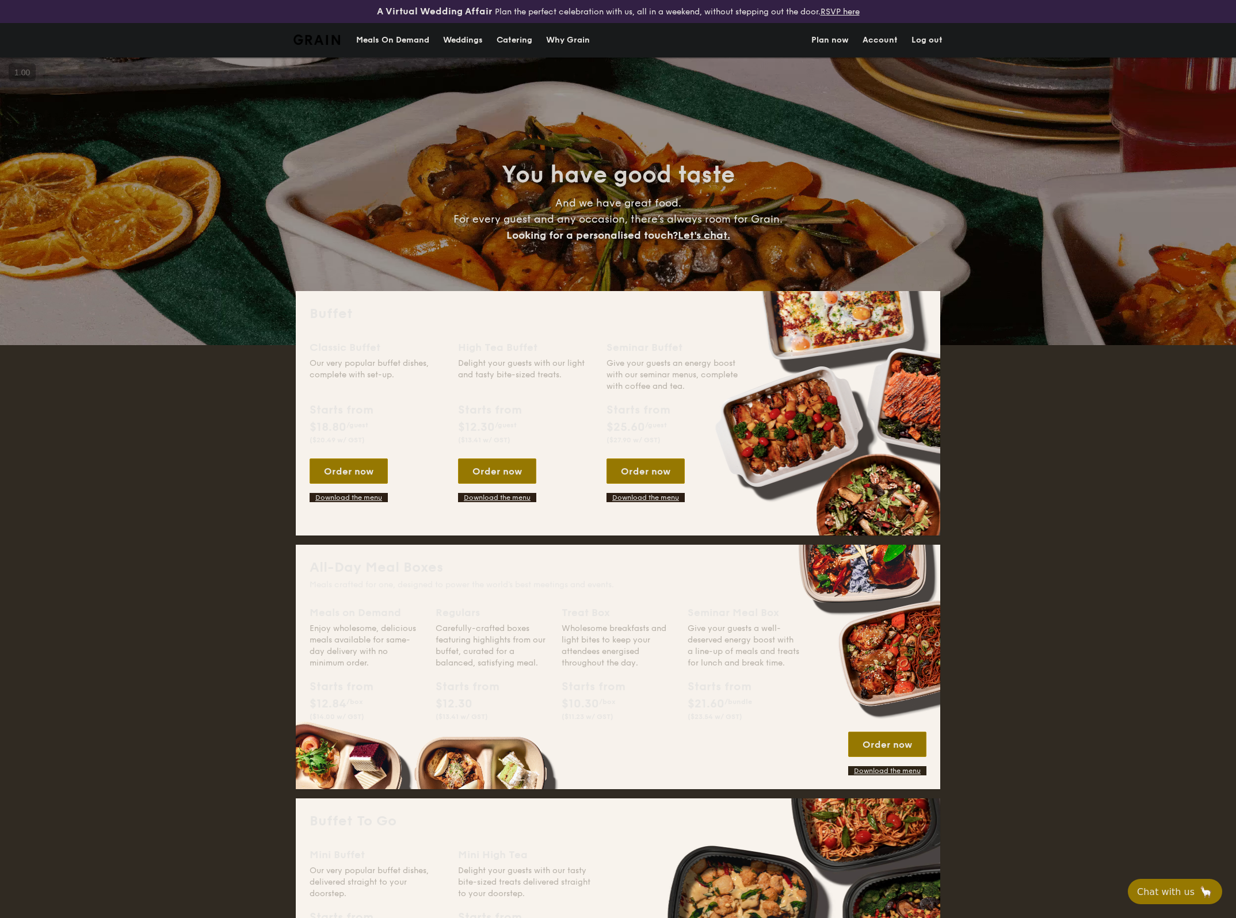
click at [367, 36] on div "Meals On Demand" at bounding box center [392, 40] width 73 height 35
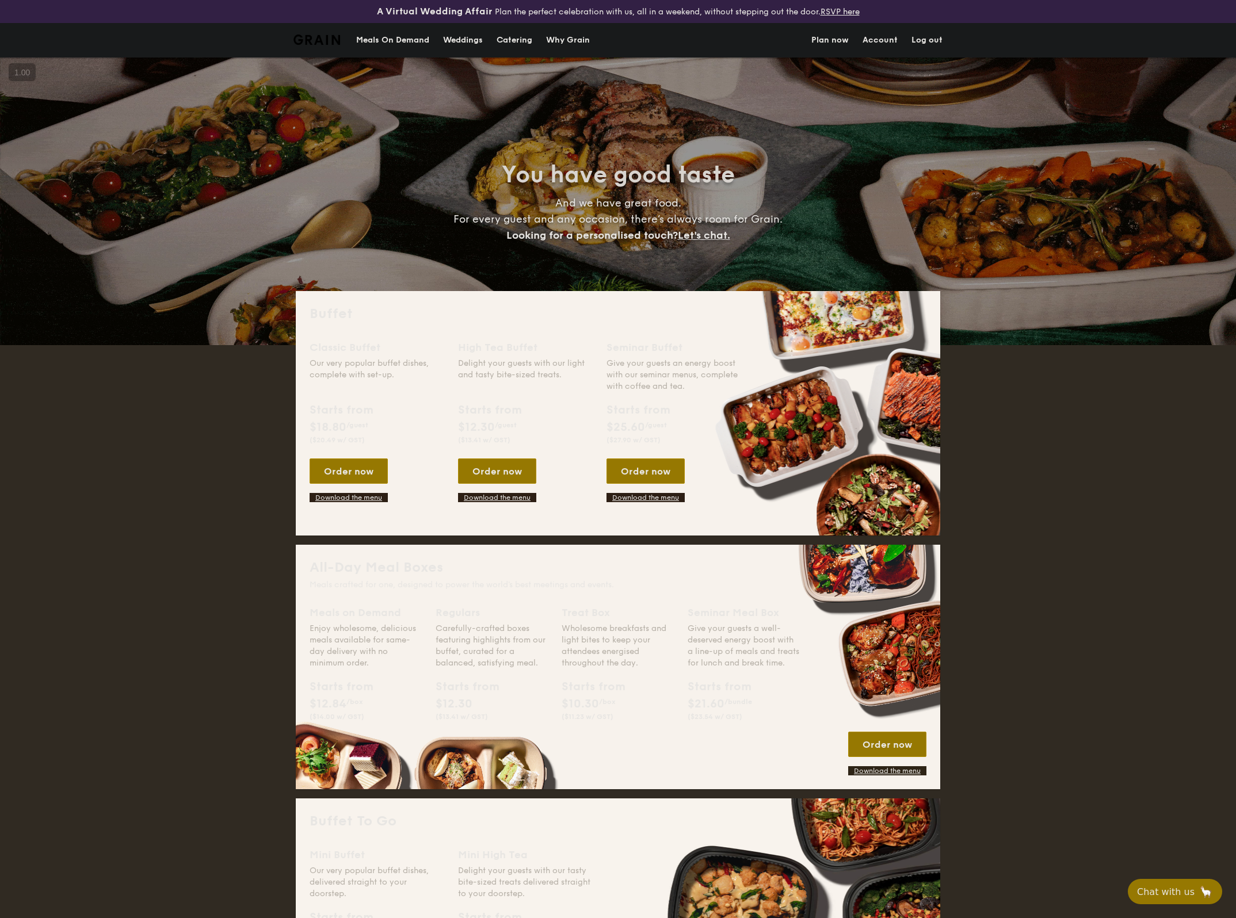
click at [392, 47] on div "Meals On Demand" at bounding box center [392, 40] width 73 height 35
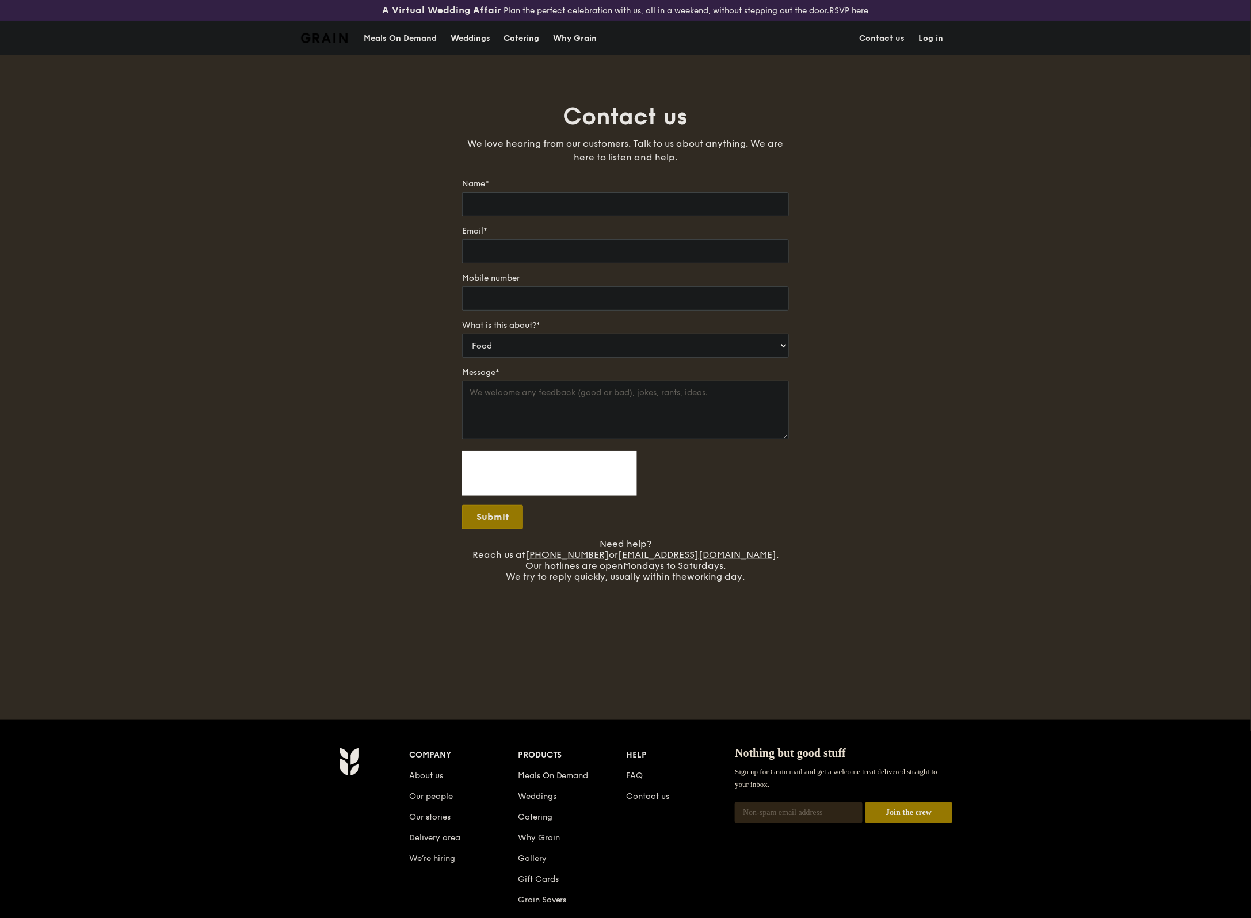
click at [402, 45] on div "Meals On Demand" at bounding box center [400, 38] width 73 height 35
type input "[PERSON_NAME] Ze"
type input "[EMAIL_ADDRESS][DOMAIN_NAME]"
type input "97552309"
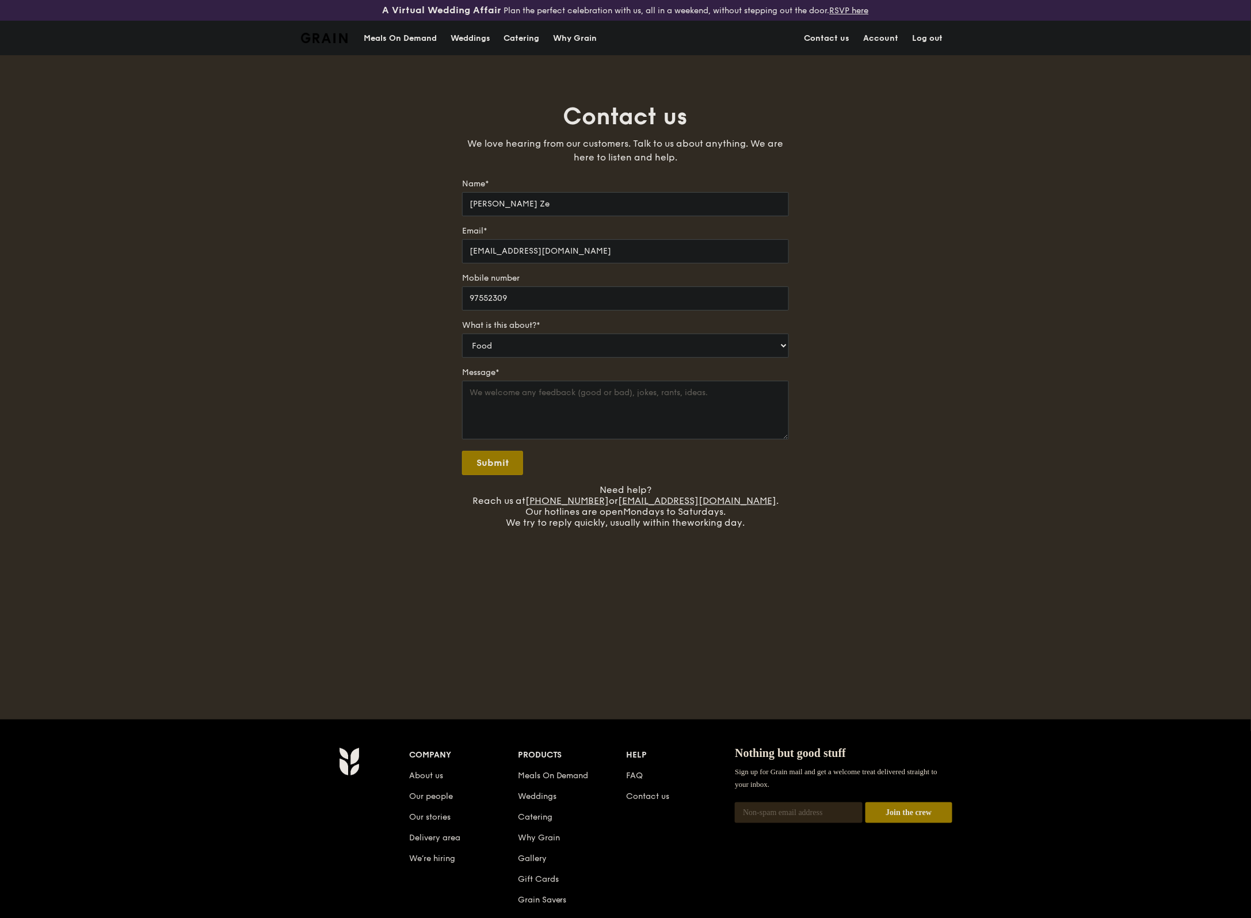
click at [404, 41] on div "Meals On Demand" at bounding box center [400, 38] width 73 height 35
